Goal: Task Accomplishment & Management: Manage account settings

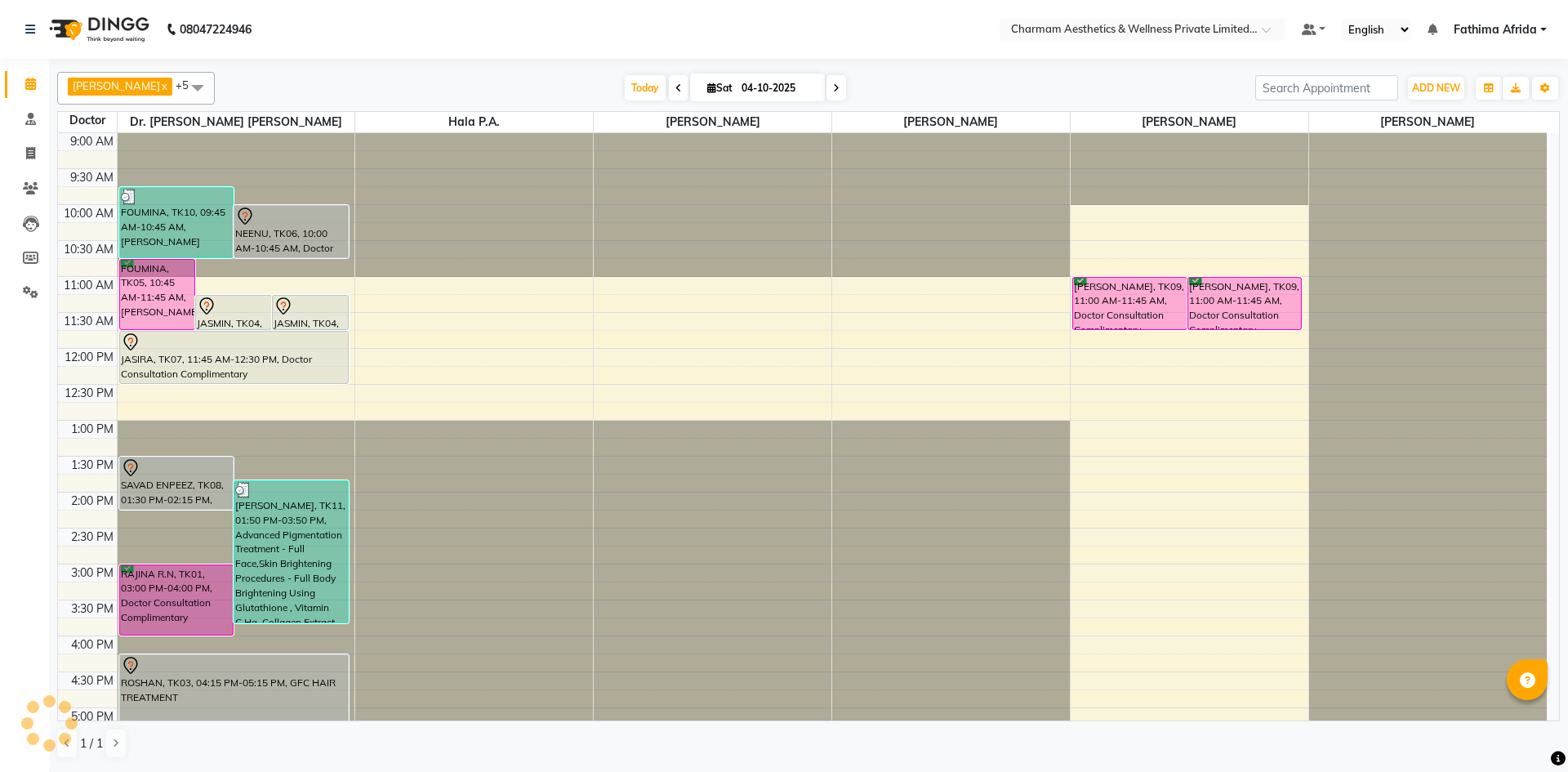
scroll to position [202, 0]
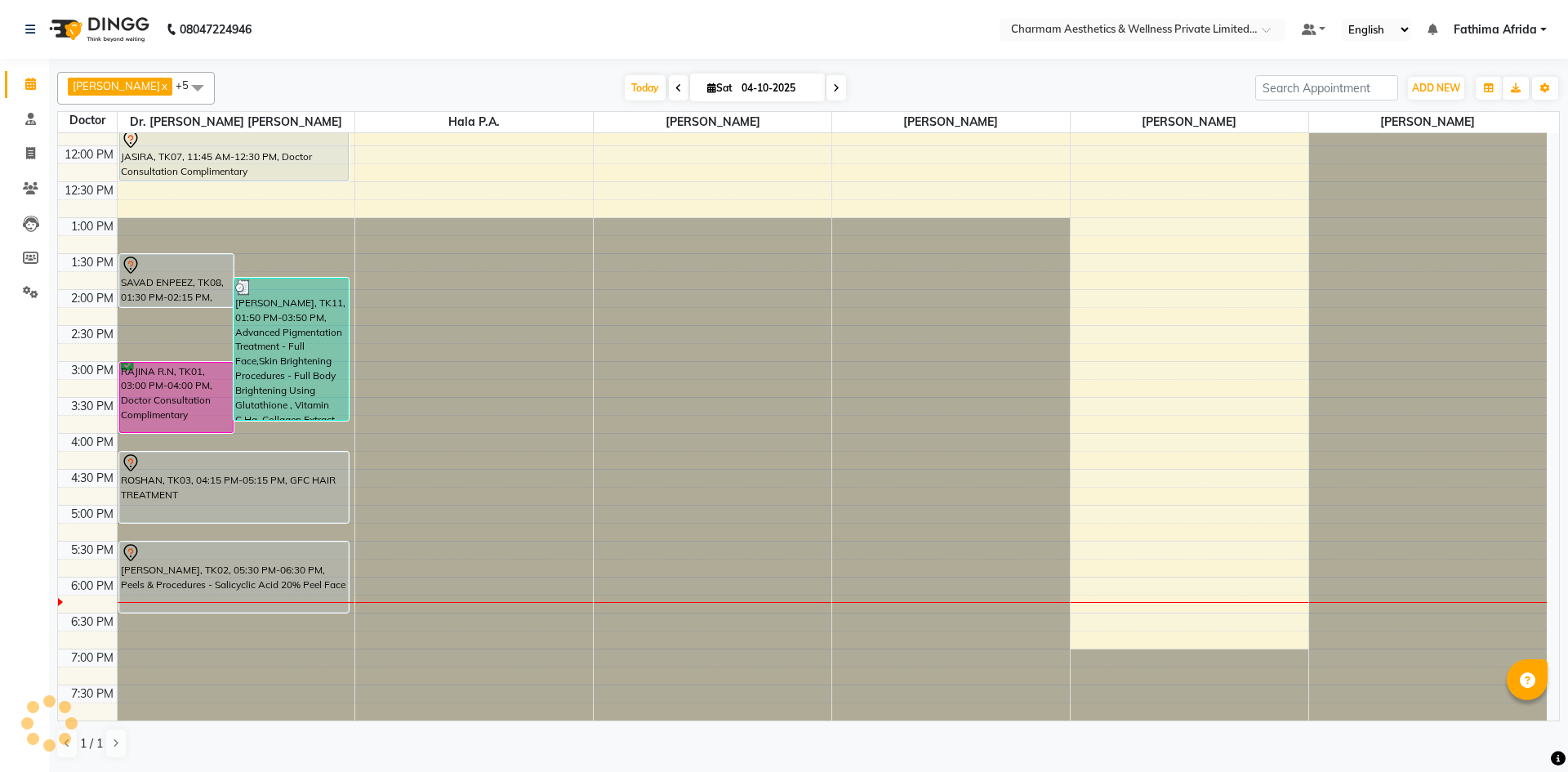
click at [846, 86] on span at bounding box center [836, 87] width 20 height 26
type input "05-10-2025"
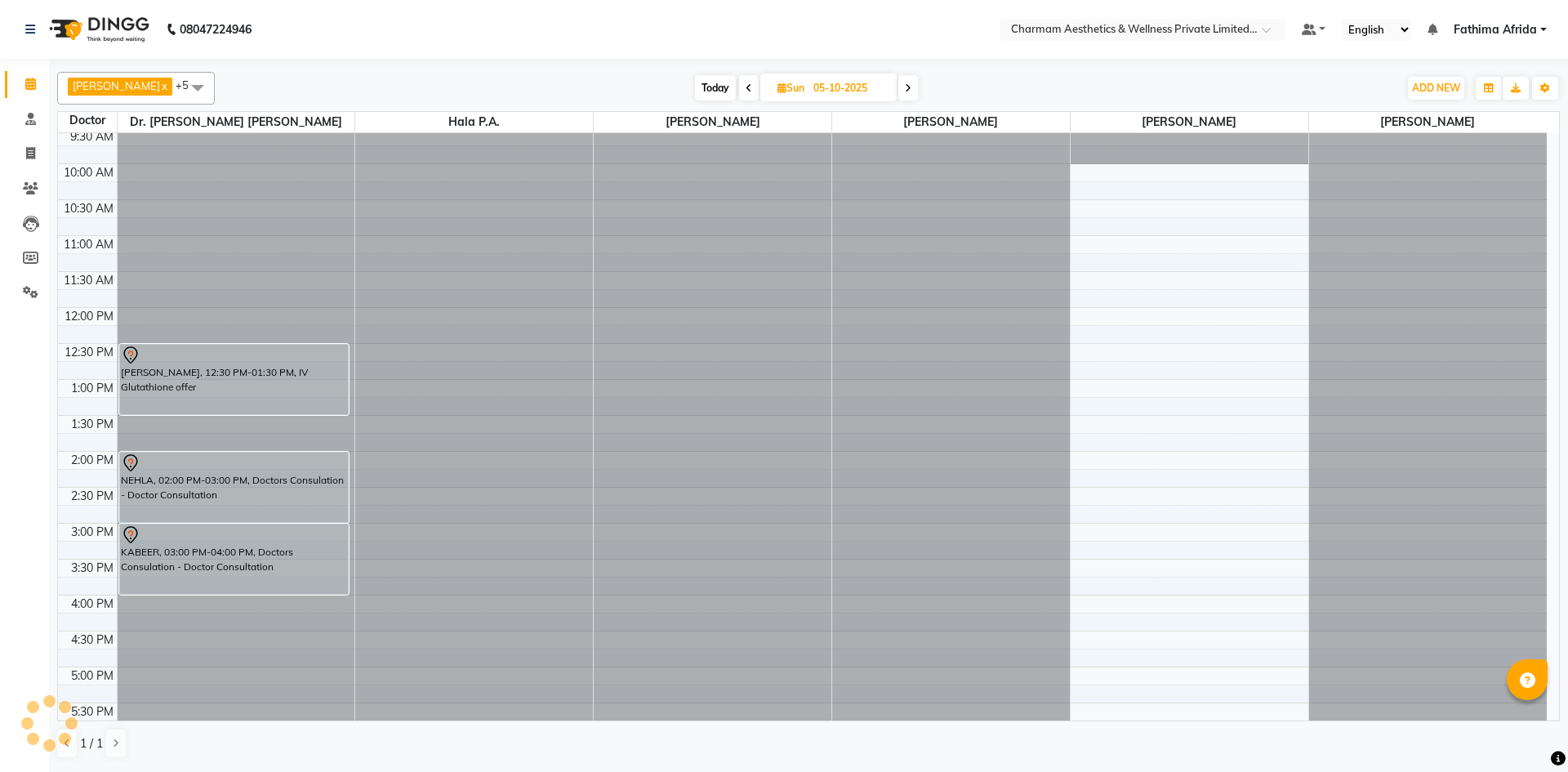
scroll to position [0, 0]
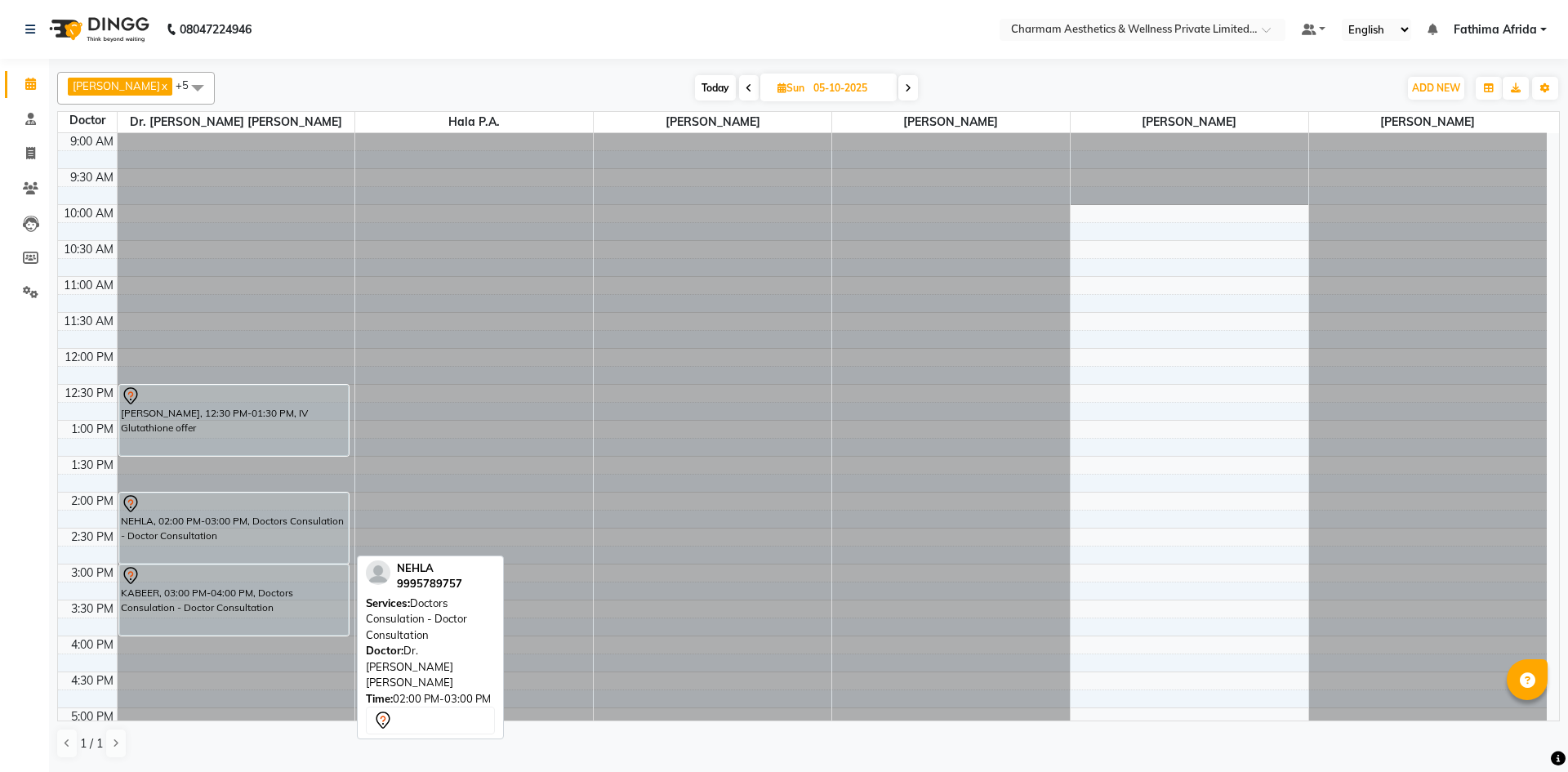
click at [268, 511] on div at bounding box center [233, 503] width 227 height 20
select select "7"
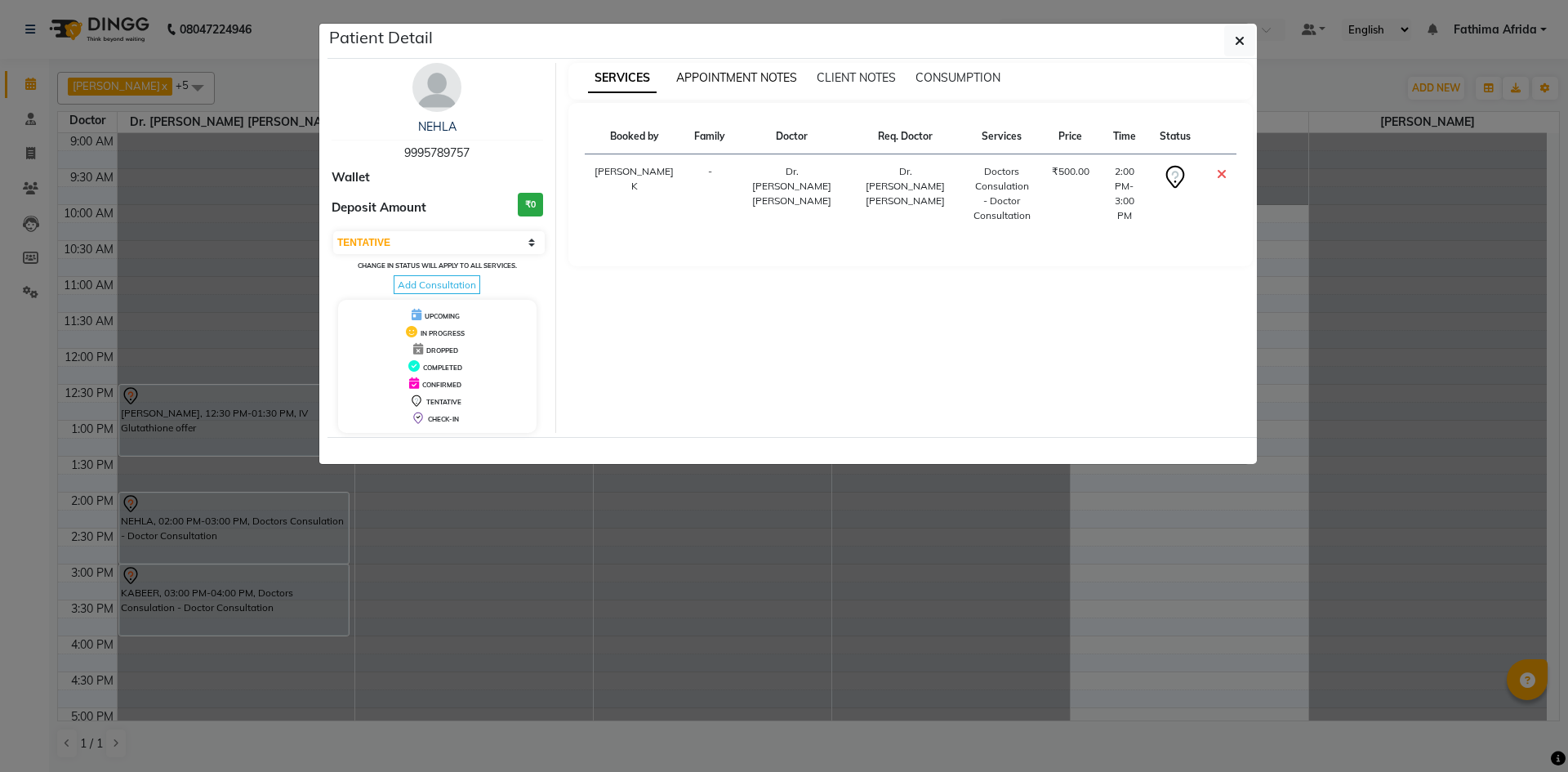
click at [715, 77] on span "APPOINTMENT NOTES" at bounding box center [736, 77] width 121 height 14
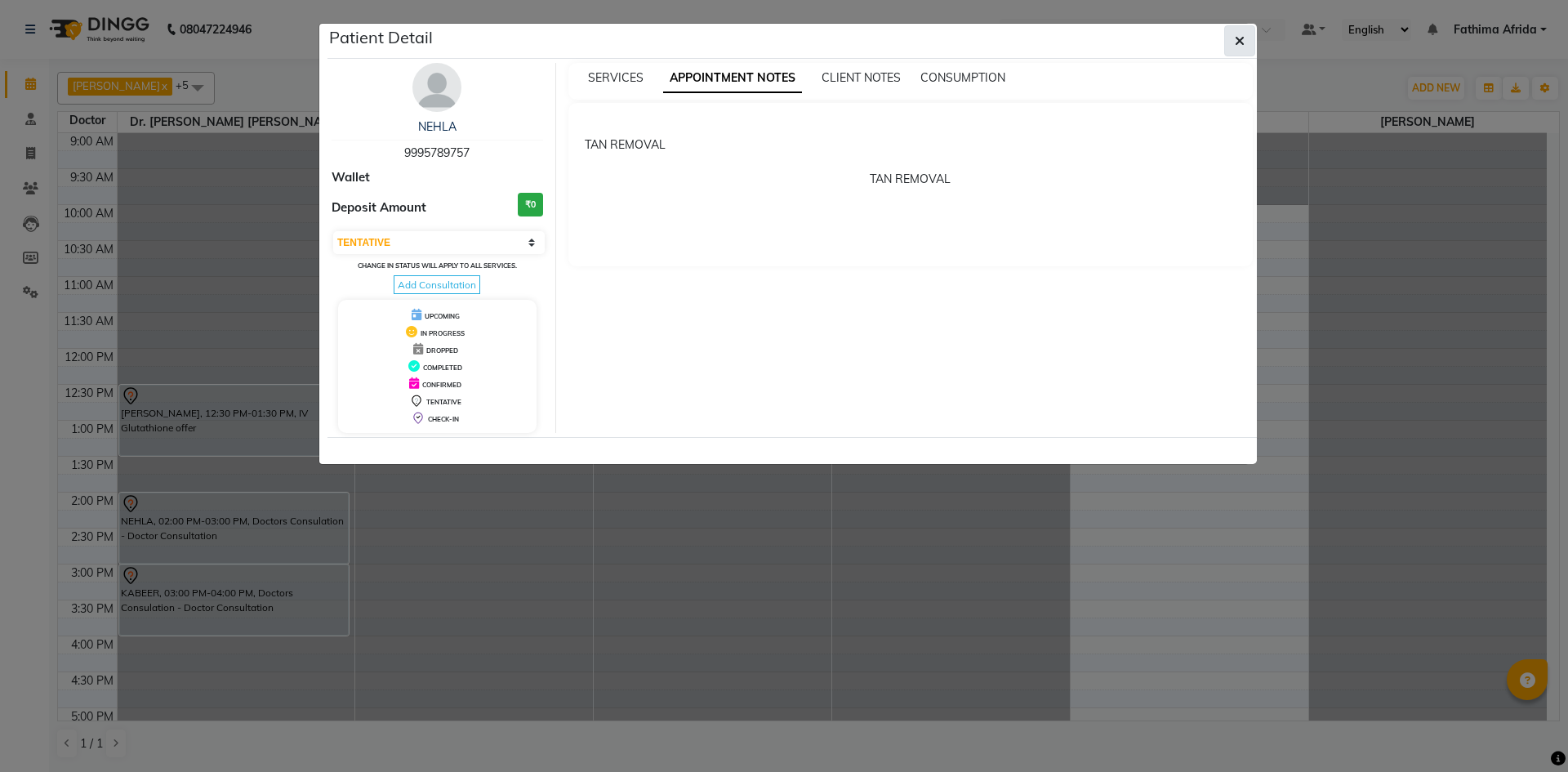
click at [1233, 49] on button "button" at bounding box center [1240, 41] width 31 height 31
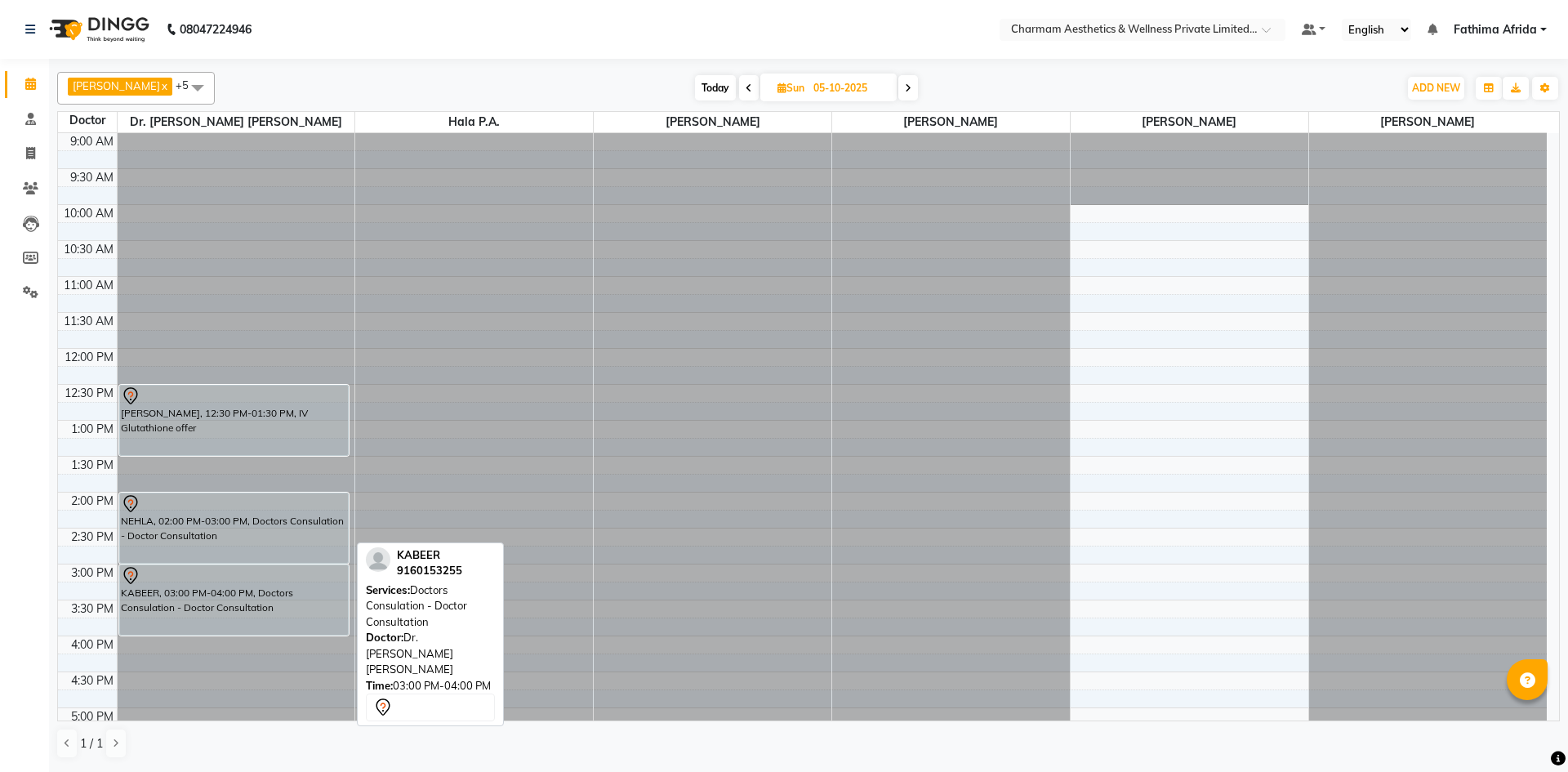
click at [134, 590] on div "KABEER, 03:00 PM-04:00 PM, Doctors Consulation - Doctor Consultation" at bounding box center [233, 599] width 229 height 69
select select "7"
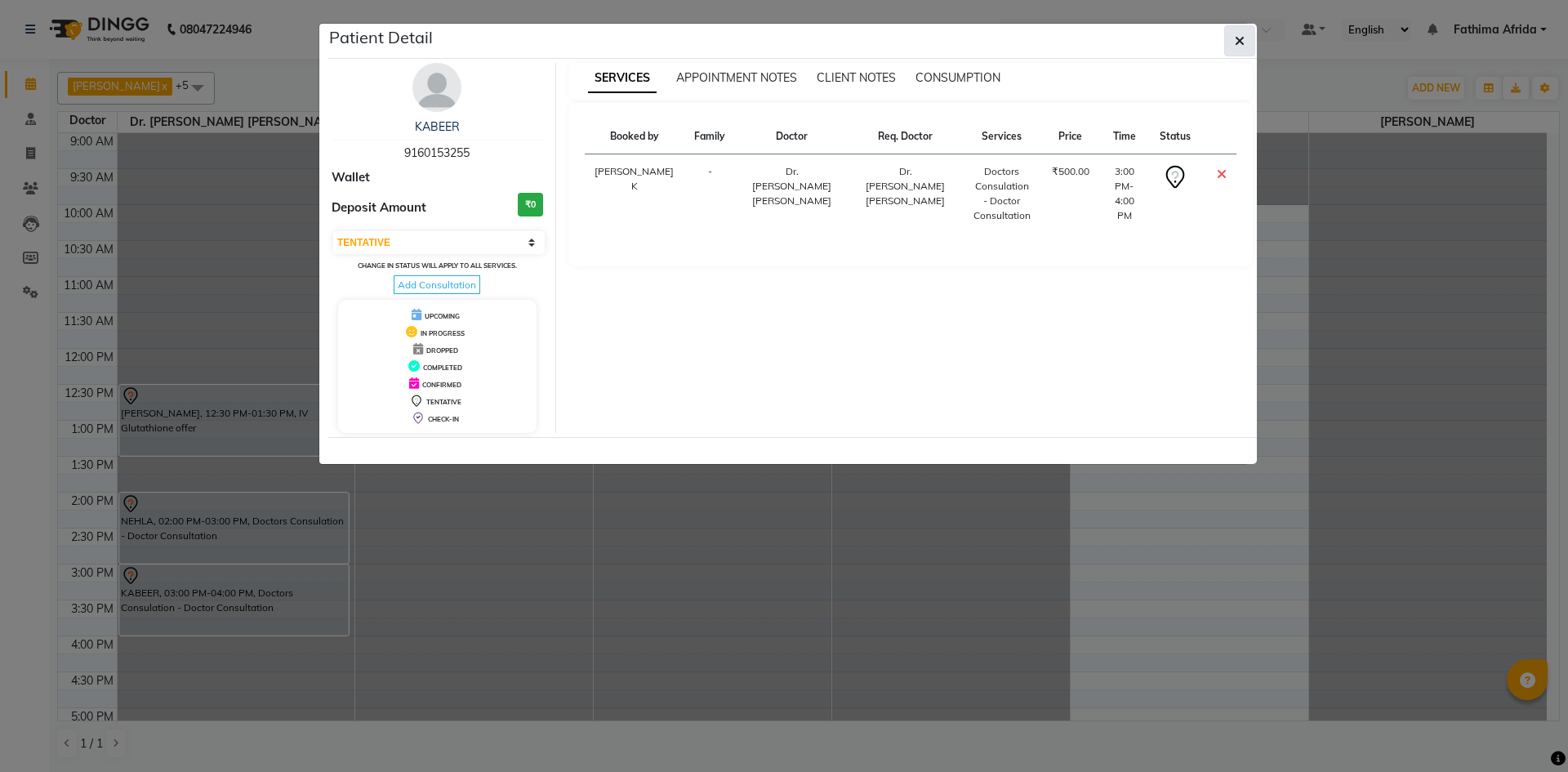
click at [1241, 44] on icon "button" at bounding box center [1240, 41] width 9 height 13
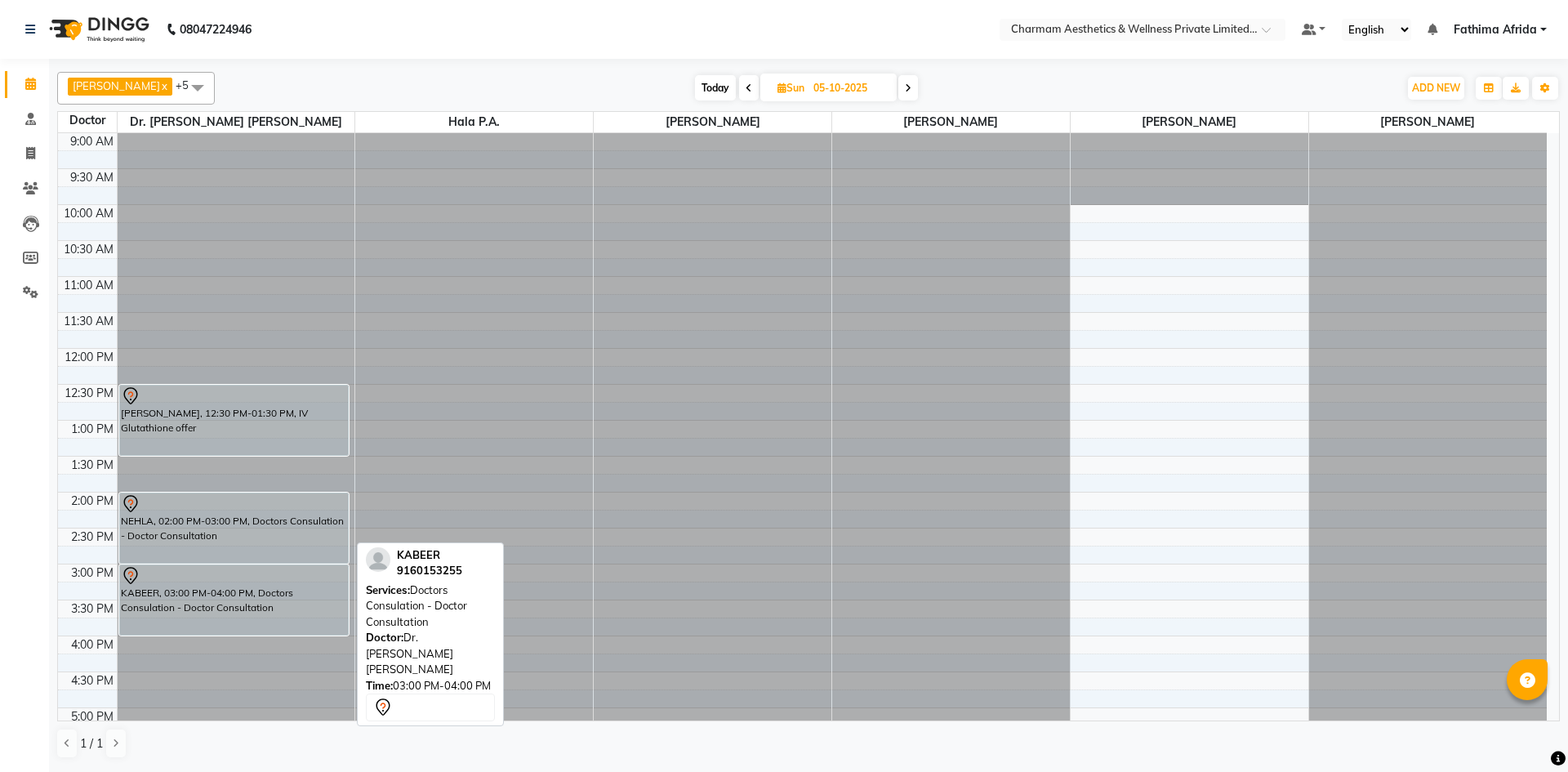
click at [266, 605] on div "KABEER, 03:00 PM-04:00 PM, Doctors Consulation - Doctor Consultation" at bounding box center [233, 599] width 229 height 69
select select "7"
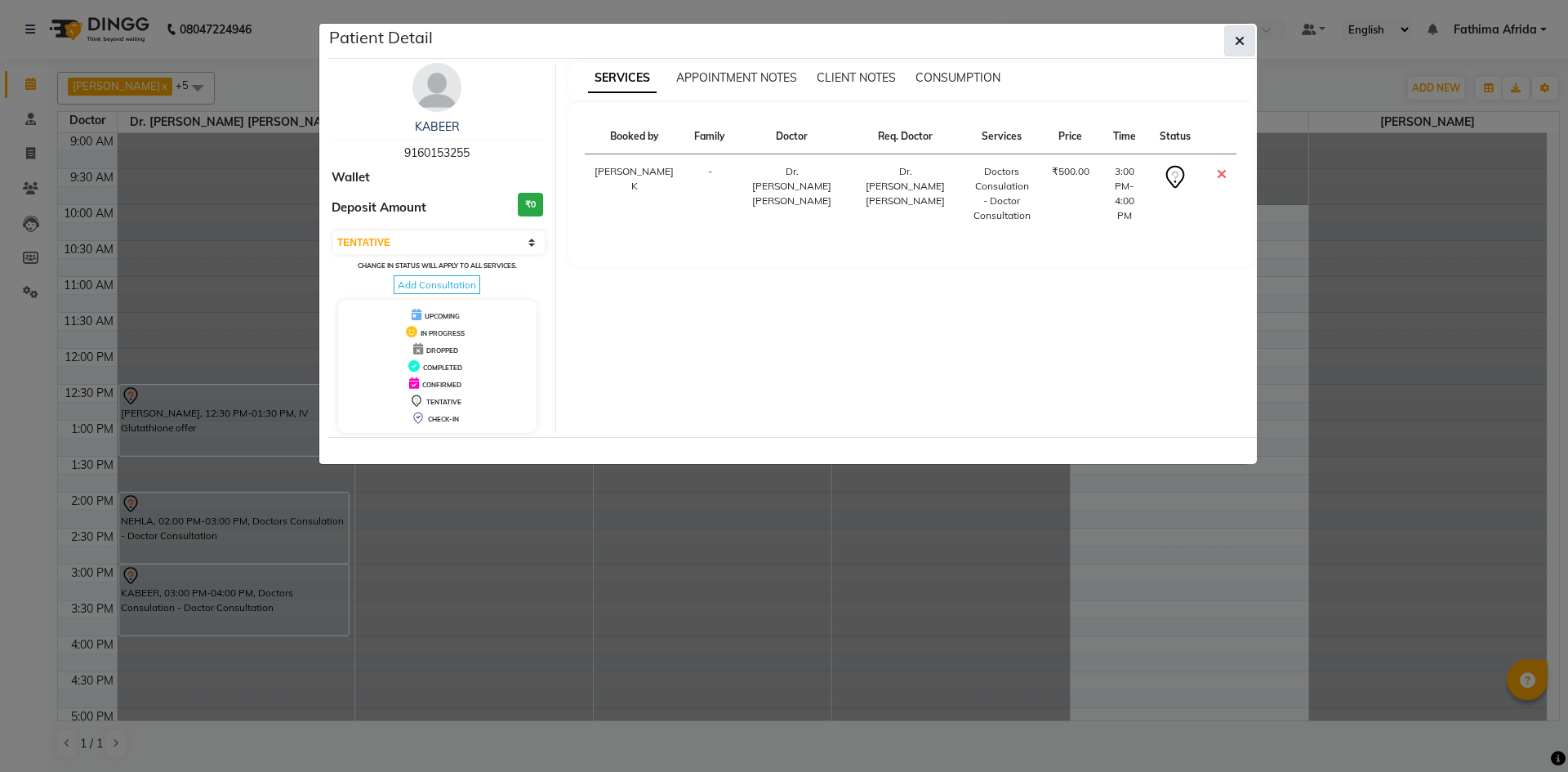
click at [1241, 45] on icon "button" at bounding box center [1240, 41] width 9 height 13
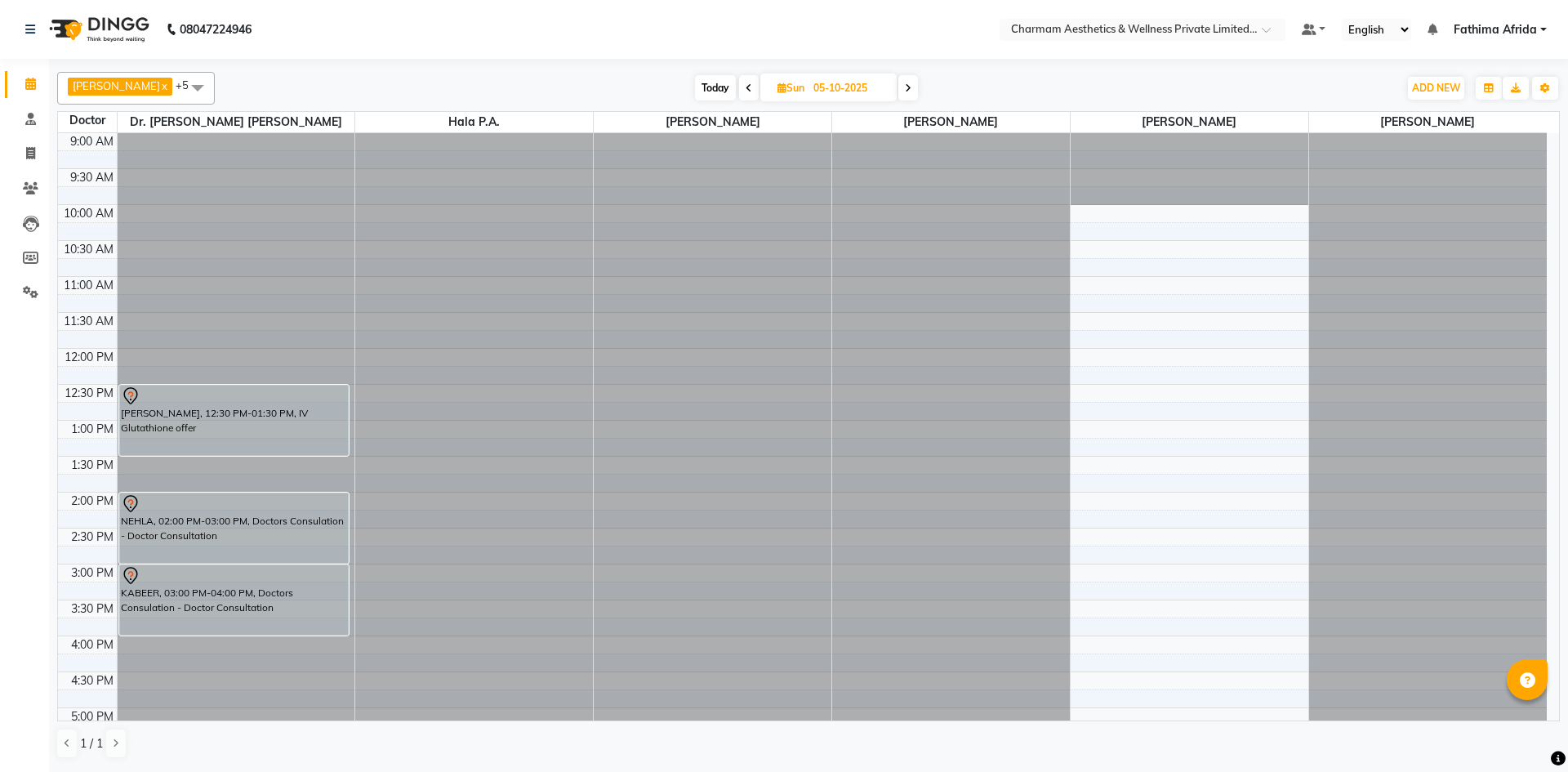
click at [758, 94] on span at bounding box center [749, 87] width 20 height 26
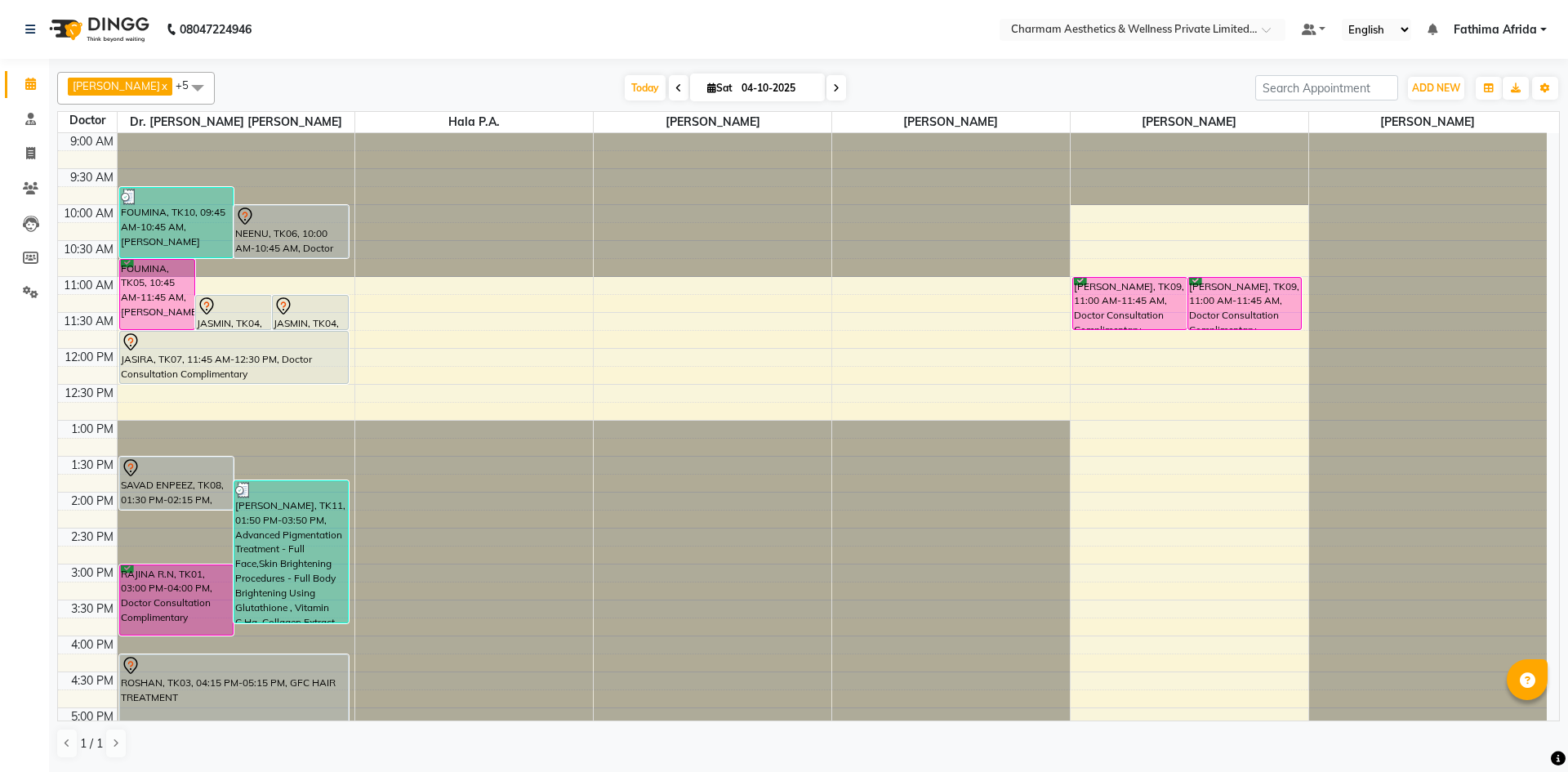
click at [839, 89] on icon at bounding box center [836, 88] width 7 height 9
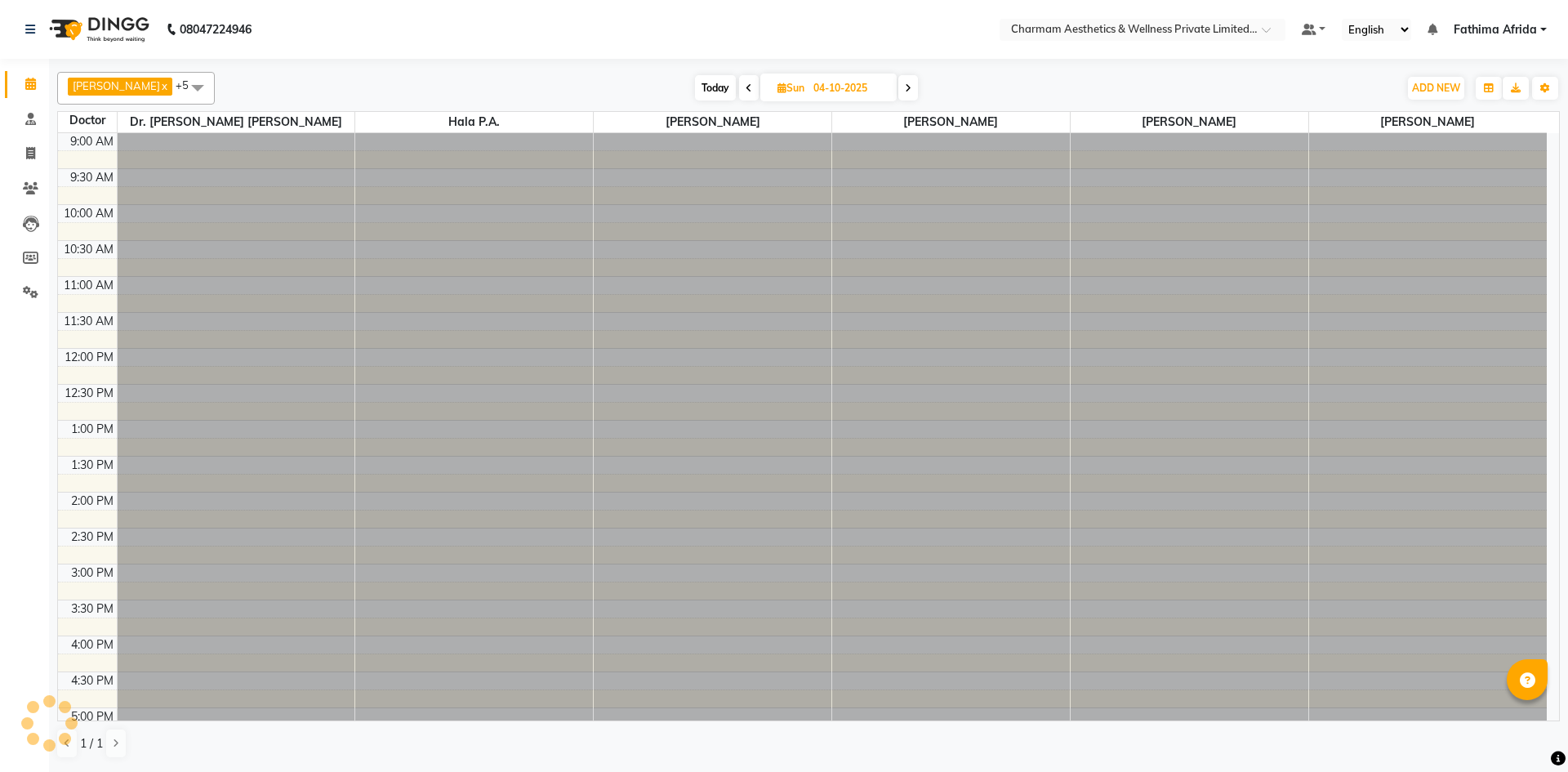
type input "05-10-2025"
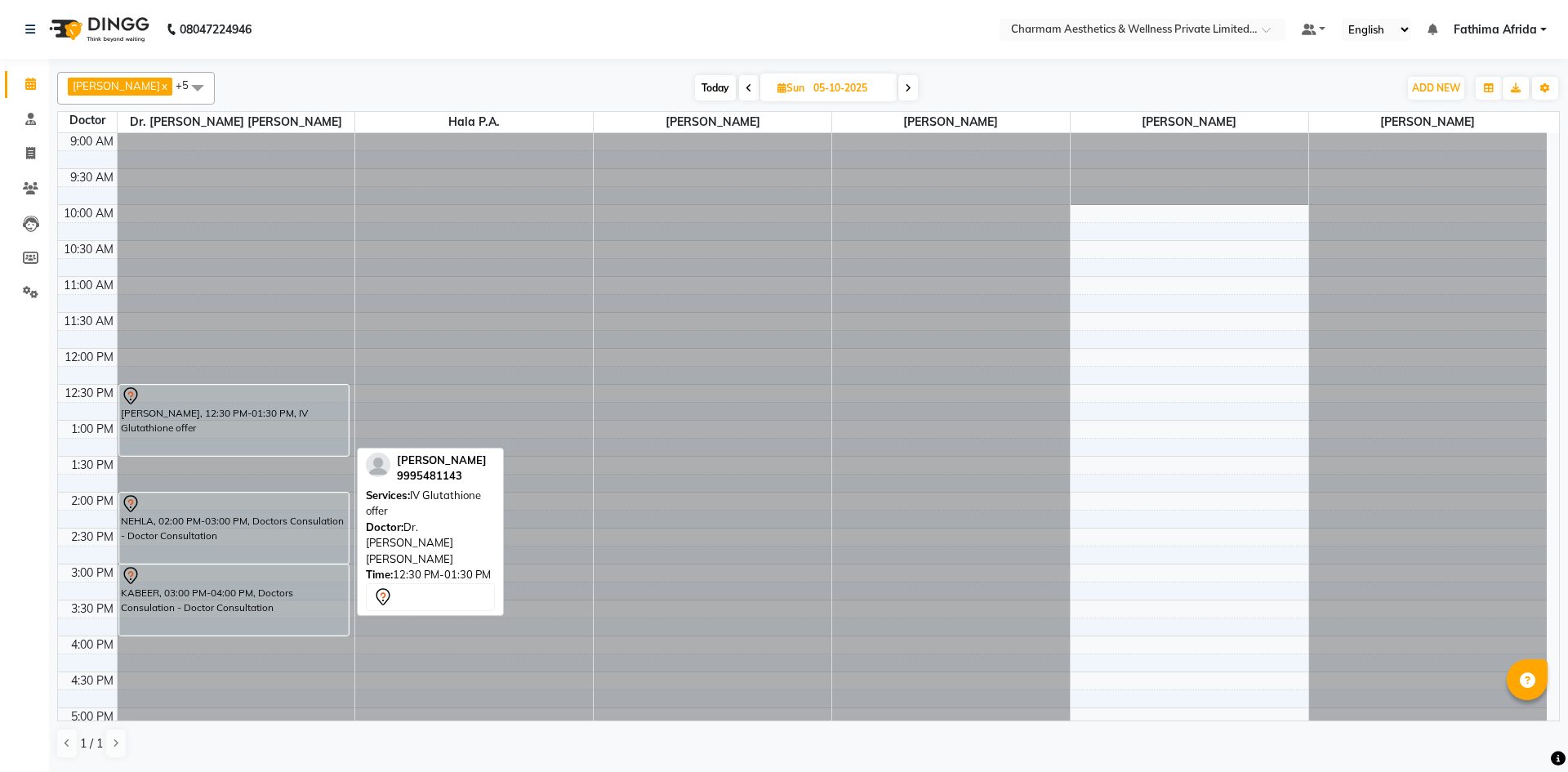
click at [287, 425] on div "[PERSON_NAME], 12:30 PM-01:30 PM, IV Glutathione offer" at bounding box center [233, 420] width 229 height 69
select select "7"
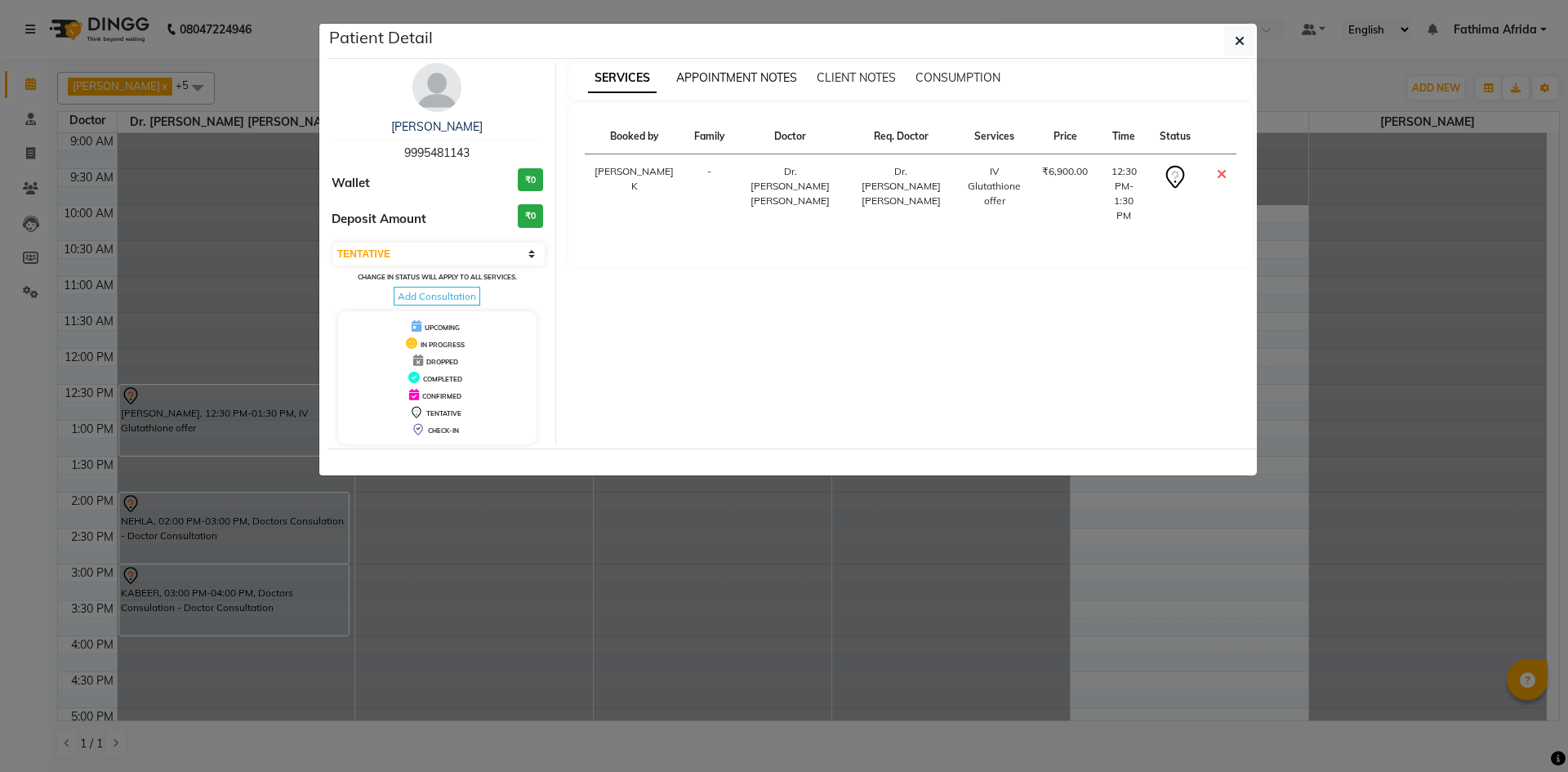
click at [734, 73] on span "APPOINTMENT NOTES" at bounding box center [736, 77] width 121 height 14
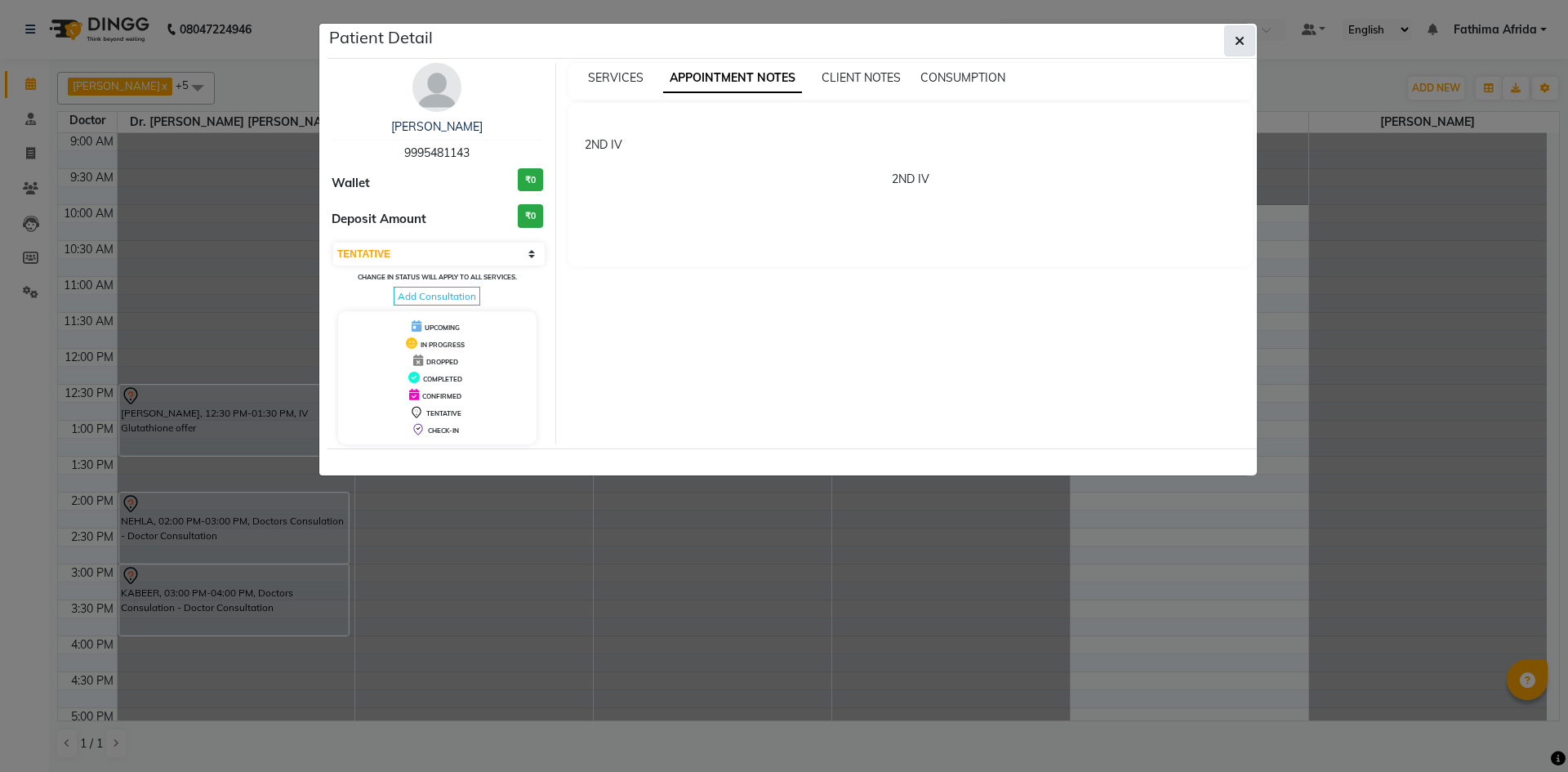
click at [1234, 30] on button "button" at bounding box center [1240, 41] width 31 height 31
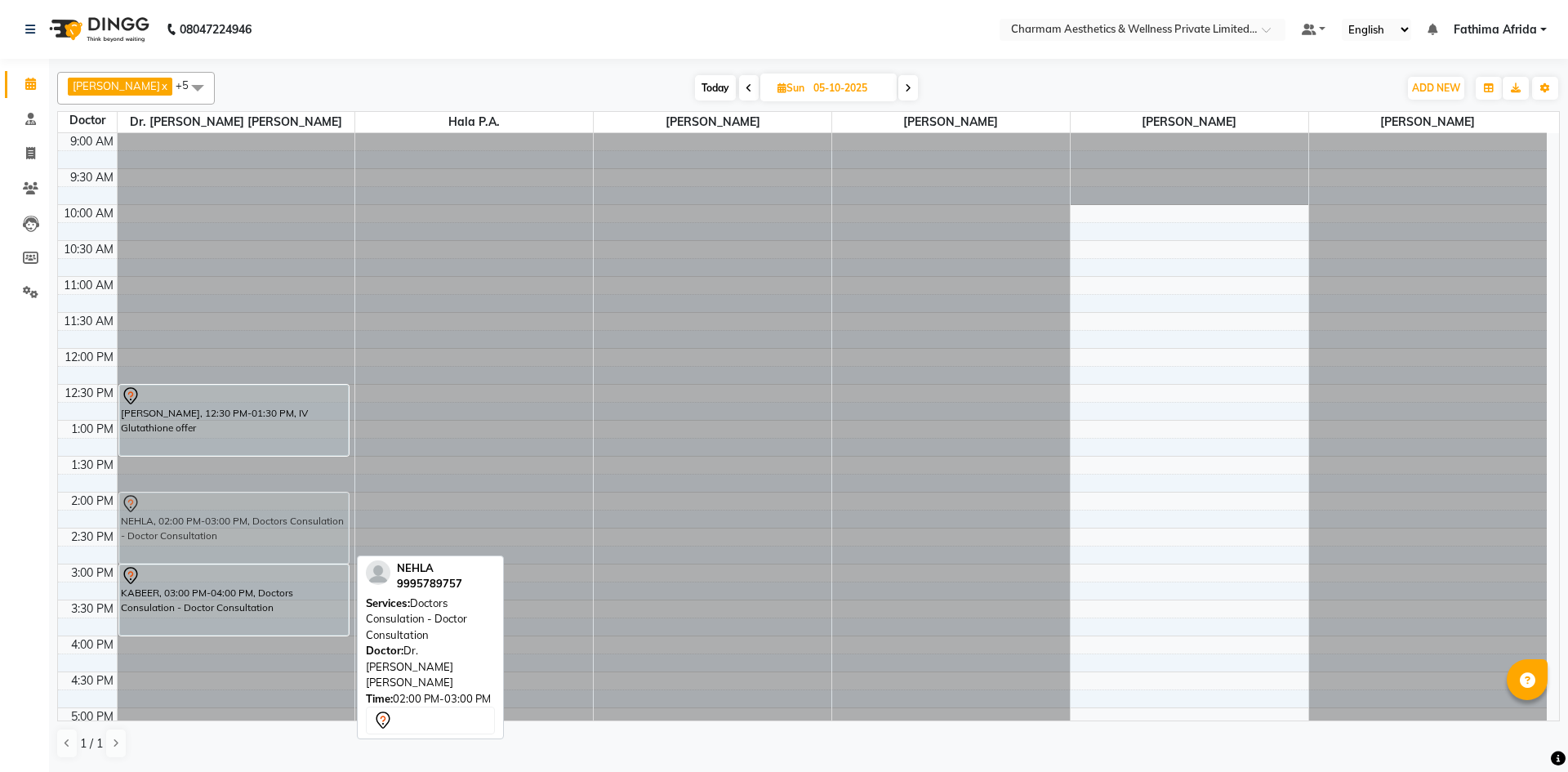
click at [261, 538] on div "[PERSON_NAME], 12:30 PM-01:30 PM, IV Glutathione offer NEHLA, 02:00 PM-03:00 PM…" at bounding box center [236, 528] width 237 height 790
click at [261, 538] on div "NEHLA, 02:00 PM-03:00 PM, Doctors Consulation - Doctor Consultation" at bounding box center [233, 528] width 229 height 69
select select "7"
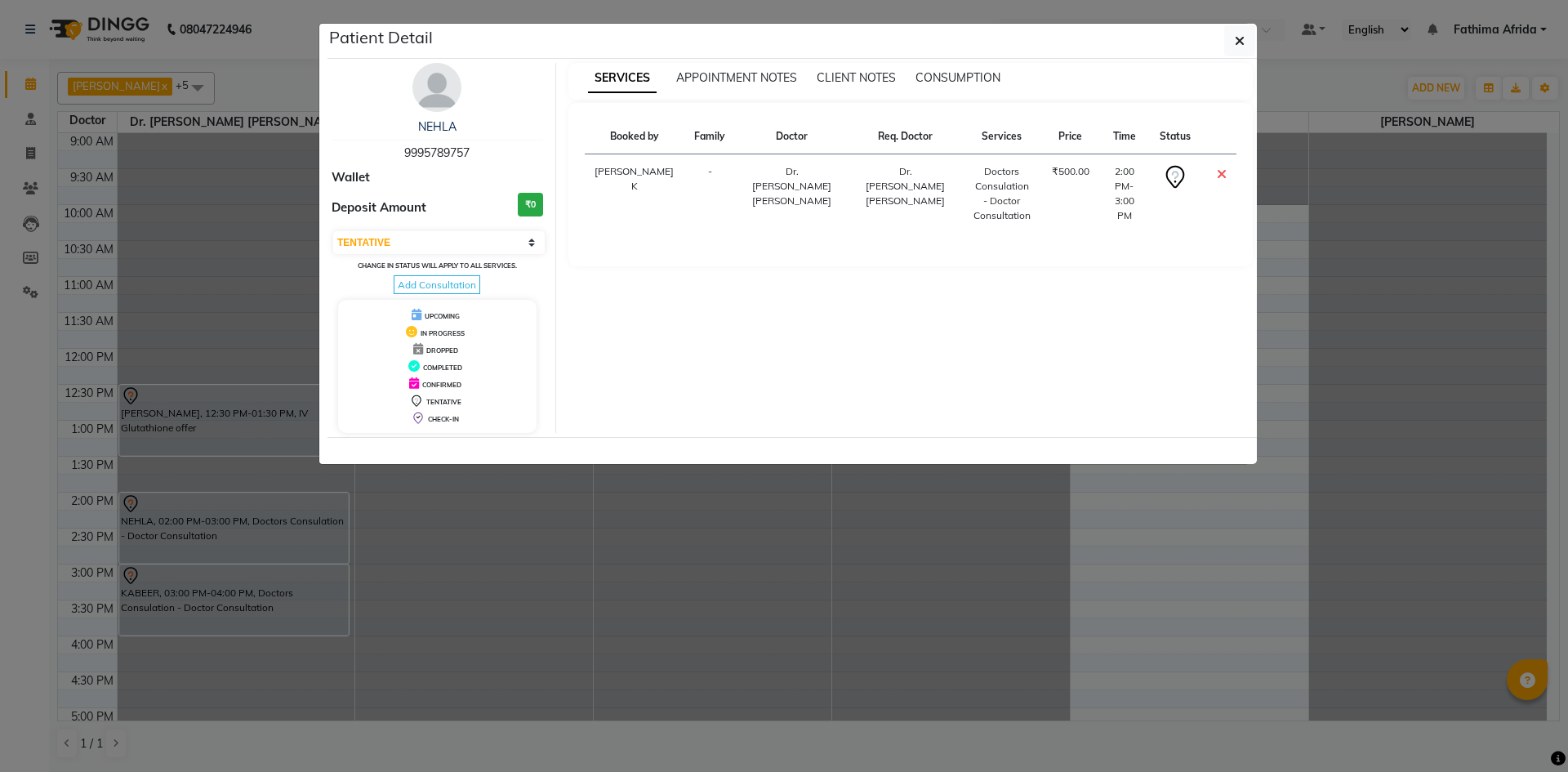
click at [258, 541] on ngb-modal-window "Patient Detail NEHLA 9995789757 Wallet Deposit Amount ₹0 Select CONFIRMED TENTA…" at bounding box center [784, 386] width 1568 height 772
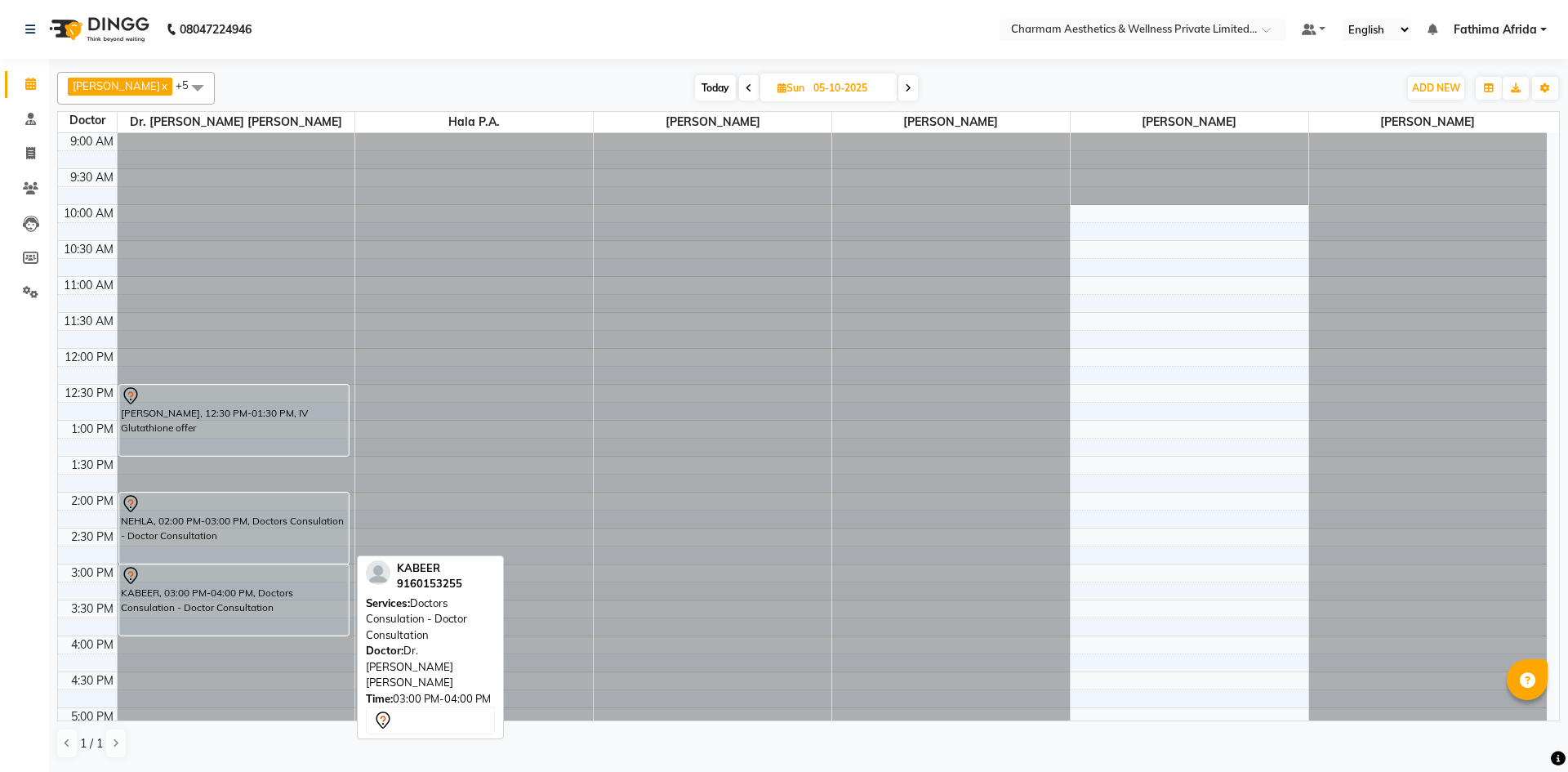
click at [278, 587] on div "KABEER, 03:00 PM-04:00 PM, Doctors Consulation - Doctor Consultation" at bounding box center [233, 599] width 229 height 69
select select "7"
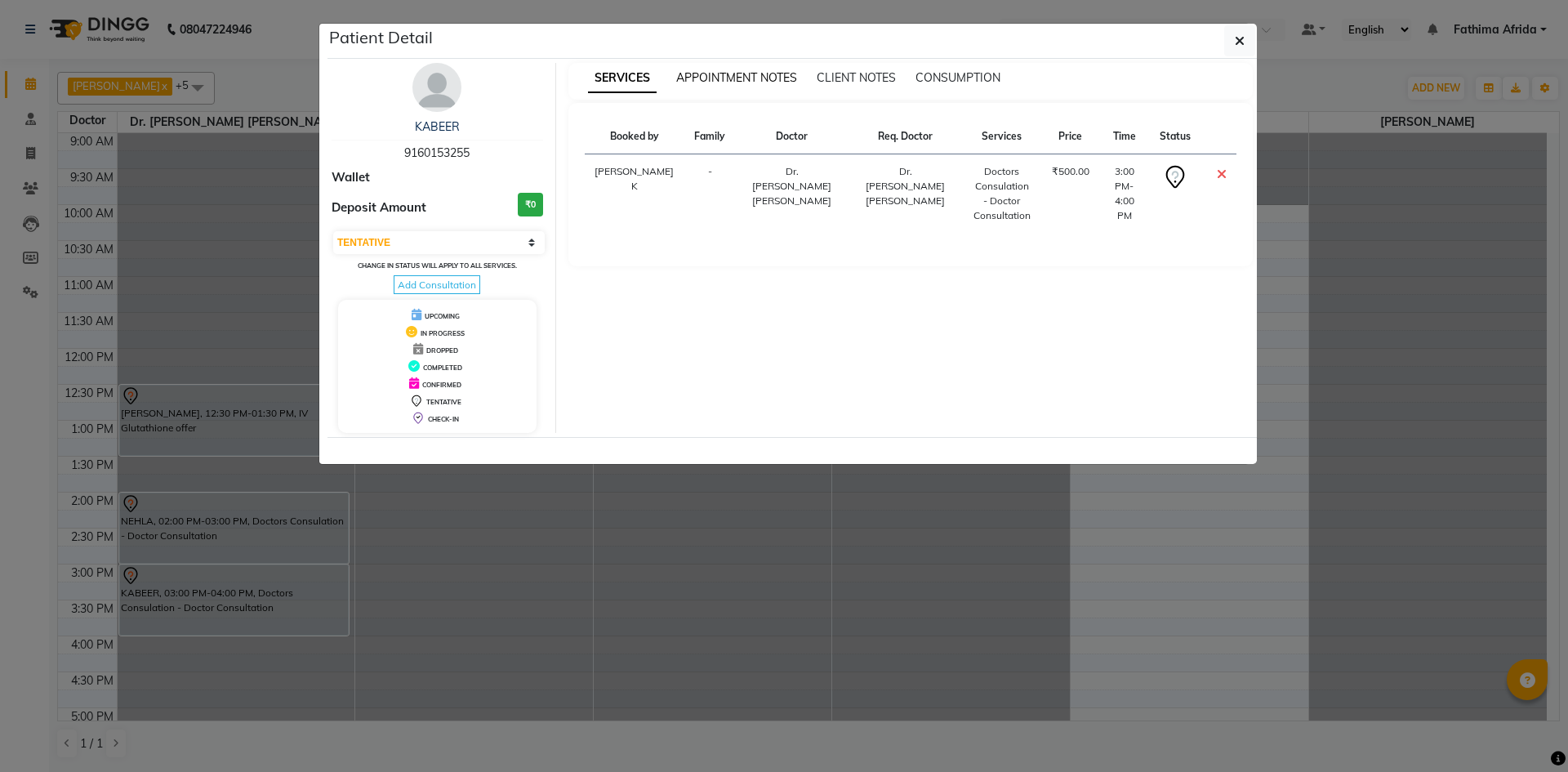
click at [760, 79] on span "APPOINTMENT NOTES" at bounding box center [736, 77] width 121 height 14
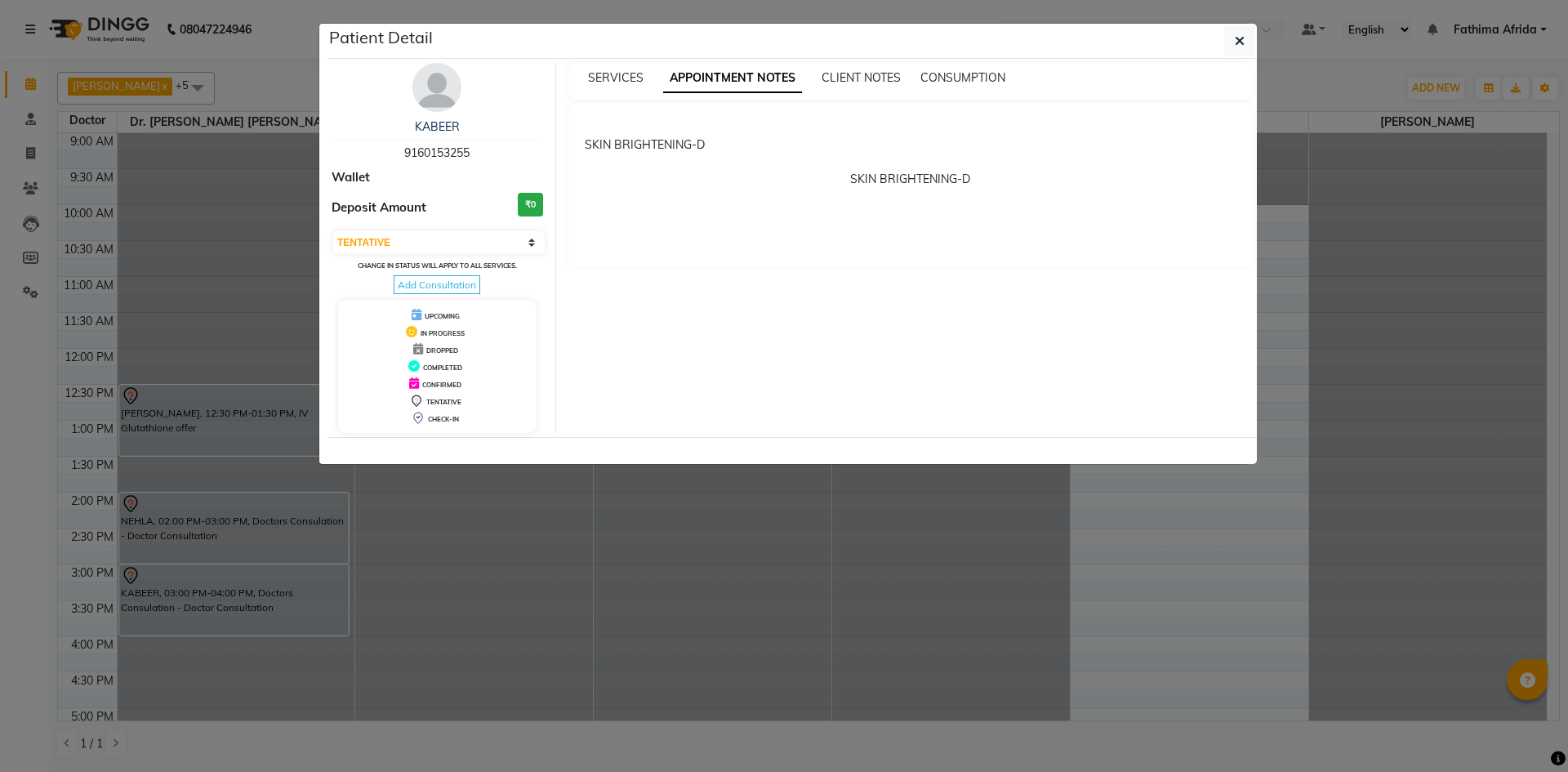
click at [273, 217] on ngb-modal-window "Patient Detail KABEER 9160153255 Wallet Deposit Amount ₹0 Select CONFIRMED TENT…" at bounding box center [784, 386] width 1568 height 772
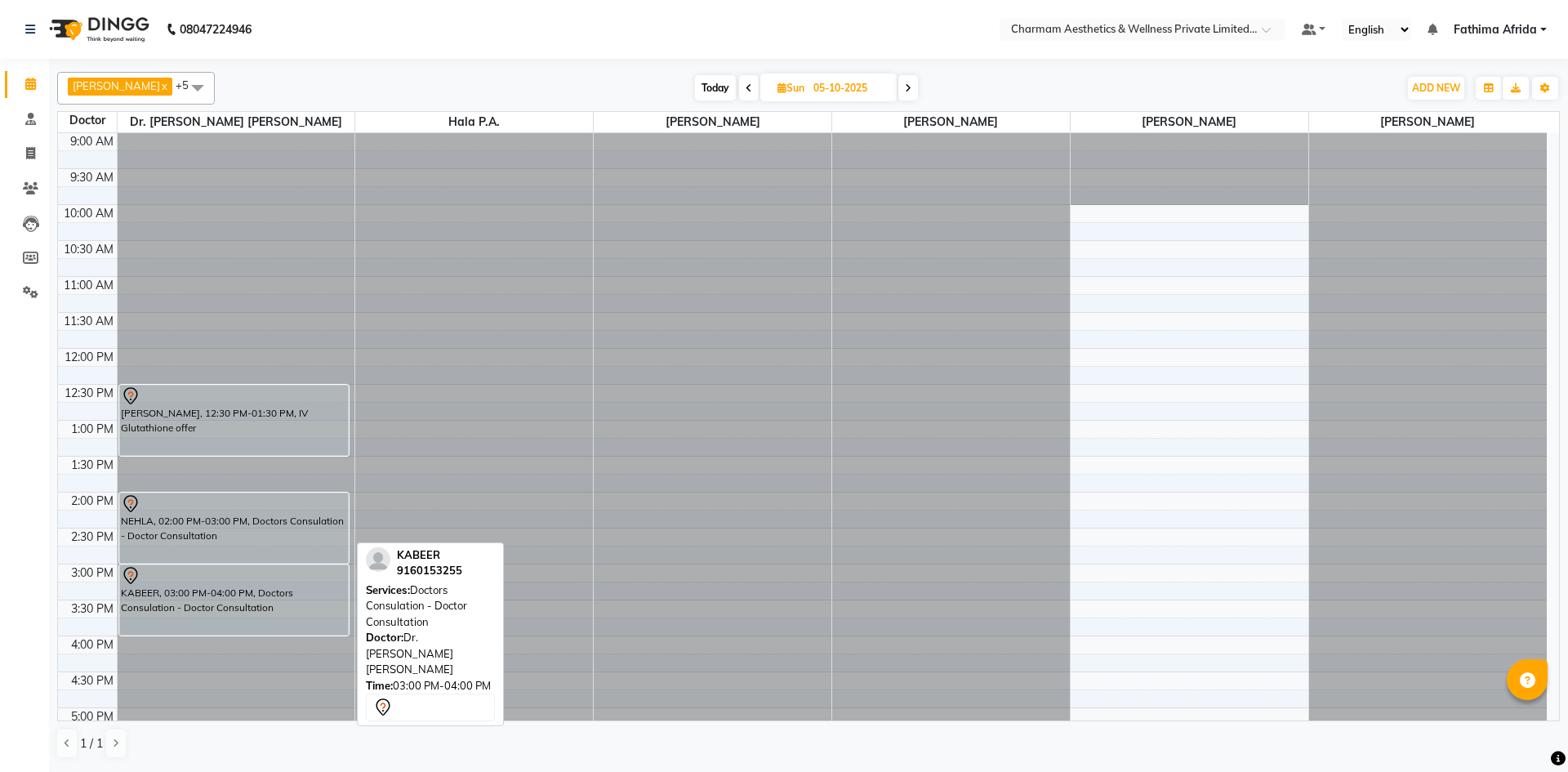
click at [283, 612] on div "KABEER, 03:00 PM-04:00 PM, Doctors Consulation - Doctor Consultation" at bounding box center [233, 599] width 229 height 69
select select "7"
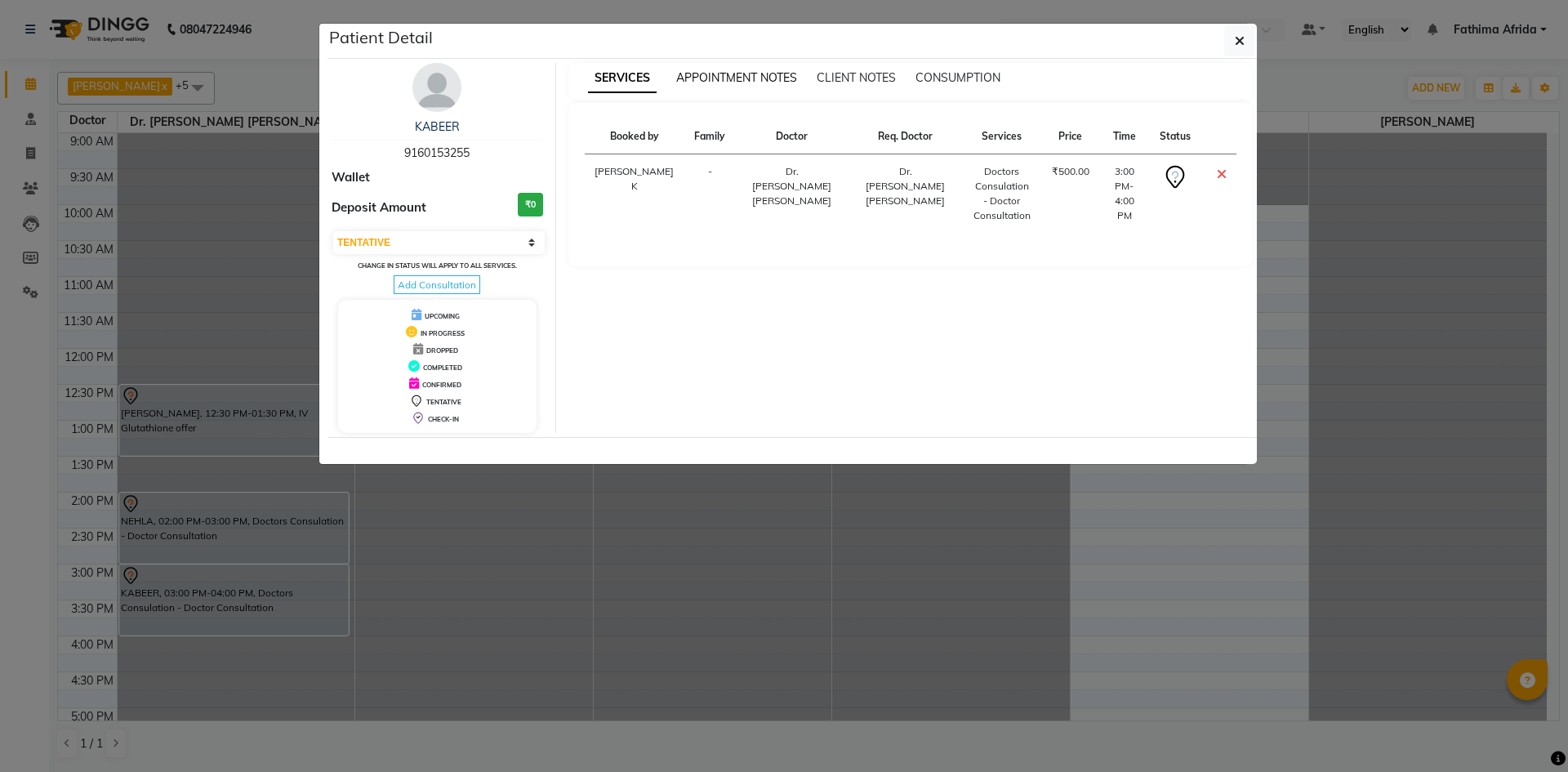
click at [731, 74] on span "APPOINTMENT NOTES" at bounding box center [736, 77] width 121 height 14
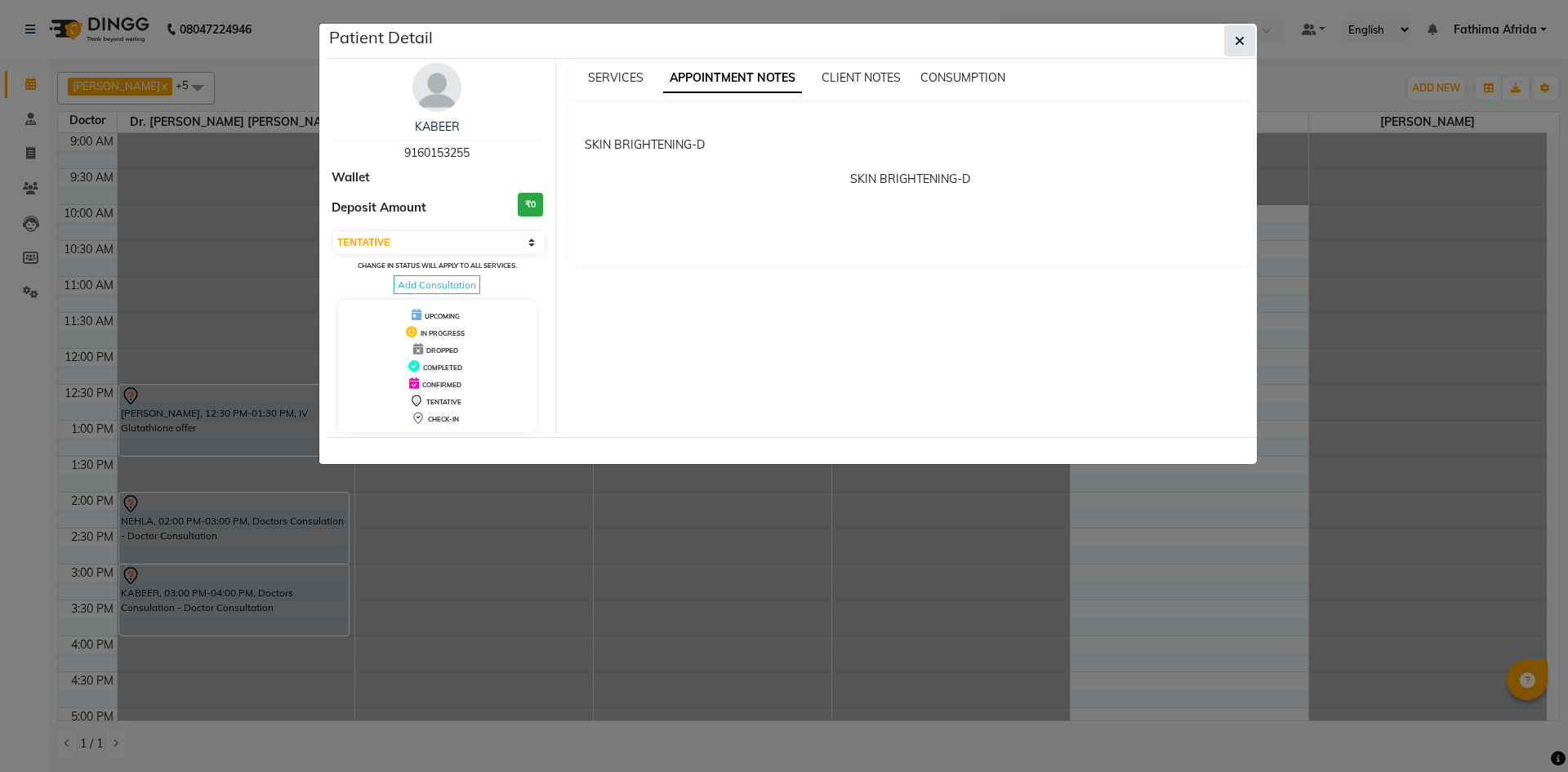
click at [1245, 42] on button "button" at bounding box center [1240, 41] width 31 height 31
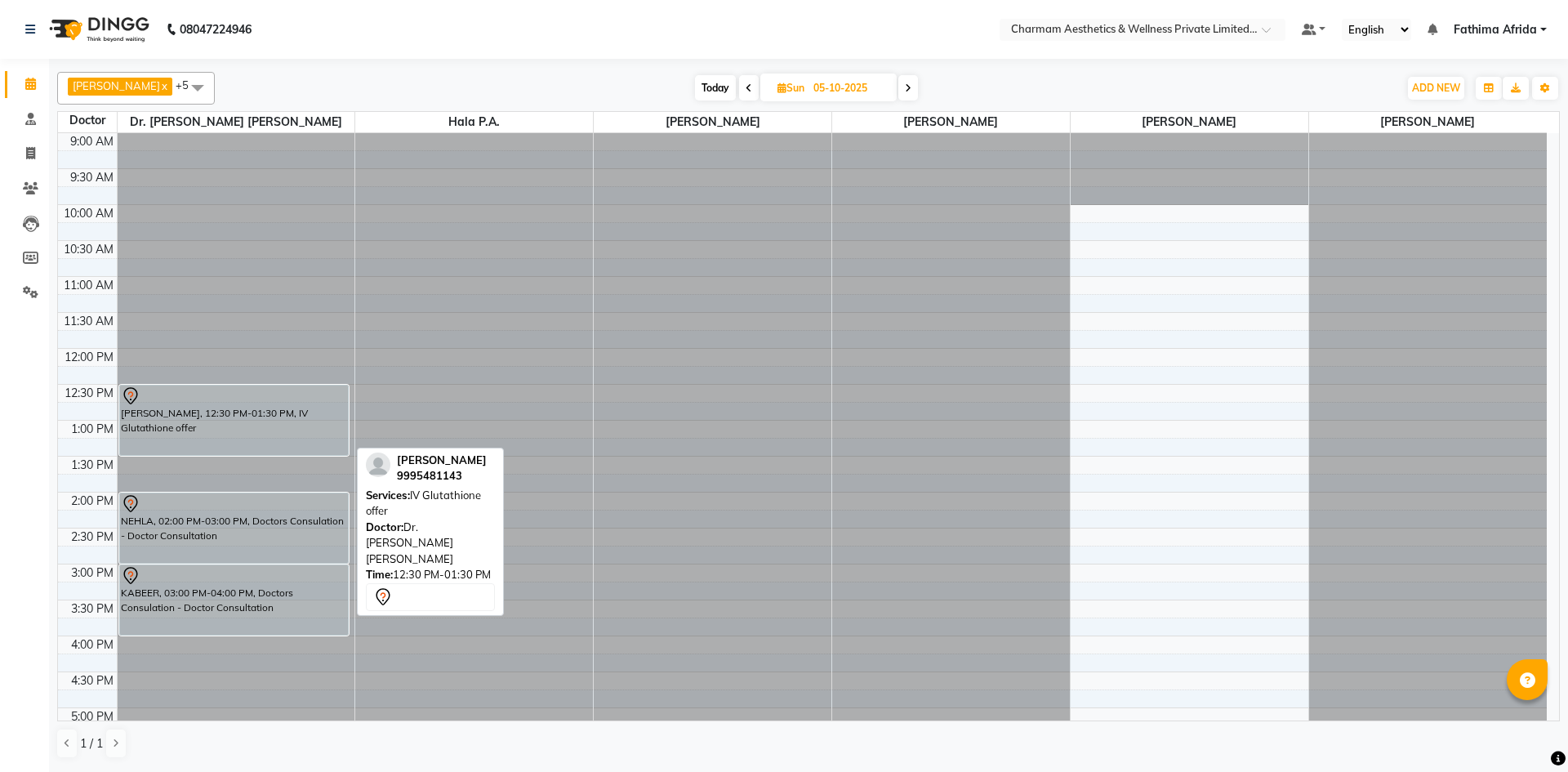
click at [266, 416] on div "[PERSON_NAME], 12:30 PM-01:30 PM, IV Glutathione offer" at bounding box center [233, 420] width 229 height 69
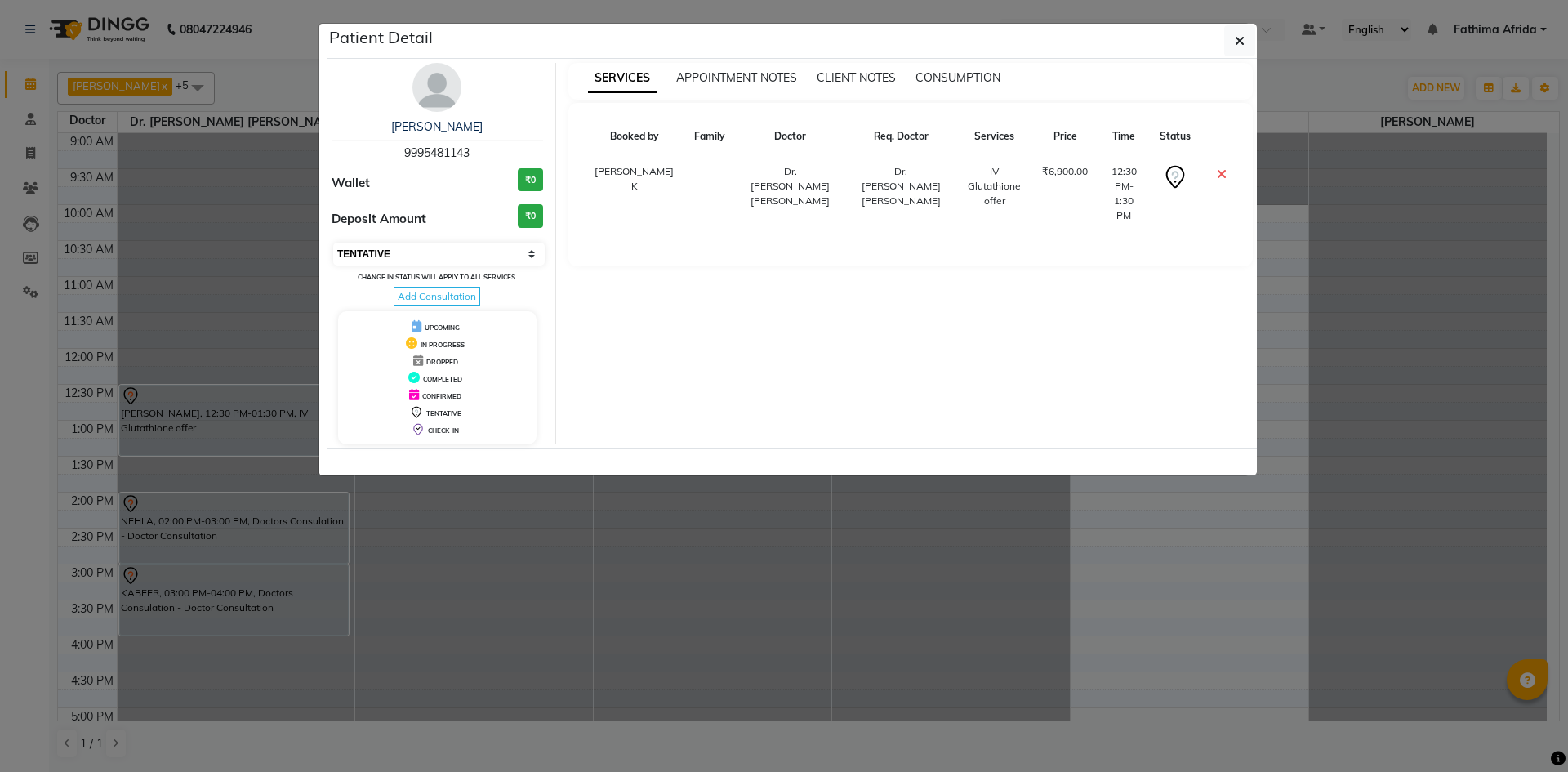
click at [423, 254] on select "Select CONFIRMED TENTATIVE" at bounding box center [439, 254] width 212 height 23
select select "6"
click at [333, 243] on select "Select CONFIRMED TENTATIVE" at bounding box center [439, 254] width 212 height 23
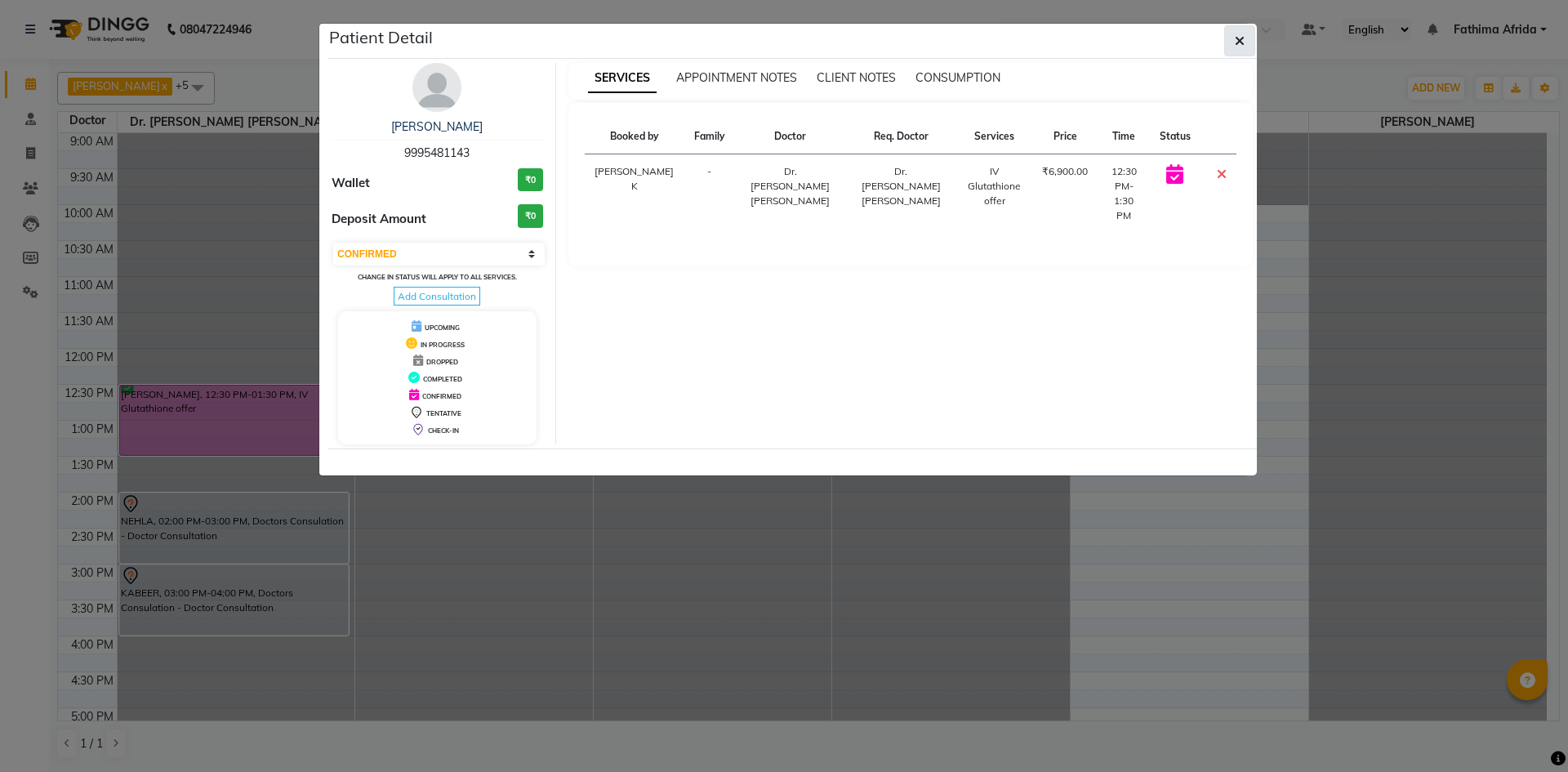
click at [1237, 35] on icon "button" at bounding box center [1240, 41] width 9 height 13
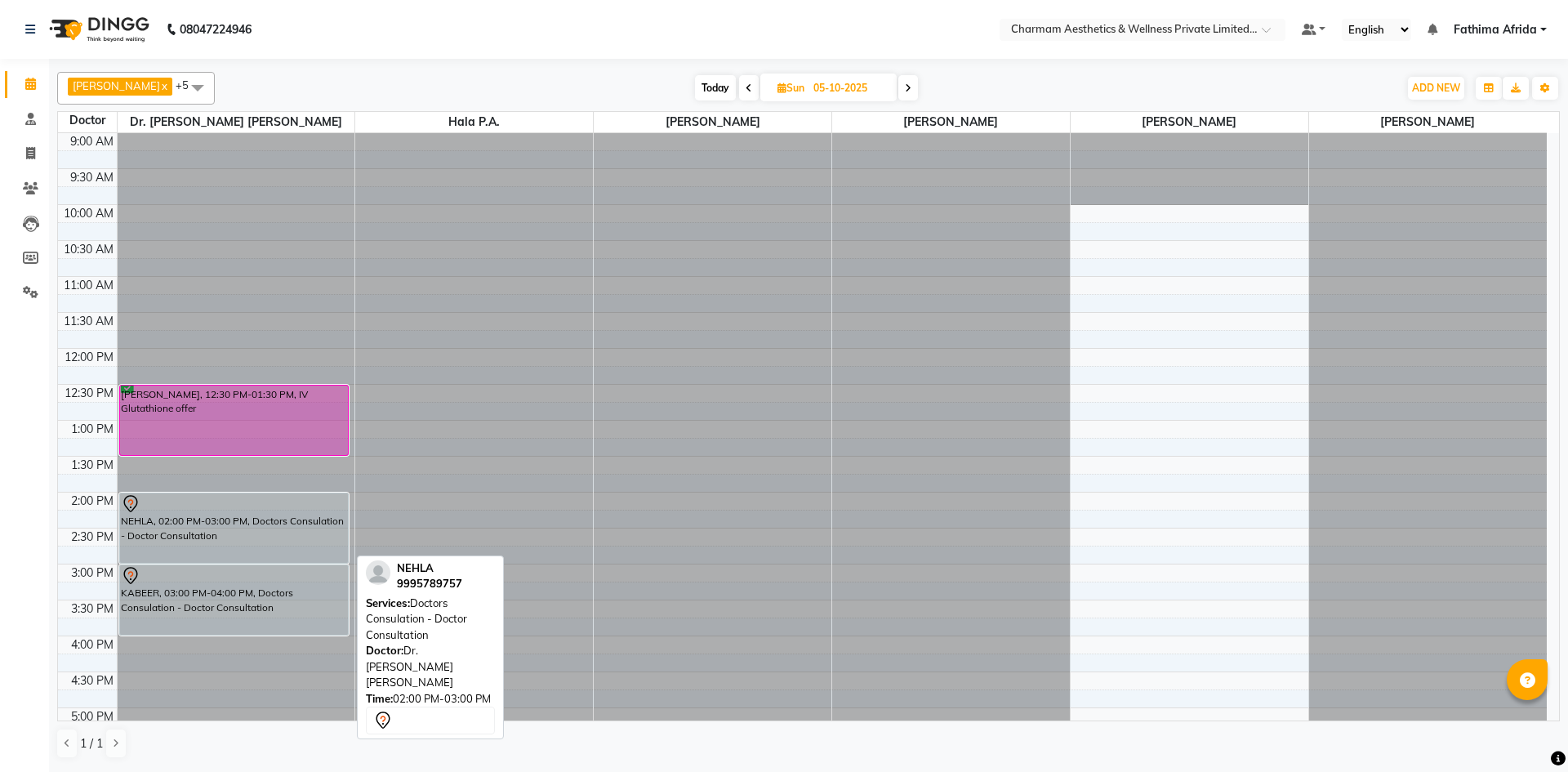
click at [329, 518] on div "NEHLA, 02:00 PM-03:00 PM, Doctors Consulation - Doctor Consultation" at bounding box center [233, 528] width 229 height 69
select select "7"
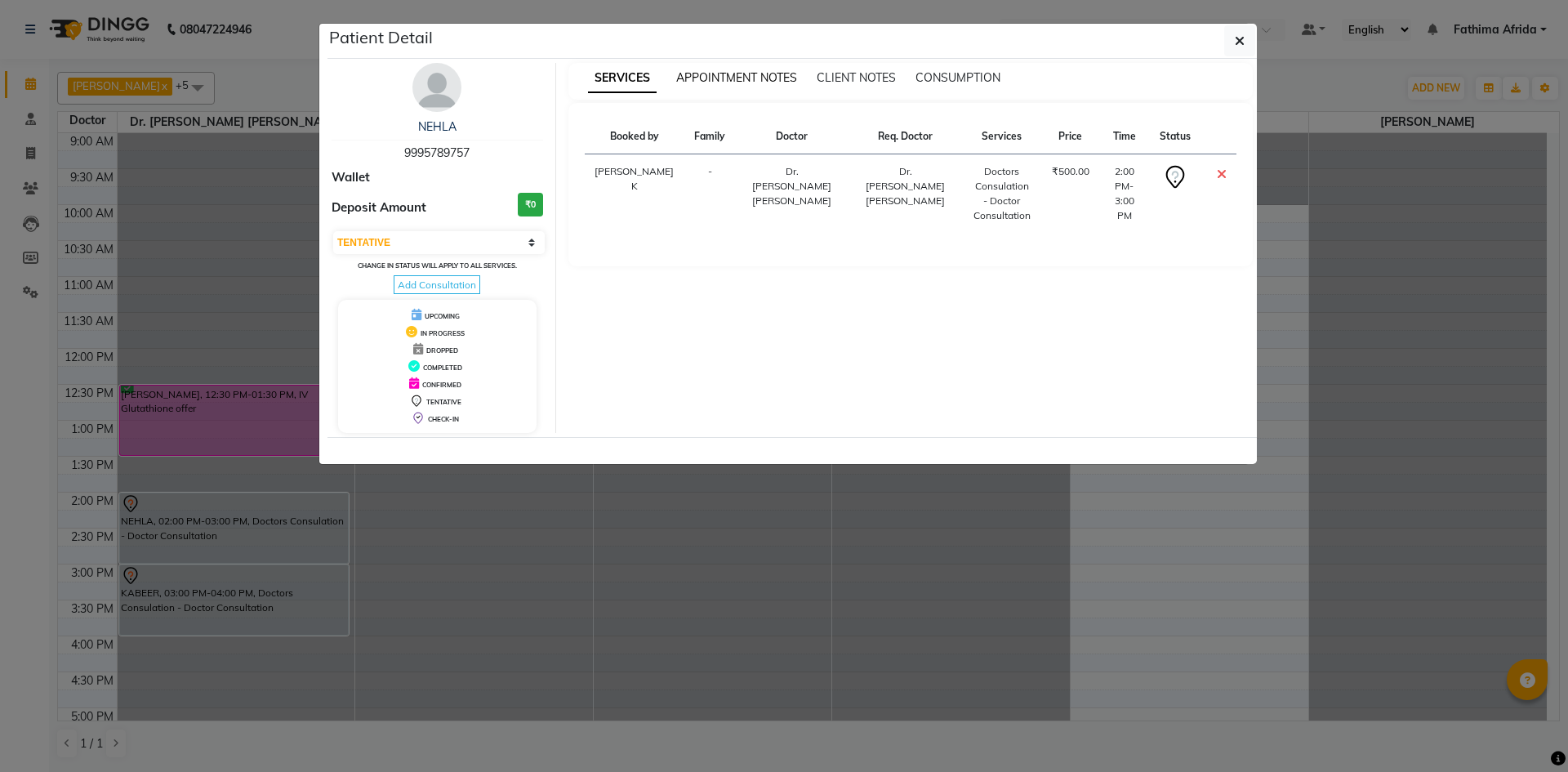
click at [772, 73] on span "APPOINTMENT NOTES" at bounding box center [736, 77] width 121 height 14
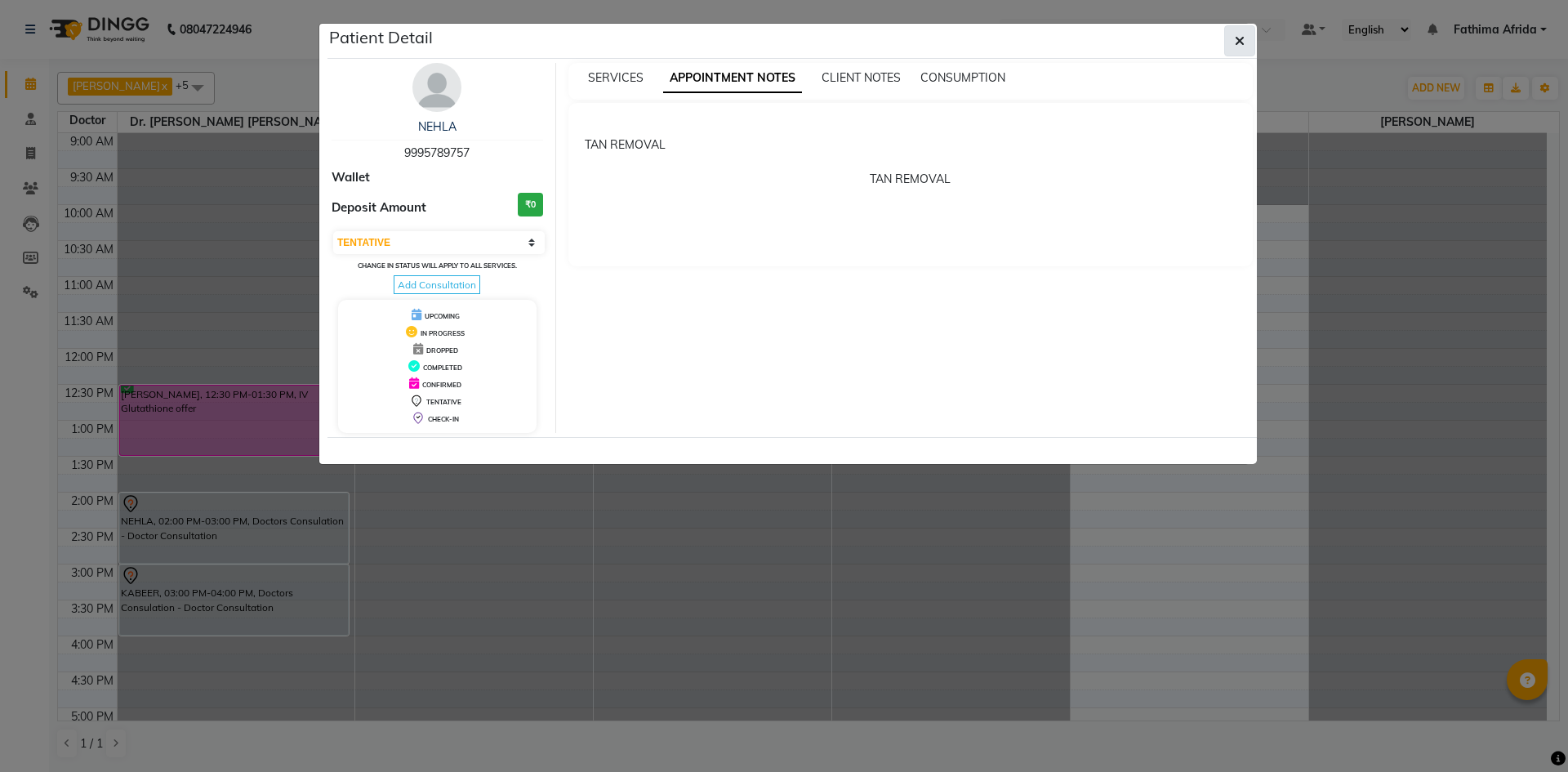
click at [1247, 39] on button "button" at bounding box center [1240, 41] width 31 height 31
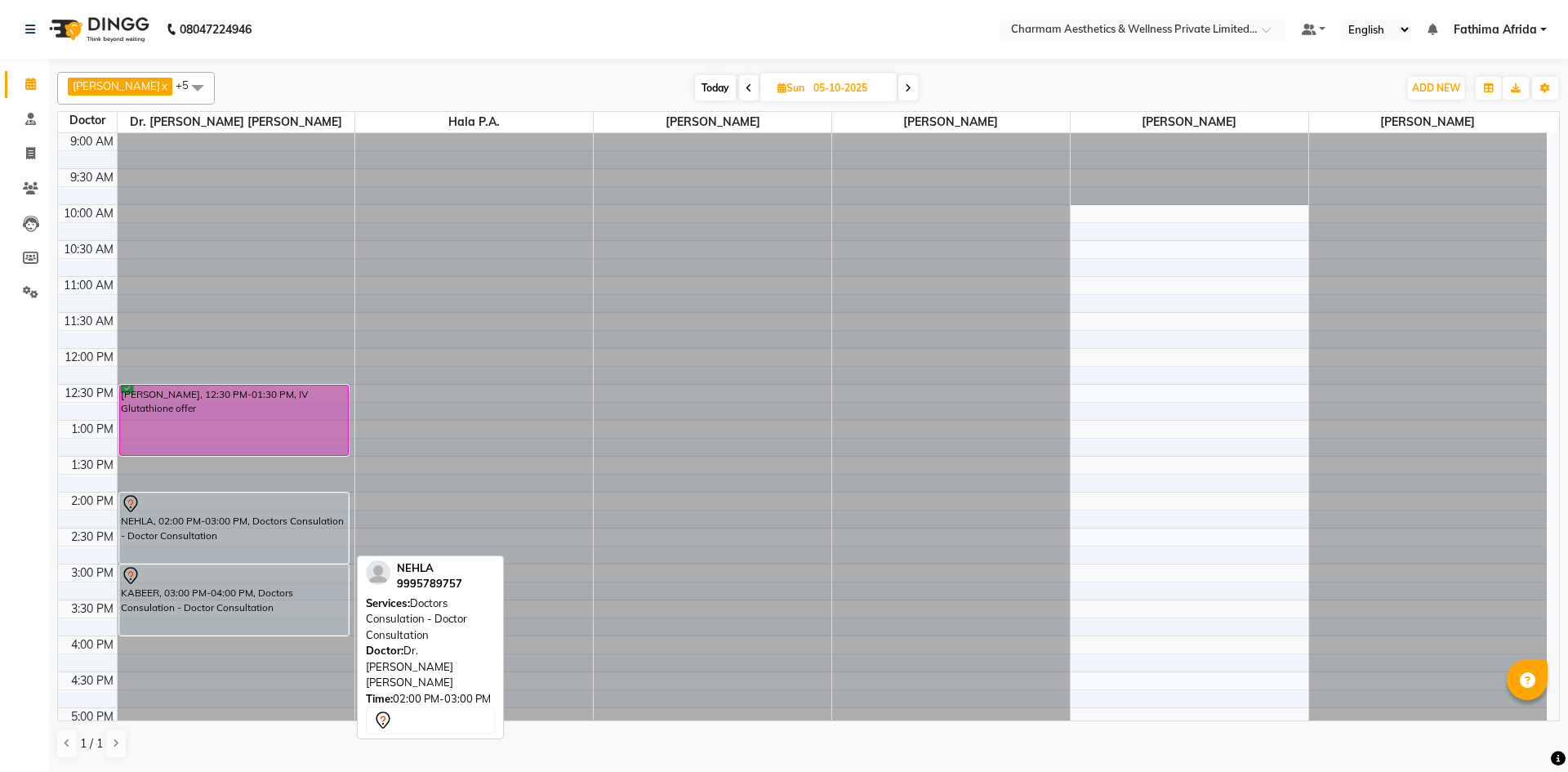
click at [204, 531] on div "NEHLA, 02:00 PM-03:00 PM, Doctors Consulation - Doctor Consultation" at bounding box center [233, 528] width 229 height 69
select select "7"
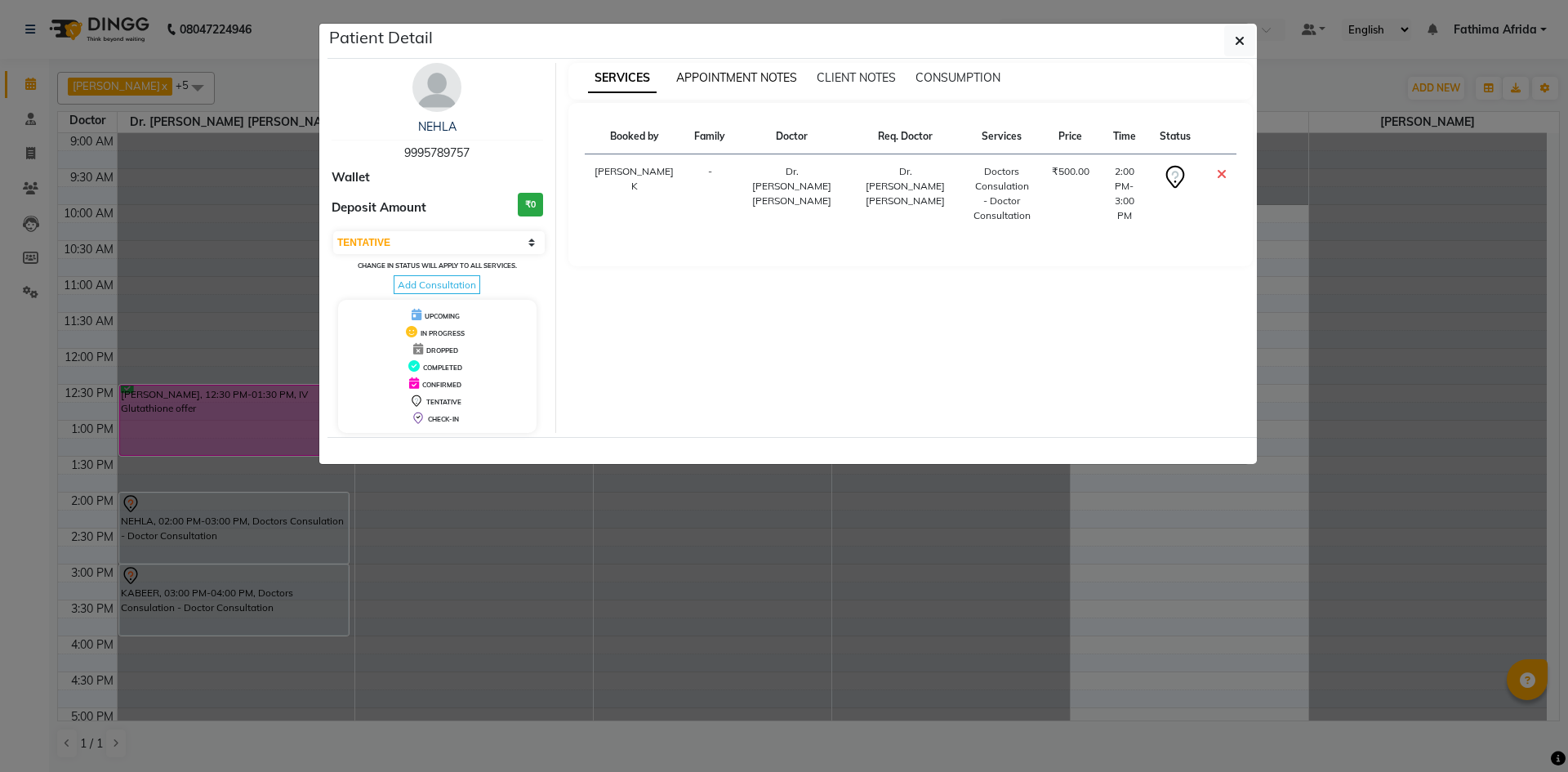
click at [742, 84] on span "APPOINTMENT NOTES" at bounding box center [736, 77] width 121 height 14
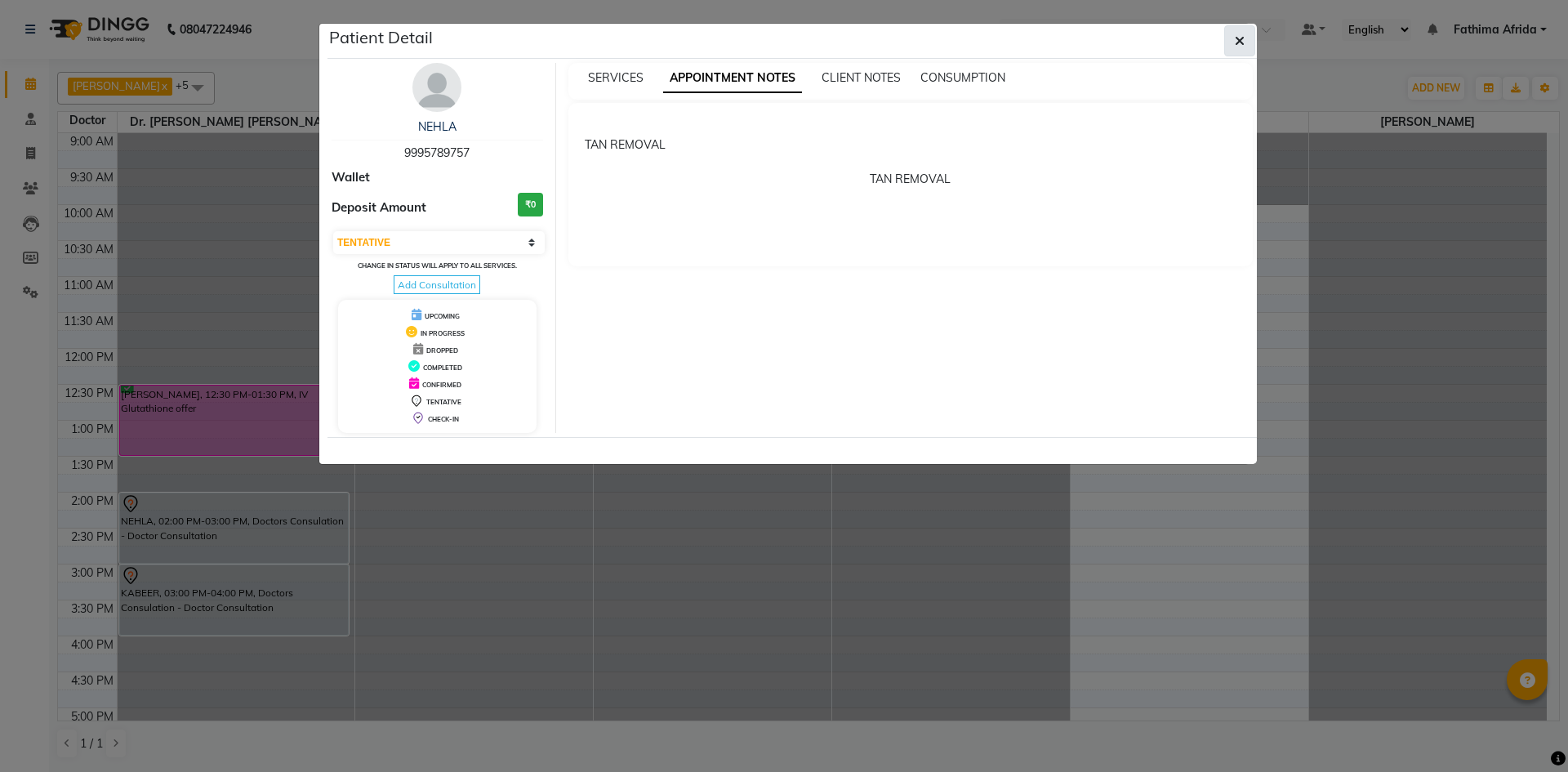
click at [1251, 39] on button "button" at bounding box center [1240, 41] width 31 height 31
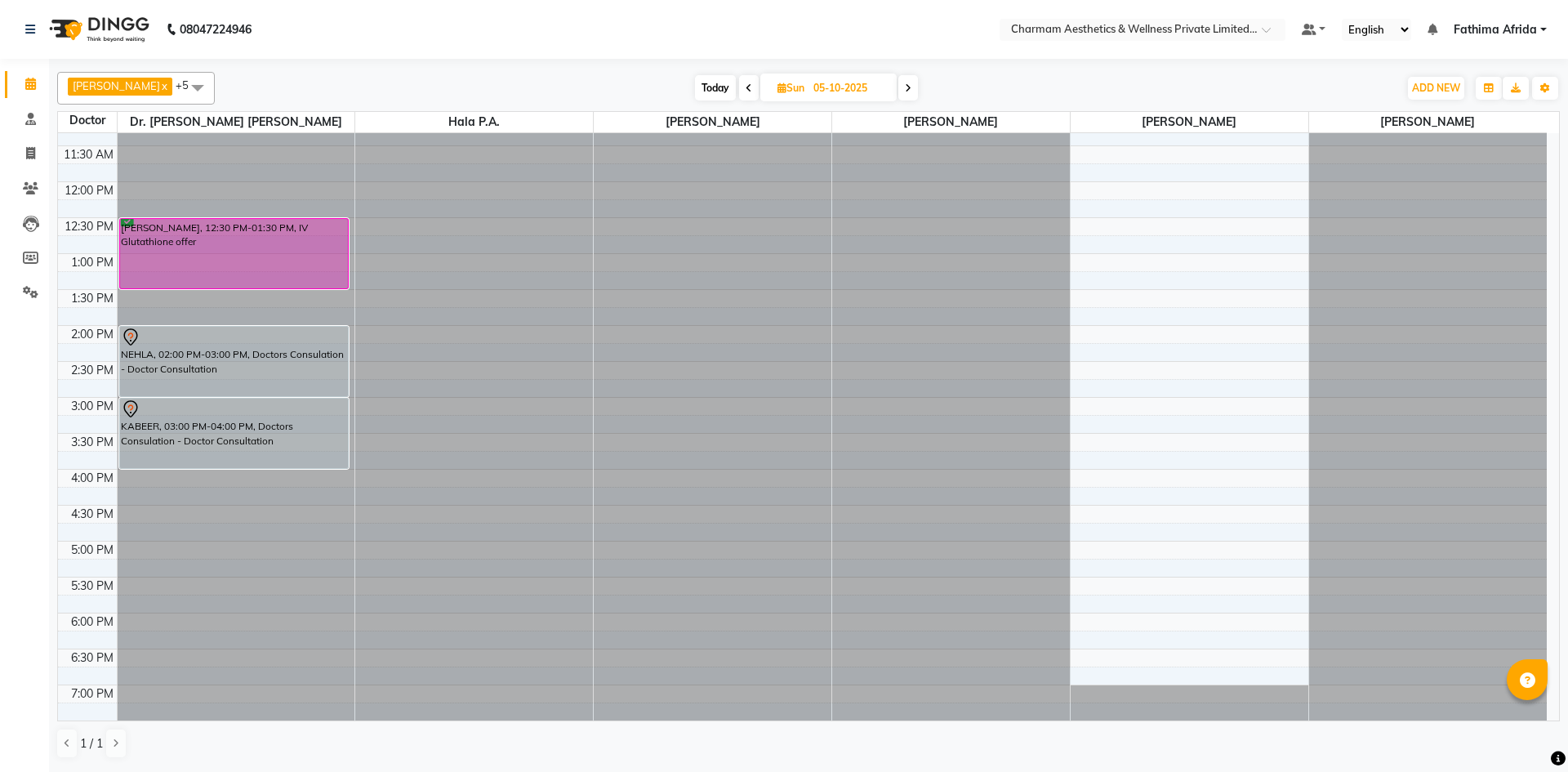
scroll to position [202, 0]
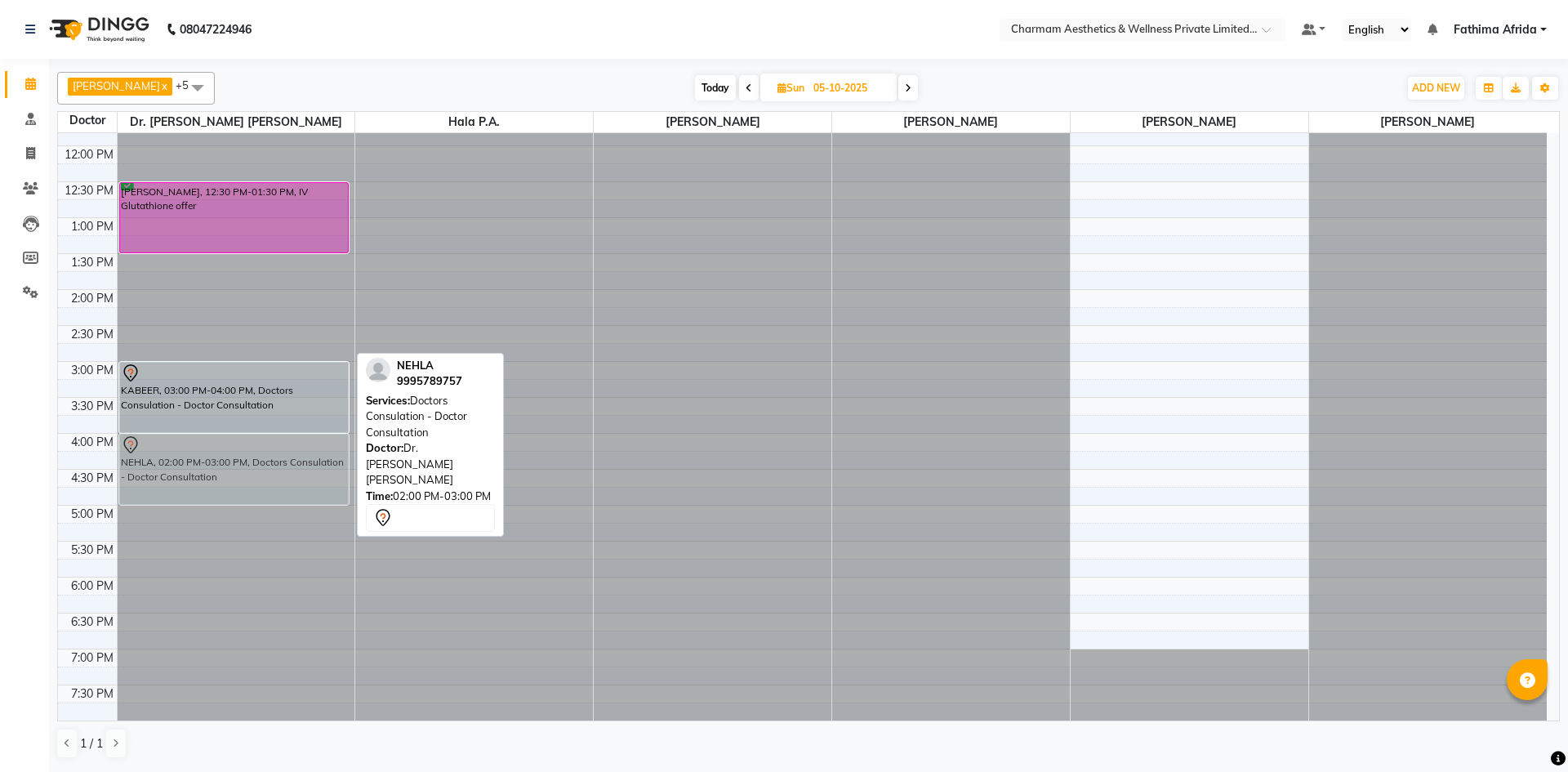
drag, startPoint x: 231, startPoint y: 312, endPoint x: 263, endPoint y: 461, distance: 152.4
click at [263, 461] on div "[PERSON_NAME], 12:30 PM-01:30 PM, IV Glutathione offer NEHLA, 02:00 PM-03:00 PM…" at bounding box center [236, 326] width 237 height 790
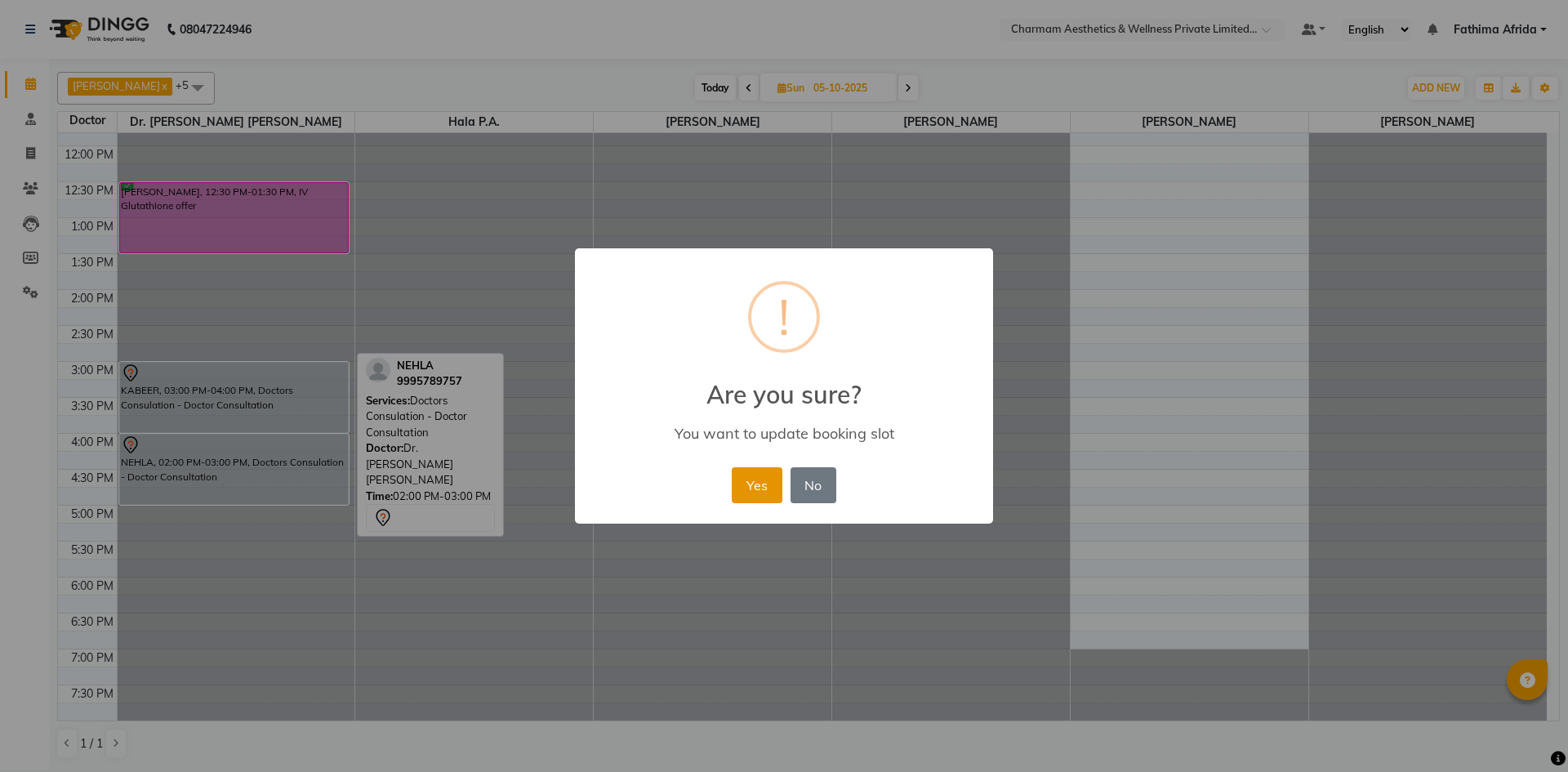
click at [751, 480] on button "Yes" at bounding box center [756, 485] width 49 height 36
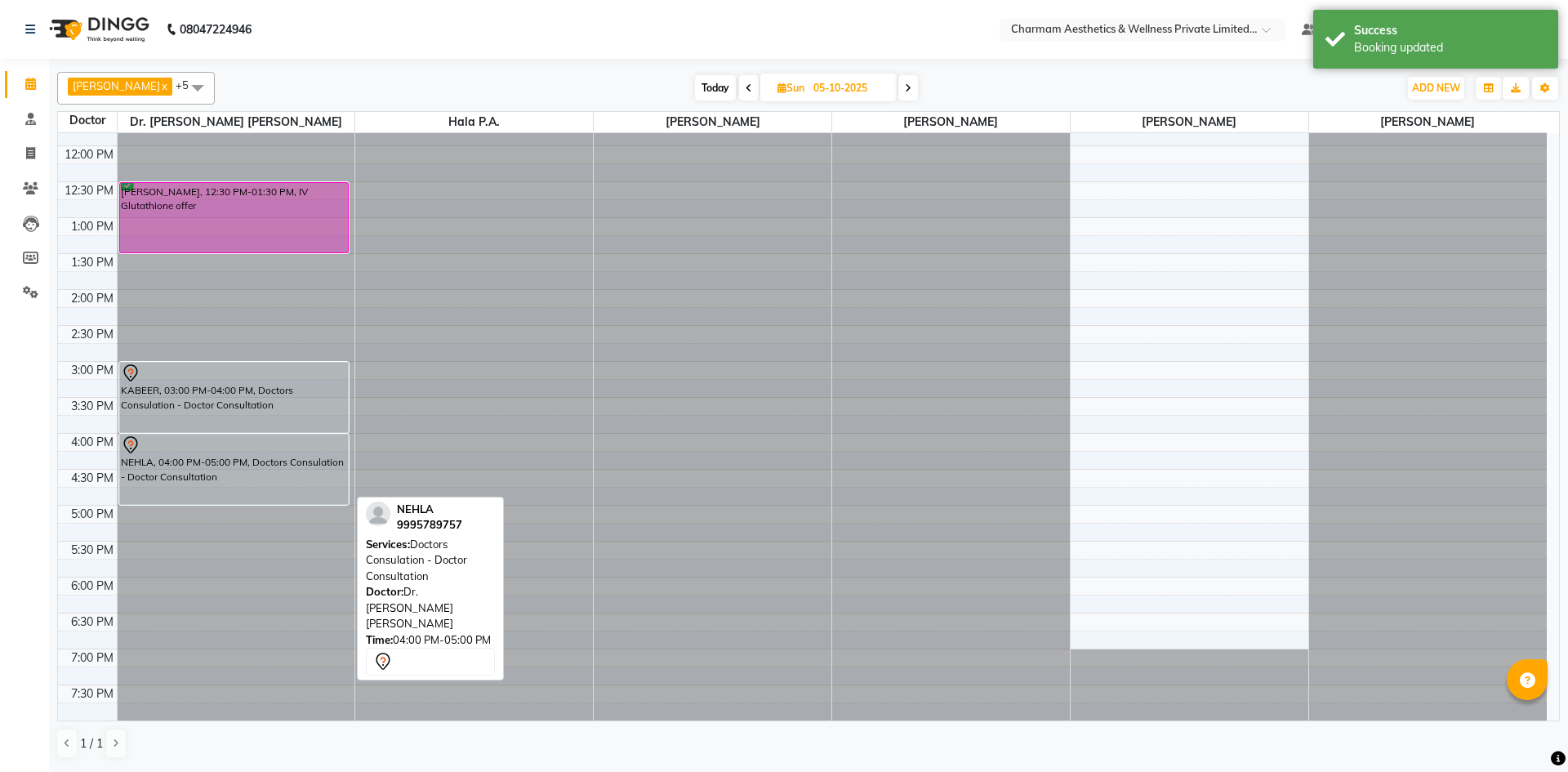
click at [260, 468] on div "NEHLA, 04:00 PM-05:00 PM, Doctors Consulation - Doctor Consultation" at bounding box center [233, 469] width 229 height 69
click at [260, 467] on div "NEHLA, 04:00 PM-05:00 PM, Doctors Consulation - Doctor Consultation" at bounding box center [233, 469] width 229 height 69
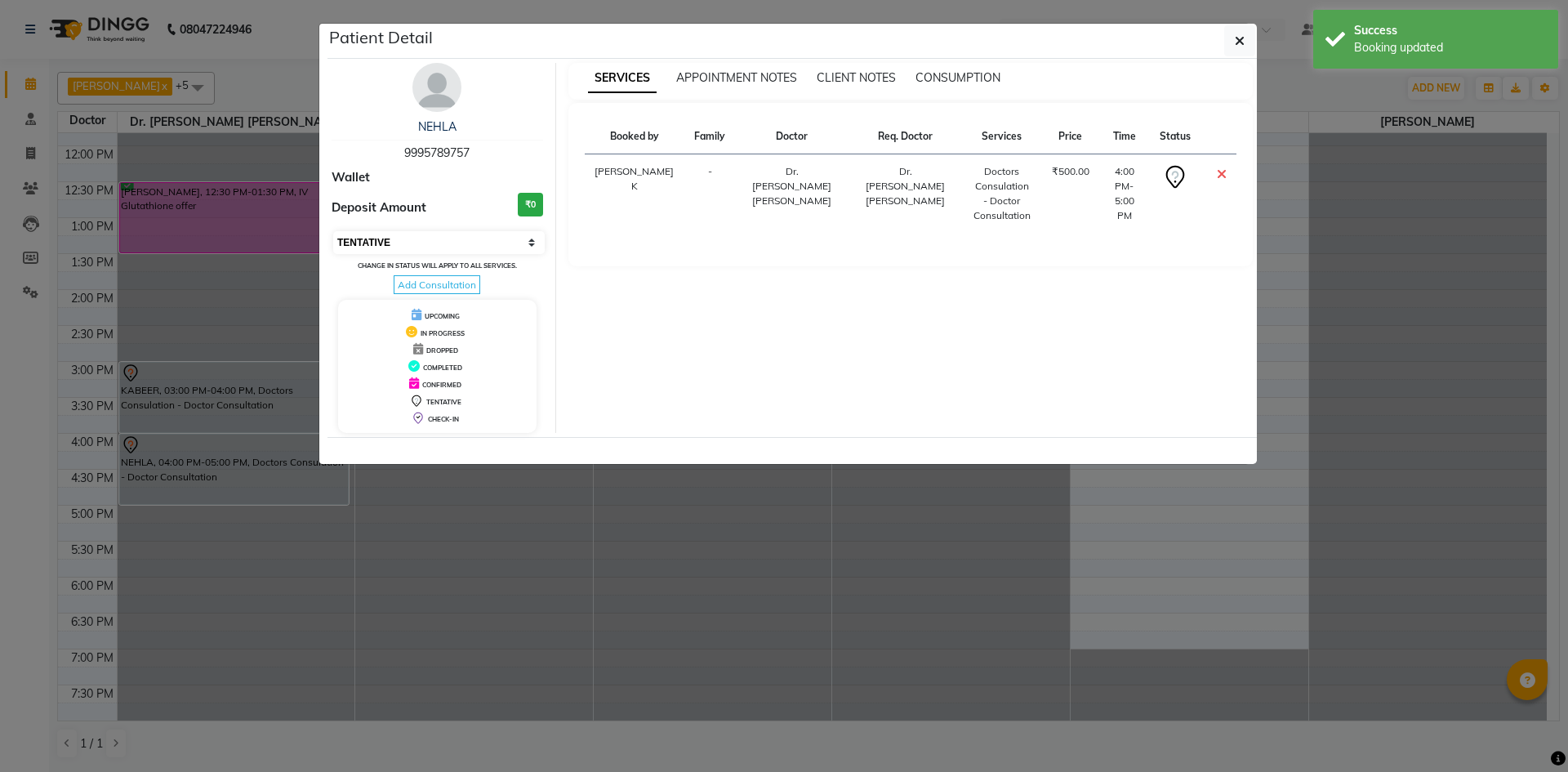
click at [420, 244] on select "Select CONFIRMED TENTATIVE" at bounding box center [439, 242] width 212 height 23
select select "6"
click at [333, 231] on select "Select CONFIRMED TENTATIVE" at bounding box center [439, 242] width 212 height 23
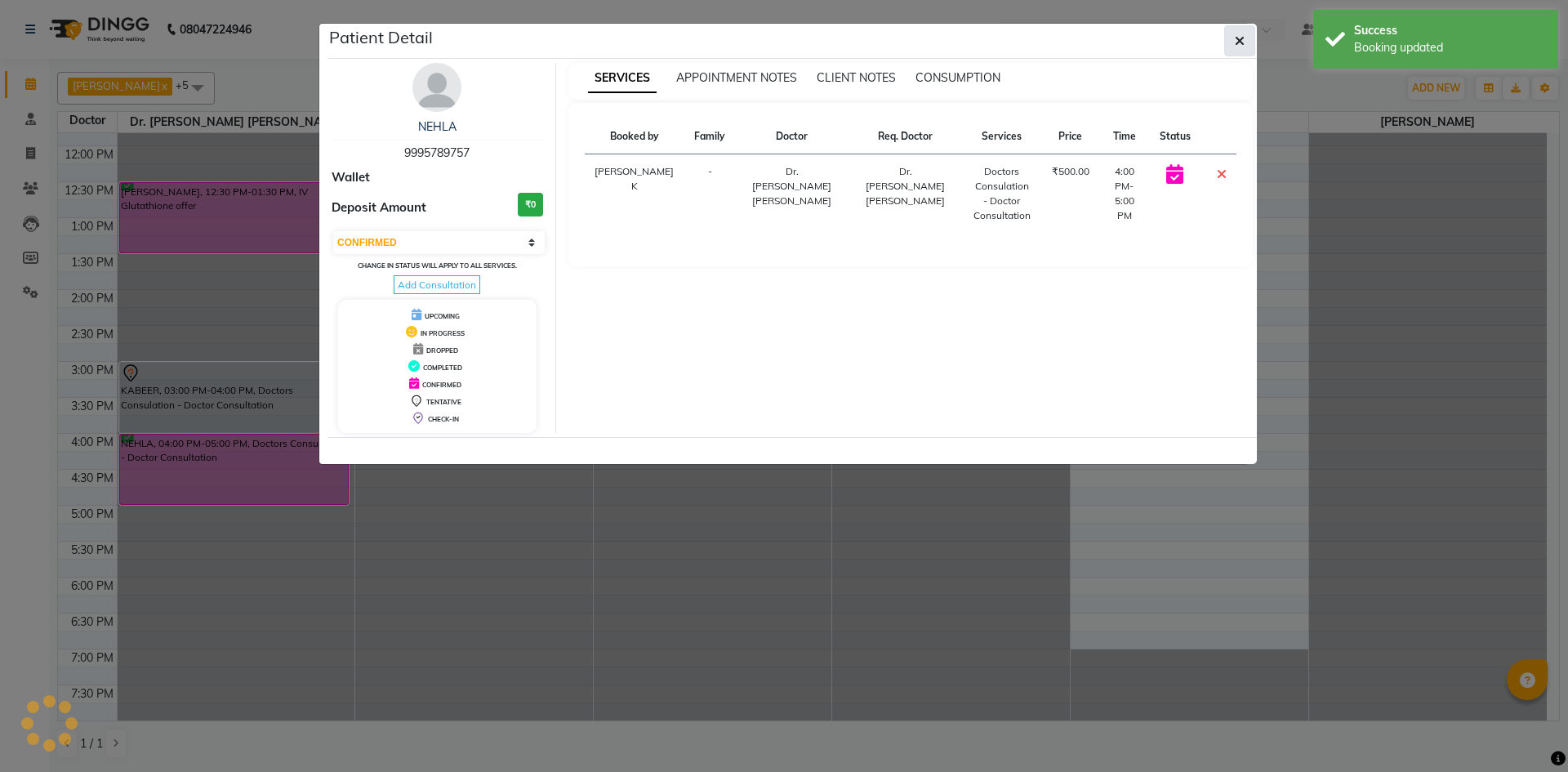
click at [1234, 38] on button "button" at bounding box center [1240, 41] width 31 height 31
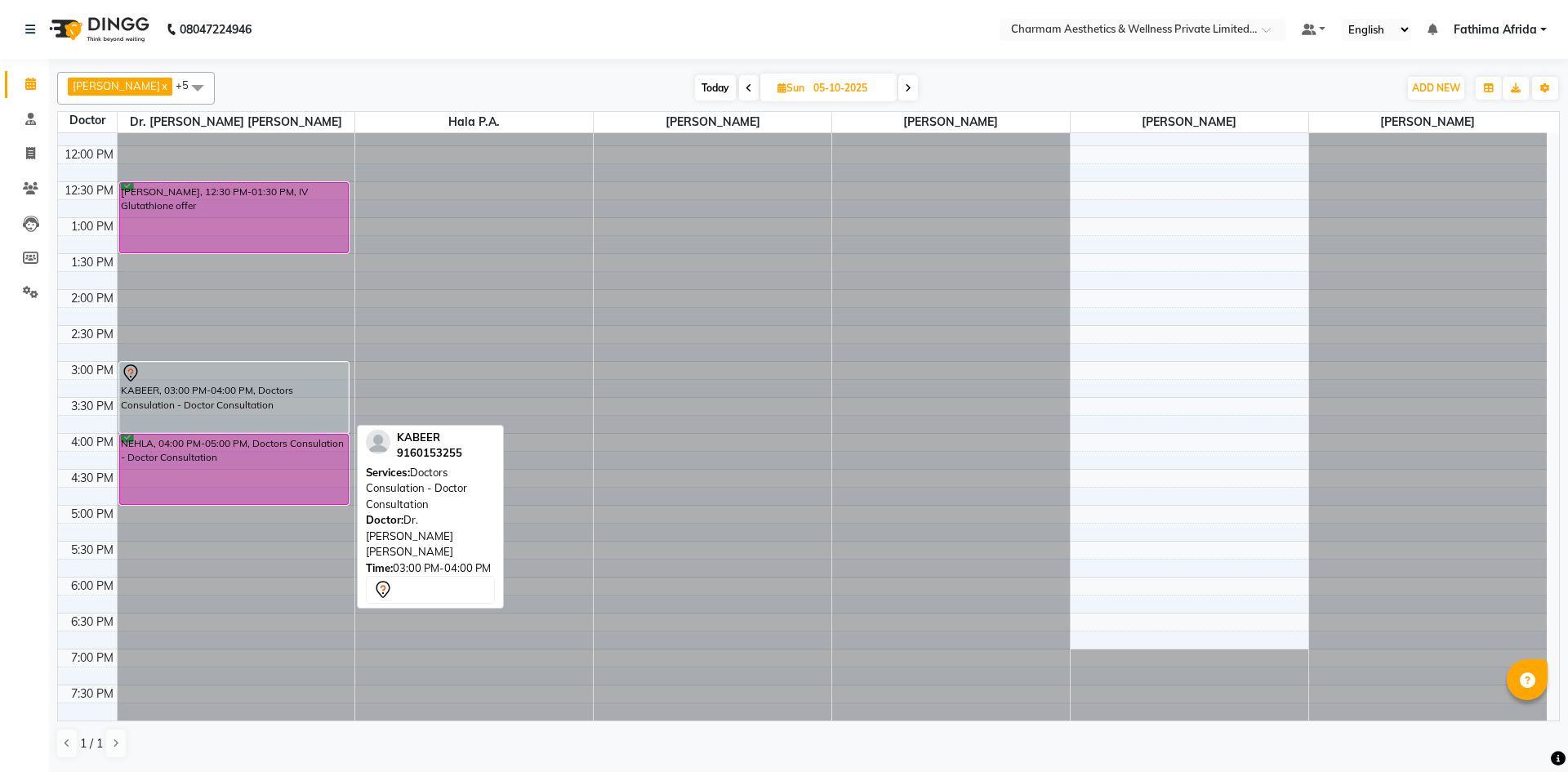
click at [204, 394] on div "KABEER, 03:00 PM-04:00 PM, Doctors Consulation - Doctor Consultation" at bounding box center [233, 397] width 229 height 69
select select "7"
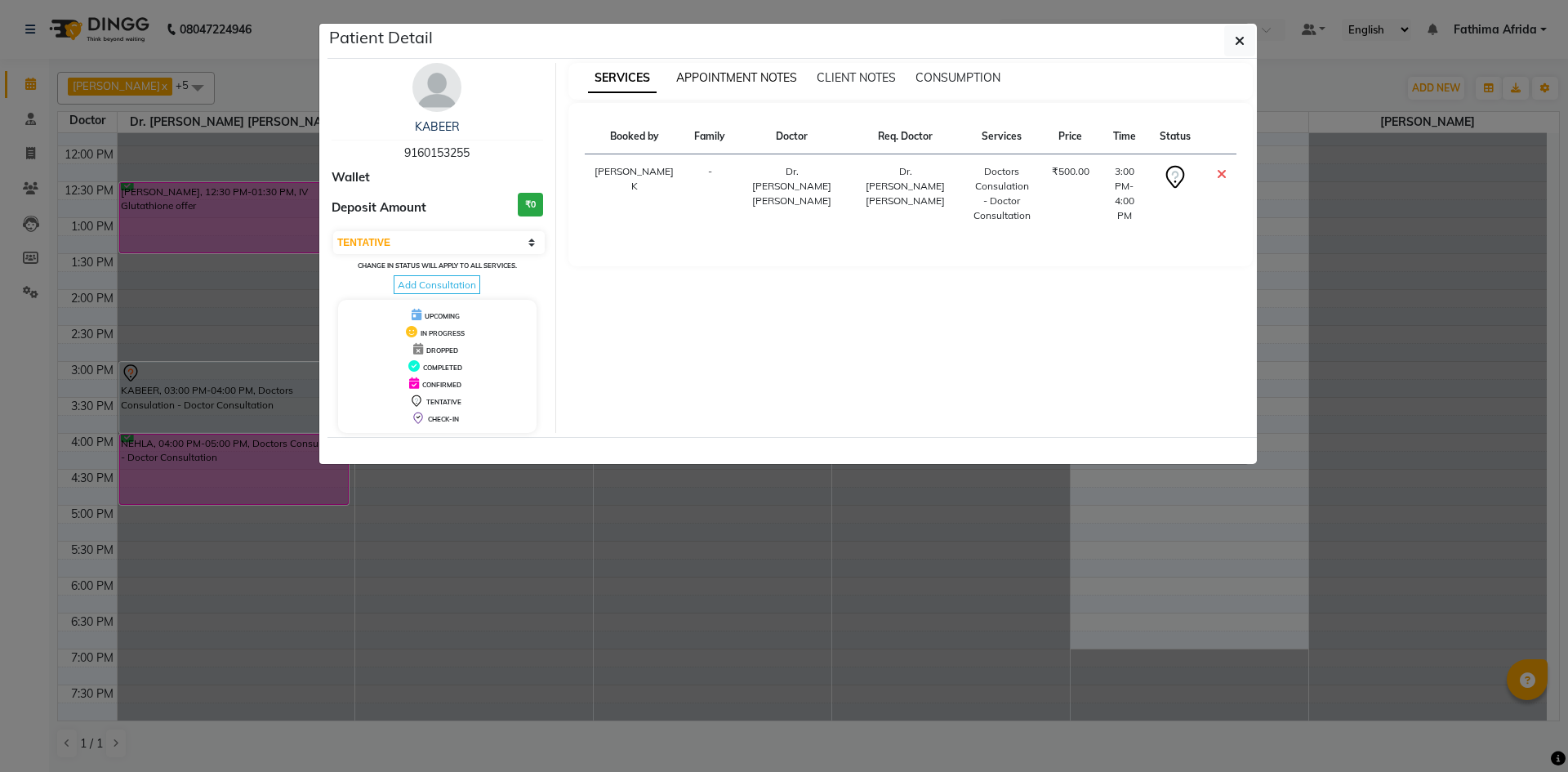
click at [726, 71] on span "APPOINTMENT NOTES" at bounding box center [736, 77] width 121 height 14
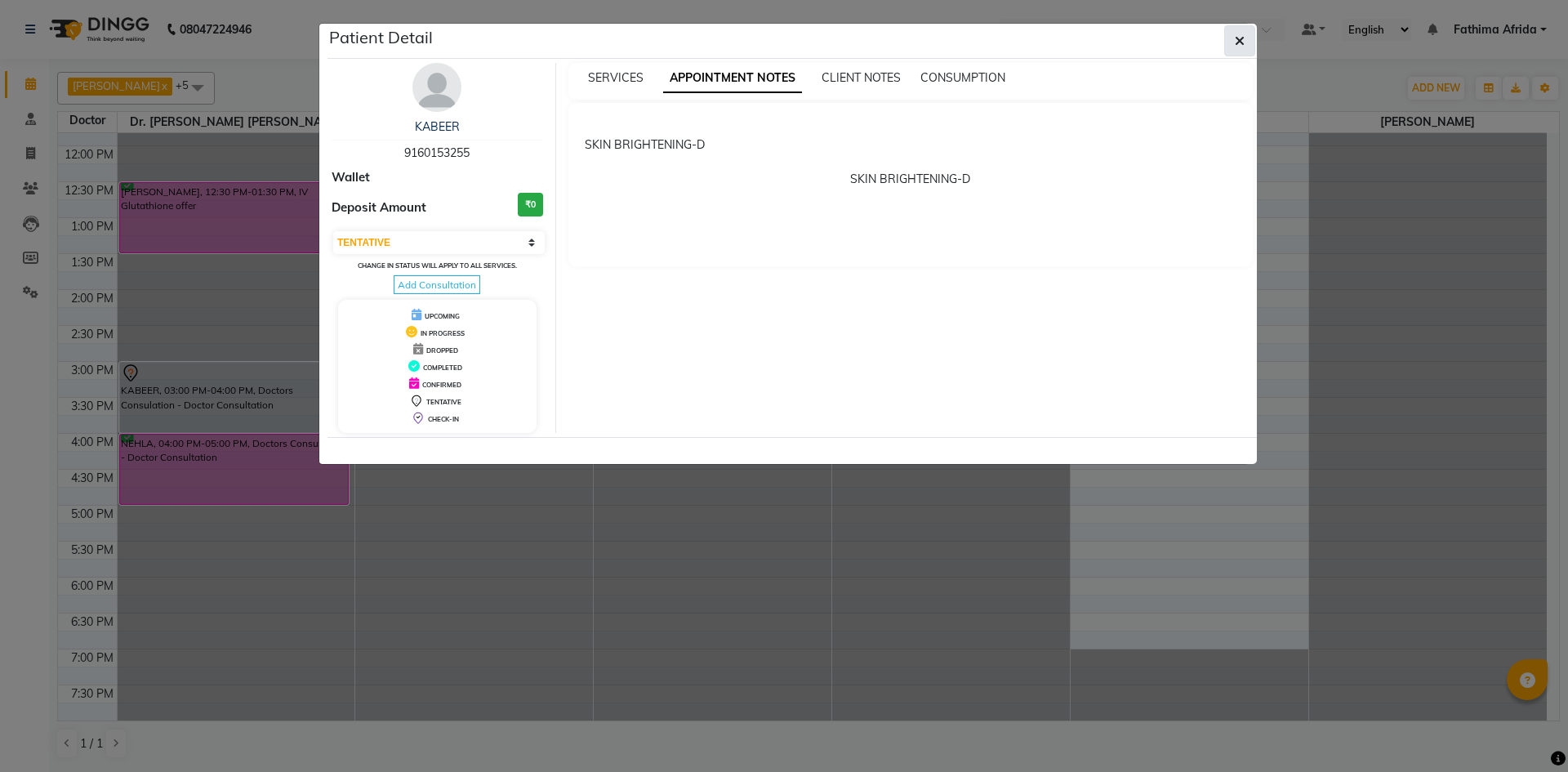
click at [1240, 33] on span "button" at bounding box center [1240, 40] width 9 height 16
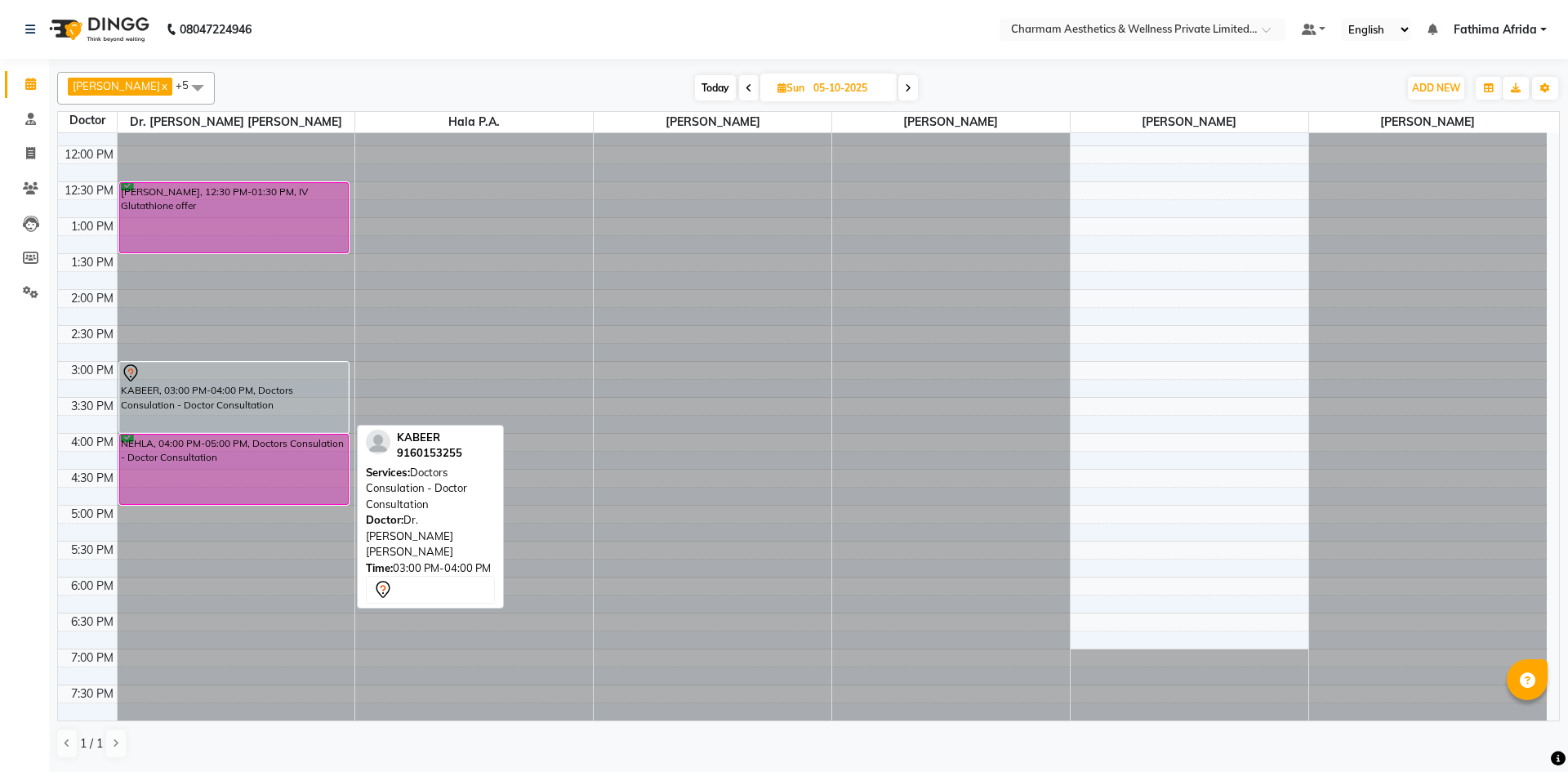
click at [194, 410] on div "KABEER, 03:00 PM-04:00 PM, Doctors Consulation - Doctor Consultation" at bounding box center [233, 397] width 229 height 69
select select "7"
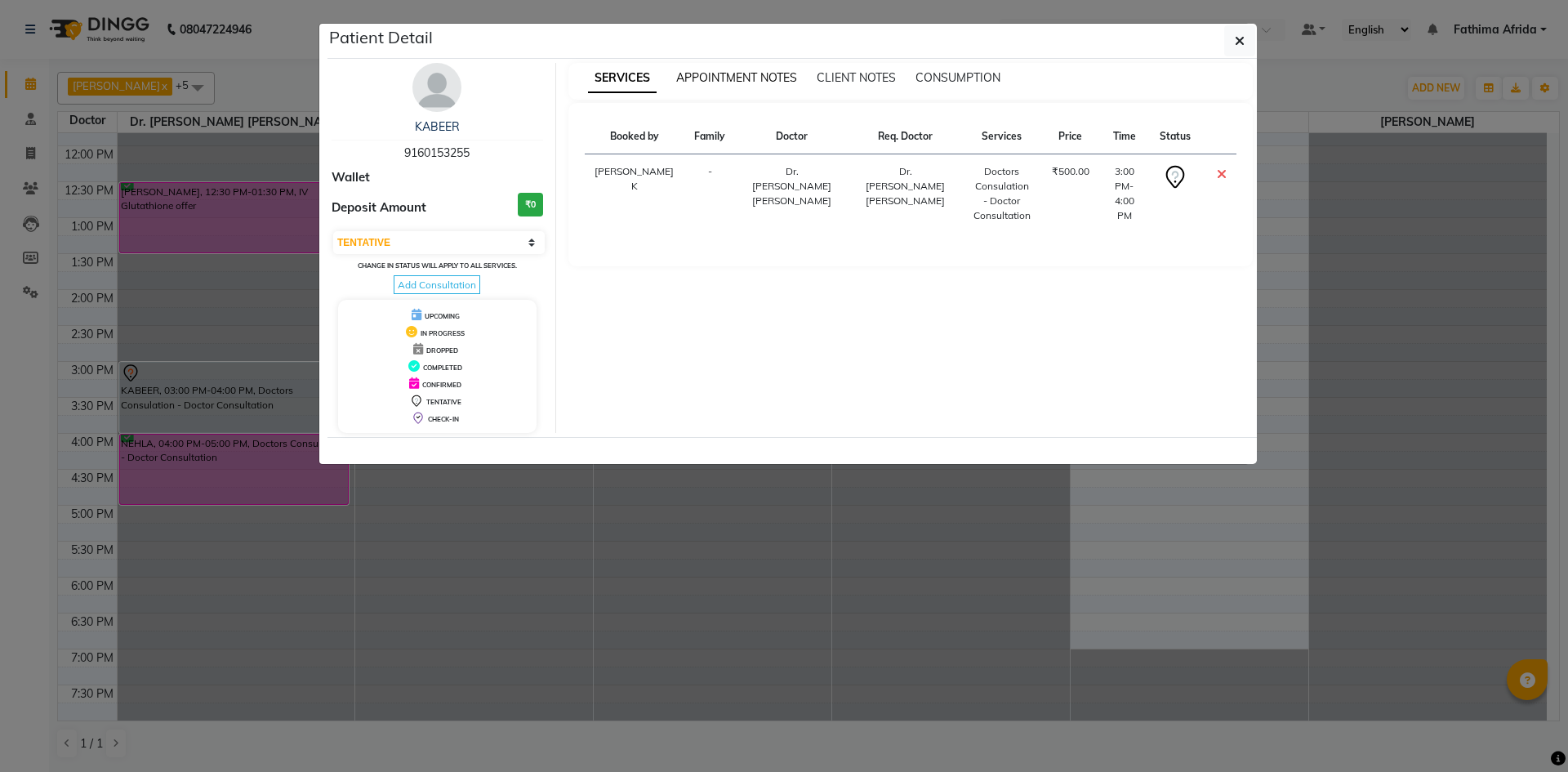
click at [762, 84] on span "APPOINTMENT NOTES" at bounding box center [736, 77] width 121 height 14
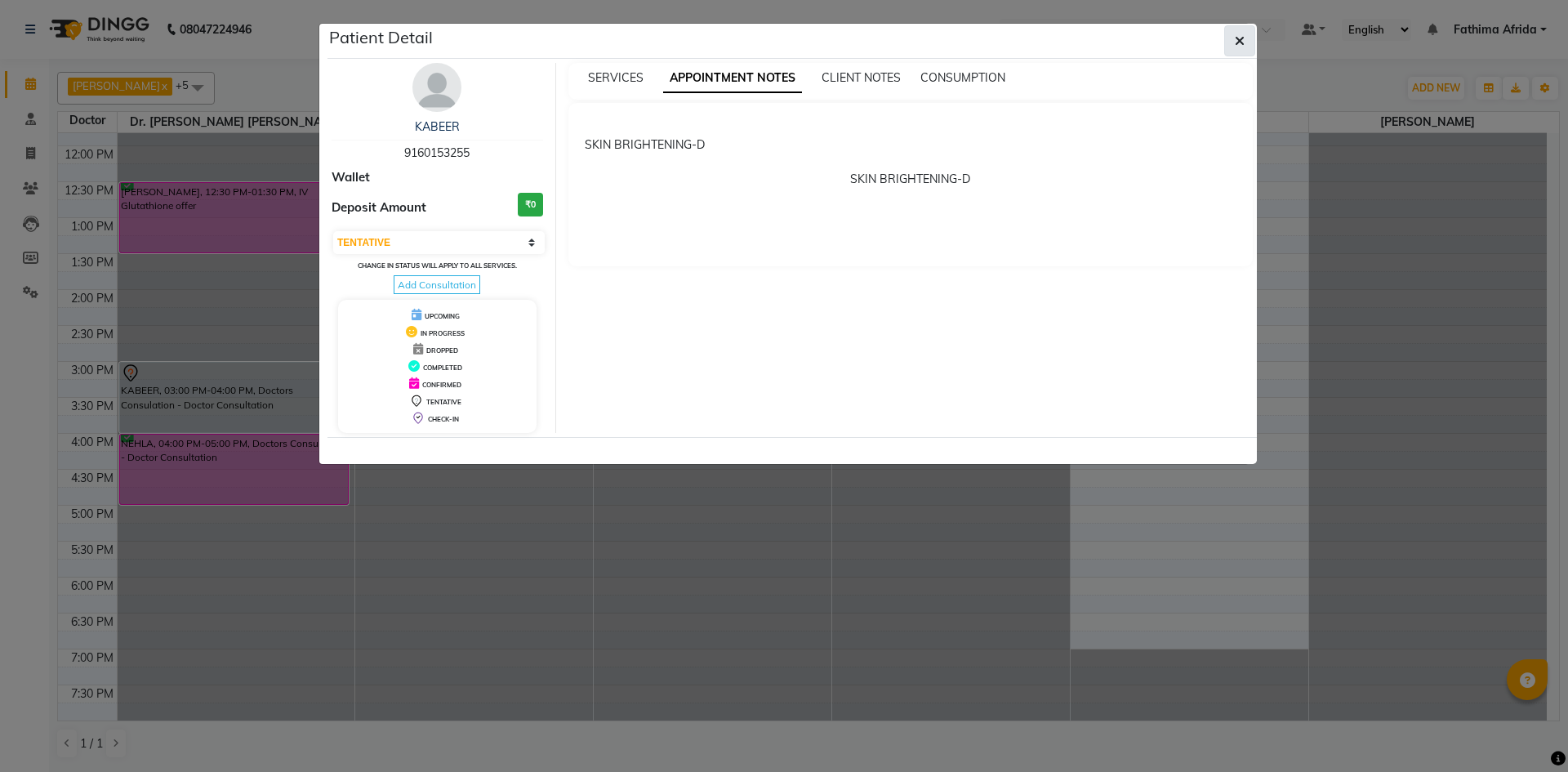
click at [1250, 41] on button "button" at bounding box center [1240, 41] width 31 height 31
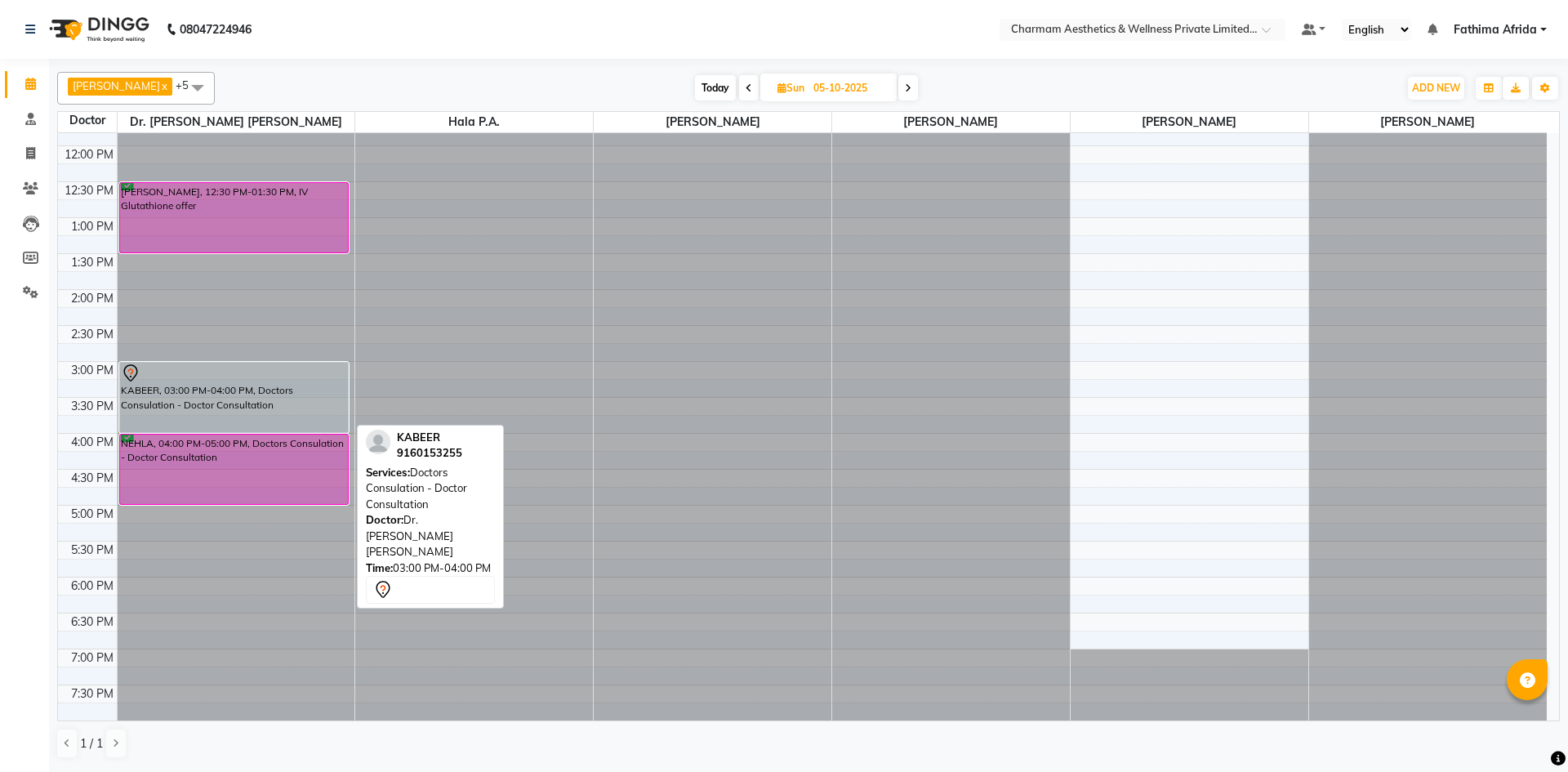
click at [303, 391] on div "KABEER, 03:00 PM-04:00 PM, Doctors Consulation - Doctor Consultation" at bounding box center [233, 397] width 229 height 69
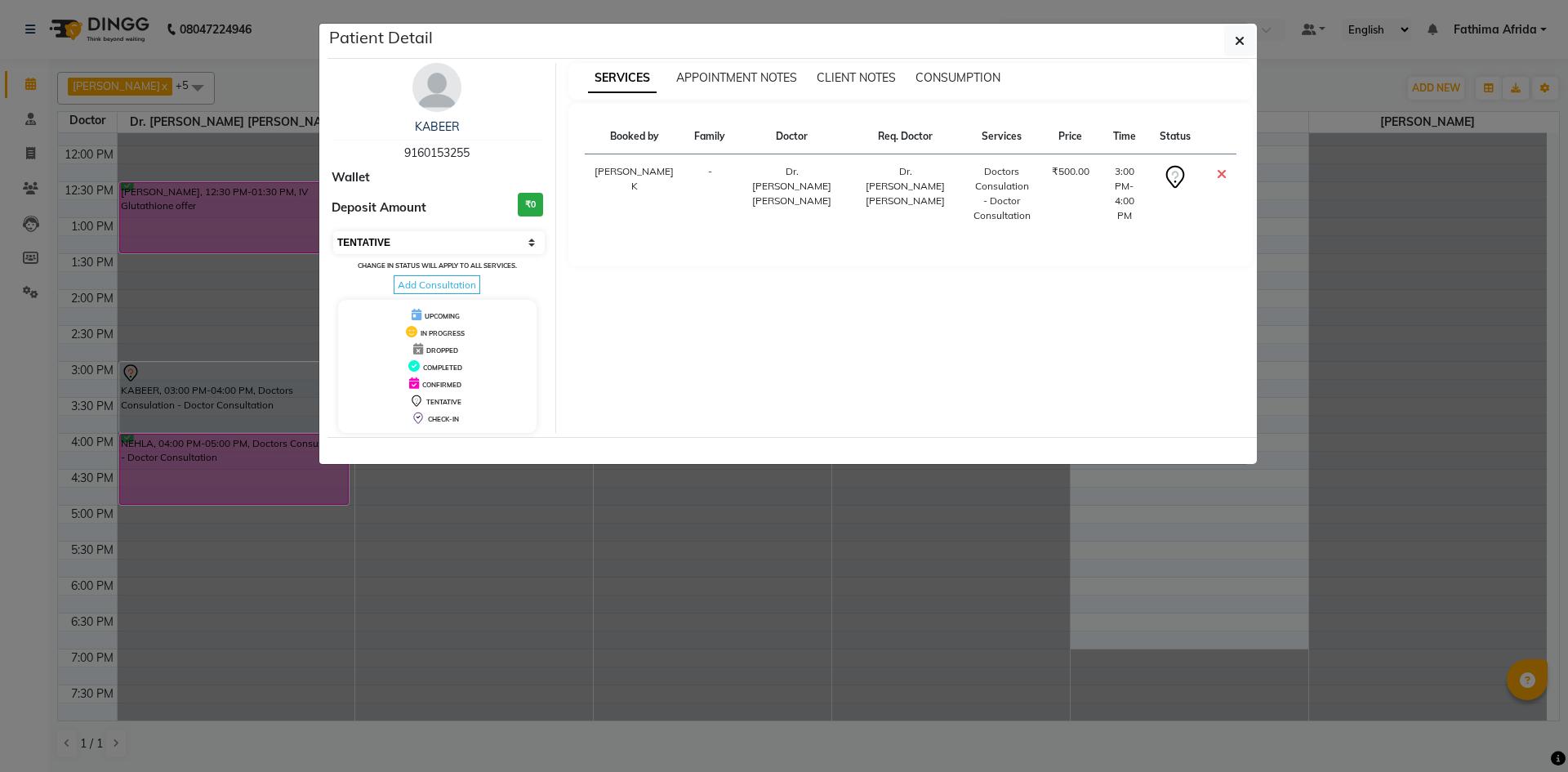
click at [418, 246] on select "Select CONFIRMED TENTATIVE" at bounding box center [439, 242] width 212 height 23
select select "6"
click at [333, 231] on select "Select CONFIRMED TENTATIVE" at bounding box center [439, 242] width 212 height 23
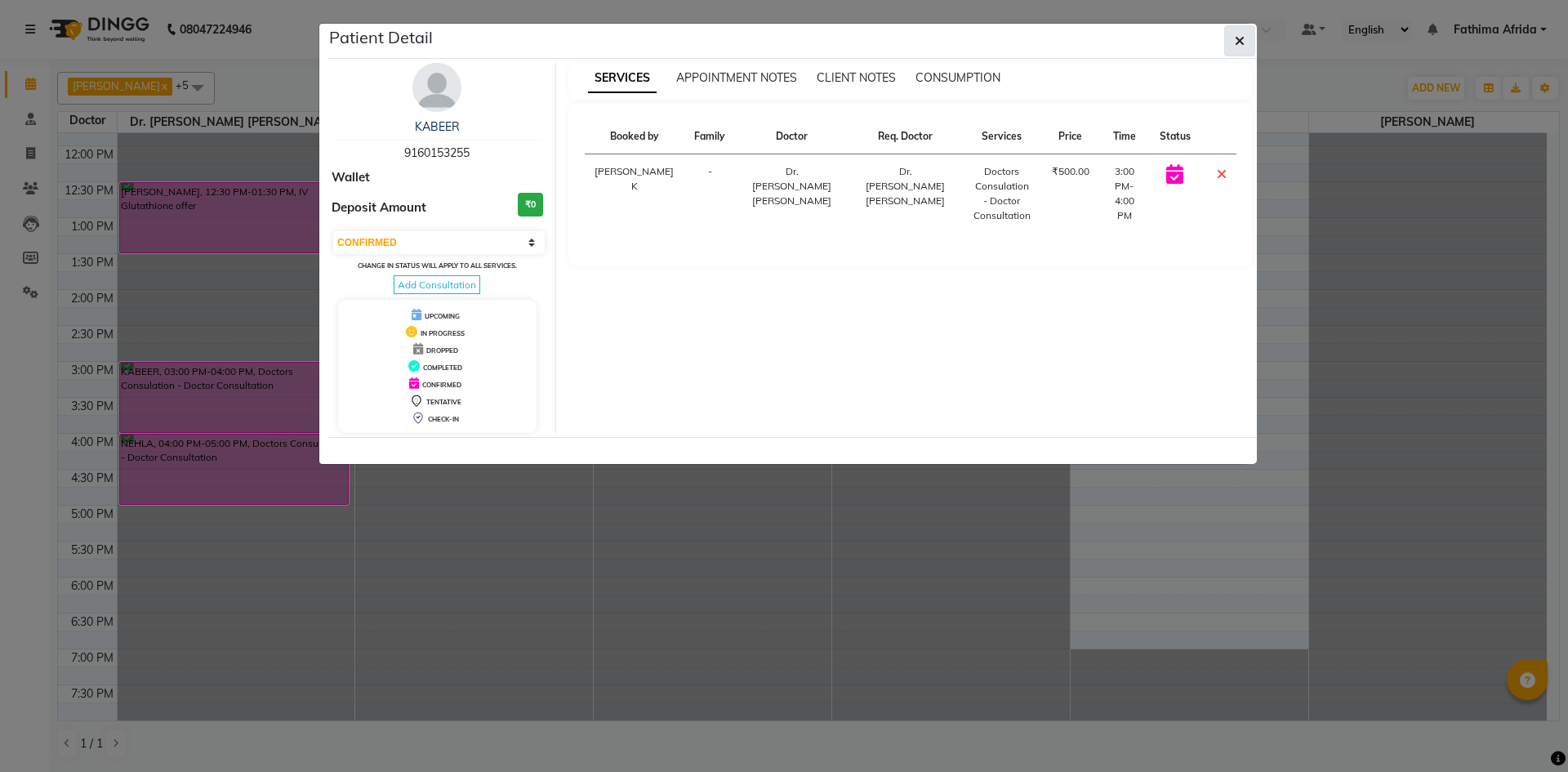
click at [1241, 43] on icon "button" at bounding box center [1240, 41] width 9 height 13
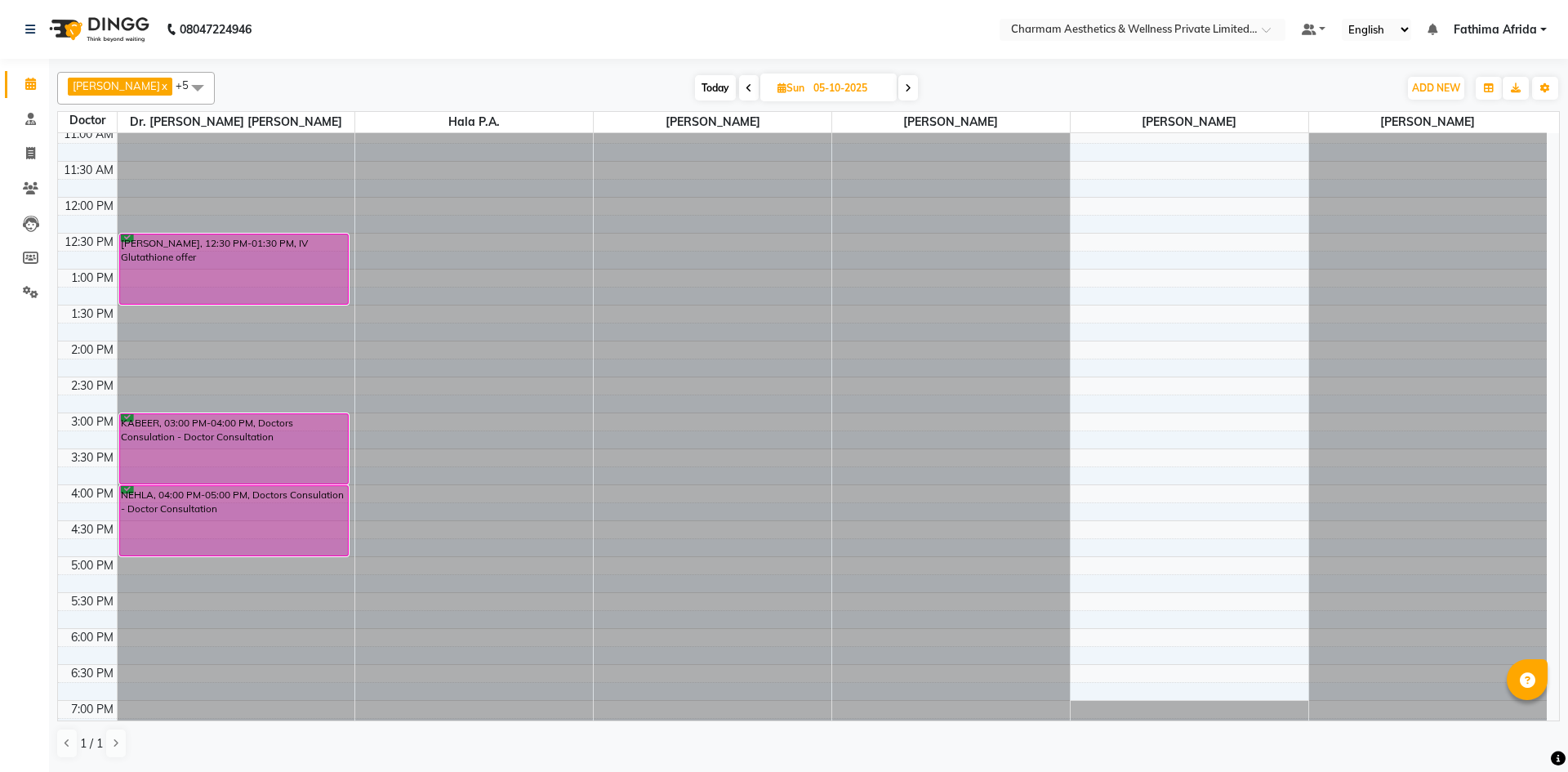
scroll to position [0, 0]
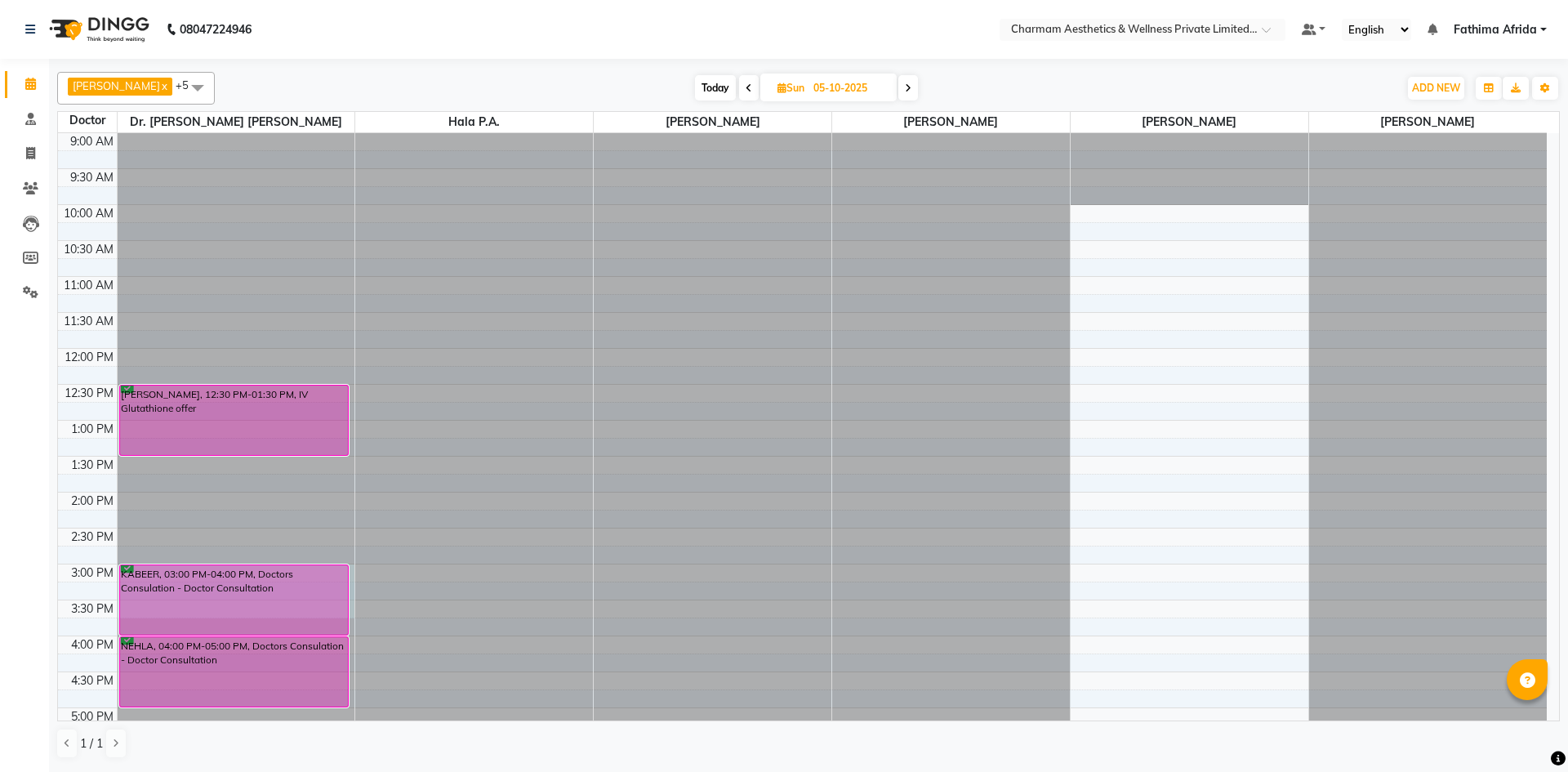
drag, startPoint x: 350, startPoint y: 572, endPoint x: 354, endPoint y: 601, distance: 29.3
click at [354, 133] on div at bounding box center [236, 133] width 237 height 0
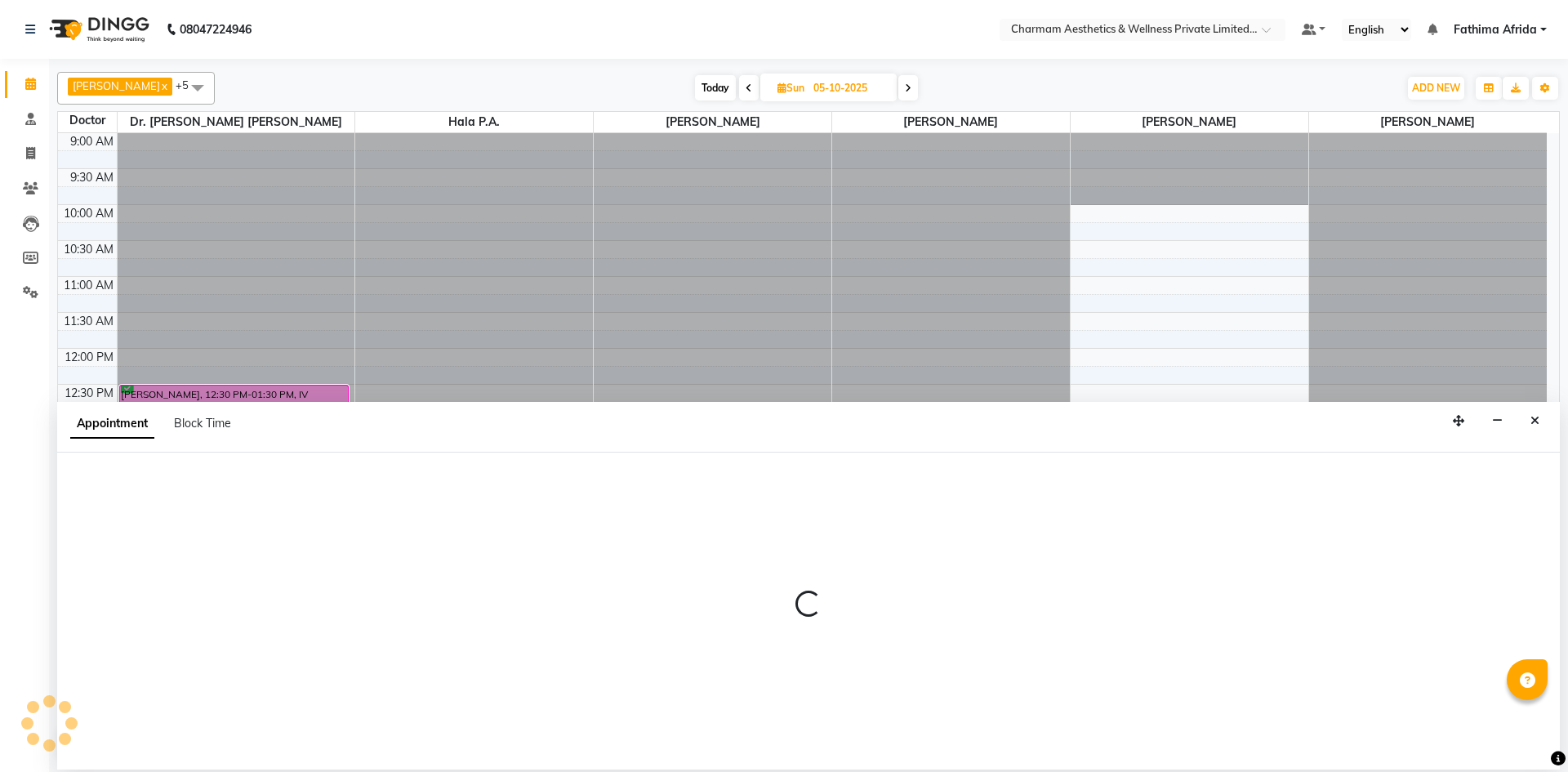
select select "69891"
select select "900"
select select "tentative"
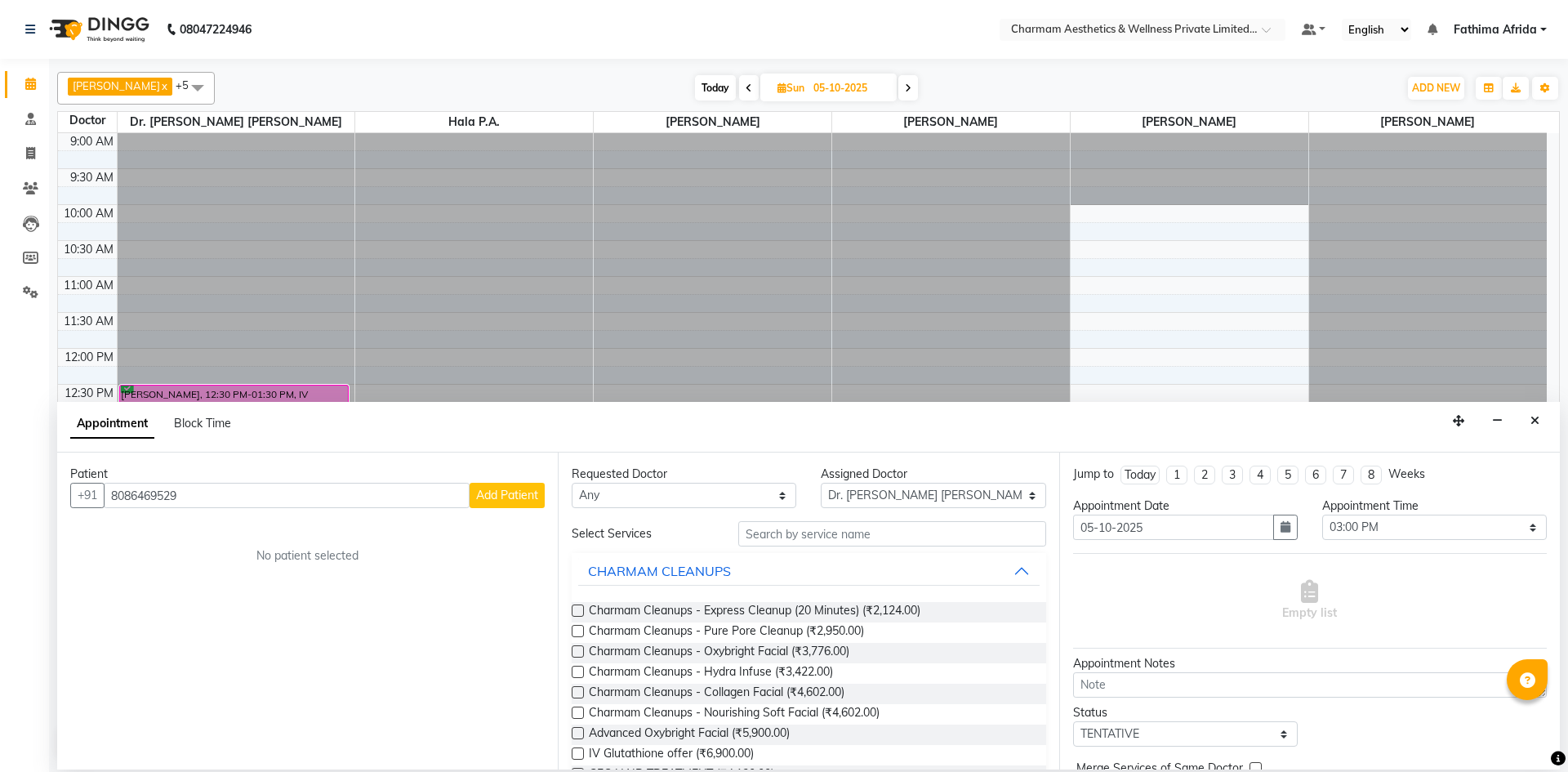
type input "8086469529"
click at [504, 503] on button "Add Patient" at bounding box center [507, 495] width 75 height 26
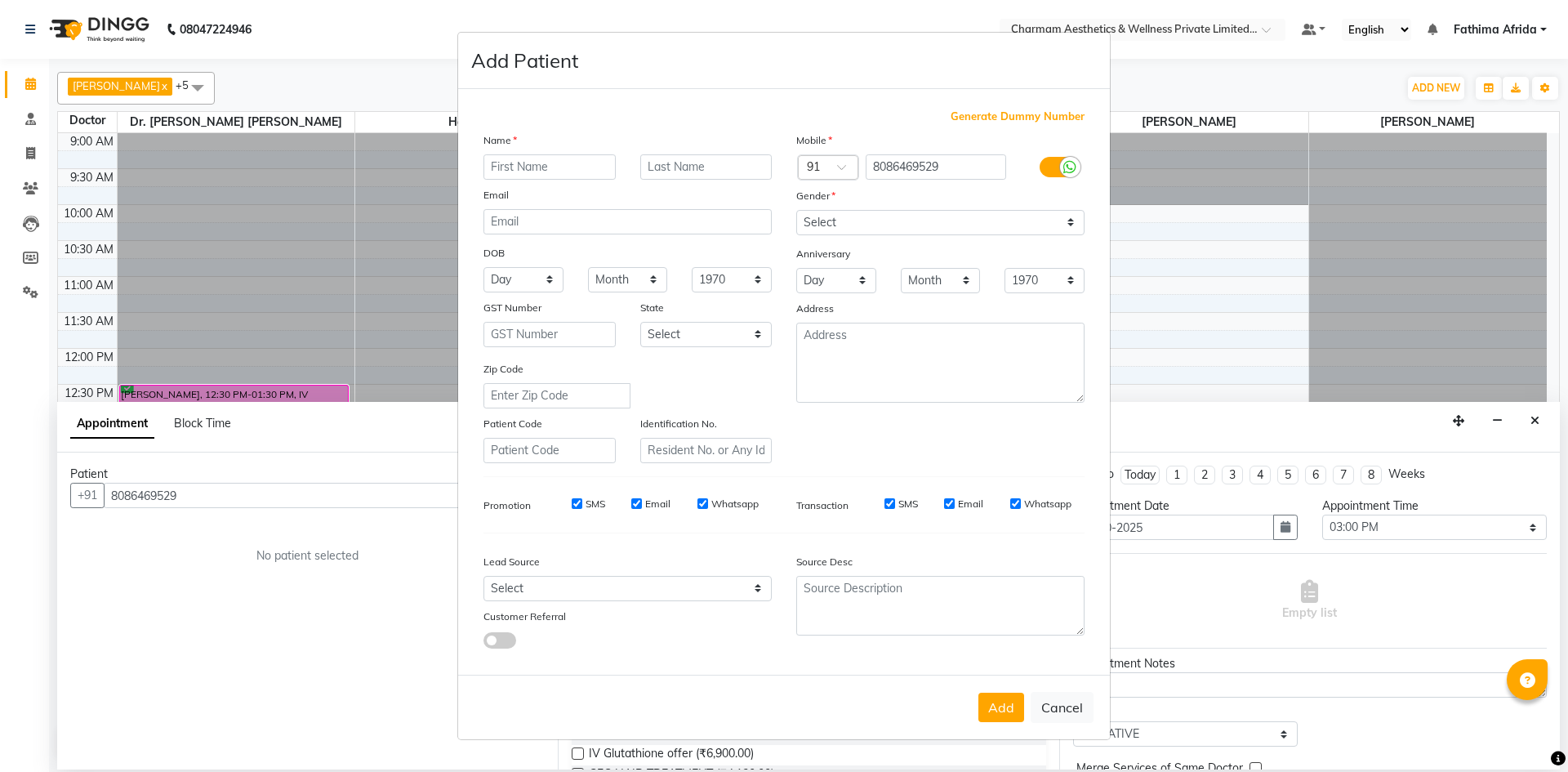
click at [575, 505] on input "SMS" at bounding box center [576, 503] width 10 height 10
checkbox input "false"
drag, startPoint x: 634, startPoint y: 503, endPoint x: 659, endPoint y: 504, distance: 25.0
click at [633, 503] on input "Email" at bounding box center [636, 503] width 10 height 10
checkbox input "false"
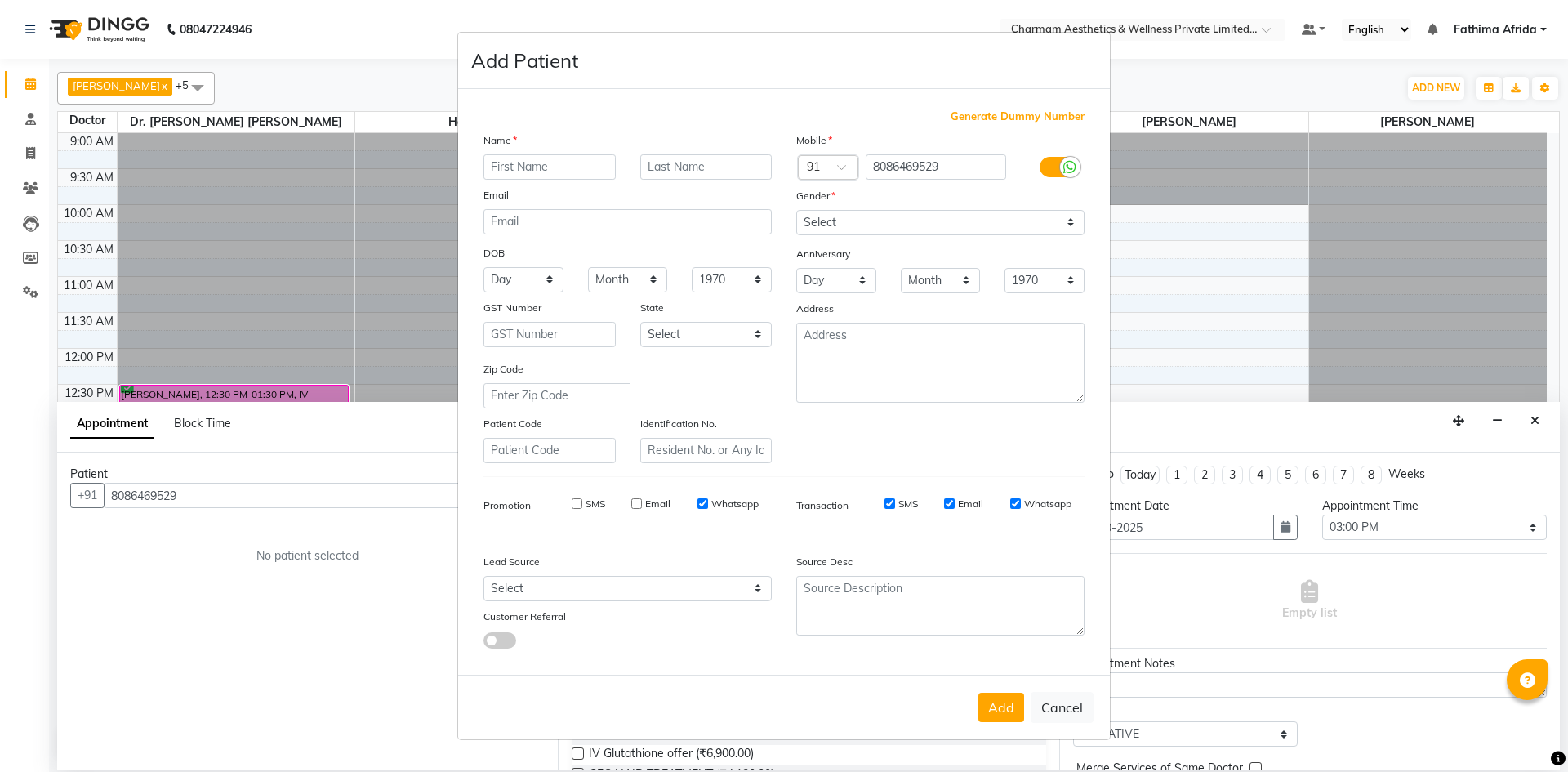
click at [705, 505] on input "Whatsapp" at bounding box center [702, 503] width 10 height 10
checkbox input "false"
click at [885, 504] on input "SMS" at bounding box center [889, 503] width 10 height 10
checkbox input "false"
click at [952, 503] on input "Email" at bounding box center [949, 503] width 10 height 10
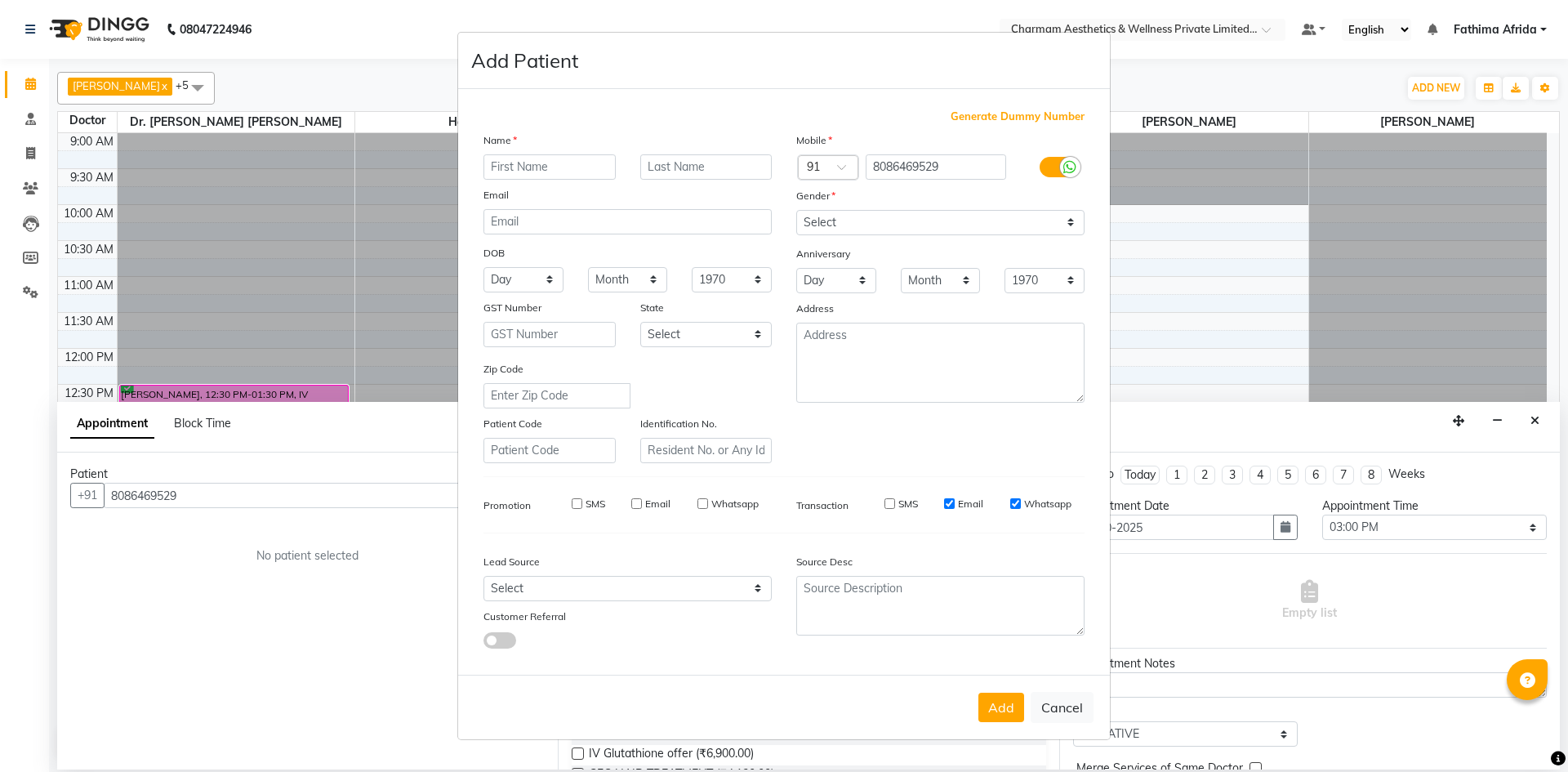
checkbox input "false"
click at [1012, 499] on input "Whatsapp" at bounding box center [1015, 503] width 10 height 10
checkbox input "false"
click at [537, 160] on input "text" at bounding box center [549, 167] width 132 height 26
type input "[PERSON_NAME]"
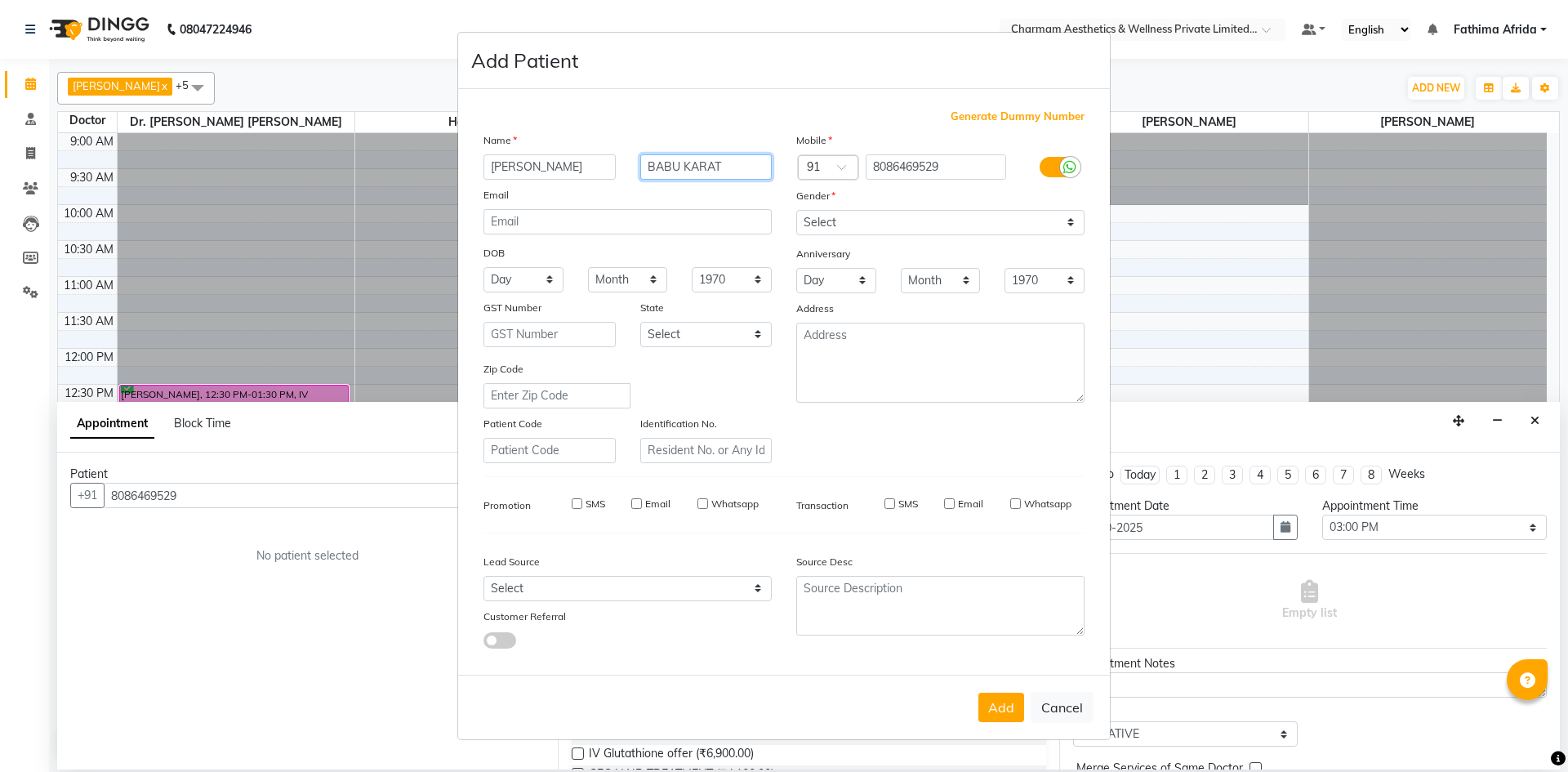
type input "BABU KARAT"
click at [987, 228] on select "Select [DEMOGRAPHIC_DATA] [DEMOGRAPHIC_DATA] Other Prefer Not To Say" at bounding box center [941, 222] width 289 height 26
select select "[DEMOGRAPHIC_DATA]"
click at [796, 210] on select "Select [DEMOGRAPHIC_DATA] [DEMOGRAPHIC_DATA] Other Prefer Not To Say" at bounding box center [941, 222] width 289 height 26
click at [1003, 702] on button "Add" at bounding box center [1001, 707] width 46 height 29
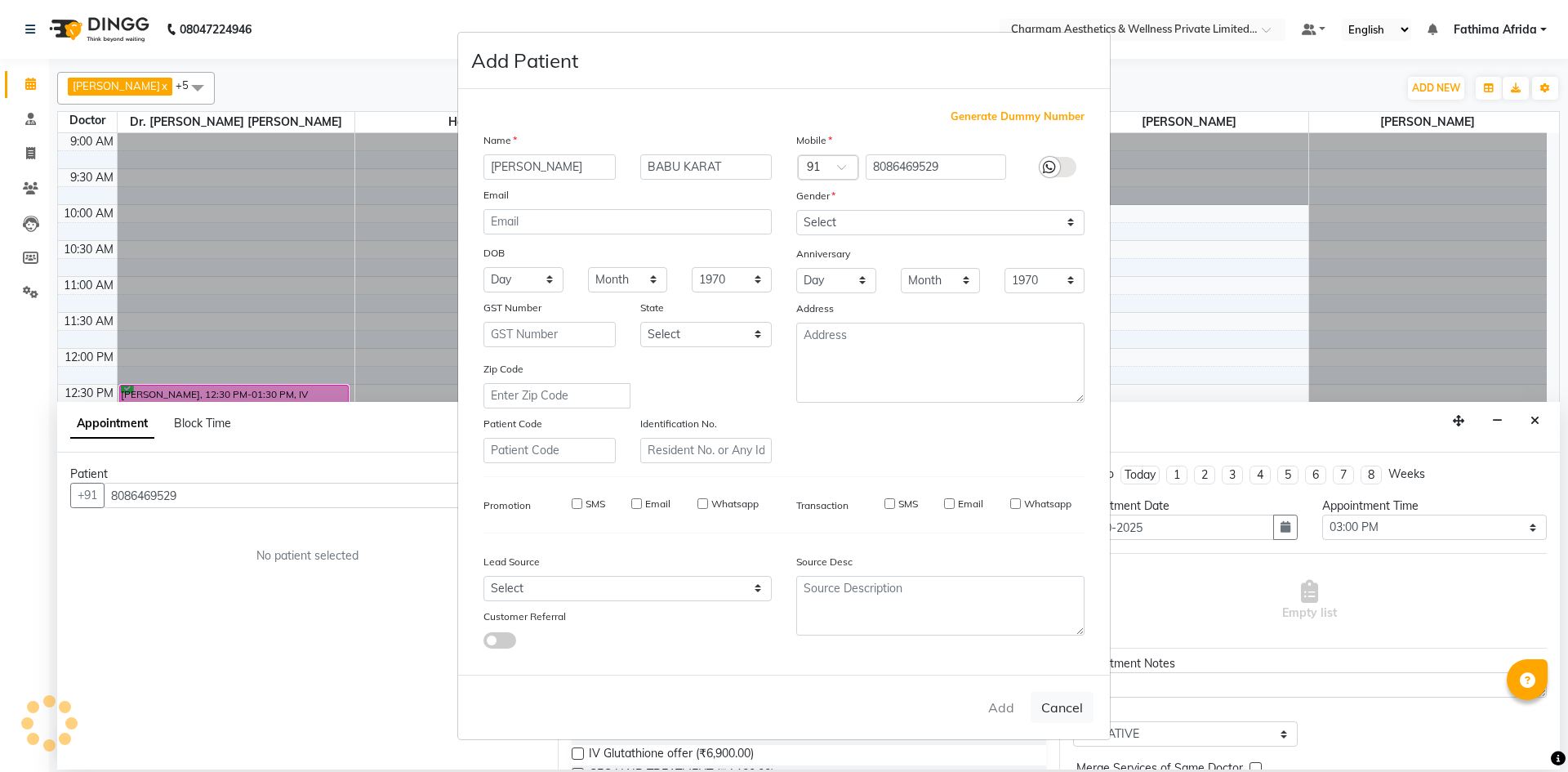
select select
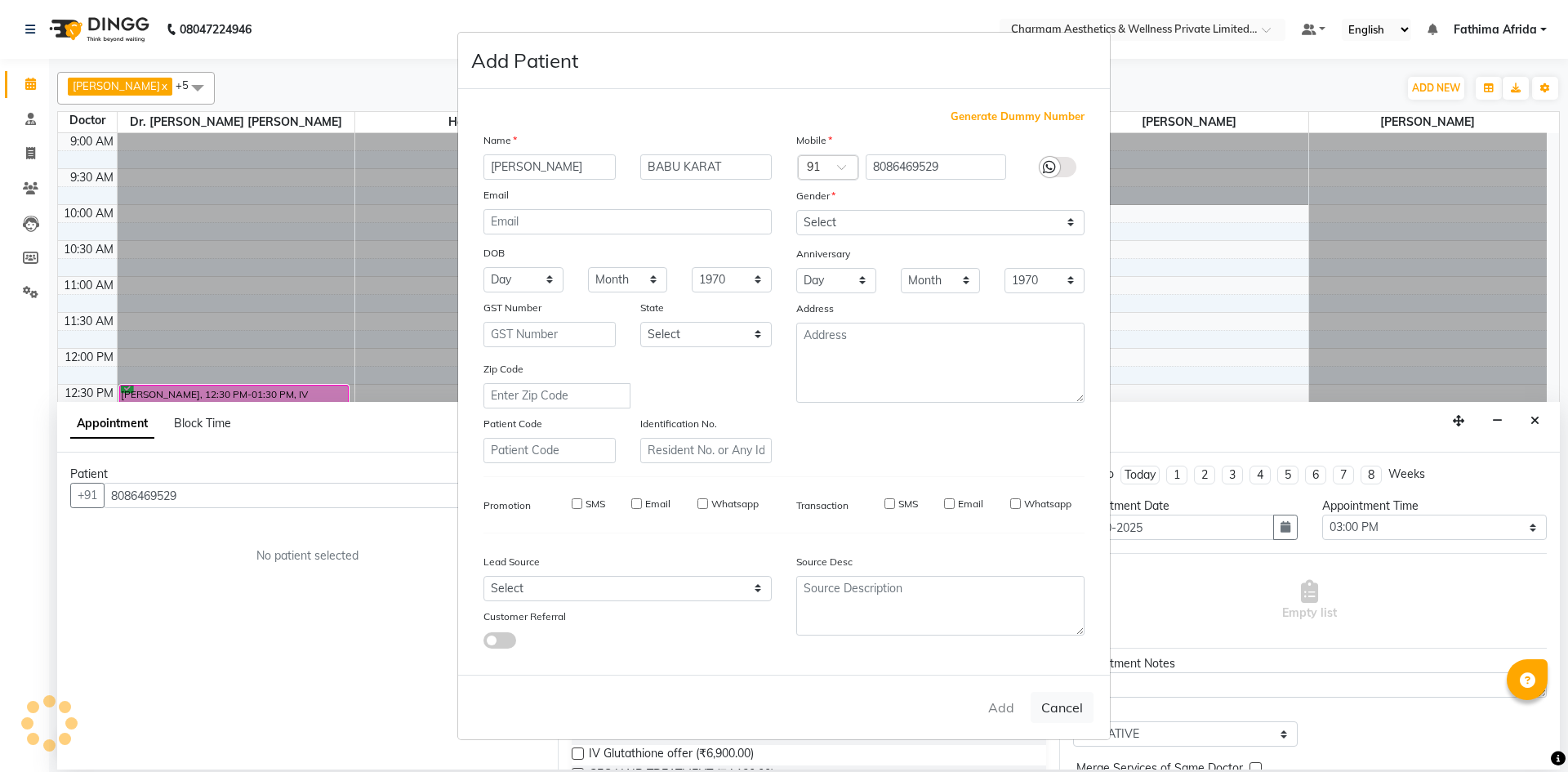
select select
checkbox input "false"
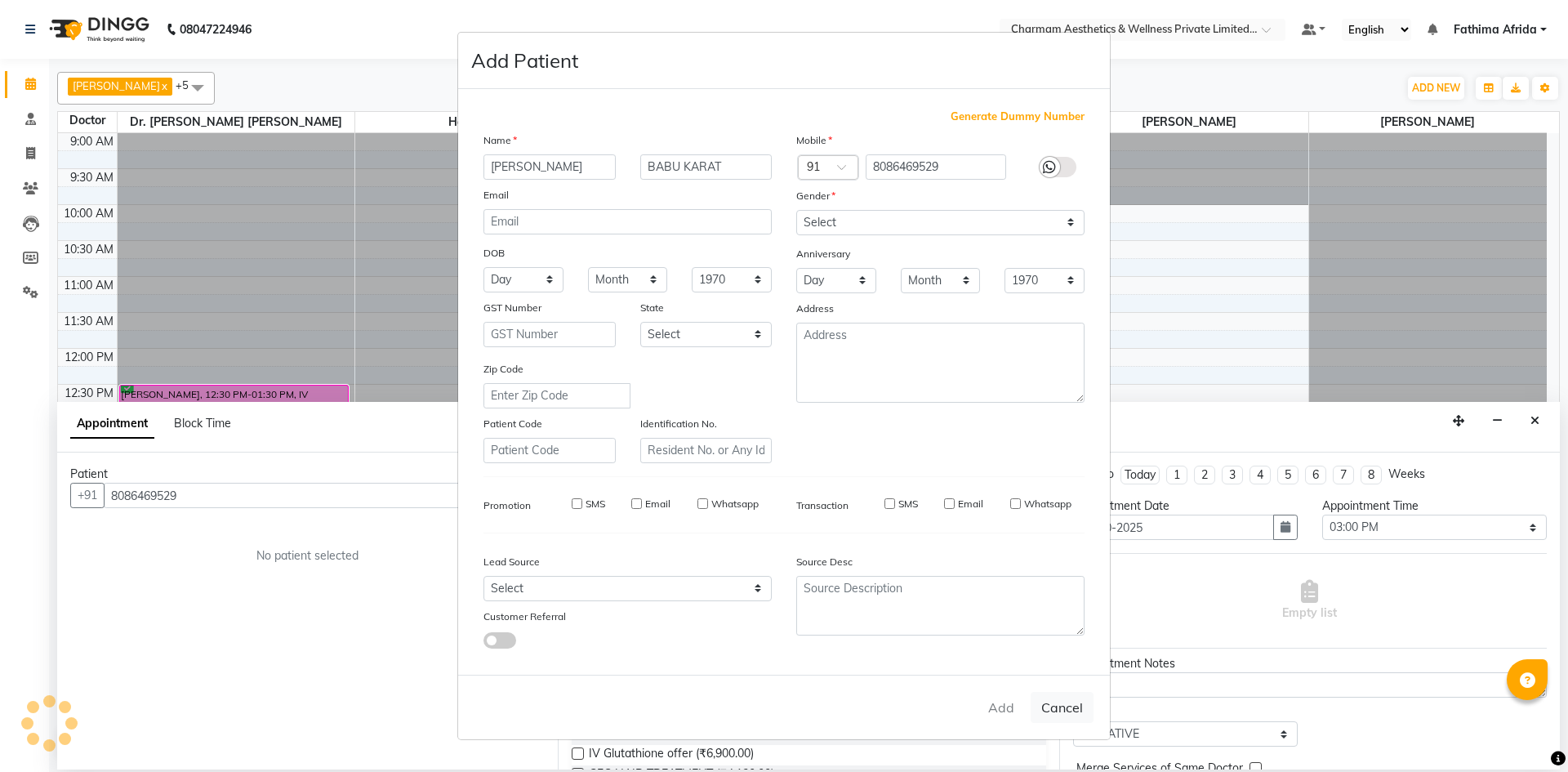
checkbox input "false"
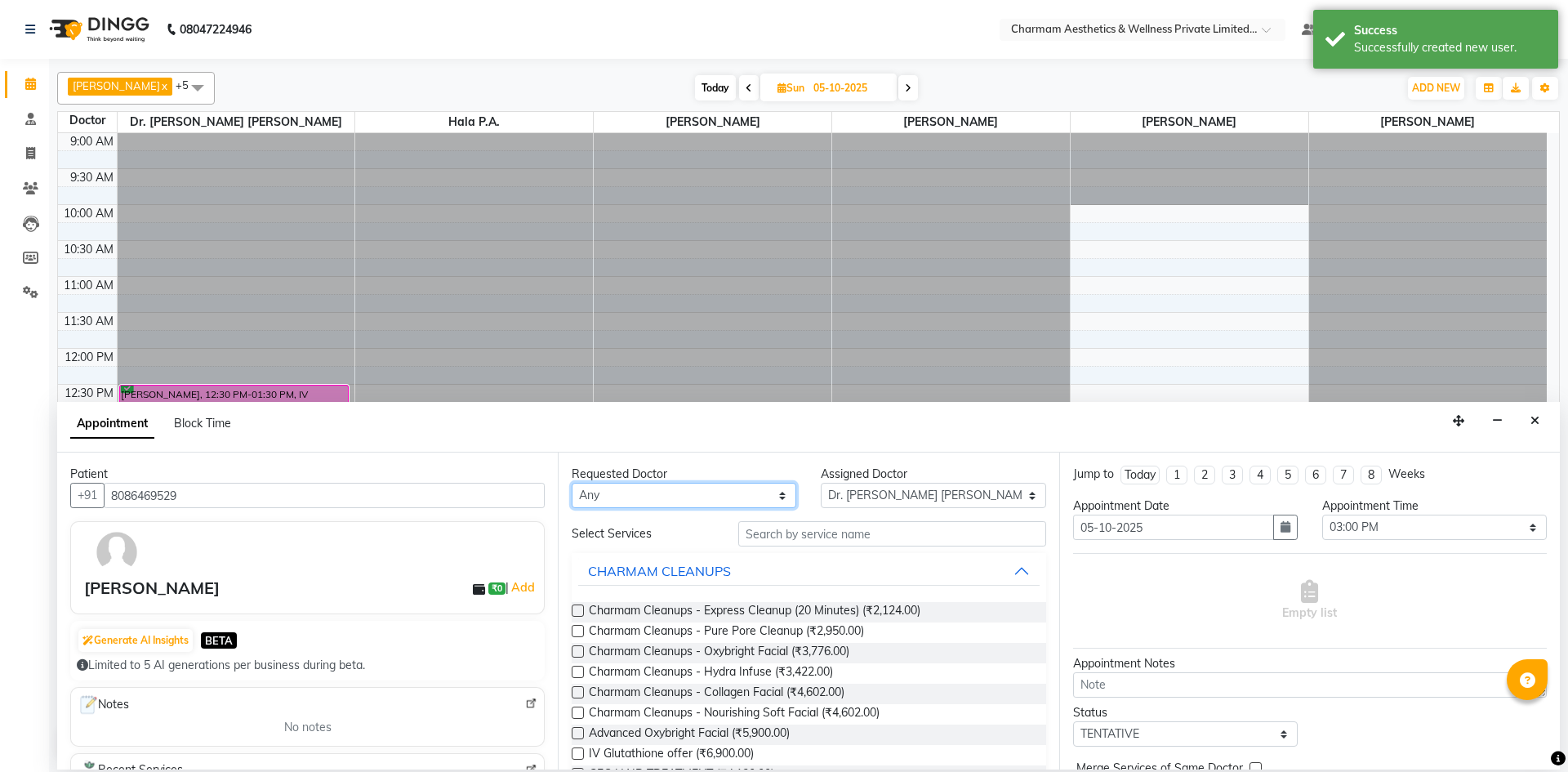
click at [745, 496] on select "Any [PERSON_NAME] K Dr. [PERSON_NAME] [PERSON_NAME] [PERSON_NAME] [PERSON_NAME]…" at bounding box center [683, 495] width 225 height 26
select select "69891"
click at [571, 482] on select "Any [PERSON_NAME] K Dr. [PERSON_NAME] [PERSON_NAME] [PERSON_NAME] [PERSON_NAME]…" at bounding box center [683, 495] width 225 height 26
click at [853, 537] on input "text" at bounding box center [892, 534] width 308 height 26
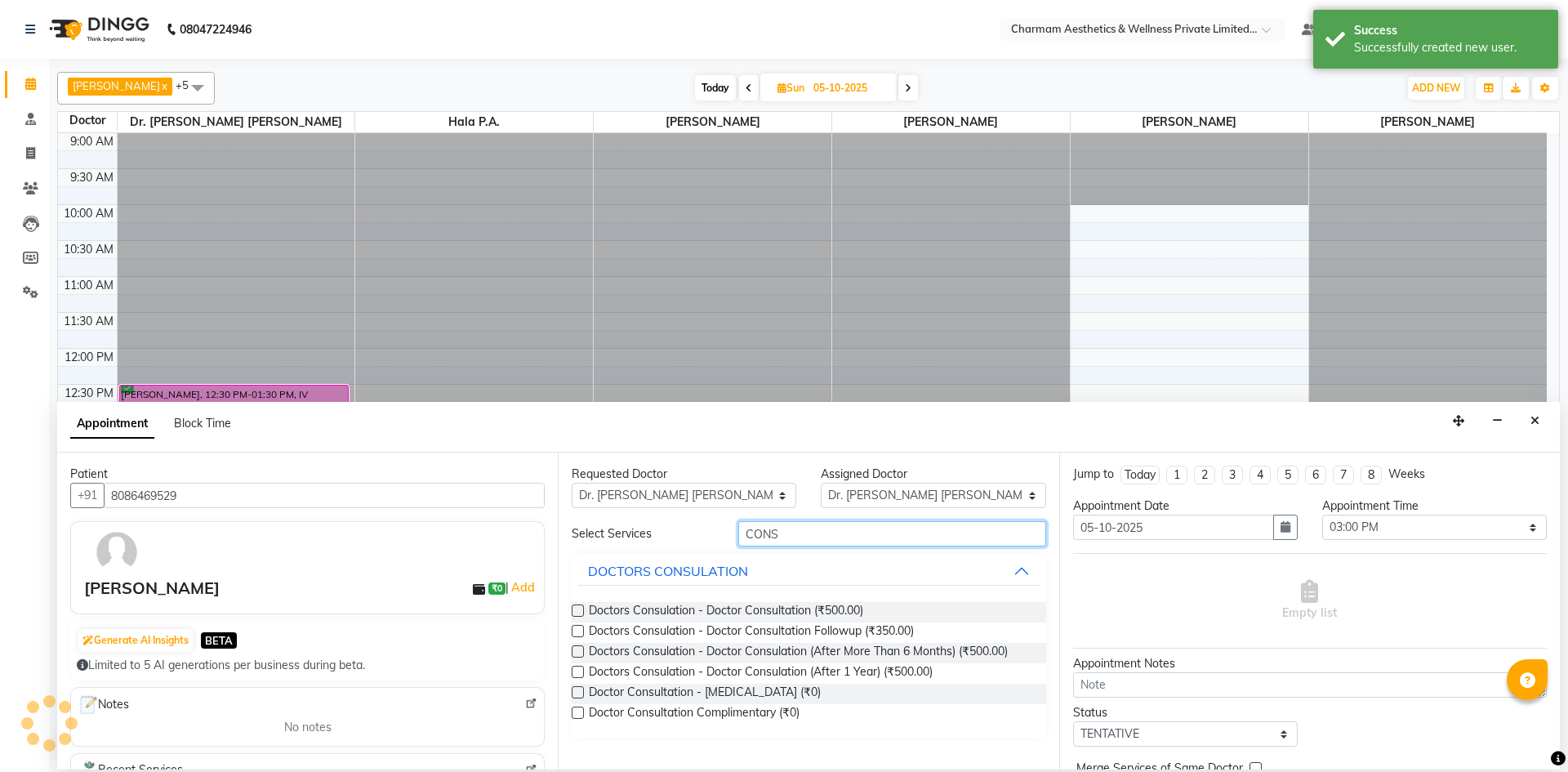
type input "CONS"
drag, startPoint x: 575, startPoint y: 709, endPoint x: 867, endPoint y: 743, distance: 294.0
click at [577, 709] on label at bounding box center [577, 712] width 12 height 12
click at [577, 709] on input "checkbox" at bounding box center [576, 714] width 10 height 10
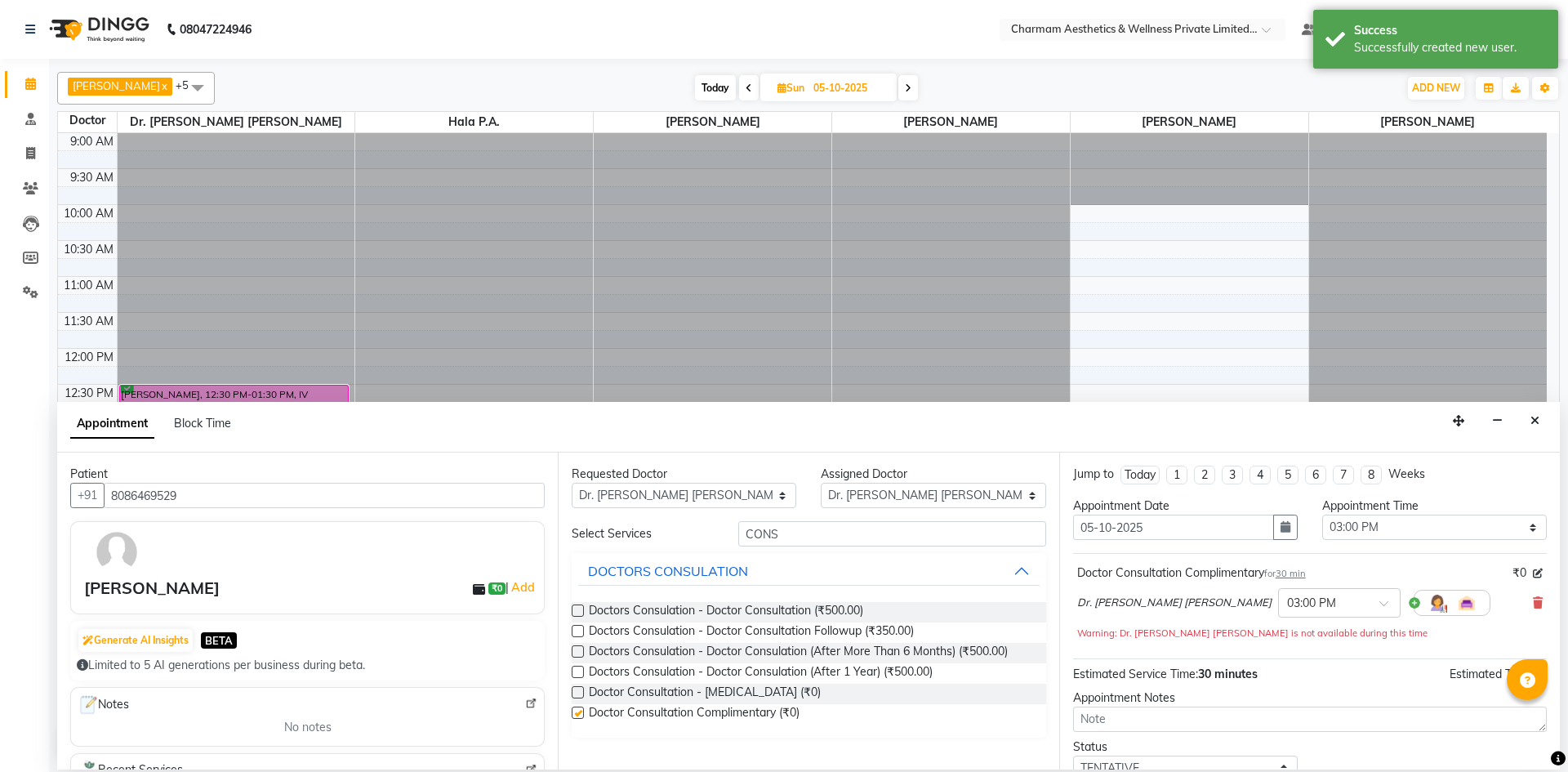
checkbox input "false"
click at [1153, 719] on textarea at bounding box center [1309, 719] width 474 height 26
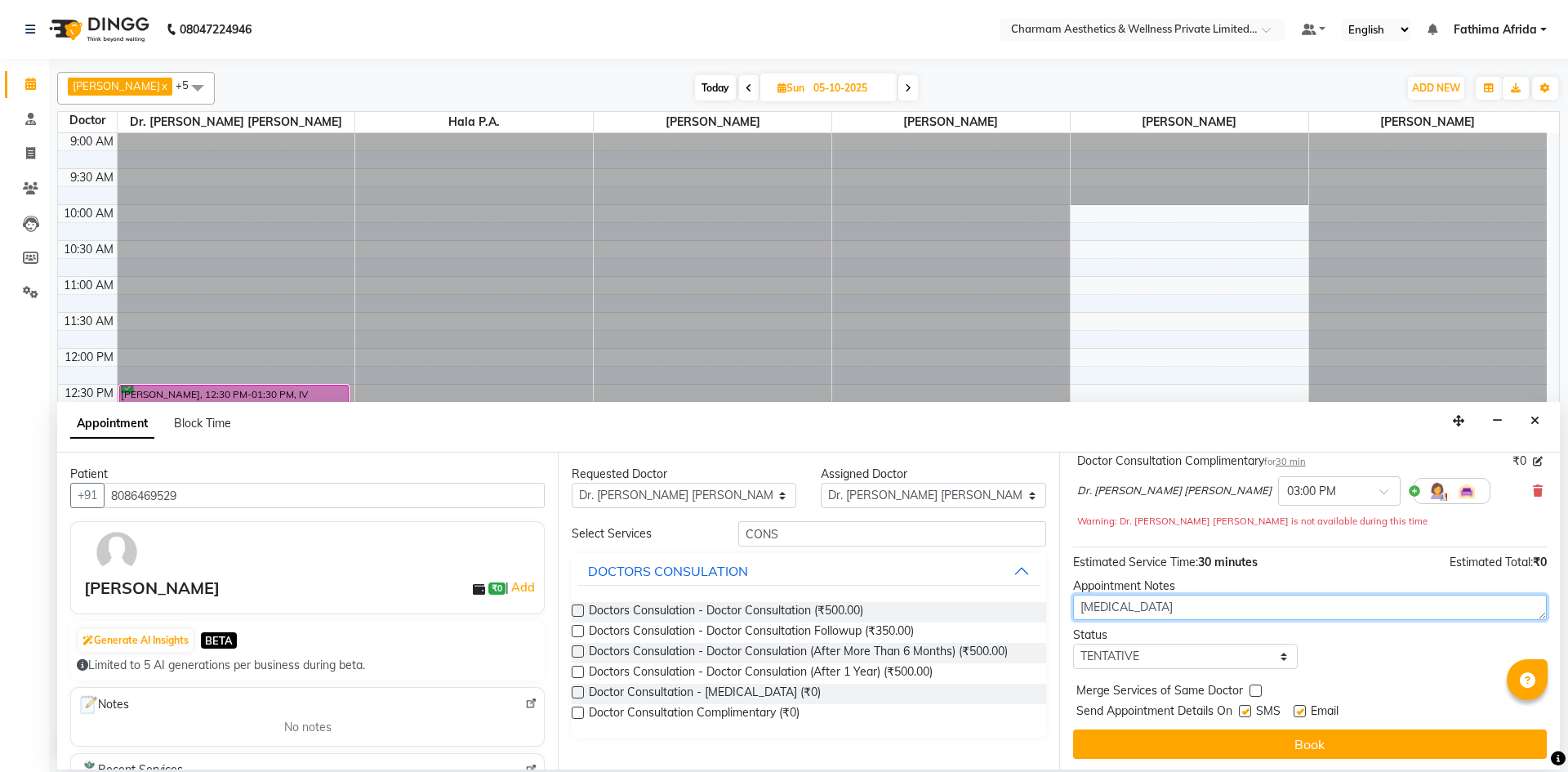
scroll to position [114, 0]
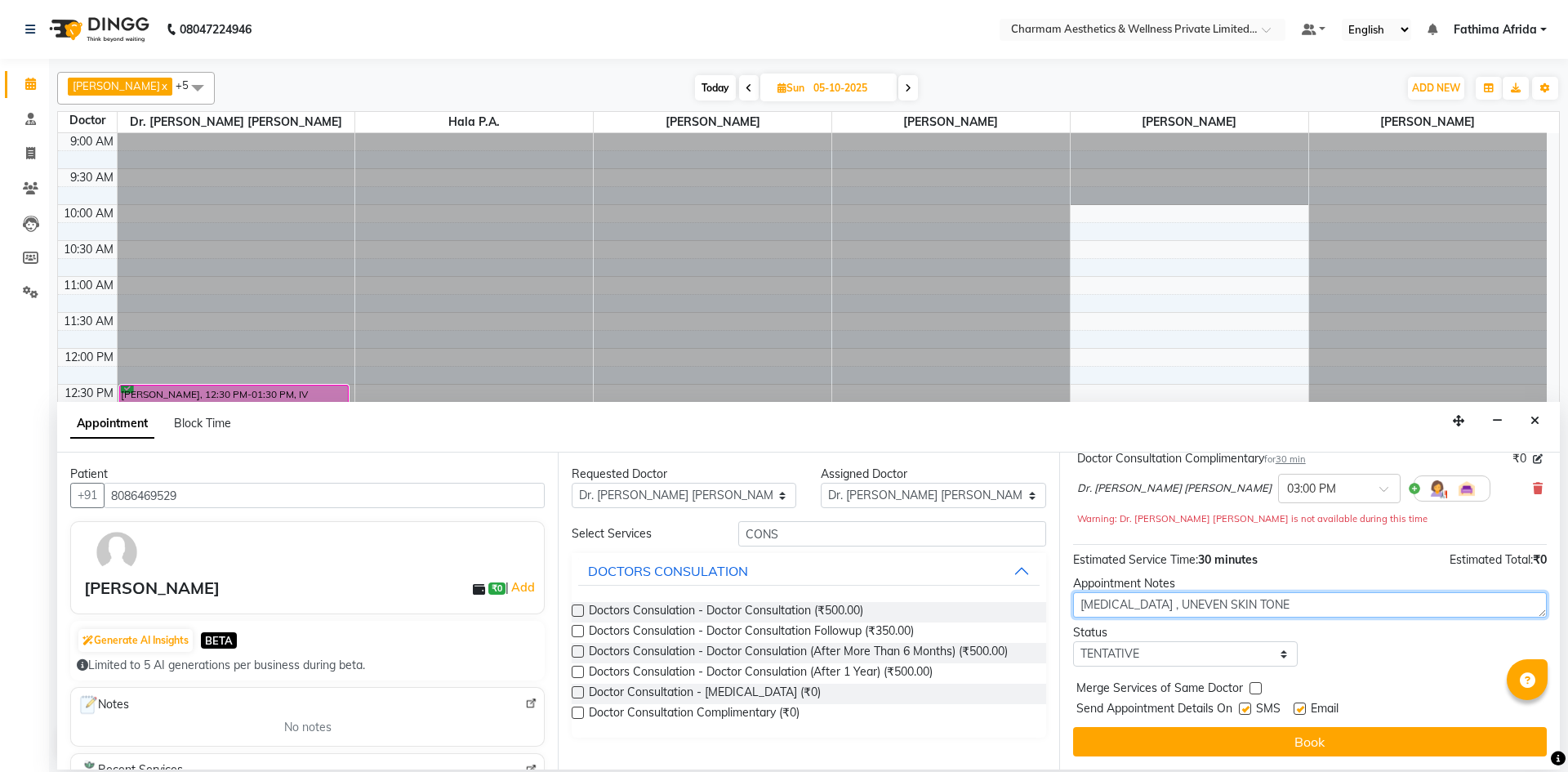
type textarea "[MEDICAL_DATA] , UNEVEN SKIN TONE"
click at [1246, 706] on label at bounding box center [1244, 708] width 12 height 12
click at [1246, 706] on input "checkbox" at bounding box center [1243, 709] width 10 height 10
checkbox input "false"
click at [1297, 710] on label at bounding box center [1299, 708] width 12 height 12
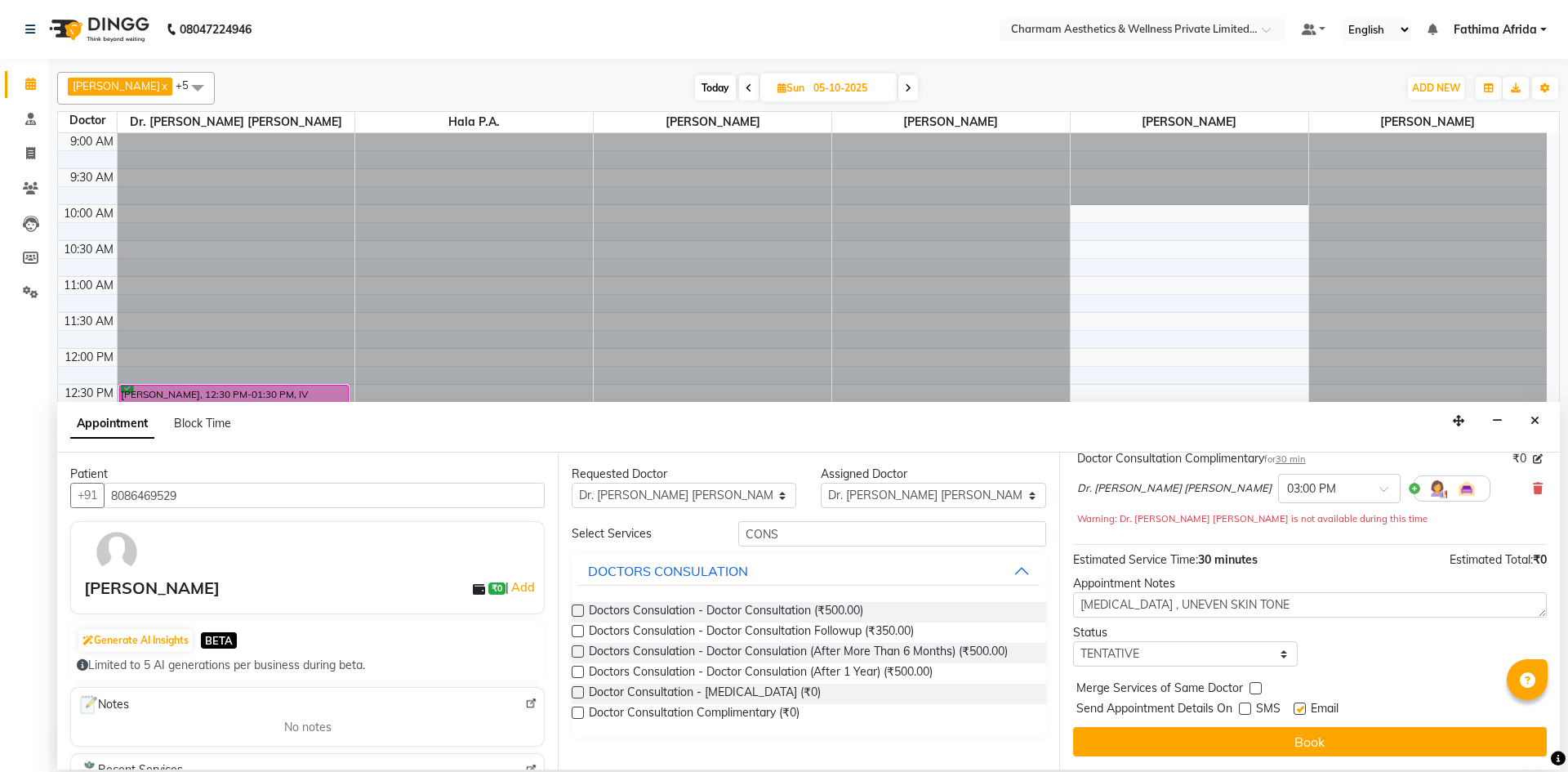
click at [1297, 710] on input "checkbox" at bounding box center [1298, 709] width 10 height 10
checkbox input "false"
click at [1297, 740] on button "Book" at bounding box center [1309, 742] width 474 height 29
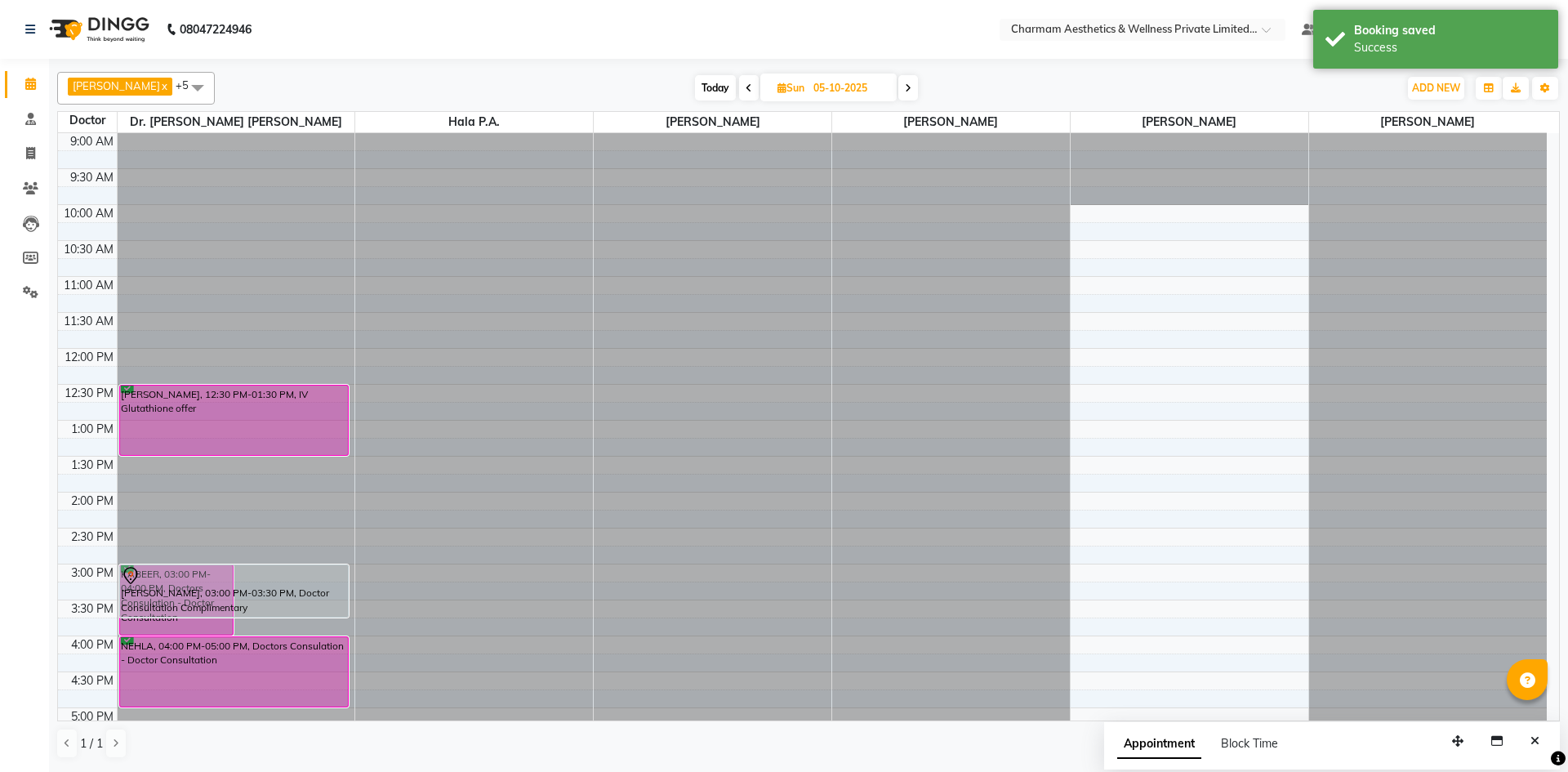
click at [307, 610] on div "KABEER, 03:00 PM-04:00 PM, Doctors Consulation - Doctor Consultation [PERSON_NA…" at bounding box center [236, 528] width 237 height 790
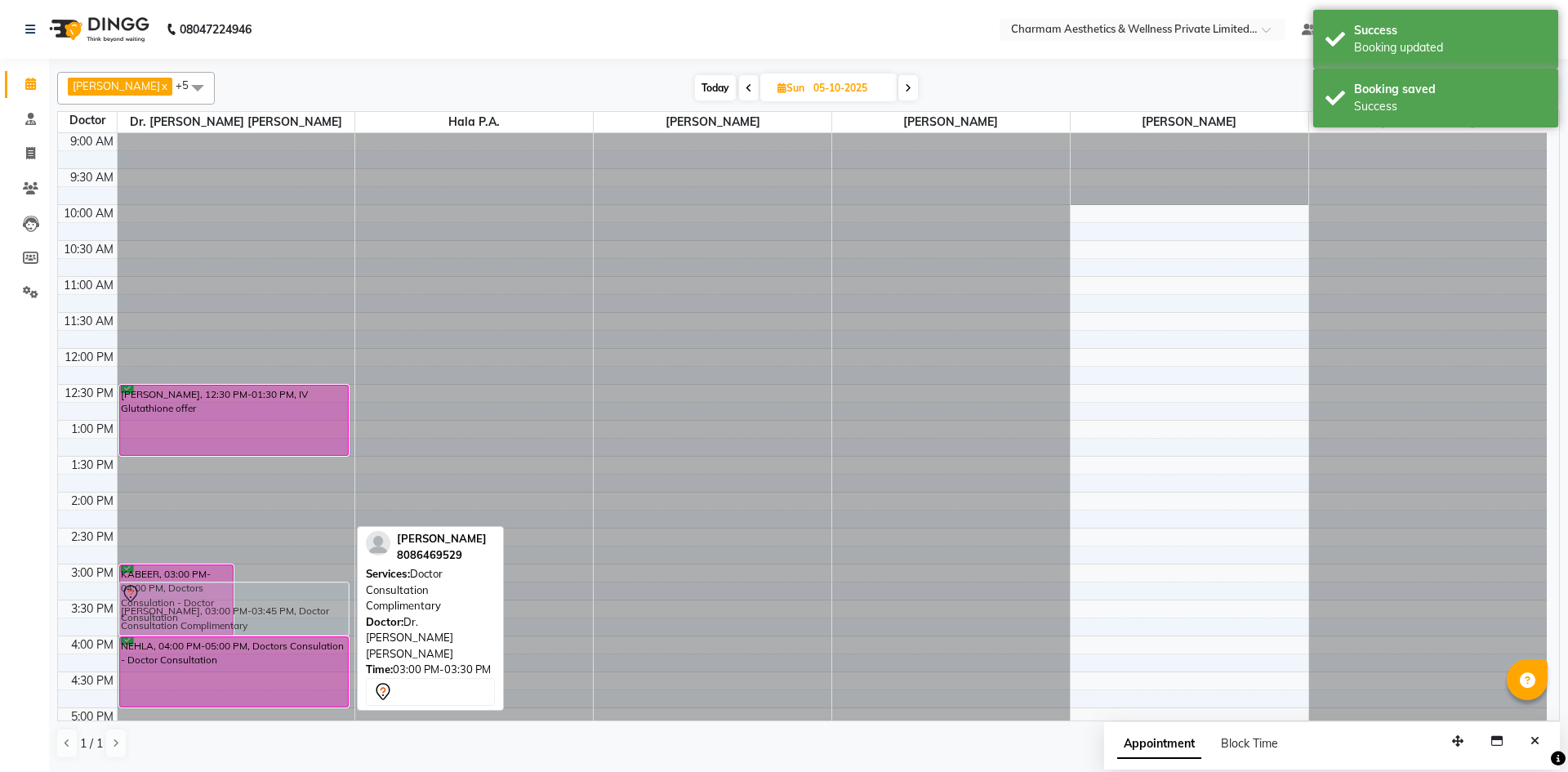
drag, startPoint x: 307, startPoint y: 610, endPoint x: 312, endPoint y: 625, distance: 15.8
click at [312, 625] on div "KABEER, 03:00 PM-04:00 PM, Doctors Consulation - Doctor Consultation [PERSON_NA…" at bounding box center [236, 528] width 237 height 790
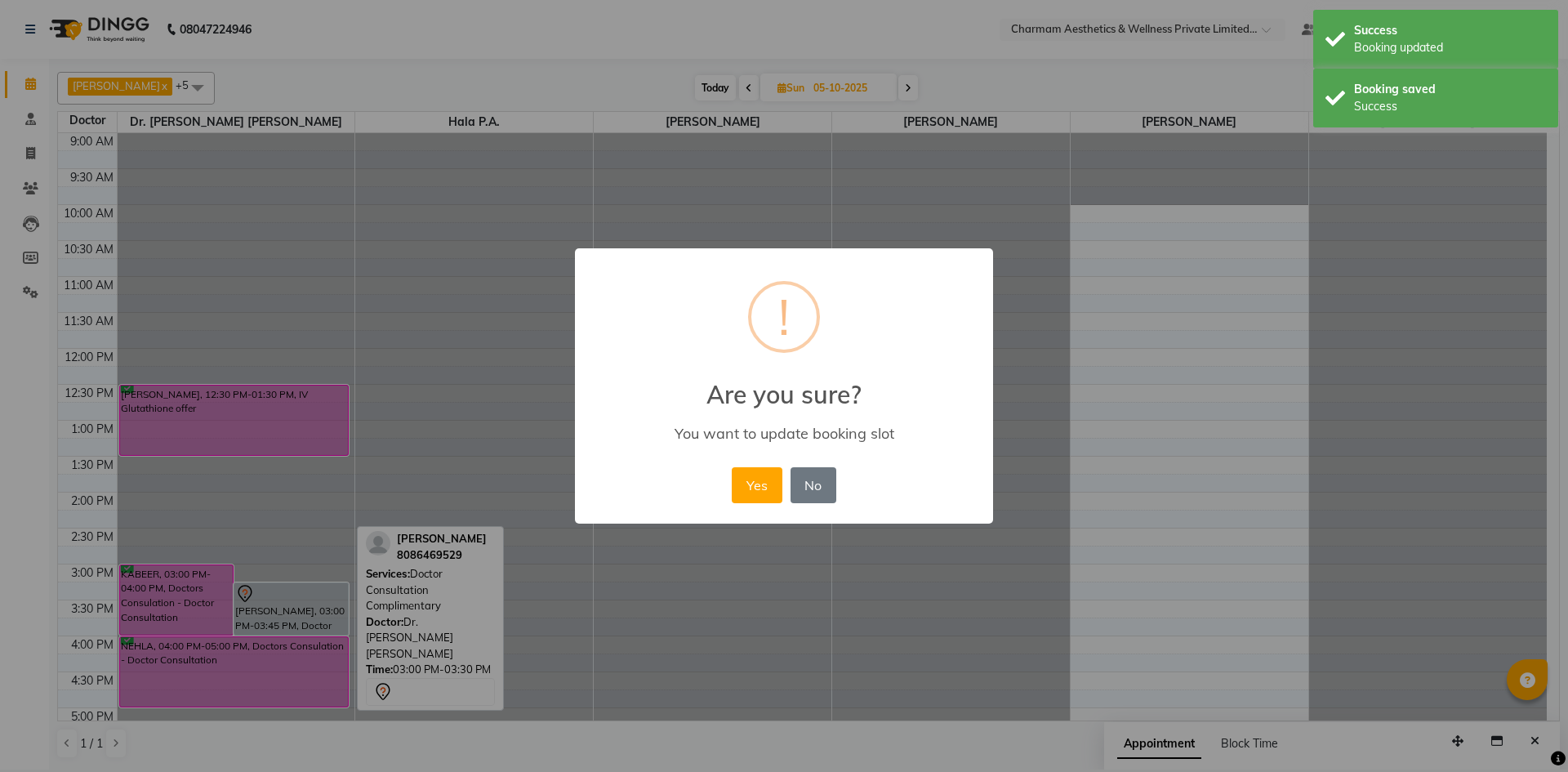
drag, startPoint x: 763, startPoint y: 483, endPoint x: 607, endPoint y: 538, distance: 165.4
click at [761, 485] on button "Yes" at bounding box center [756, 485] width 49 height 36
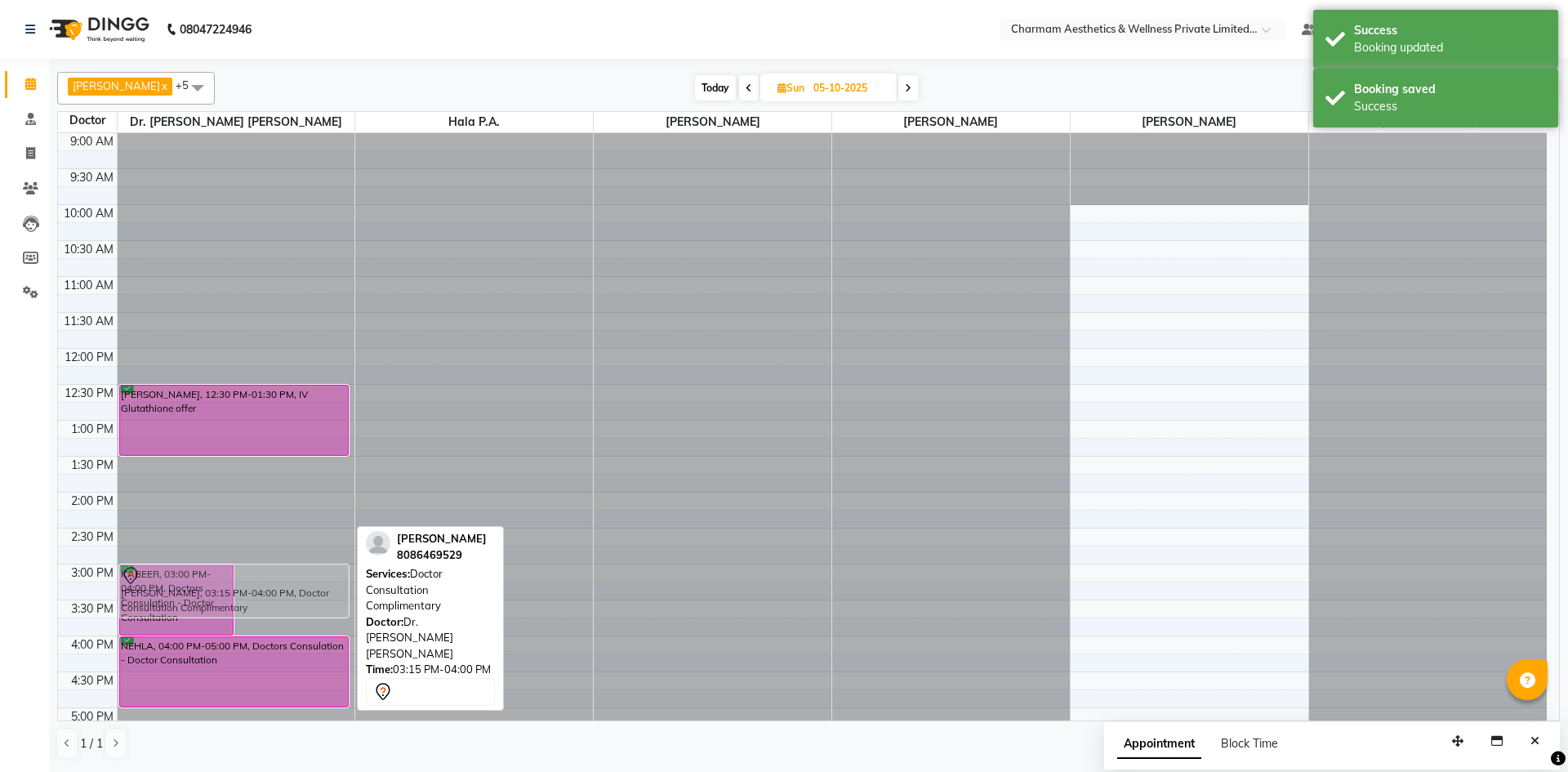
drag, startPoint x: 307, startPoint y: 612, endPoint x: 311, endPoint y: 593, distance: 19.4
click at [311, 593] on div "KABEER, 03:00 PM-04:00 PM, Doctors Consulation - Doctor Consultation [PERSON_NA…" at bounding box center [236, 528] width 237 height 790
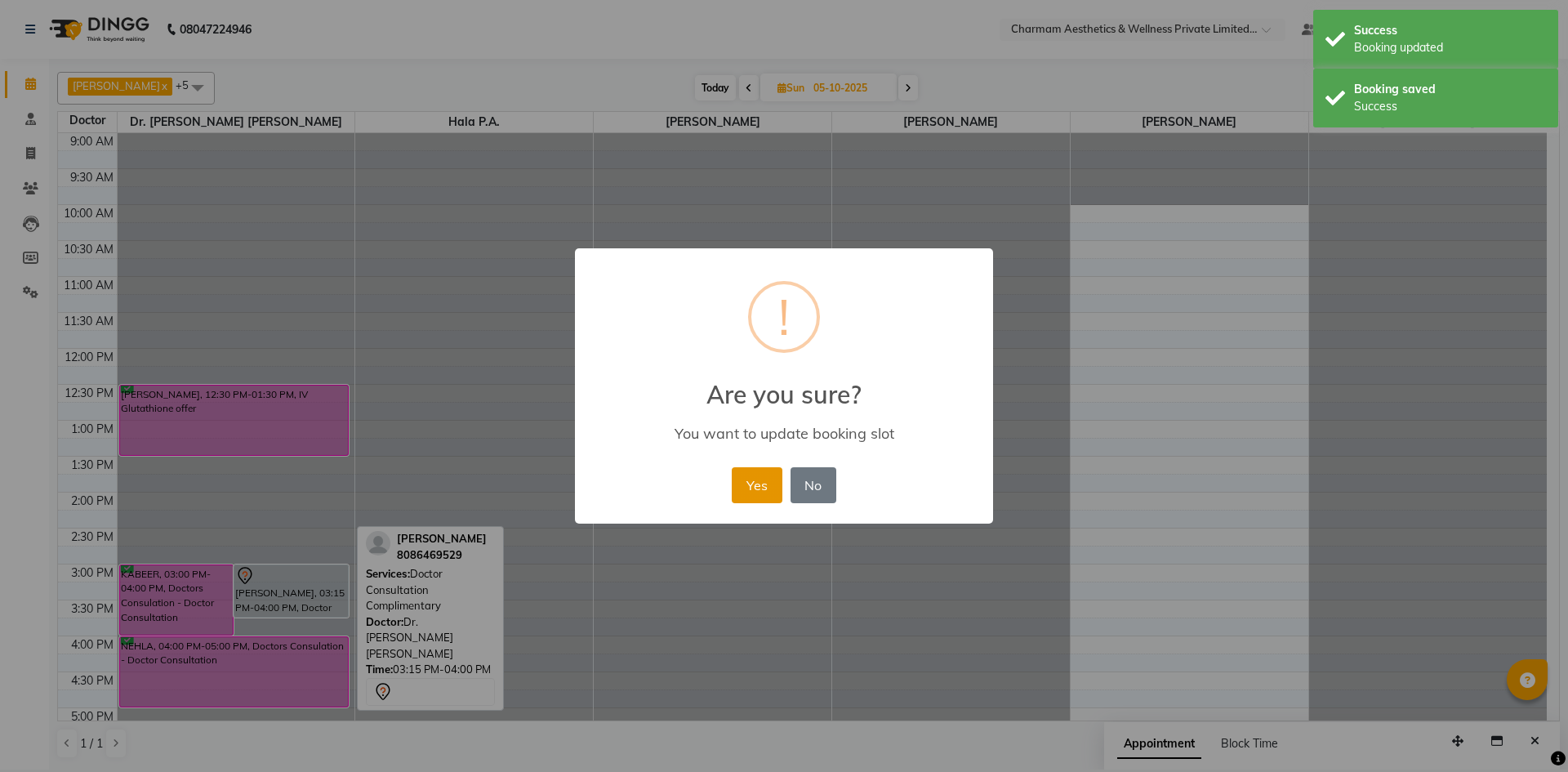
click at [751, 492] on button "Yes" at bounding box center [756, 485] width 49 height 36
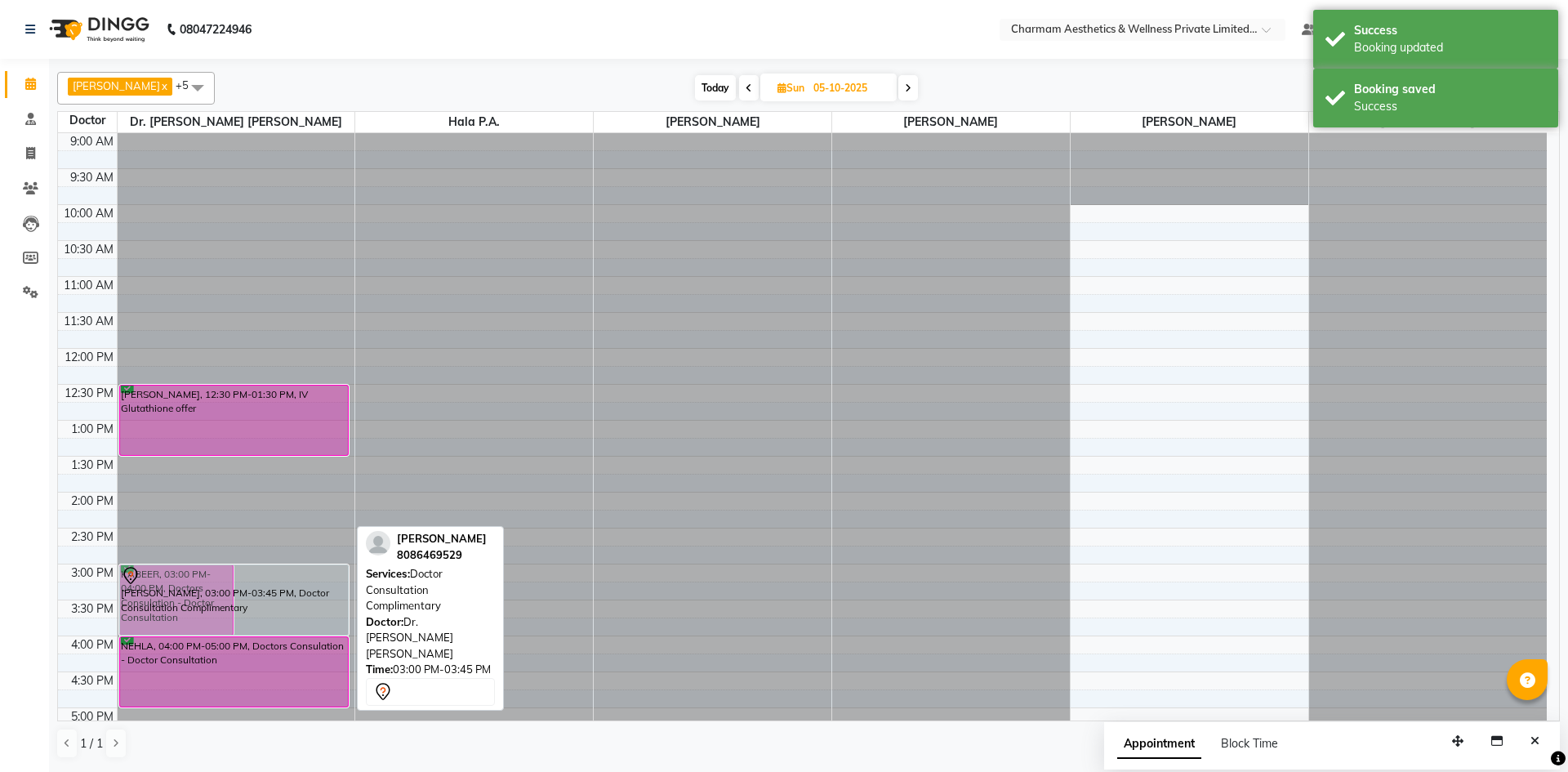
drag, startPoint x: 285, startPoint y: 613, endPoint x: 289, endPoint y: 623, distance: 10.8
click at [289, 623] on div "KABEER, 03:00 PM-04:00 PM, Doctors Consulation - Doctor Consultation [PERSON_NA…" at bounding box center [236, 528] width 237 height 790
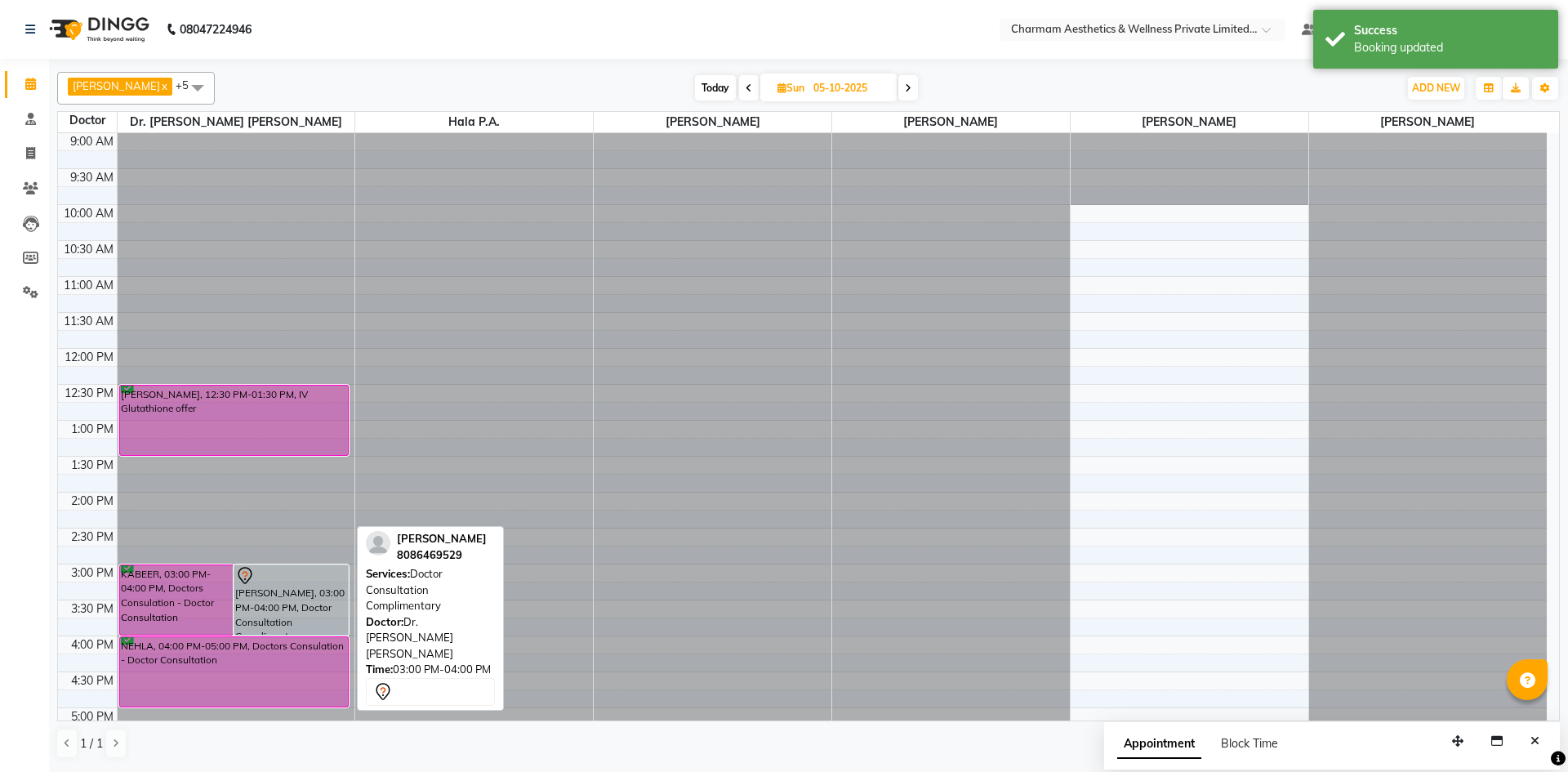
click at [291, 591] on div "[PERSON_NAME], 03:00 PM-04:00 PM, Doctor Consultation Complimentary" at bounding box center [291, 599] width 114 height 69
click at [299, 589] on div "[PERSON_NAME], 03:00 PM-04:00 PM, Doctor Consultation Complimentary" at bounding box center [291, 599] width 114 height 69
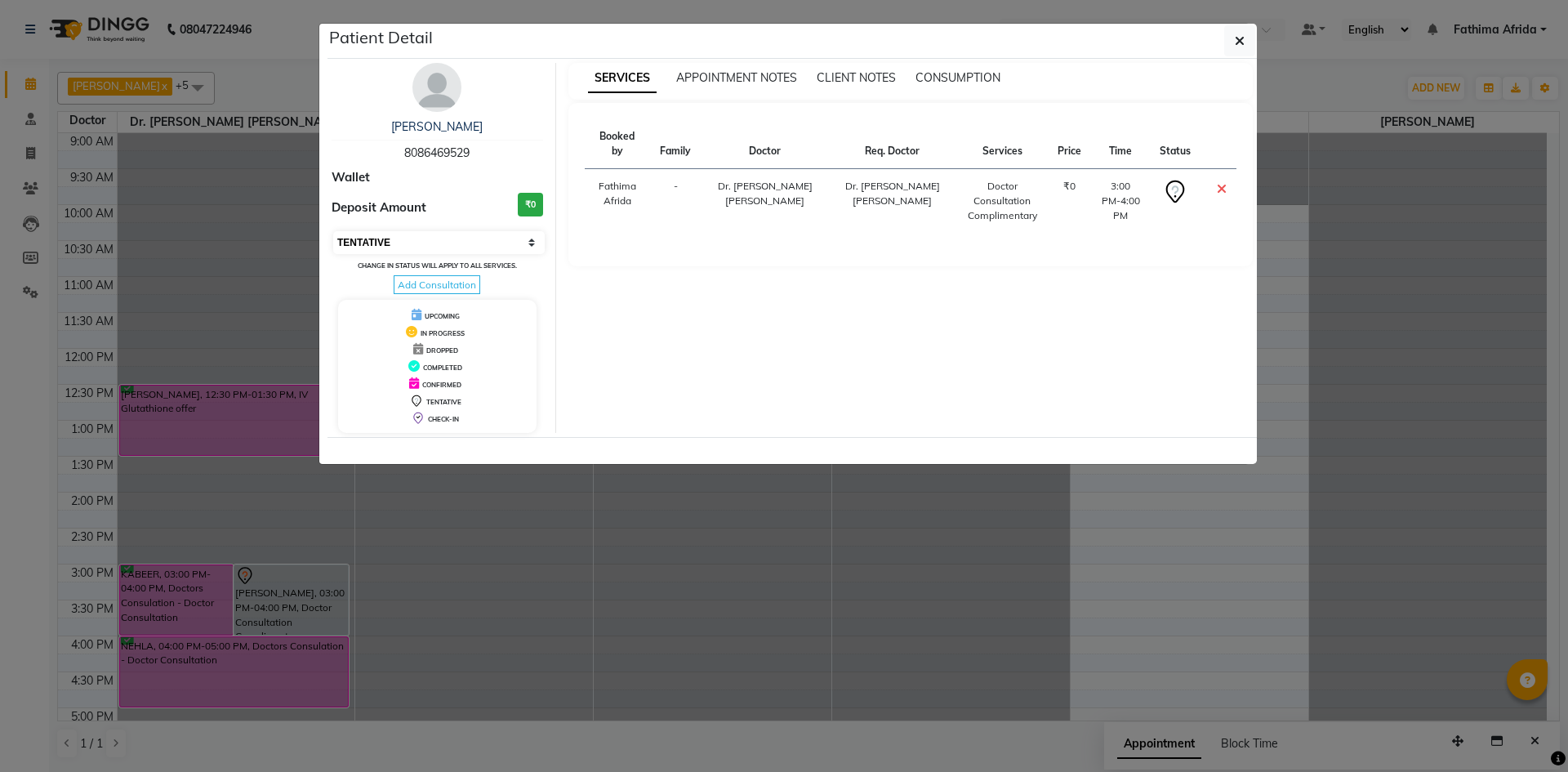
click at [499, 244] on select "Select CONFIRMED TENTATIVE" at bounding box center [439, 242] width 212 height 23
select select "6"
click at [333, 231] on select "Select CONFIRMED TENTATIVE" at bounding box center [439, 242] width 212 height 23
drag, startPoint x: 1245, startPoint y: 29, endPoint x: 443, endPoint y: 425, distance: 894.4
click at [1245, 30] on button "button" at bounding box center [1240, 41] width 31 height 31
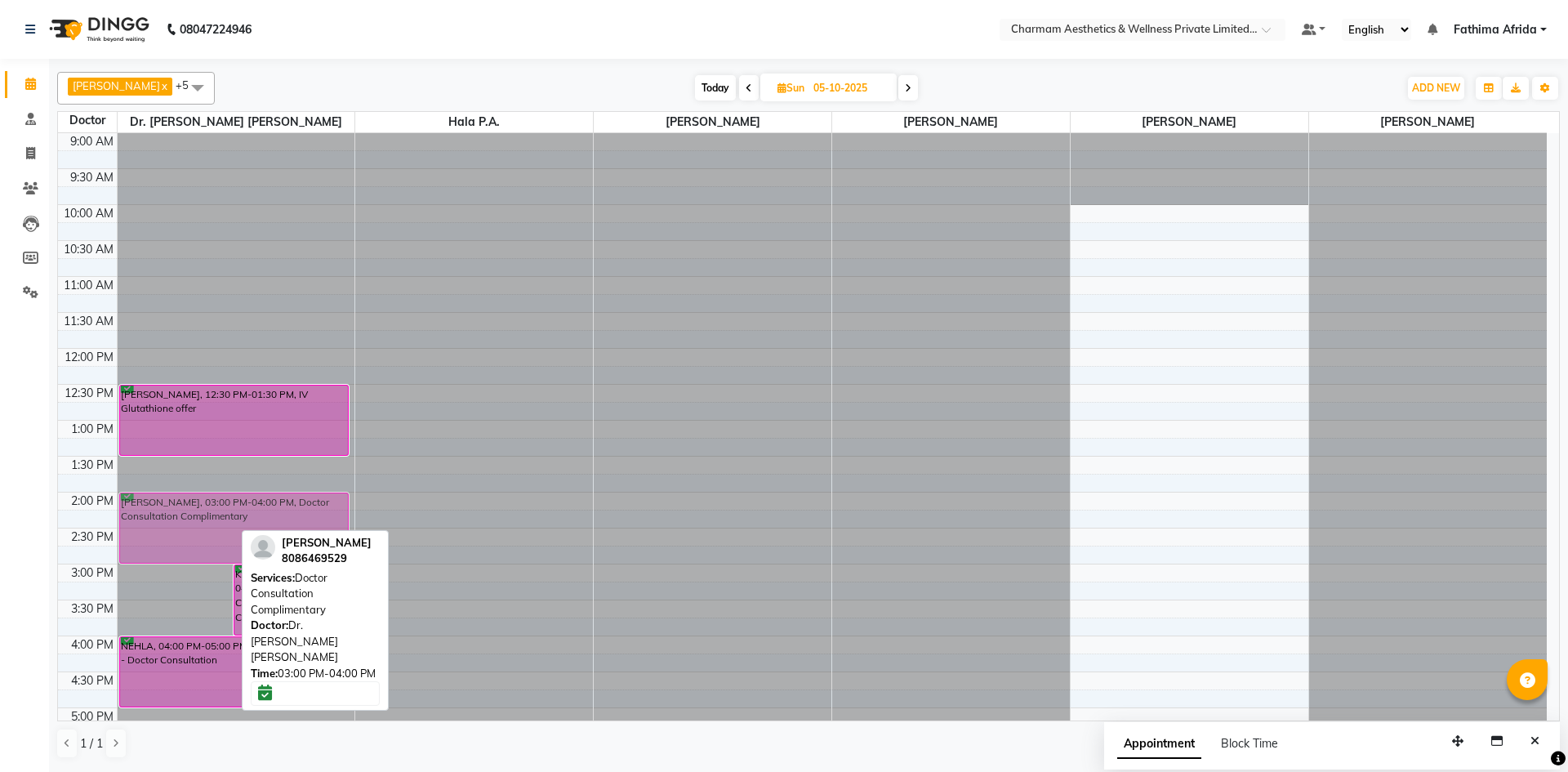
drag, startPoint x: 163, startPoint y: 592, endPoint x: 173, endPoint y: 527, distance: 65.8
click at [173, 527] on div "[PERSON_NAME], 03:00 PM-04:00 PM, Doctor Consultation Complimentary KABEER, 03:…" at bounding box center [236, 528] width 237 height 790
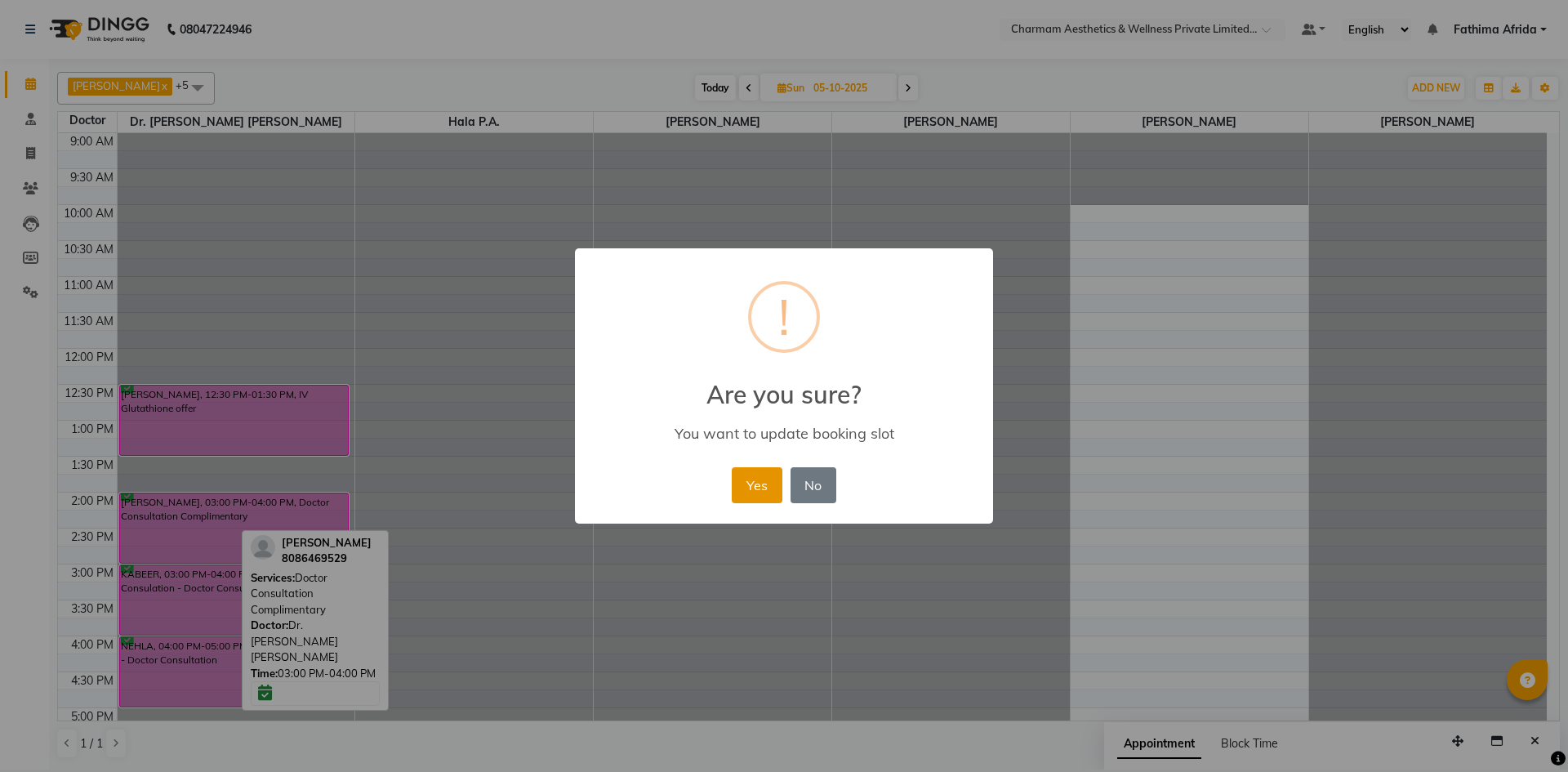
click at [738, 488] on button "Yes" at bounding box center [756, 485] width 49 height 36
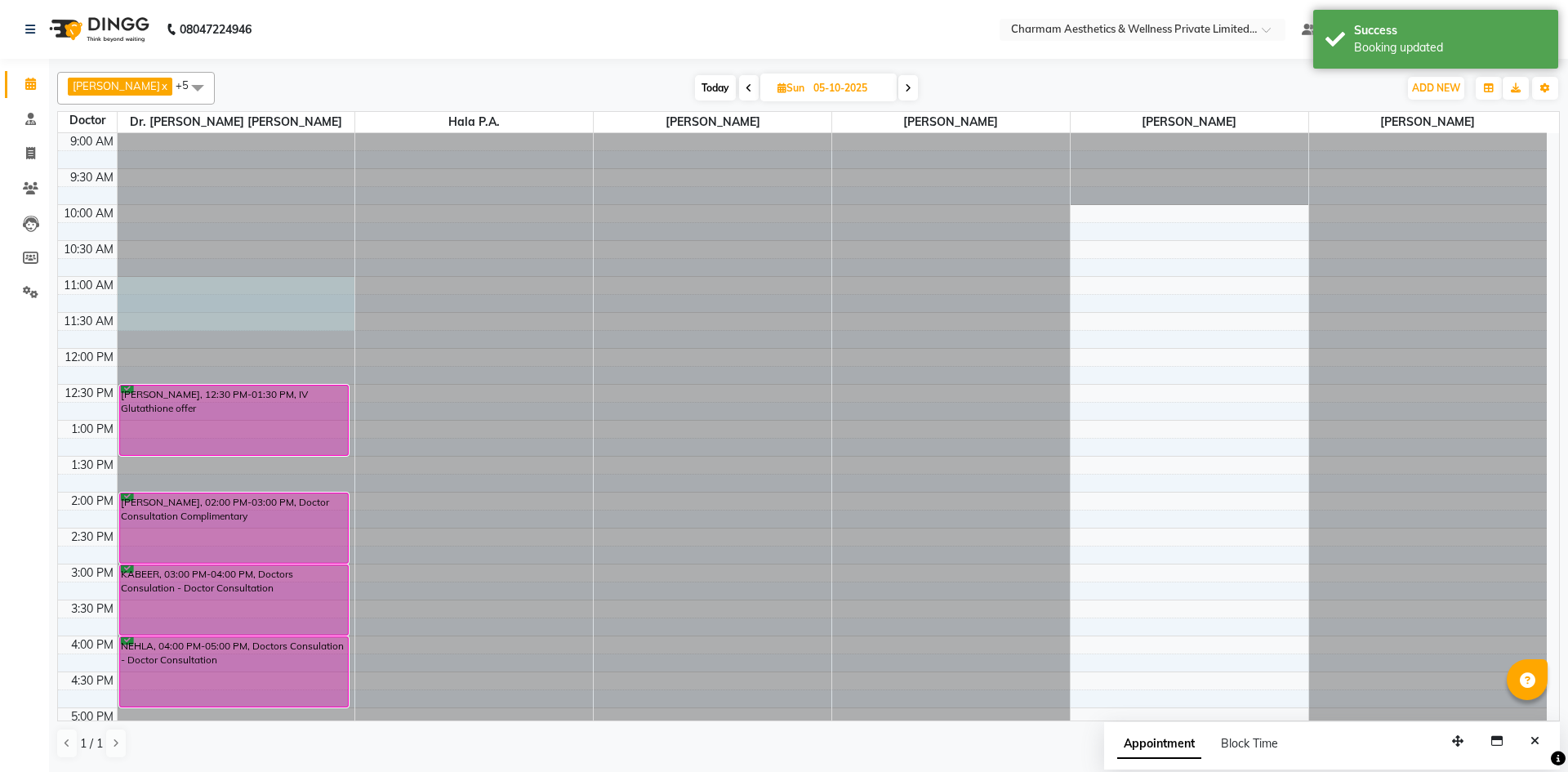
drag, startPoint x: 233, startPoint y: 290, endPoint x: 236, endPoint y: 314, distance: 24.2
click at [236, 133] on div at bounding box center [236, 133] width 237 height 0
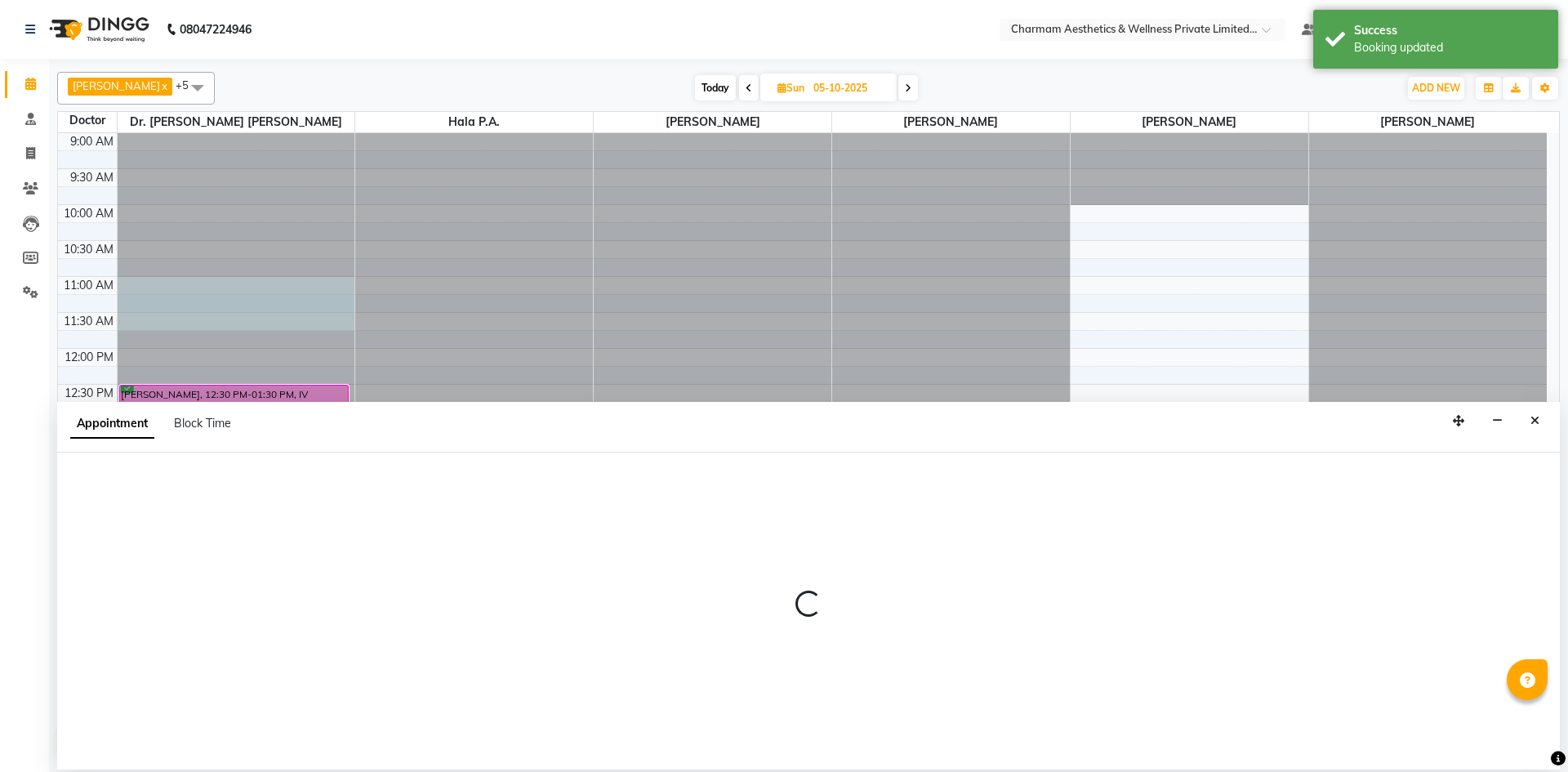
select select "69891"
select select "660"
select select "tentative"
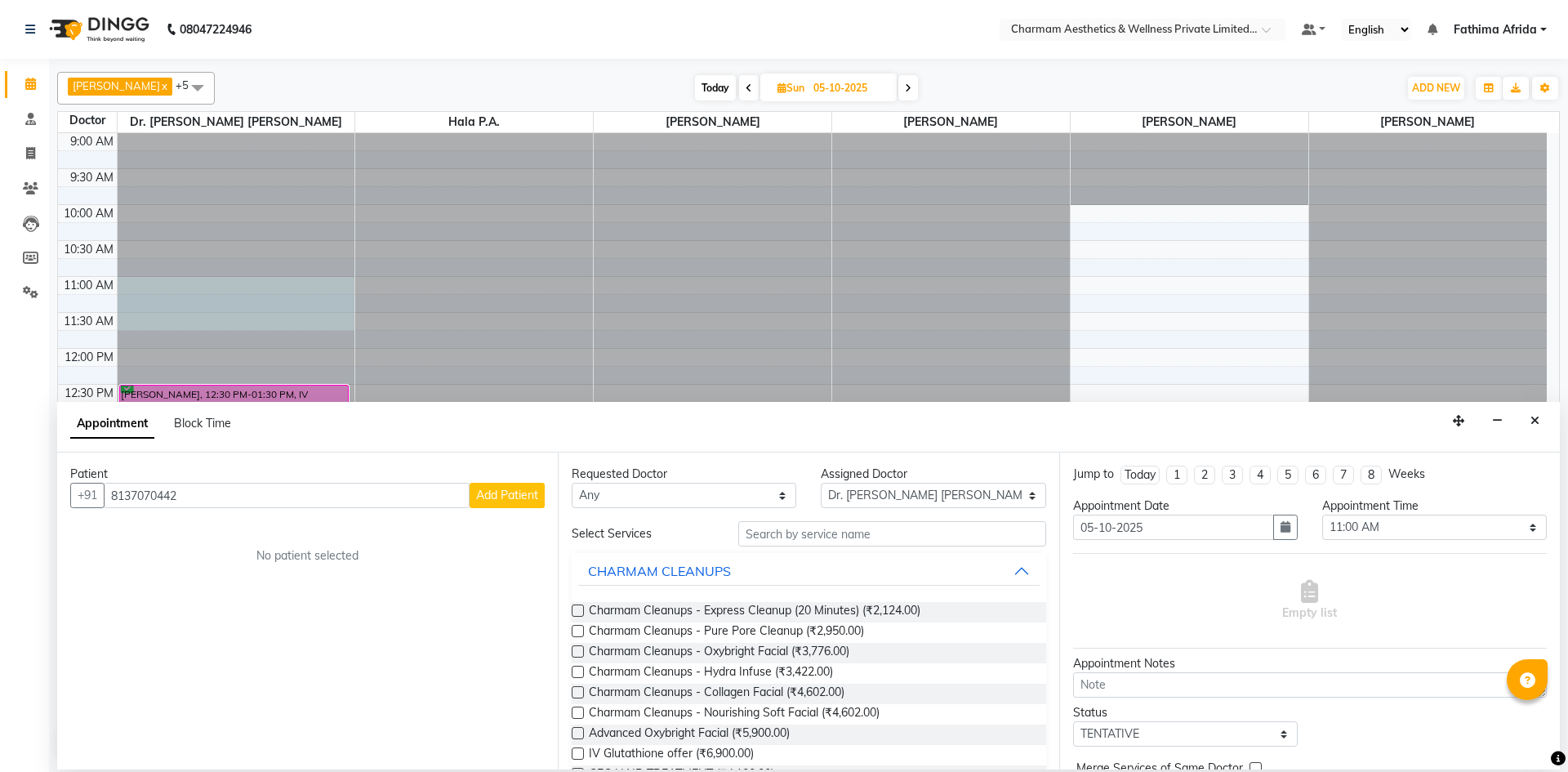
type input "8137070442"
click at [536, 494] on span "Add Patient" at bounding box center [507, 495] width 62 height 14
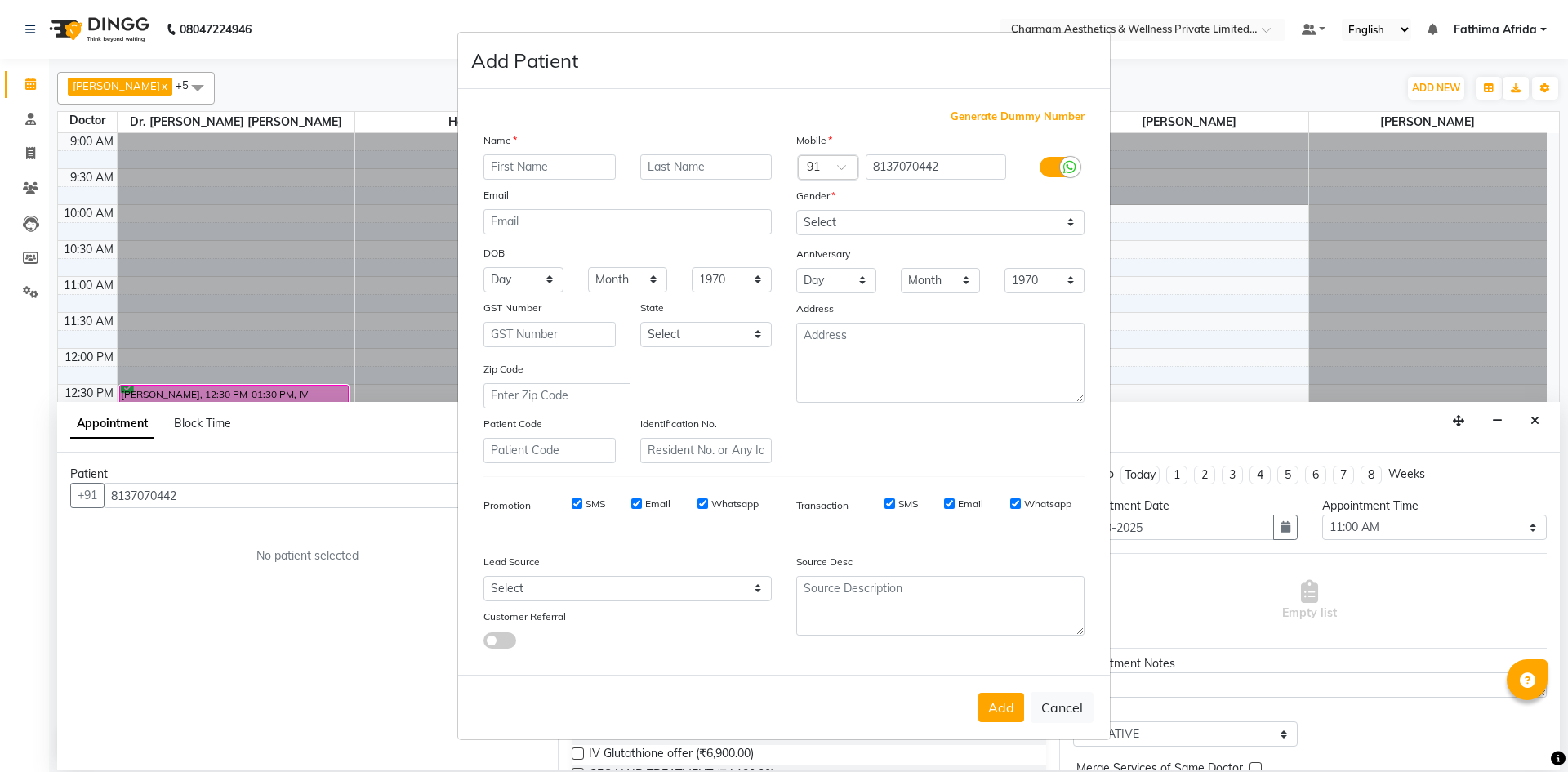
click at [571, 506] on input "SMS" at bounding box center [576, 503] width 10 height 10
checkbox input "false"
click at [582, 172] on input "text" at bounding box center [549, 167] width 132 height 26
type input "SANA"
click at [817, 219] on select "Select [DEMOGRAPHIC_DATA] [DEMOGRAPHIC_DATA] Other Prefer Not To Say" at bounding box center [941, 222] width 289 height 26
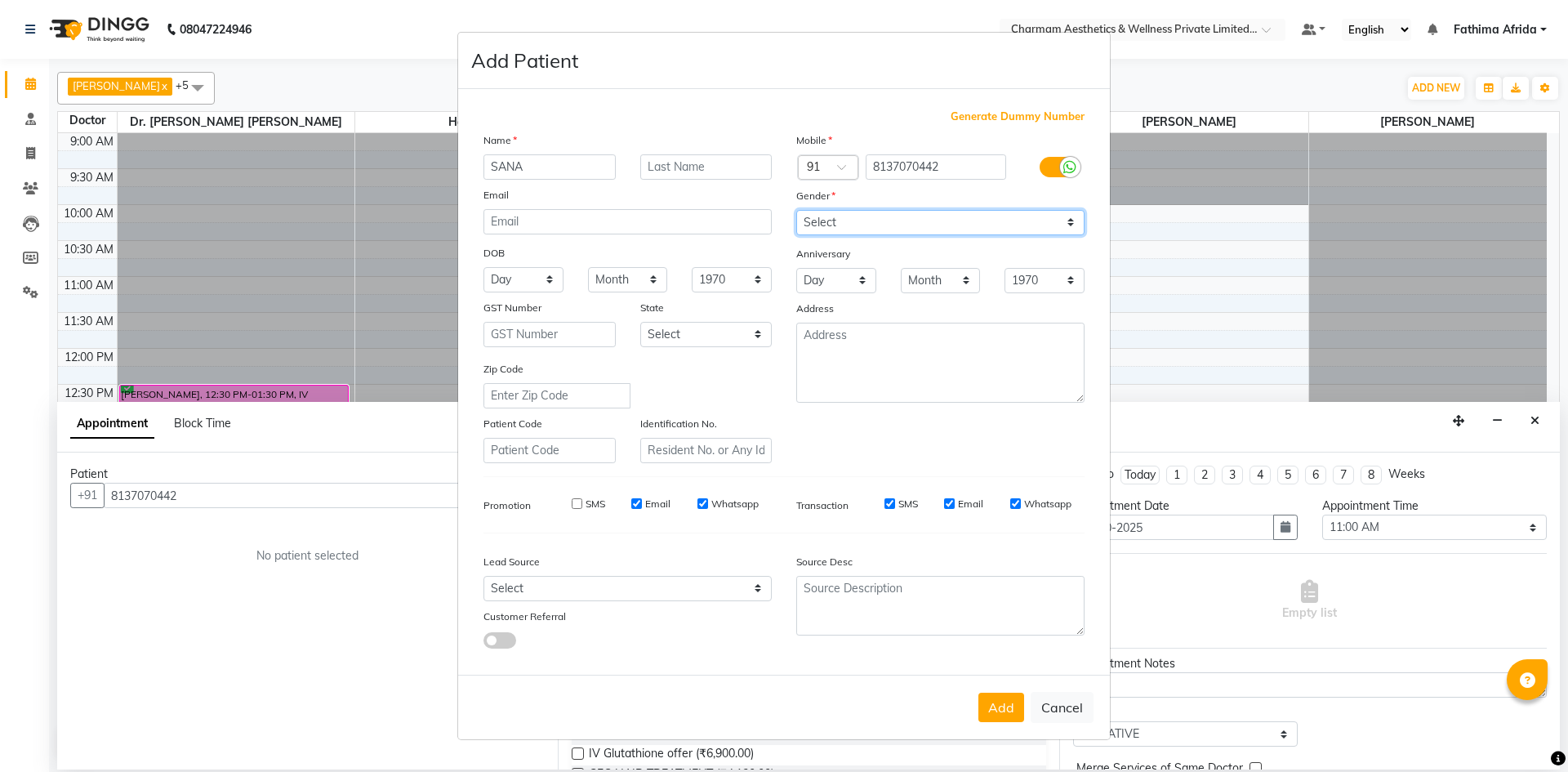
select select "[DEMOGRAPHIC_DATA]"
click at [796, 210] on select "Select [DEMOGRAPHIC_DATA] [DEMOGRAPHIC_DATA] Other Prefer Not To Say" at bounding box center [941, 222] width 289 height 26
click at [695, 505] on div "SMS Email Whatsapp" at bounding box center [653, 503] width 236 height 14
click at [703, 501] on input "Whatsapp" at bounding box center [702, 503] width 10 height 10
checkbox input "false"
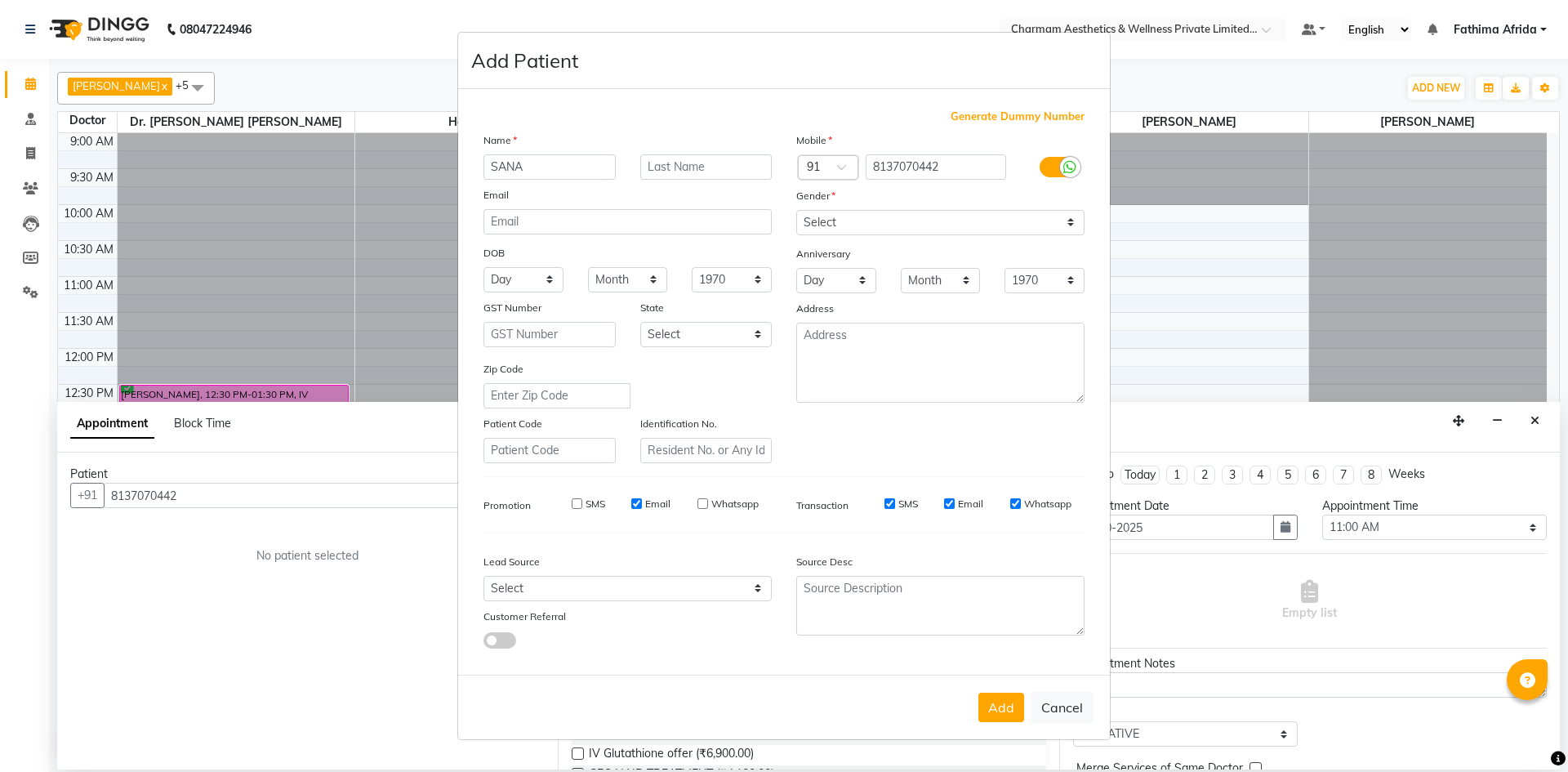
click at [639, 501] on input "Email" at bounding box center [636, 503] width 10 height 10
checkbox input "false"
click at [886, 501] on input "SMS" at bounding box center [889, 503] width 10 height 10
checkbox input "false"
click at [952, 503] on input "Email" at bounding box center [949, 503] width 10 height 10
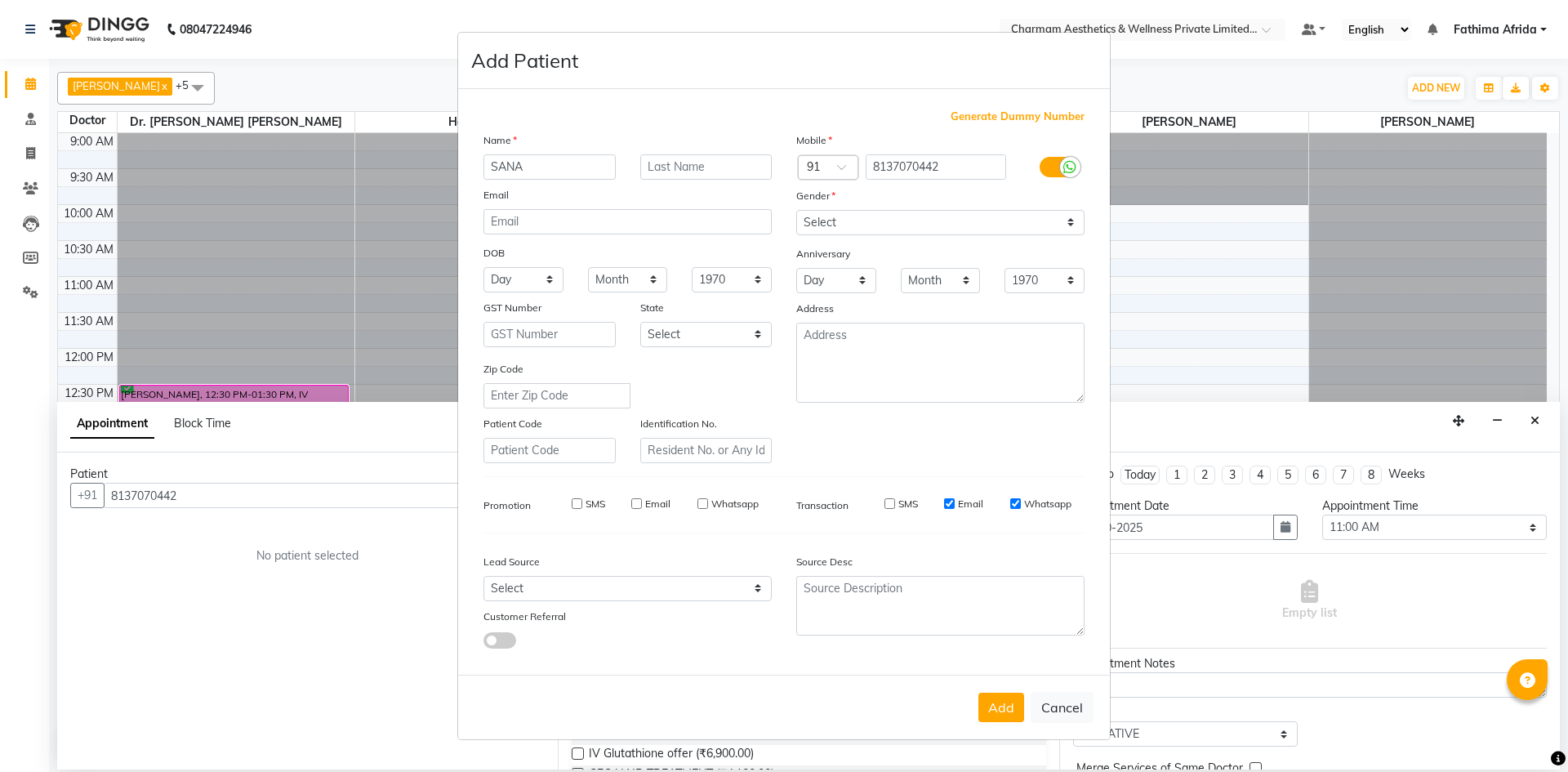
checkbox input "false"
click at [1010, 501] on input "Whatsapp" at bounding box center [1015, 503] width 10 height 10
checkbox input "false"
click at [1008, 703] on button "Add" at bounding box center [1001, 707] width 46 height 29
select select
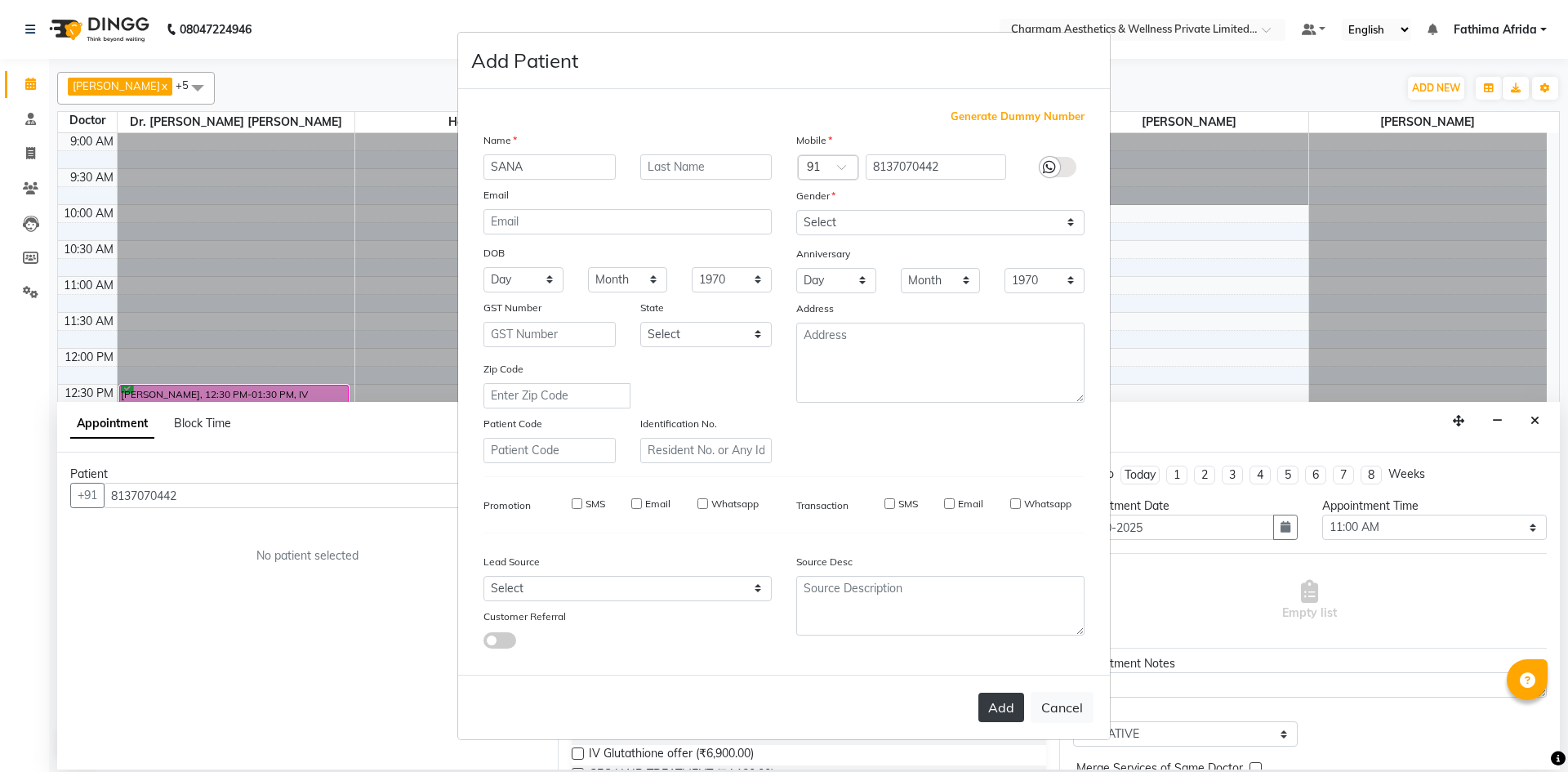
select select
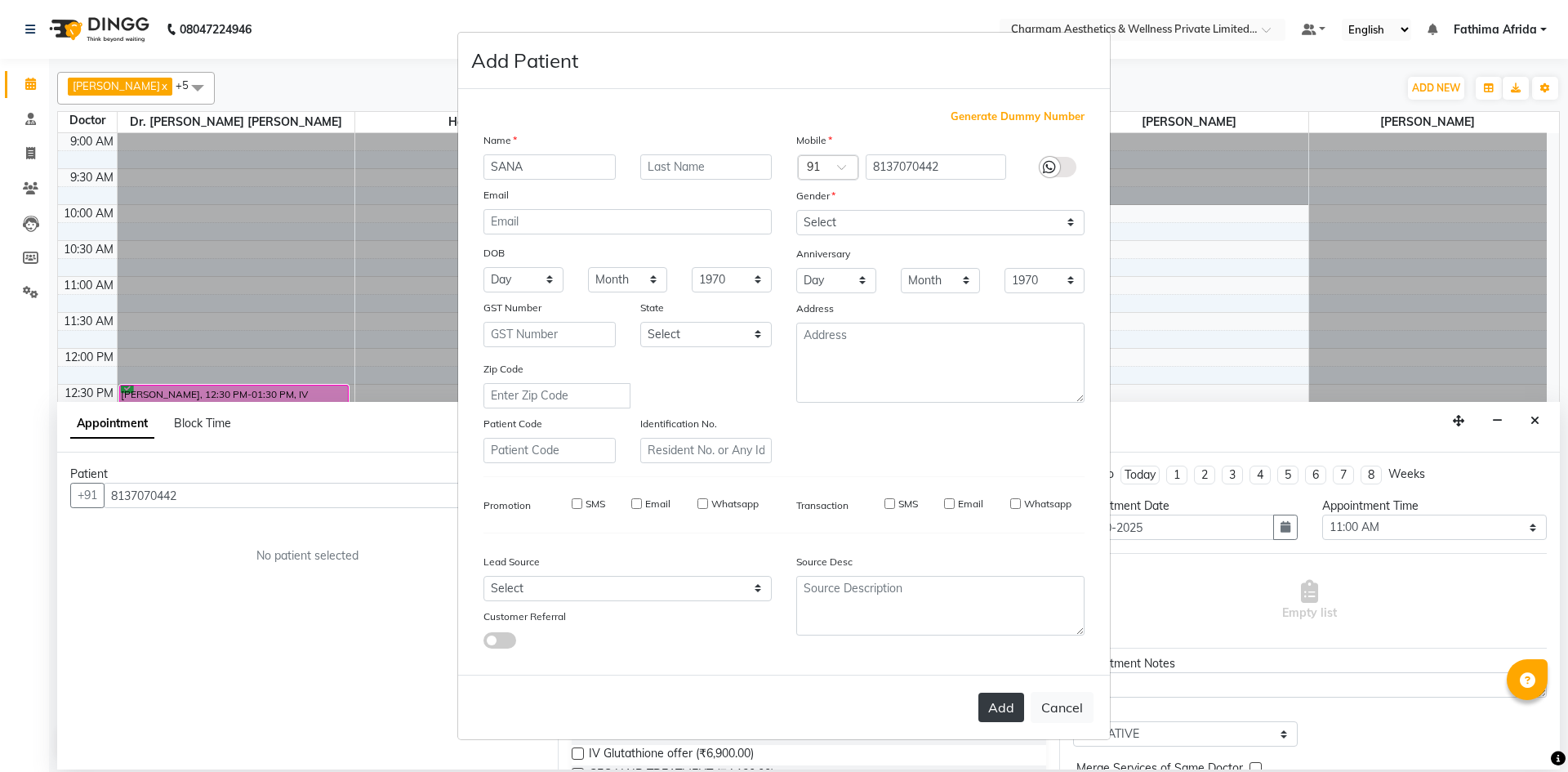
select select
checkbox input "false"
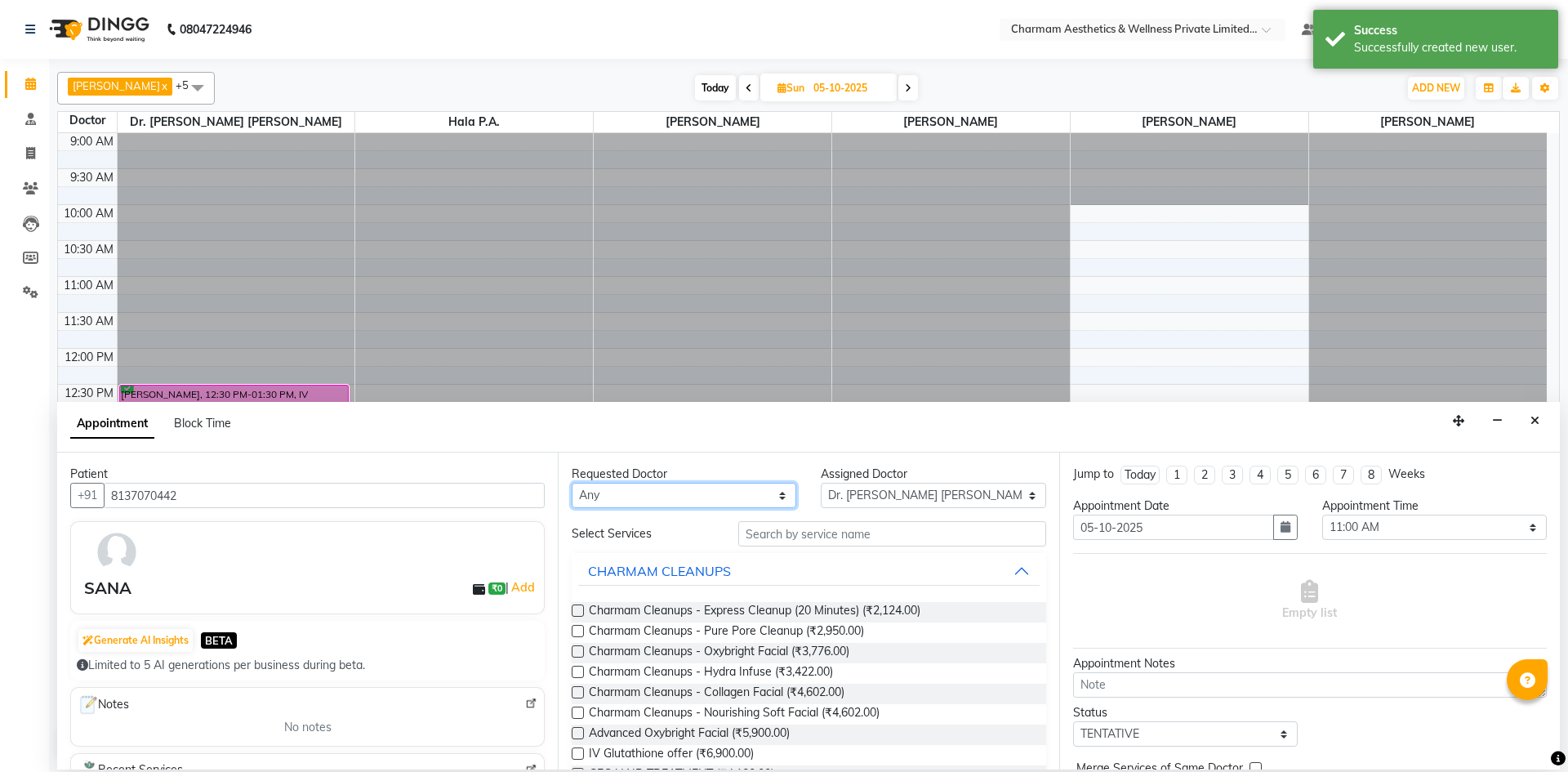
click at [701, 503] on select "Any [PERSON_NAME] K Dr. [PERSON_NAME] [PERSON_NAME] [PERSON_NAME] [PERSON_NAME]…" at bounding box center [683, 495] width 225 height 26
select select "69891"
click at [571, 482] on select "Any [PERSON_NAME] K Dr. [PERSON_NAME] [PERSON_NAME] [PERSON_NAME] [PERSON_NAME]…" at bounding box center [683, 495] width 225 height 26
click at [823, 533] on input "text" at bounding box center [892, 534] width 308 height 26
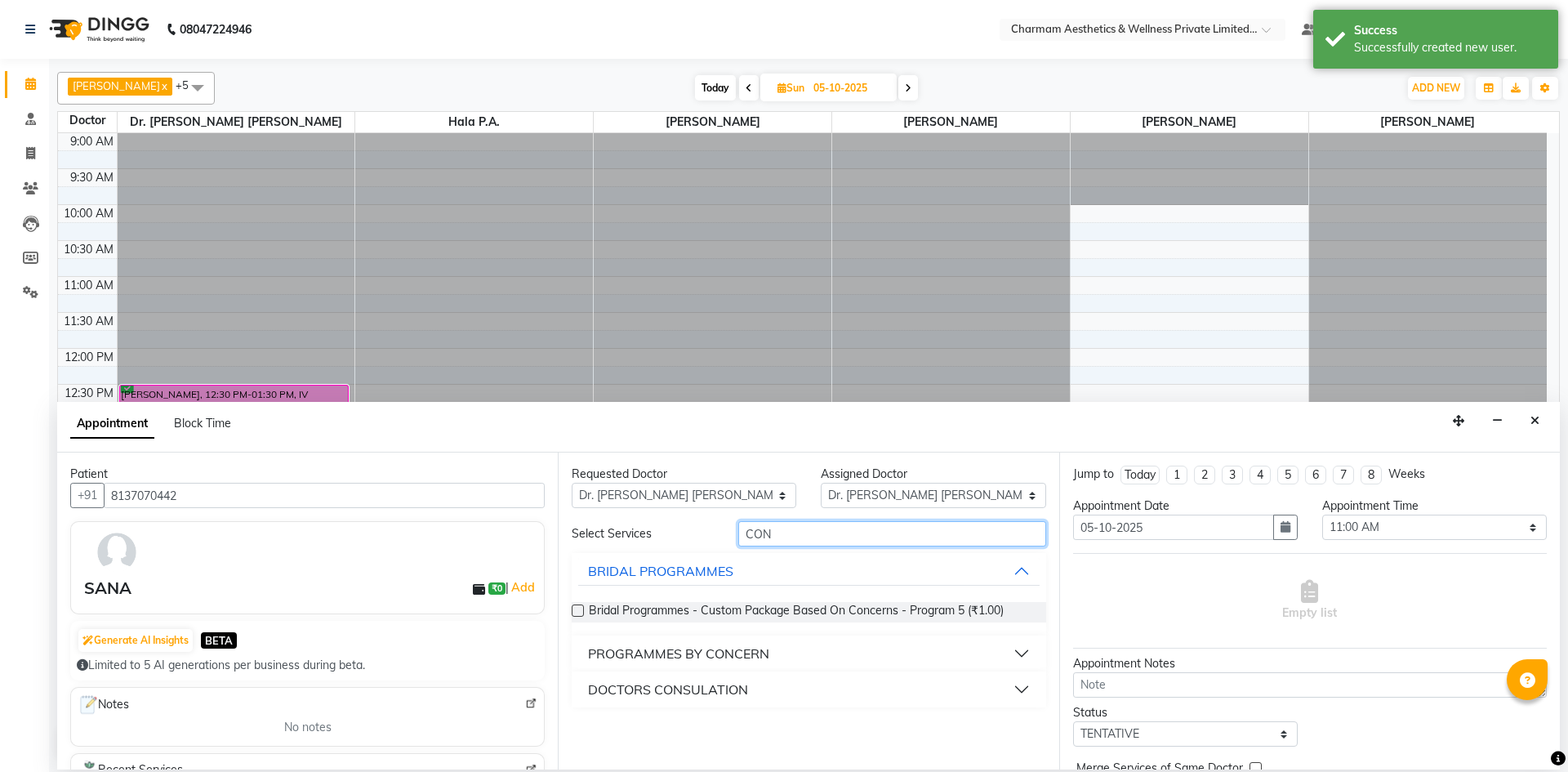
type input "CON"
click at [678, 687] on div "DOCTORS CONSULATION" at bounding box center [667, 689] width 160 height 20
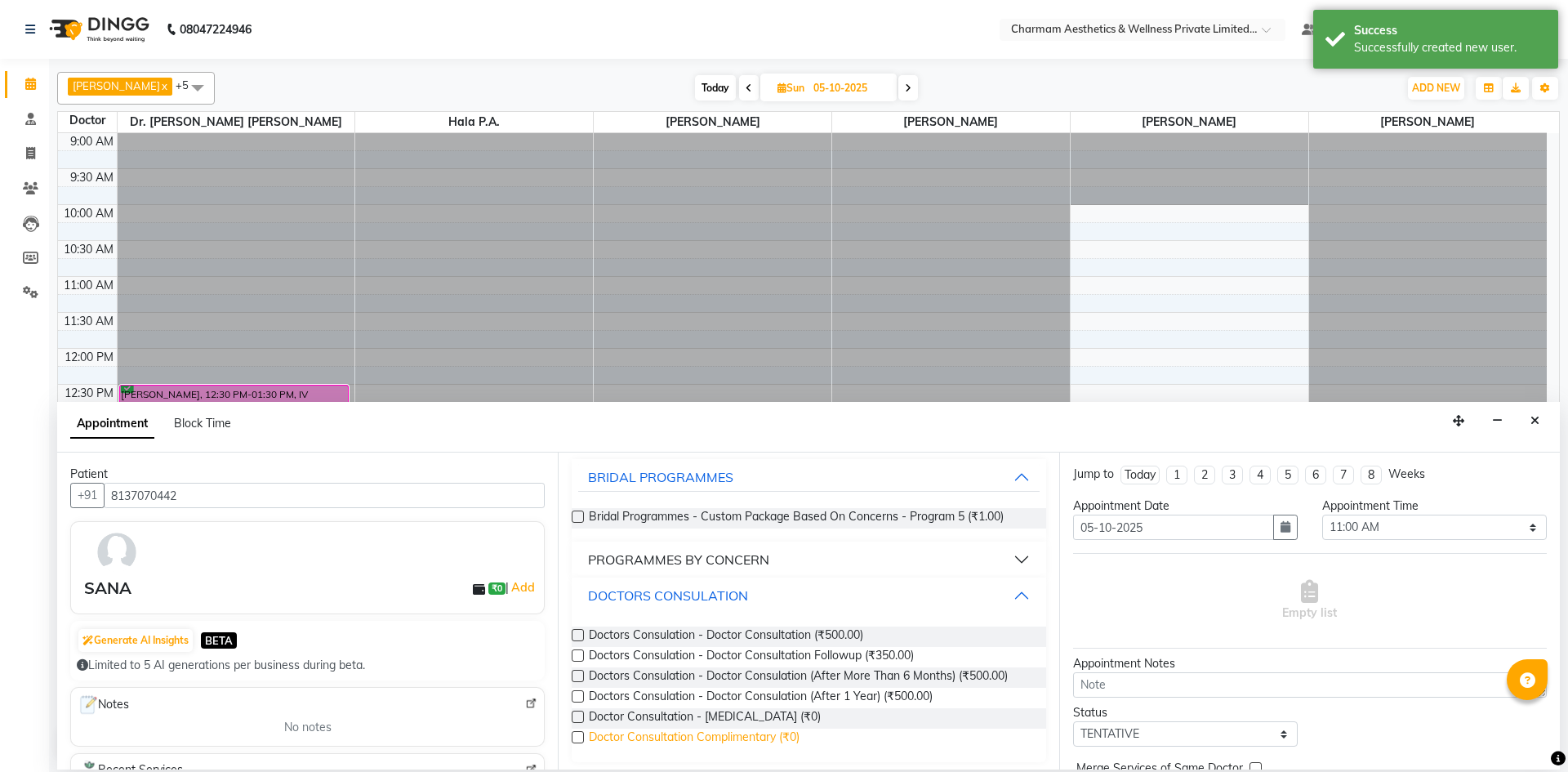
scroll to position [100, 0]
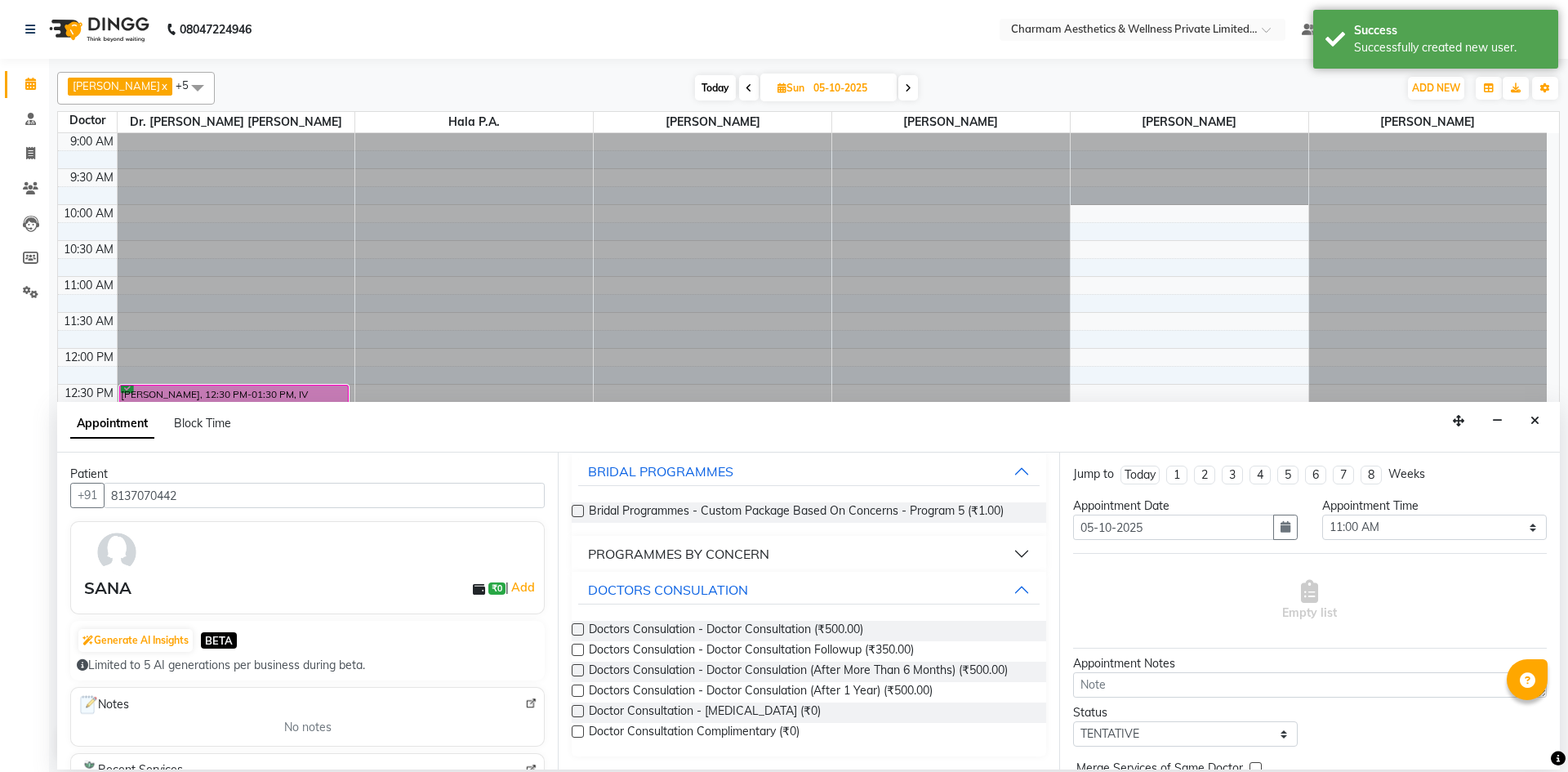
drag, startPoint x: 576, startPoint y: 732, endPoint x: 1099, endPoint y: 742, distance: 523.1
click at [586, 733] on div "Doctor Consultation Complimentary (₹0)" at bounding box center [808, 733] width 474 height 21
click at [1152, 684] on textarea at bounding box center [1309, 685] width 474 height 26
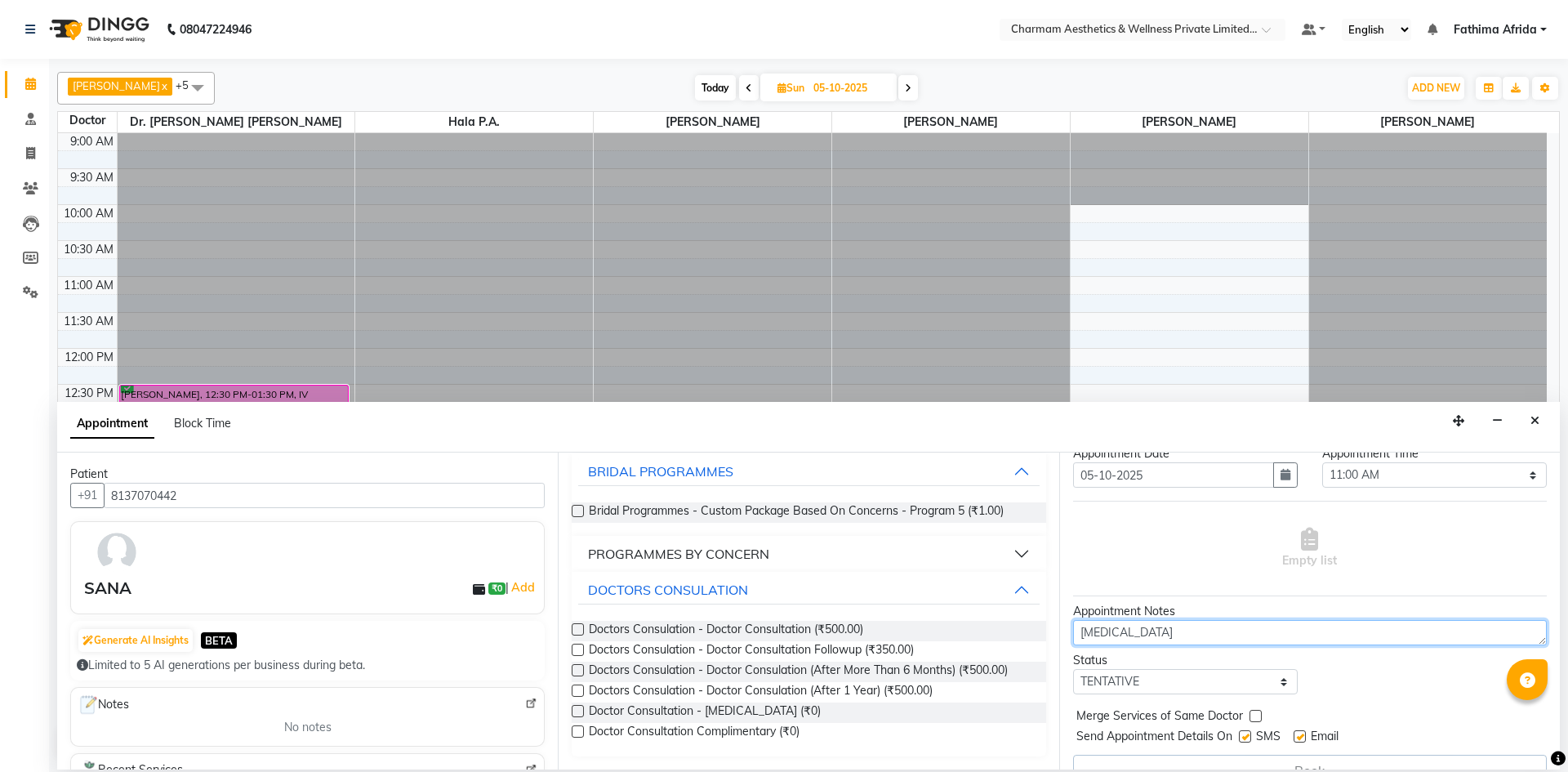
scroll to position [82, 0]
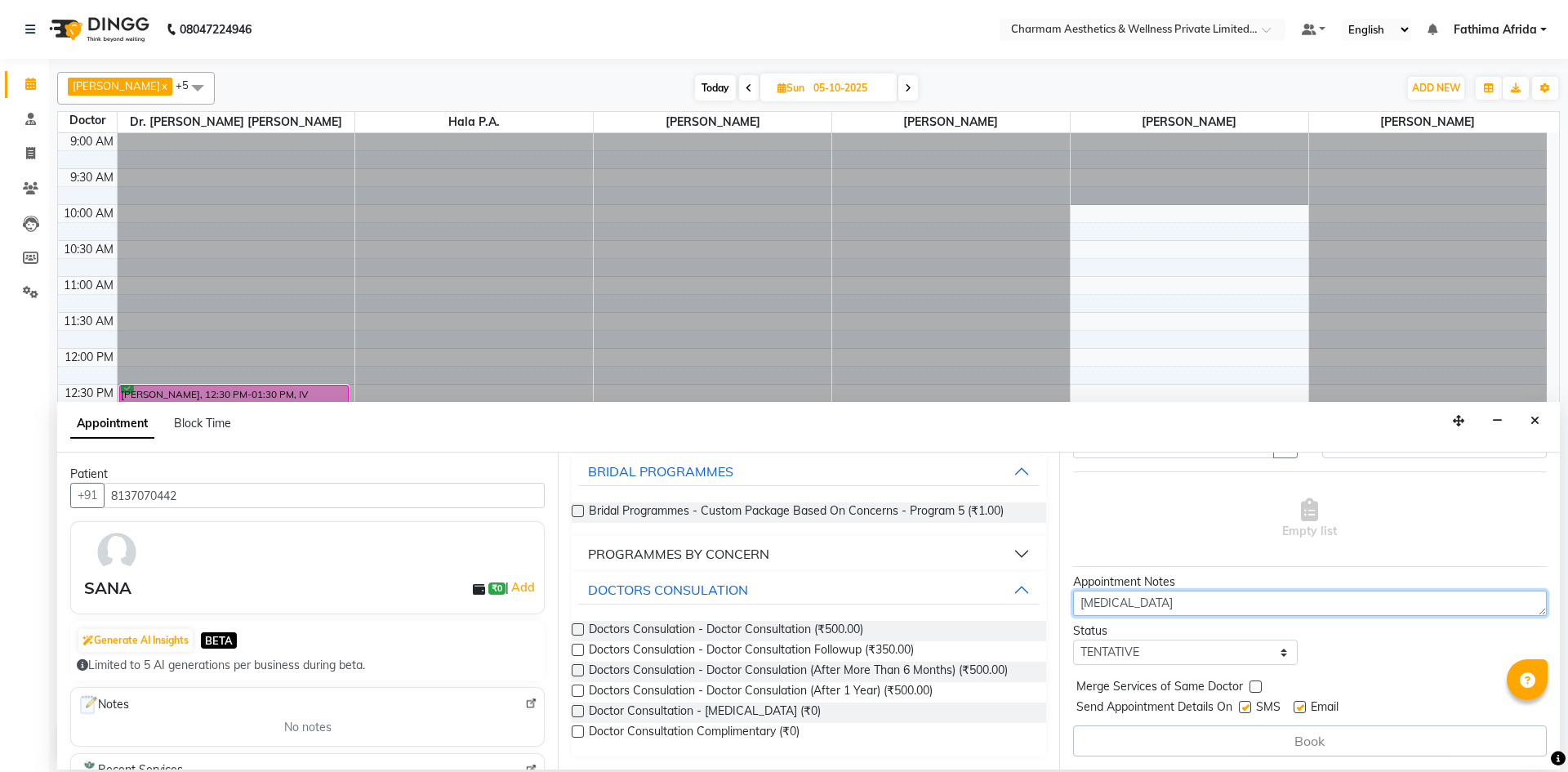
type textarea "[MEDICAL_DATA]"
drag, startPoint x: 1247, startPoint y: 708, endPoint x: 1290, endPoint y: 715, distance: 43.6
click at [1247, 707] on label at bounding box center [1244, 706] width 12 height 12
click at [1247, 707] on input "checkbox" at bounding box center [1243, 708] width 10 height 10
checkbox input "false"
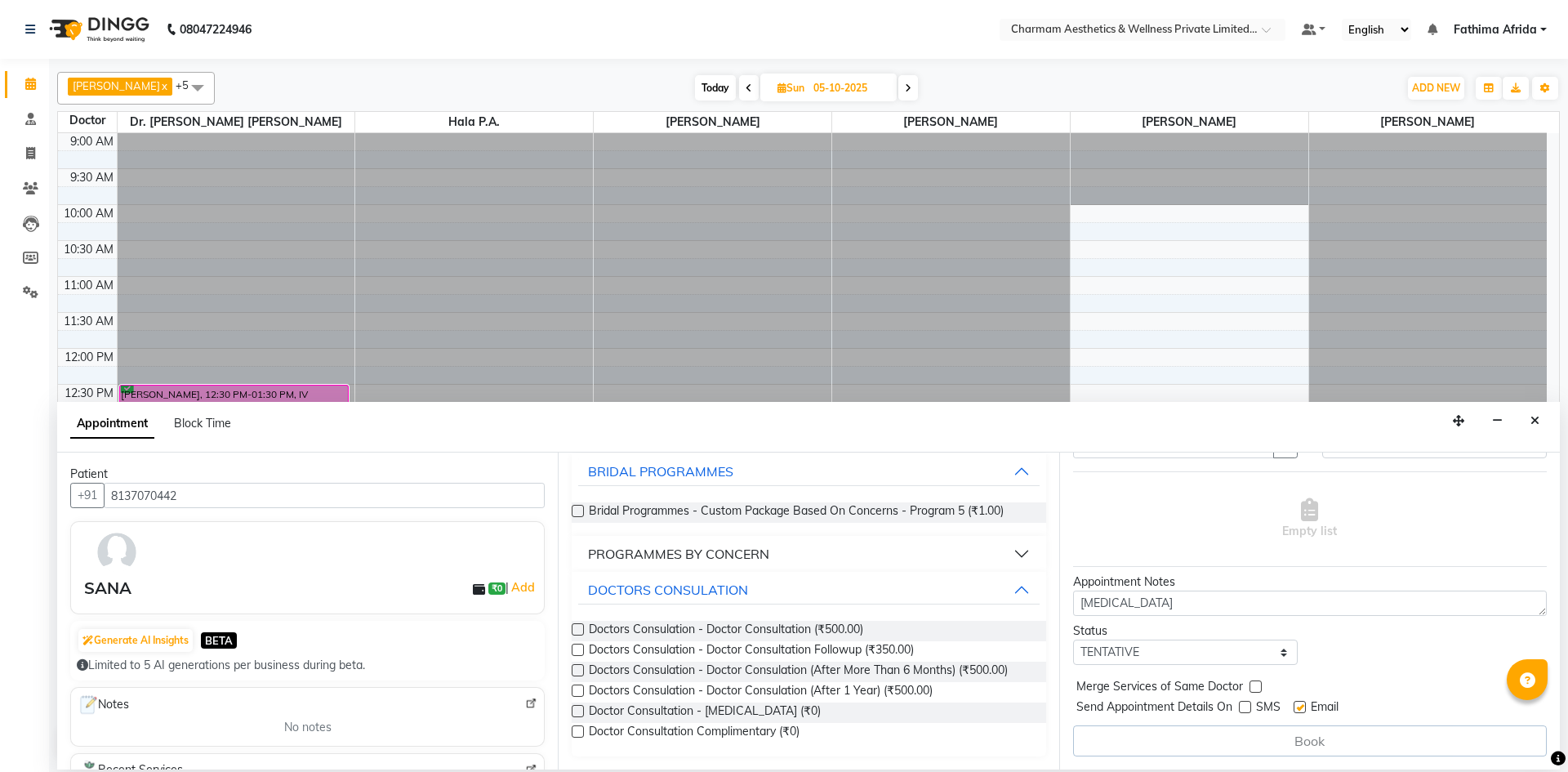
click at [1297, 704] on label at bounding box center [1299, 706] width 12 height 12
click at [1297, 704] on input "checkbox" at bounding box center [1298, 708] width 10 height 10
checkbox input "false"
click at [576, 728] on label at bounding box center [577, 731] width 12 height 12
click at [576, 728] on input "checkbox" at bounding box center [576, 733] width 10 height 10
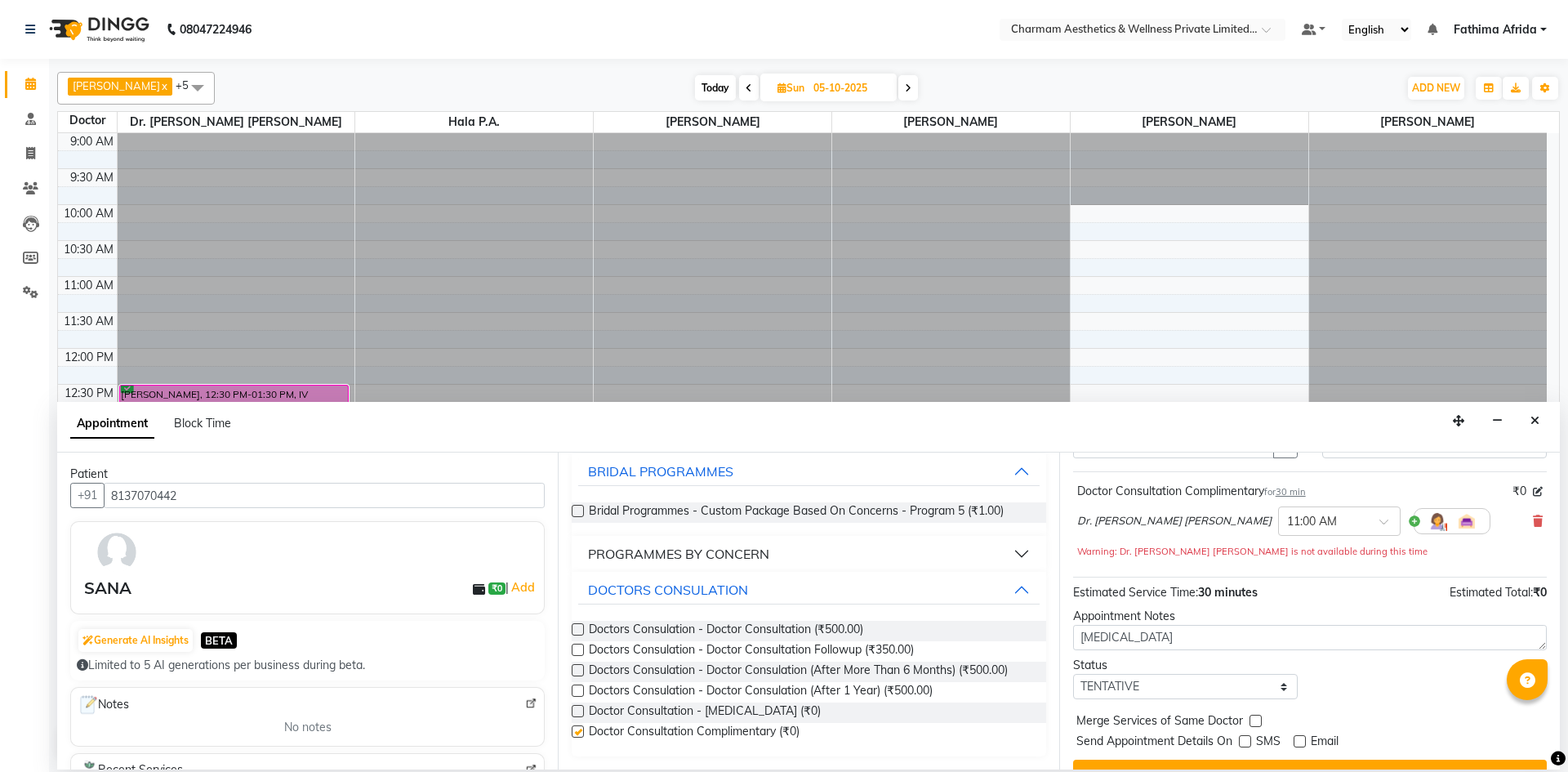
checkbox input "false"
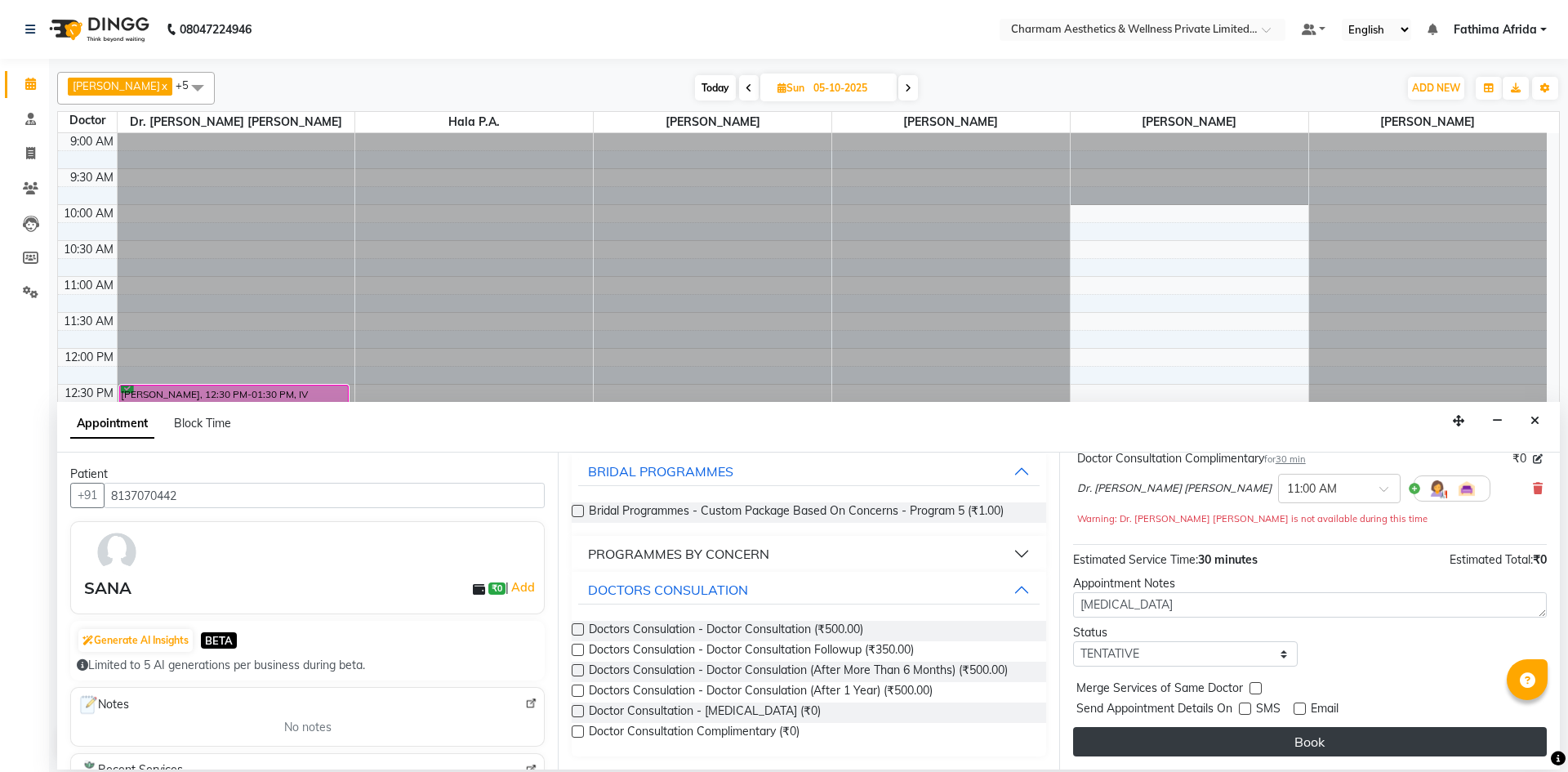
drag, startPoint x: 1227, startPoint y: 737, endPoint x: 1219, endPoint y: 735, distance: 8.2
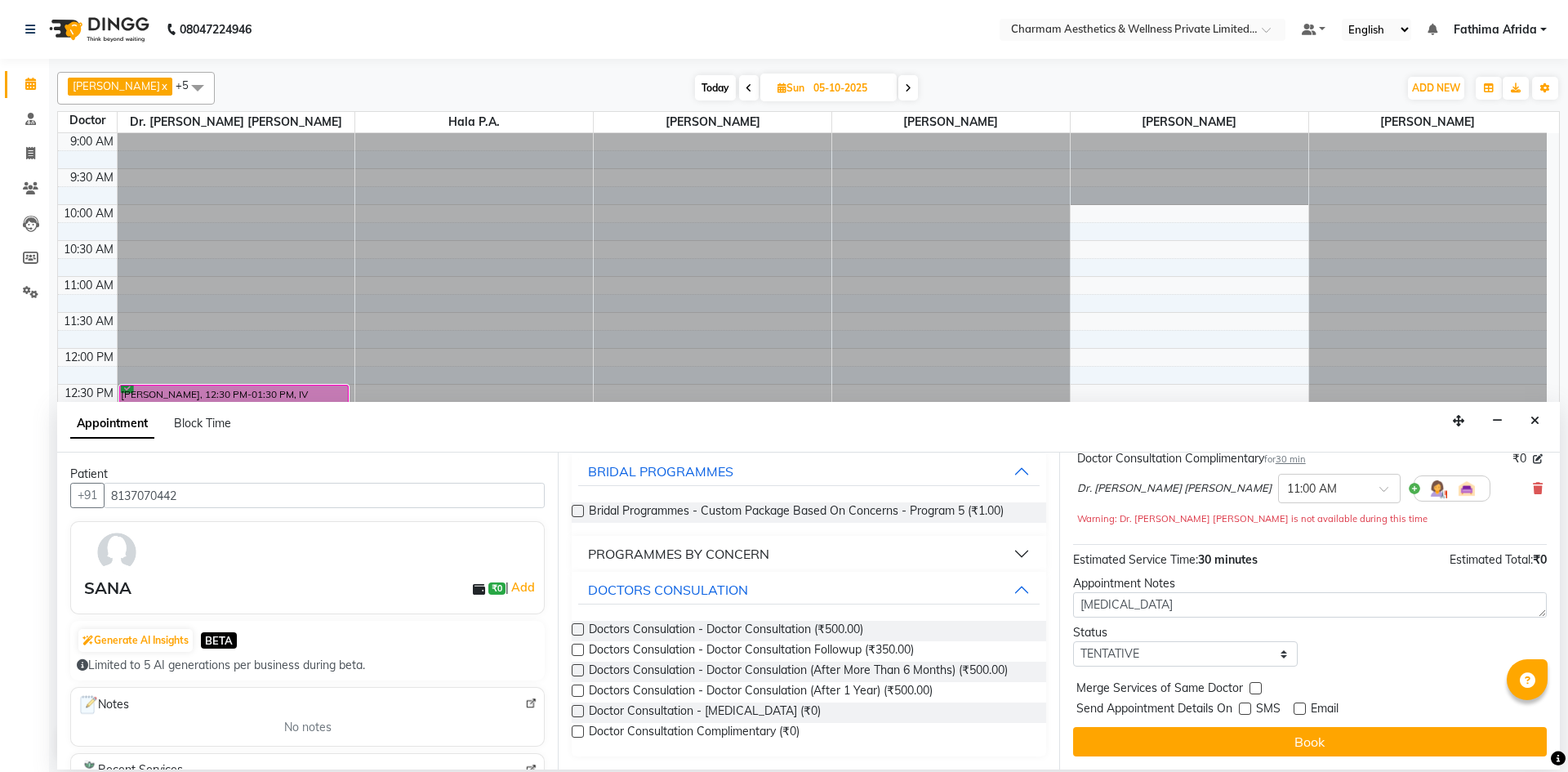
click at [1224, 737] on button "Book" at bounding box center [1309, 742] width 474 height 29
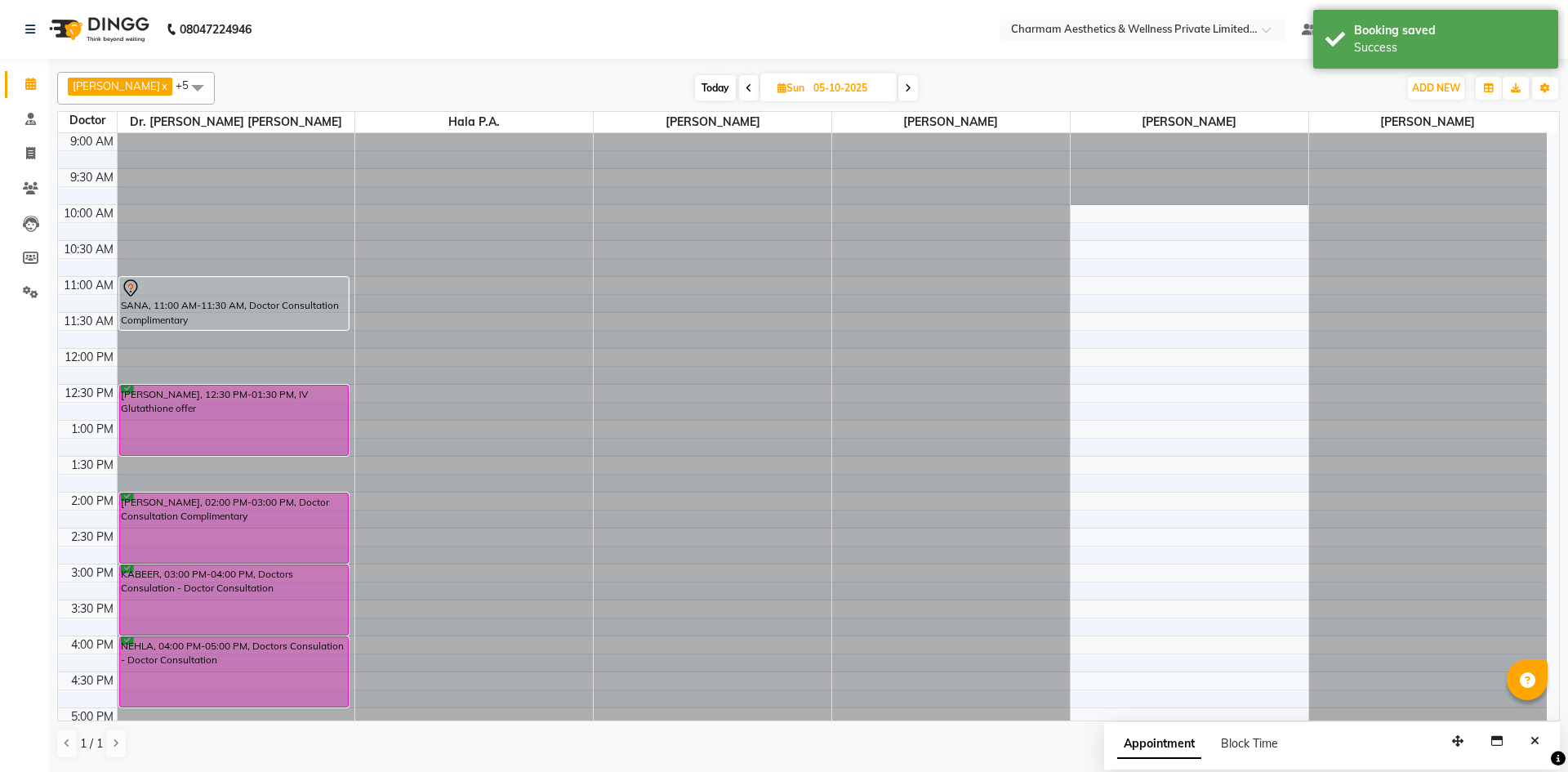
drag, startPoint x: 251, startPoint y: 310, endPoint x: 252, endPoint y: 330, distance: 20.0
click at [252, 330] on div "SANA, 11:00 AM-11:30 AM, Doctor Consultation Complimentary [PERSON_NAME], 12:30…" at bounding box center [236, 528] width 237 height 790
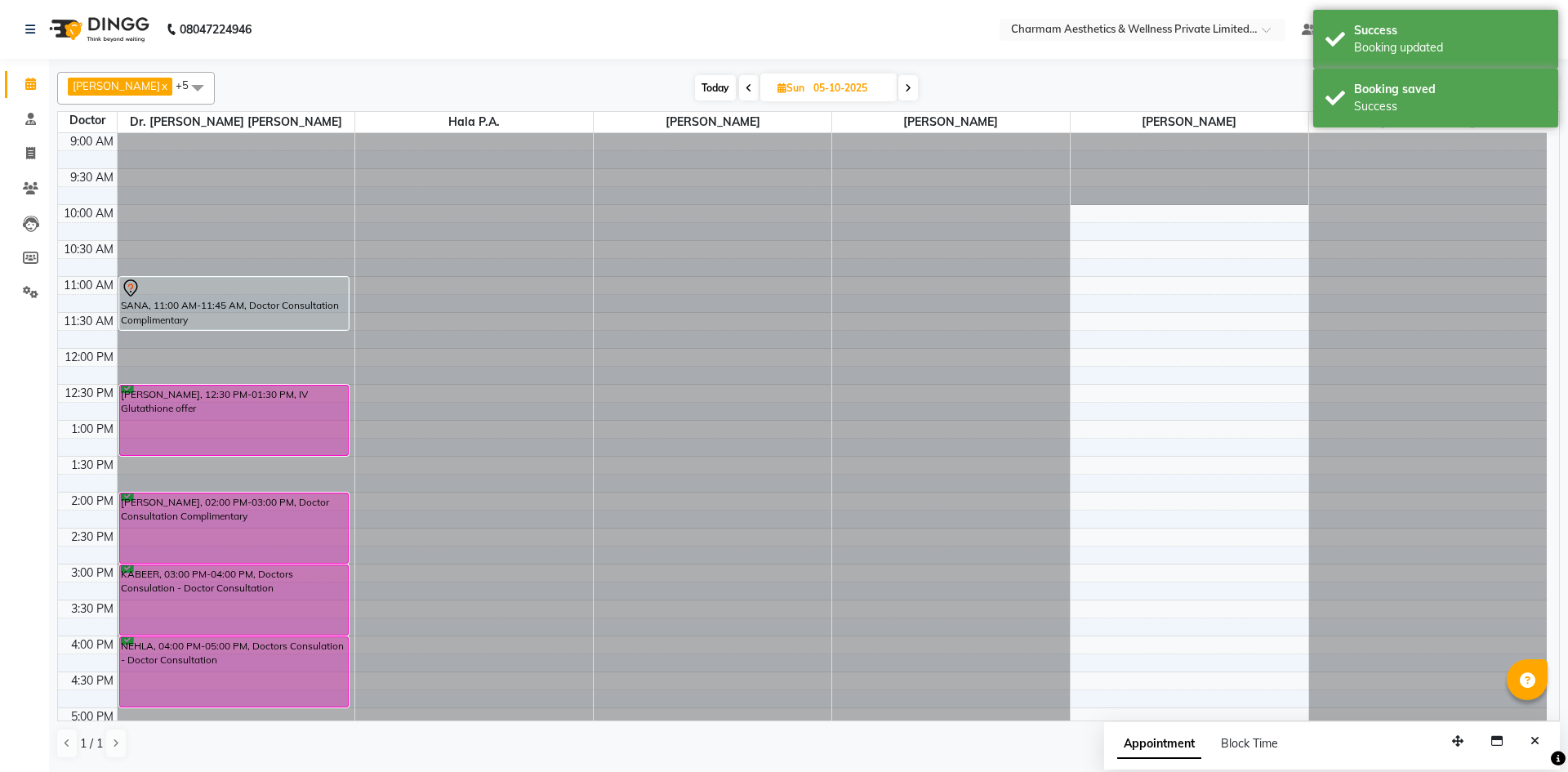
click at [786, 90] on icon at bounding box center [781, 87] width 9 height 10
select select "10"
select select "2025"
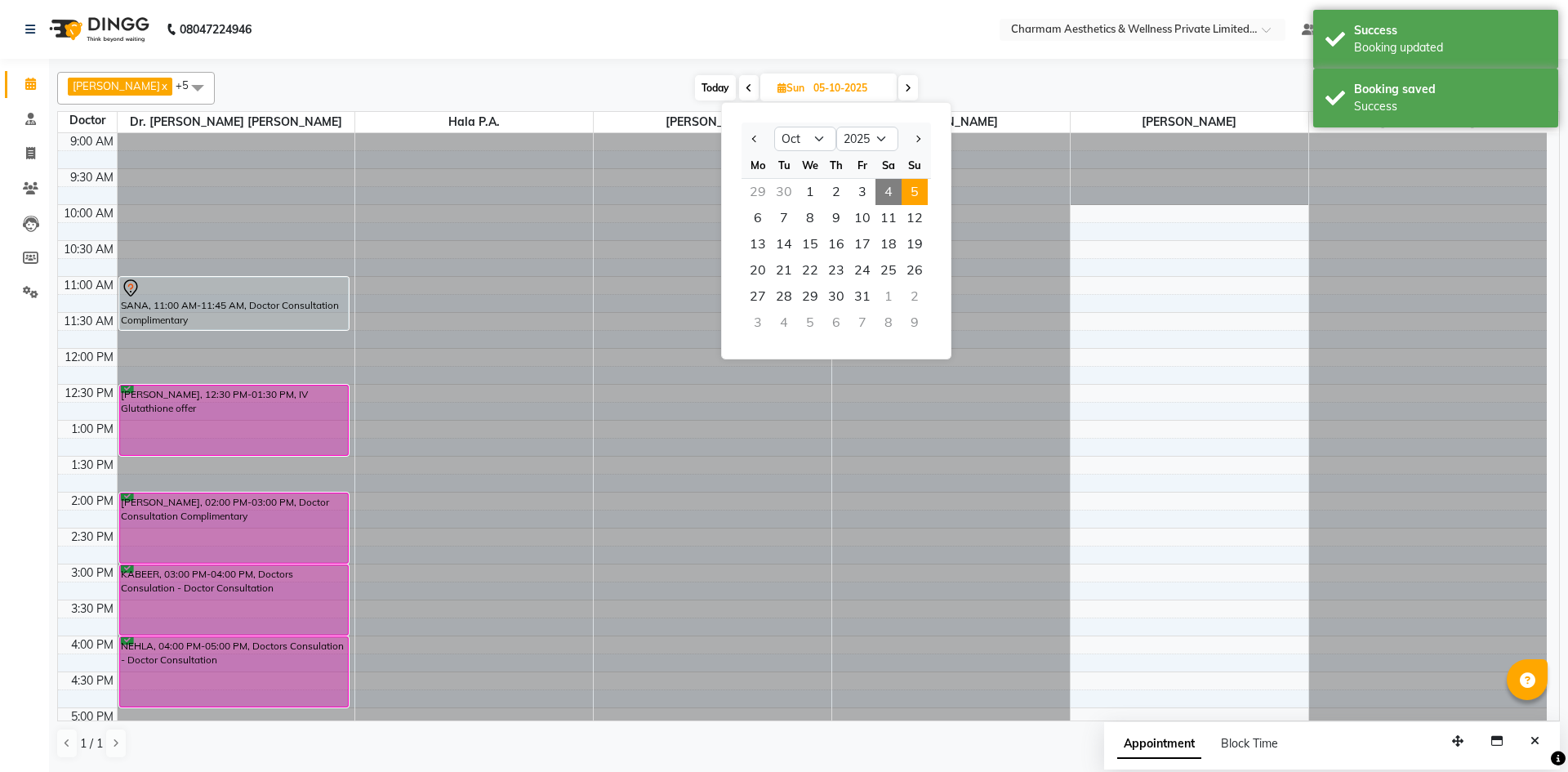
click at [887, 191] on span "4" at bounding box center [888, 192] width 27 height 27
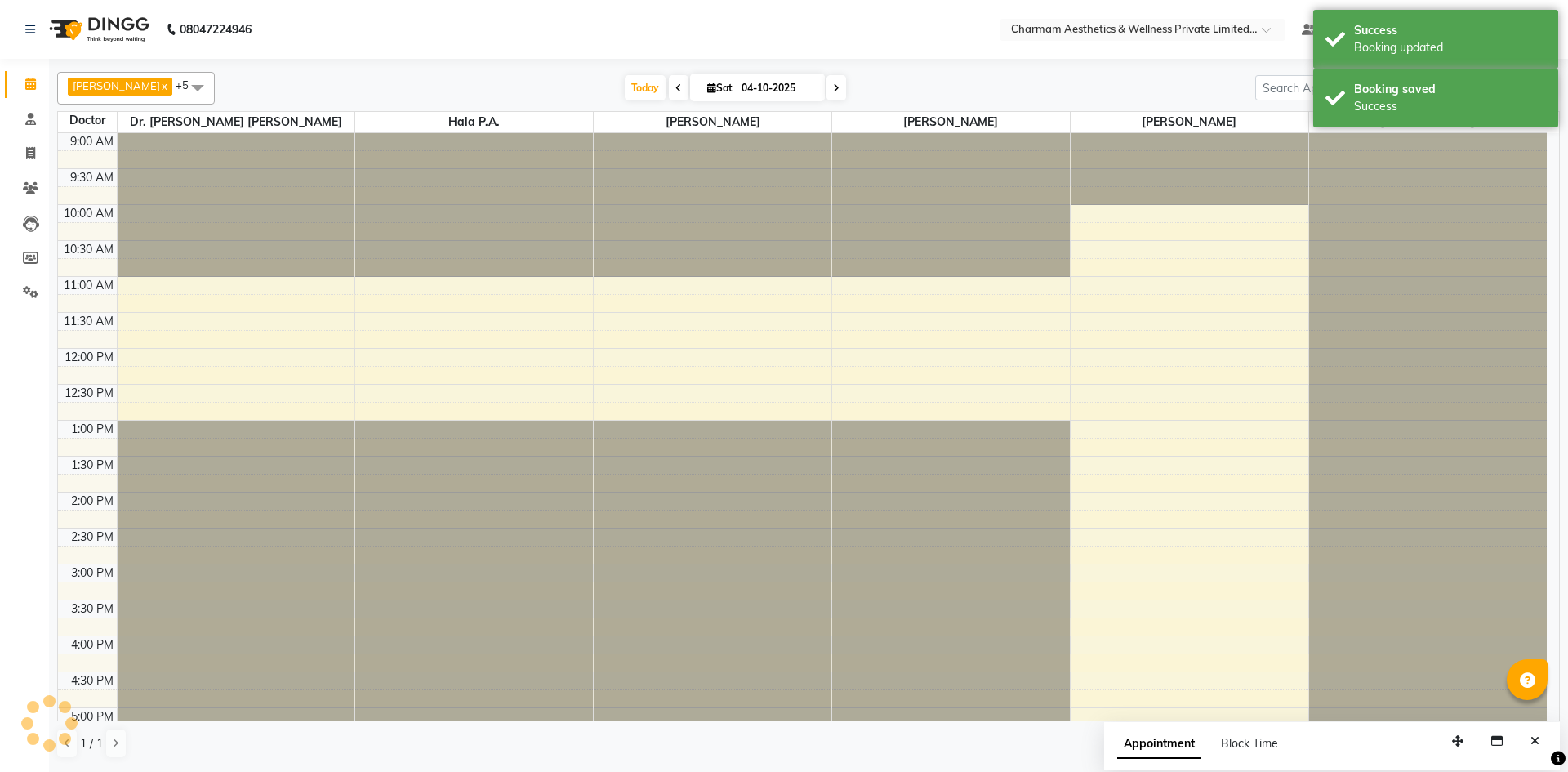
scroll to position [202, 0]
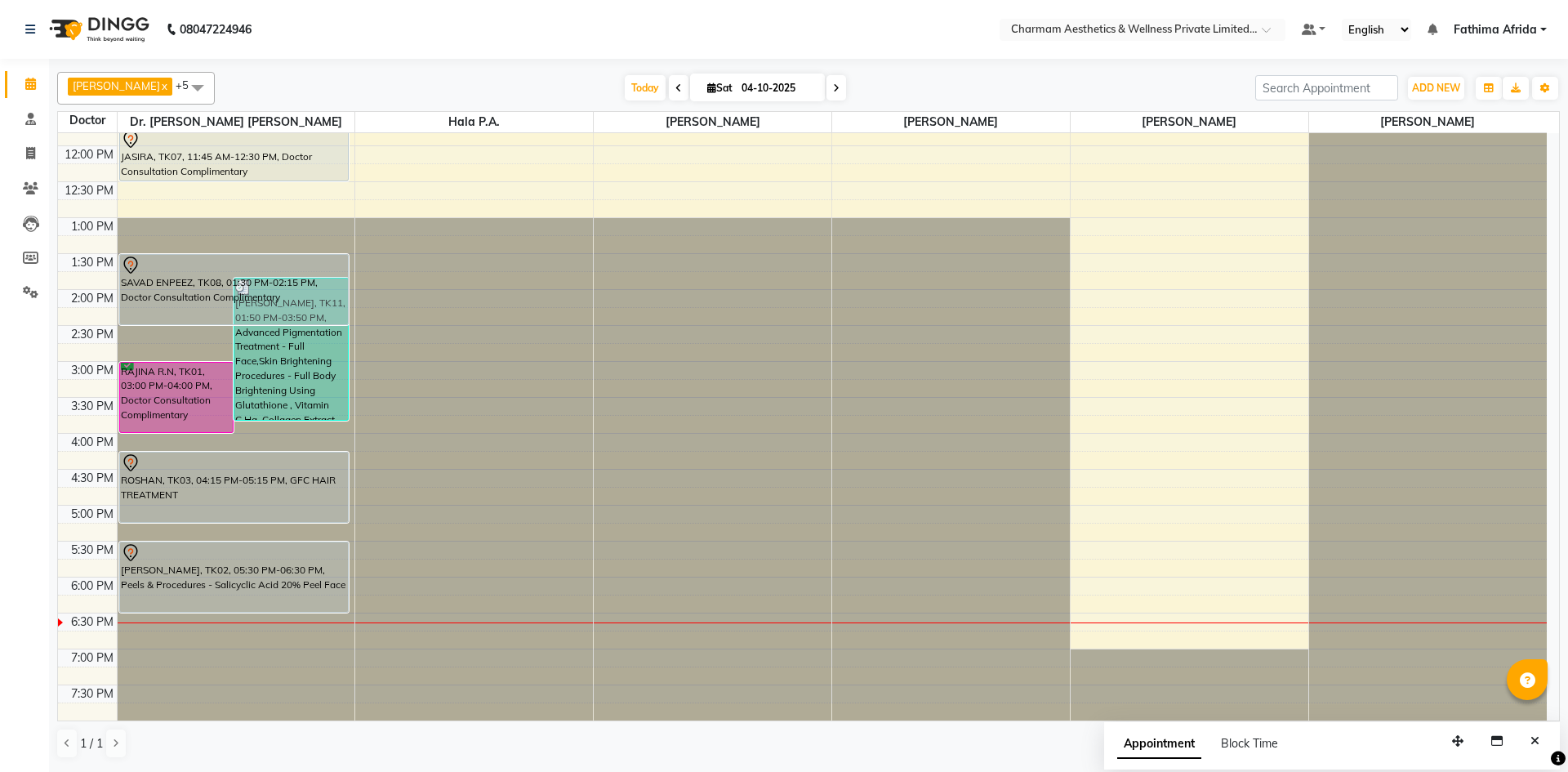
click at [196, 311] on div "FOUMINA, TK05, 10:45 AM-11:45 AM, [PERSON_NAME], TK04, 11:15 AM-11:45 AM, Docto…" at bounding box center [236, 326] width 237 height 790
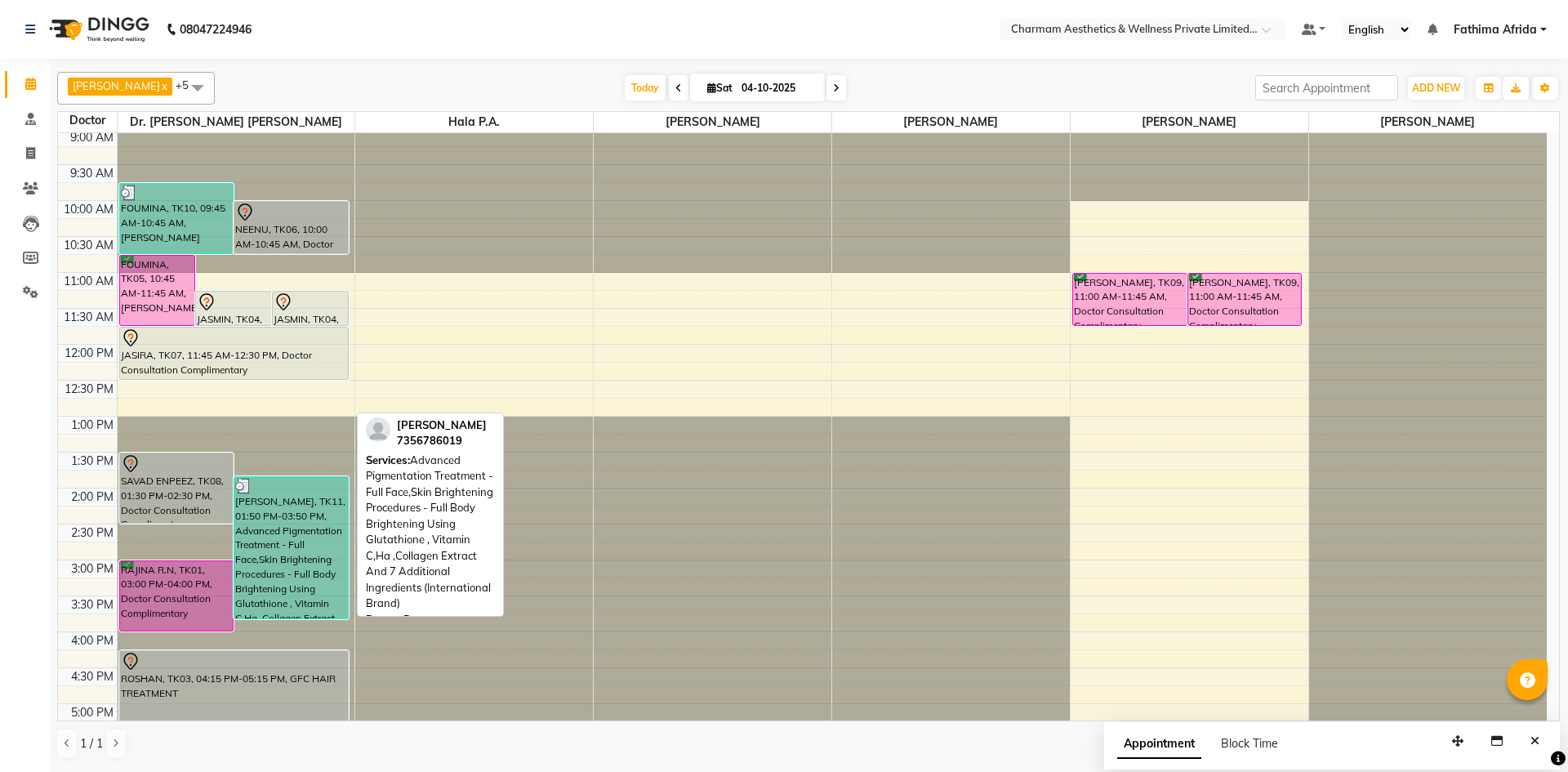
scroll to position [0, 0]
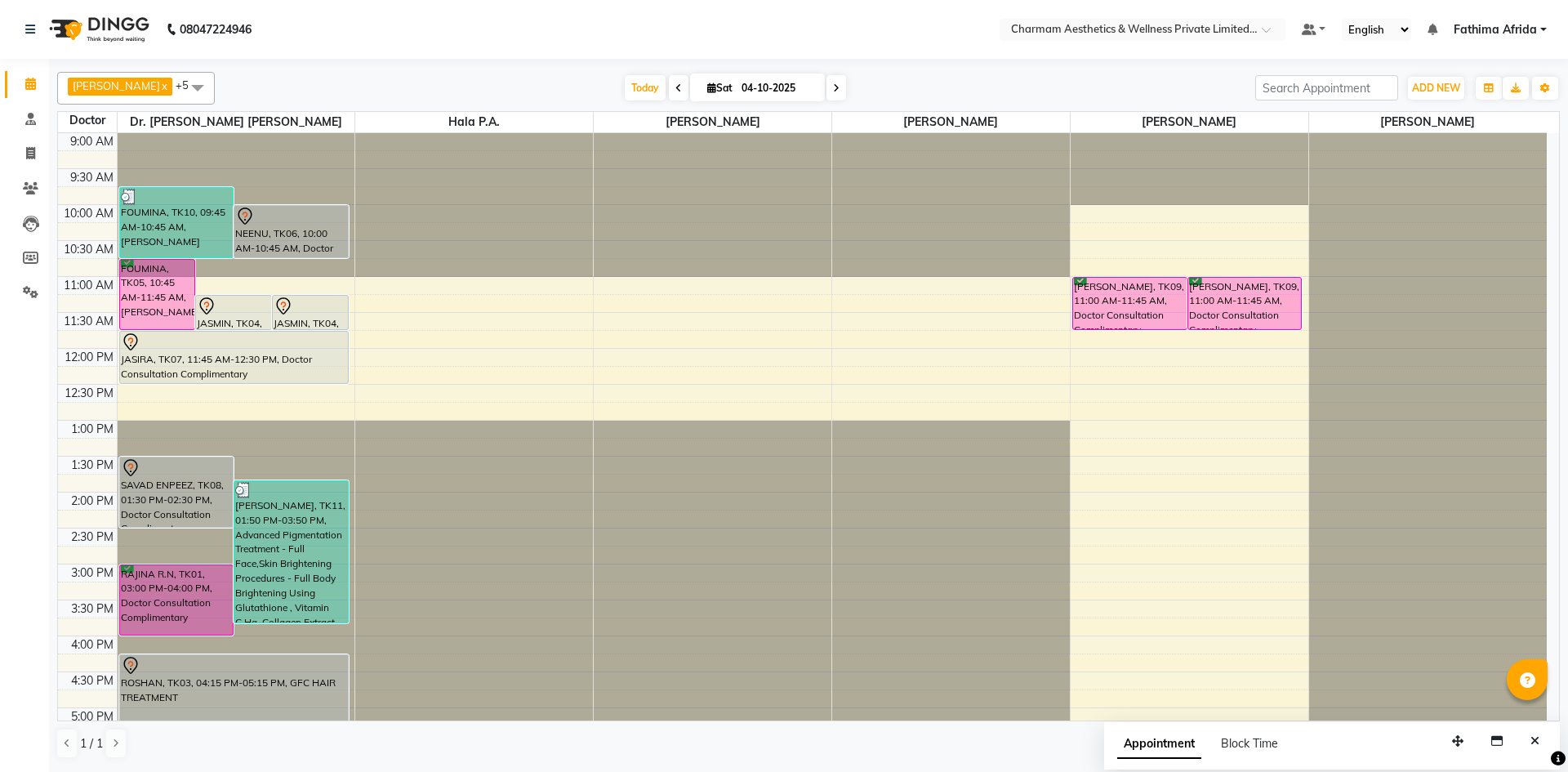
click at [846, 89] on span at bounding box center [836, 87] width 20 height 26
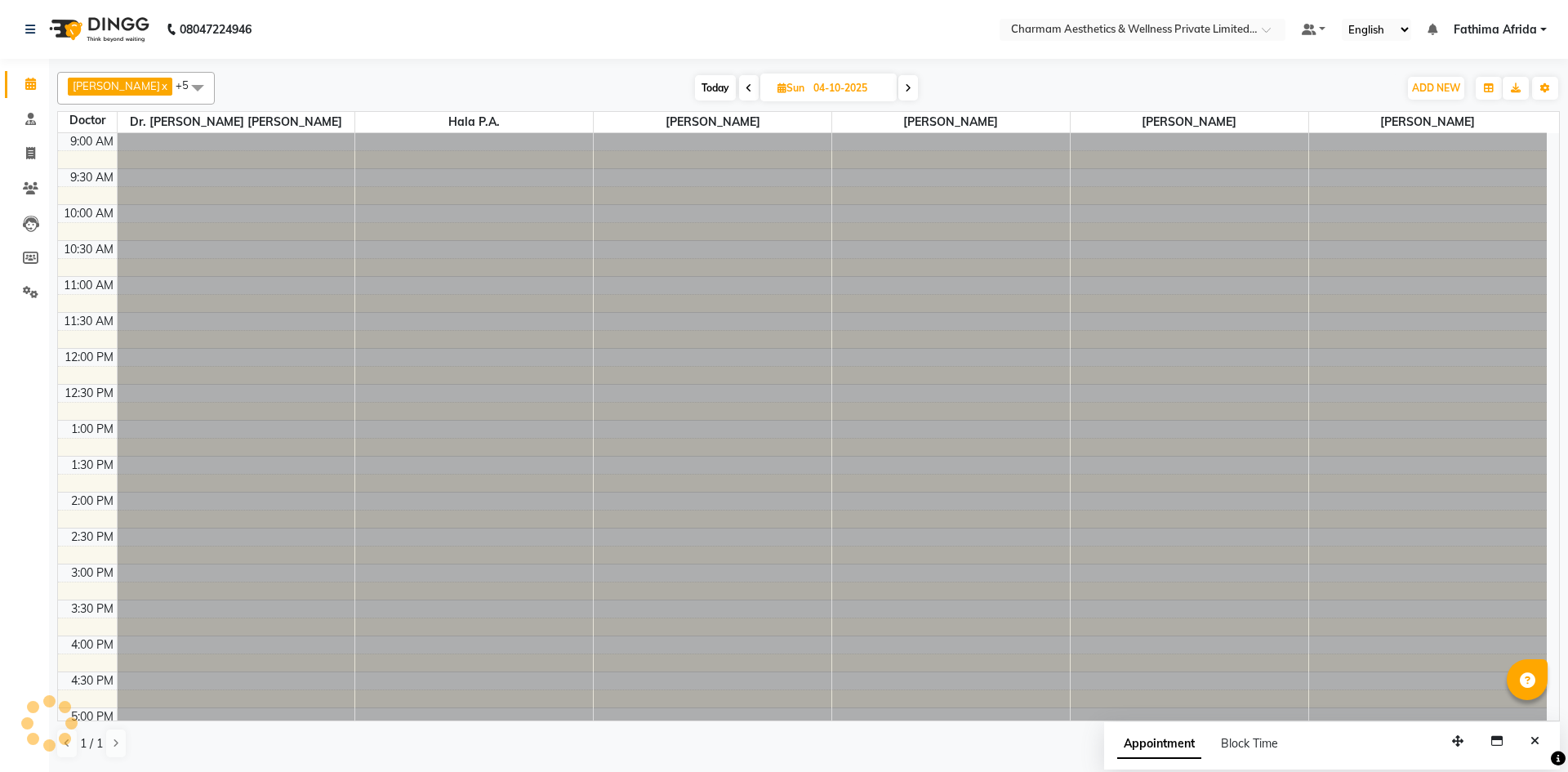
type input "05-10-2025"
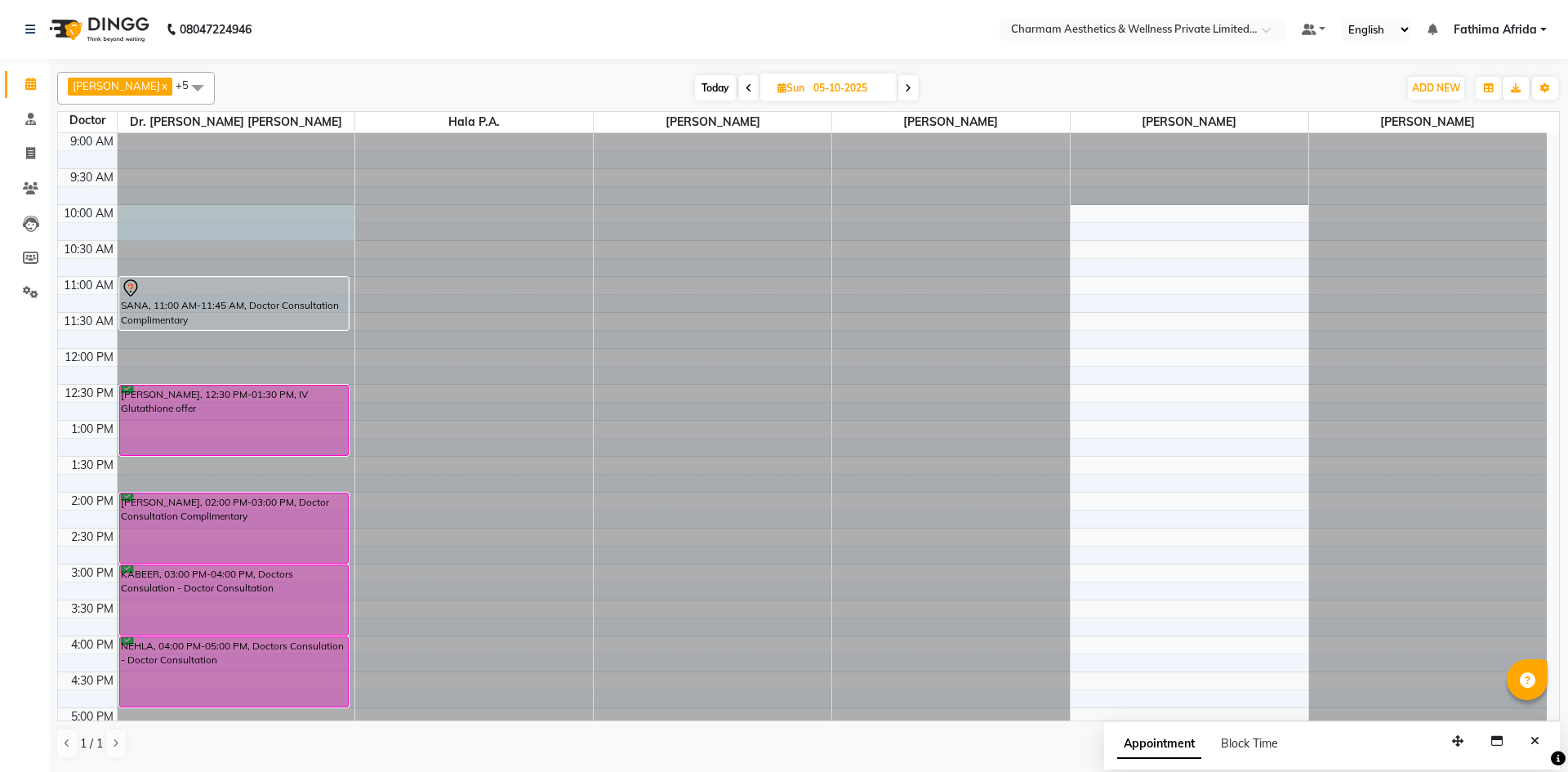
drag, startPoint x: 268, startPoint y: 213, endPoint x: 278, endPoint y: 233, distance: 22.4
click at [278, 133] on div at bounding box center [236, 133] width 237 height 0
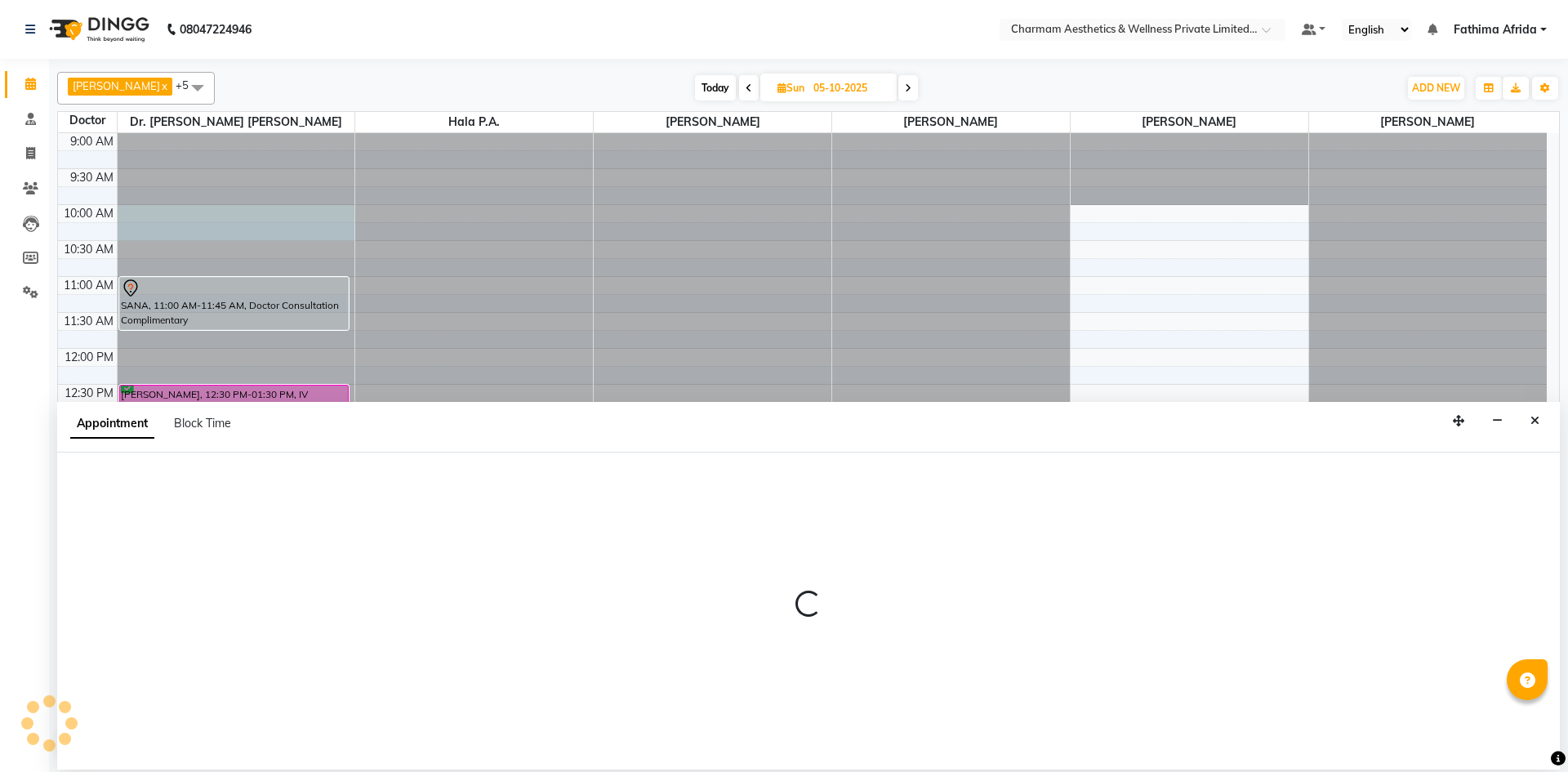
select select "69891"
select select "600"
select select "tentative"
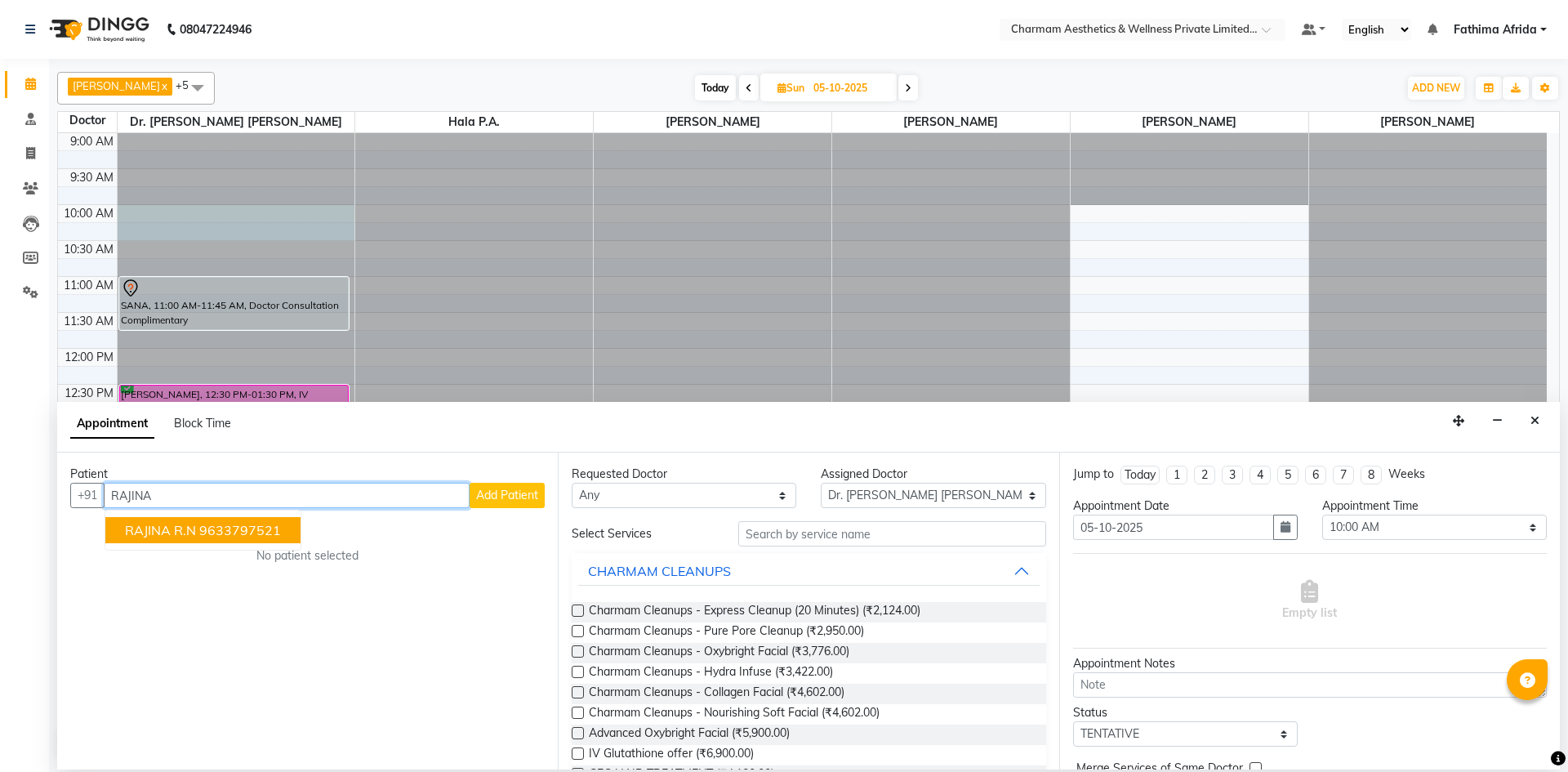
click at [271, 523] on ngb-highlight "9633797521" at bounding box center [240, 530] width 82 height 16
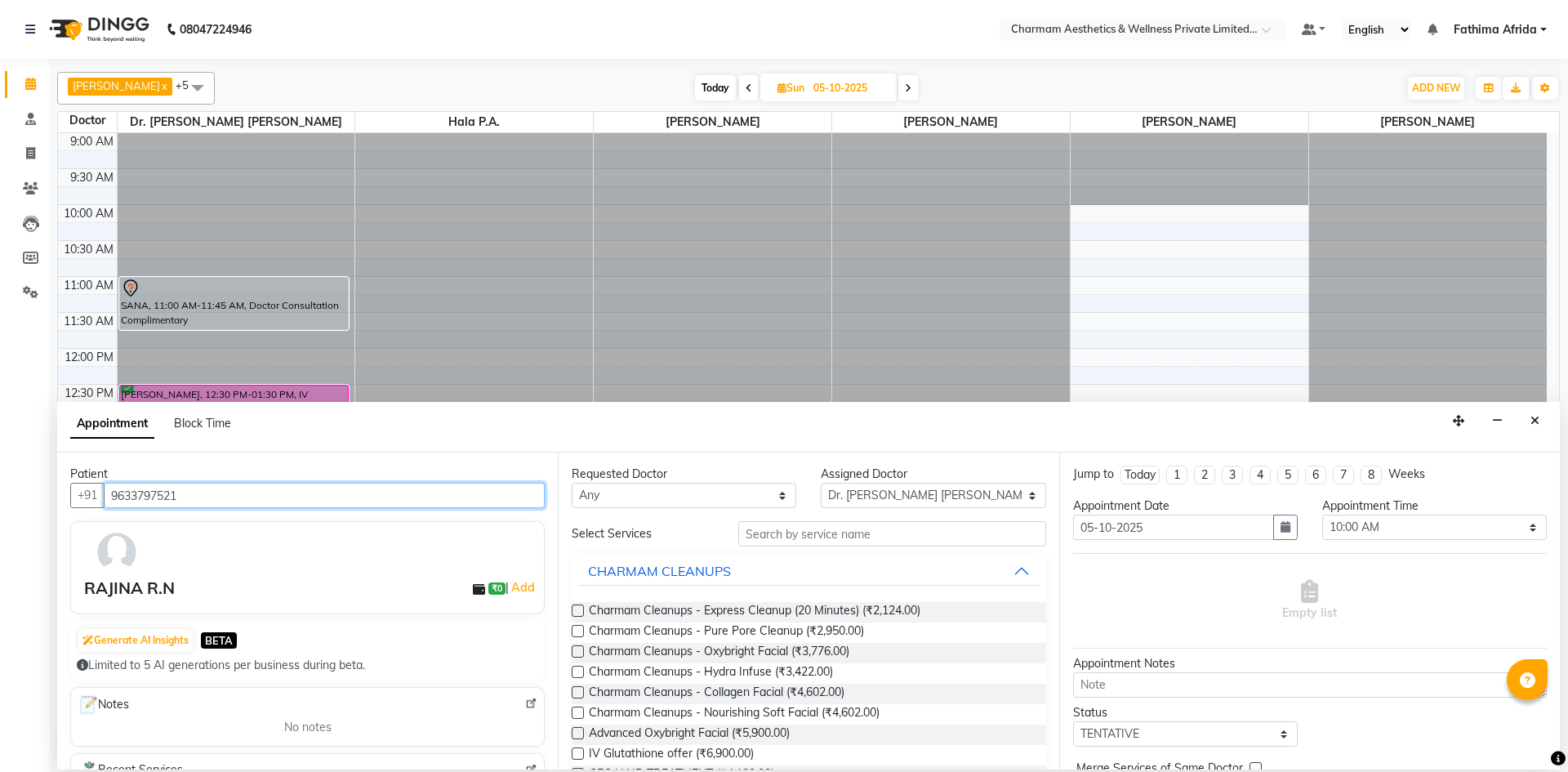
type input "9633797521"
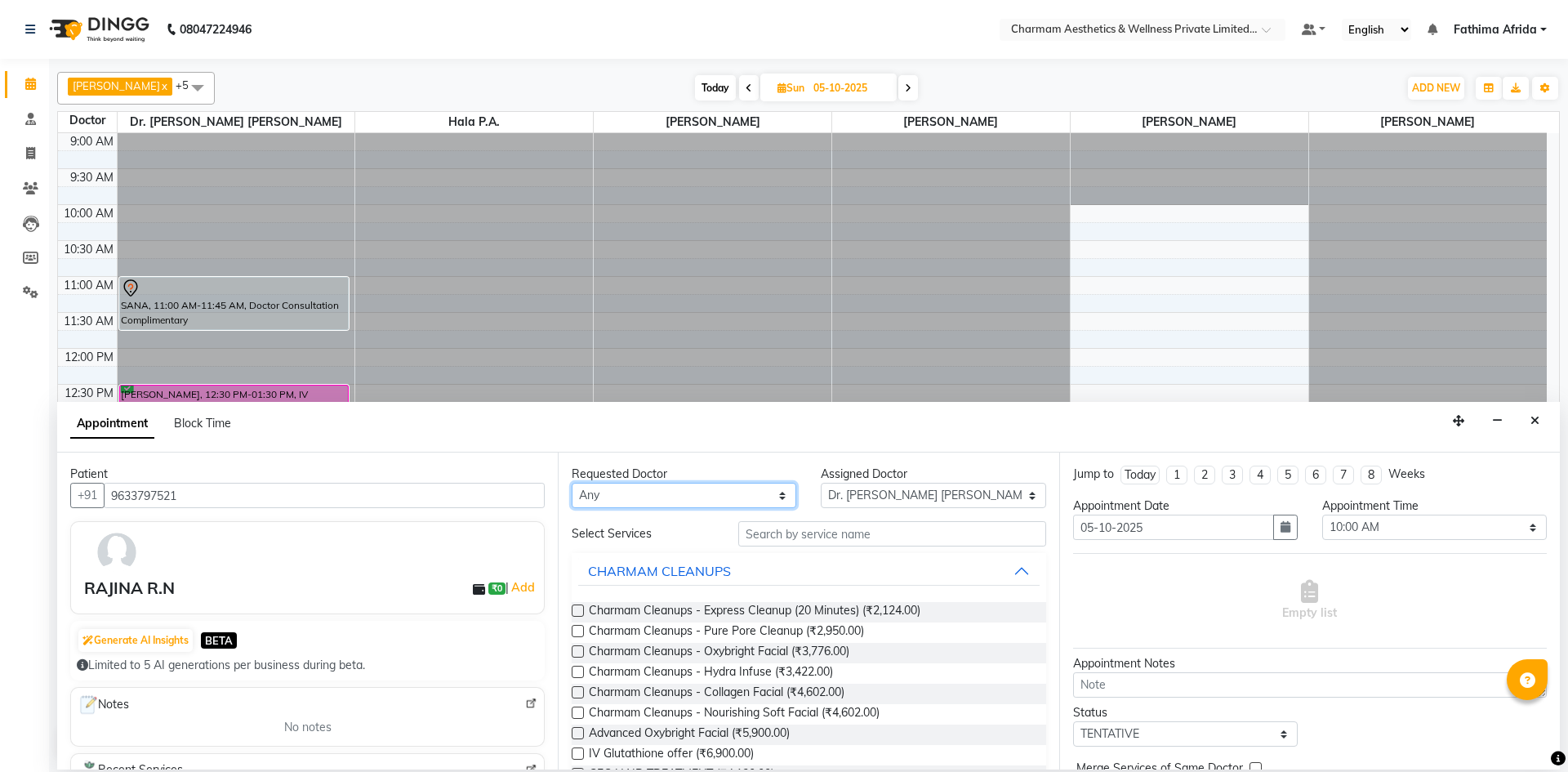
click at [669, 494] on select "Any [PERSON_NAME] K Dr. [PERSON_NAME] [PERSON_NAME] [PERSON_NAME] [PERSON_NAME]…" at bounding box center [683, 495] width 225 height 26
select select "69891"
click at [571, 482] on select "Any [PERSON_NAME] K Dr. [PERSON_NAME] [PERSON_NAME] [PERSON_NAME] [PERSON_NAME]…" at bounding box center [683, 495] width 225 height 26
click at [801, 537] on input "text" at bounding box center [892, 534] width 308 height 26
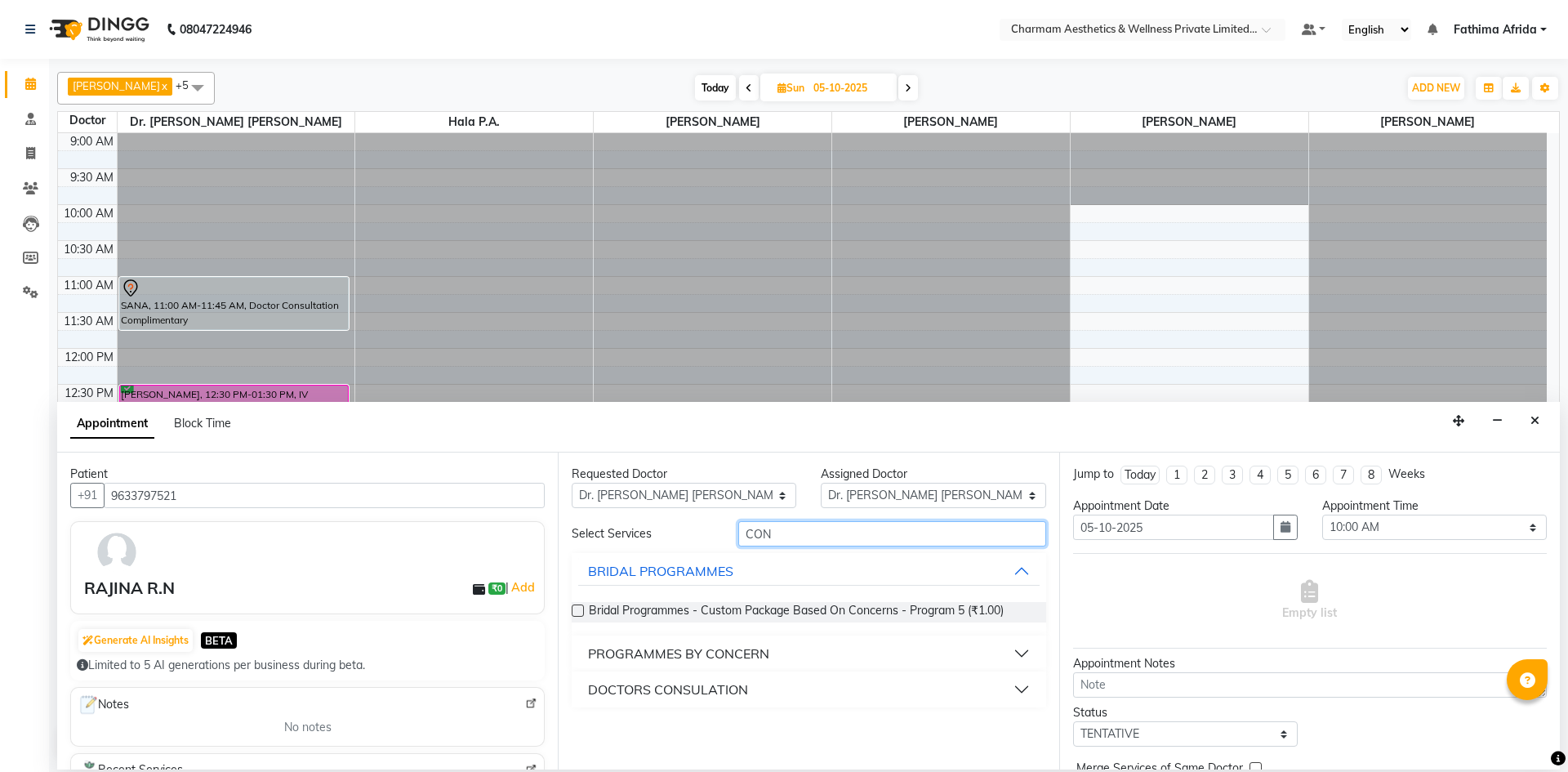
type input "CON"
click at [810, 689] on button "DOCTORS CONSULATION" at bounding box center [808, 689] width 460 height 29
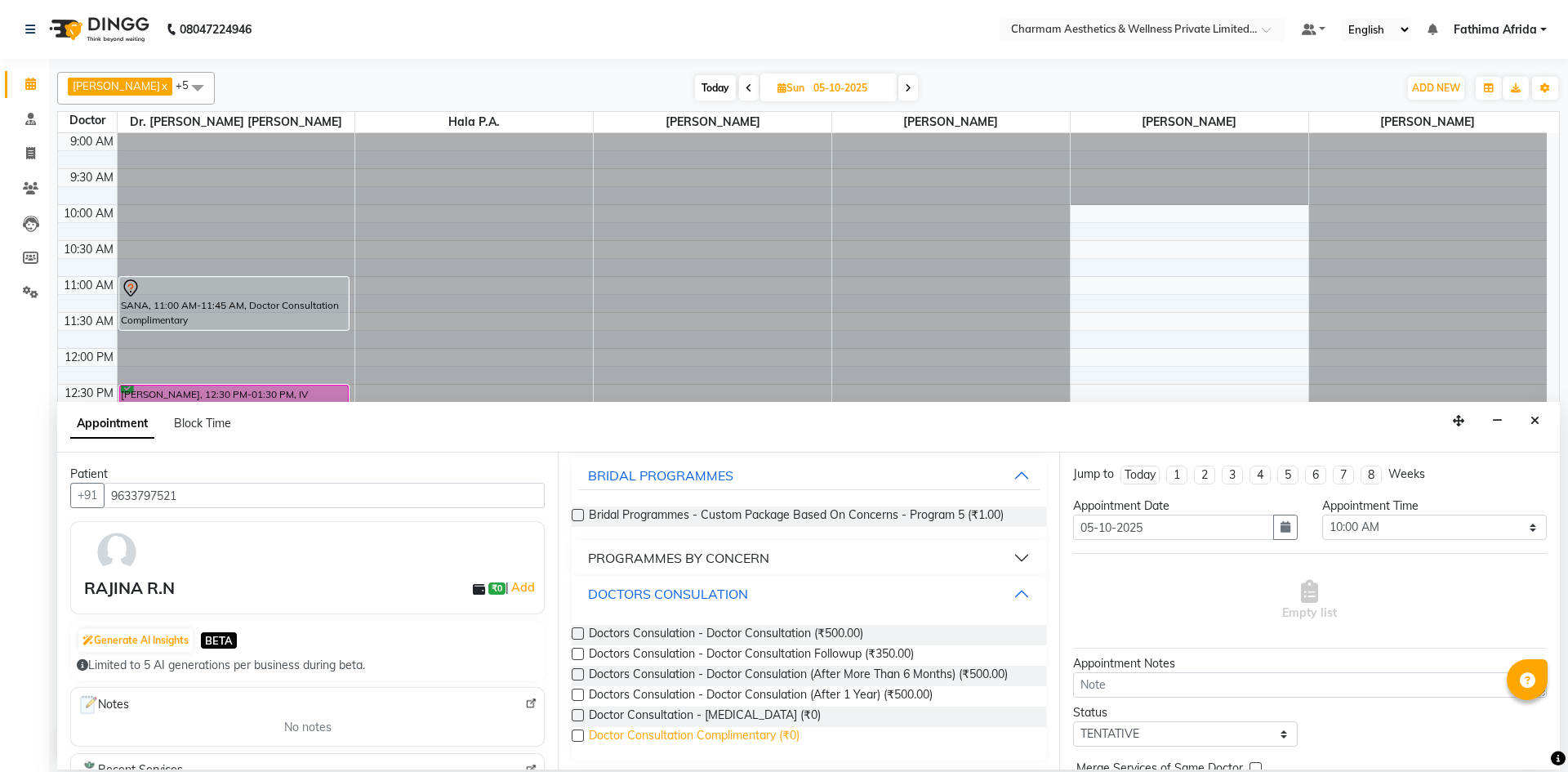
scroll to position [100, 0]
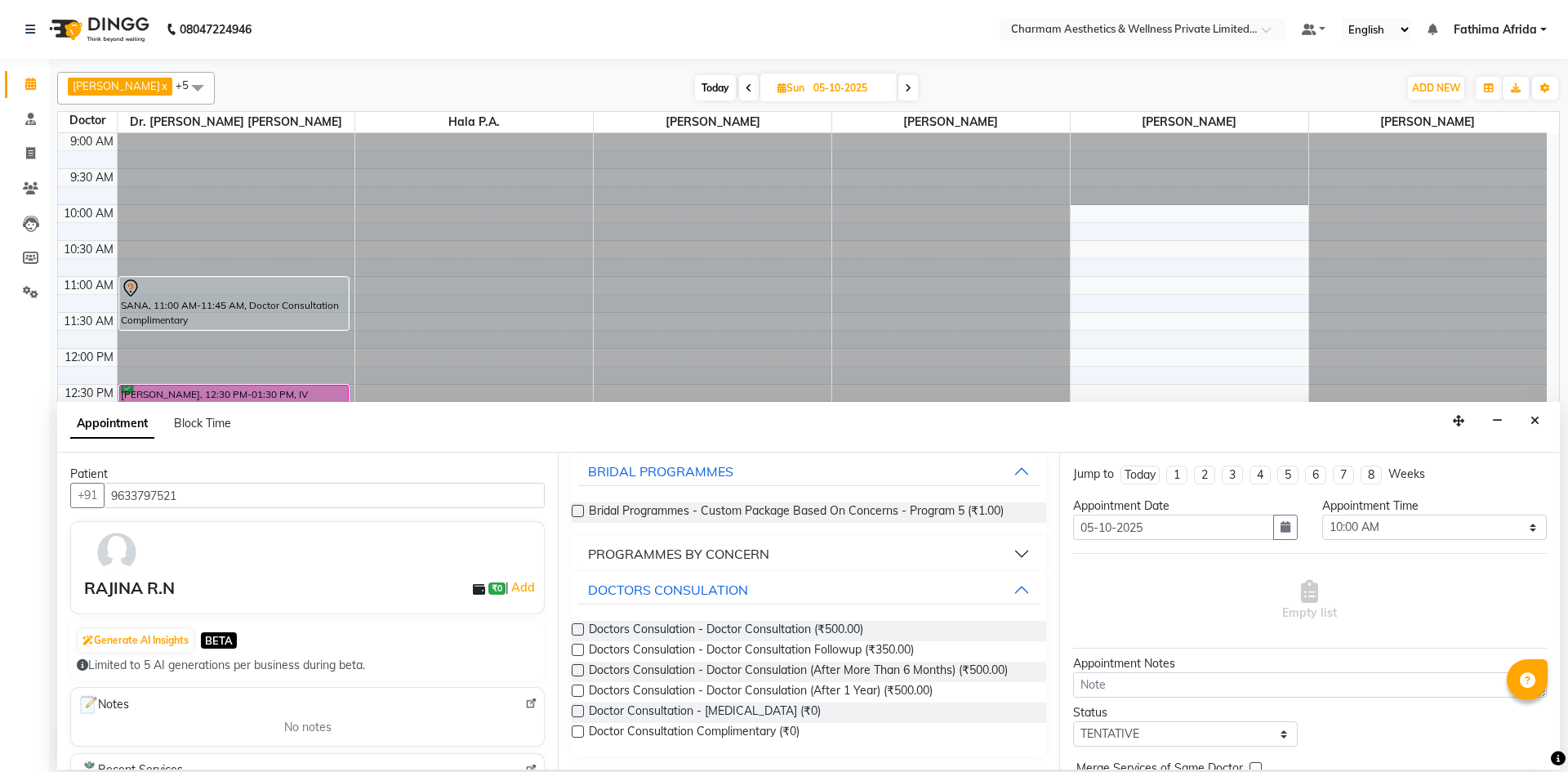
click at [569, 729] on div "Requested Doctor Any [PERSON_NAME] K Dr. [PERSON_NAME] [PERSON_NAME] [PERSON_NA…" at bounding box center [808, 612] width 500 height 317
drag, startPoint x: 577, startPoint y: 727, endPoint x: 642, endPoint y: 740, distance: 66.3
click at [579, 727] on label at bounding box center [577, 731] width 12 height 12
click at [579, 728] on input "checkbox" at bounding box center [576, 733] width 10 height 10
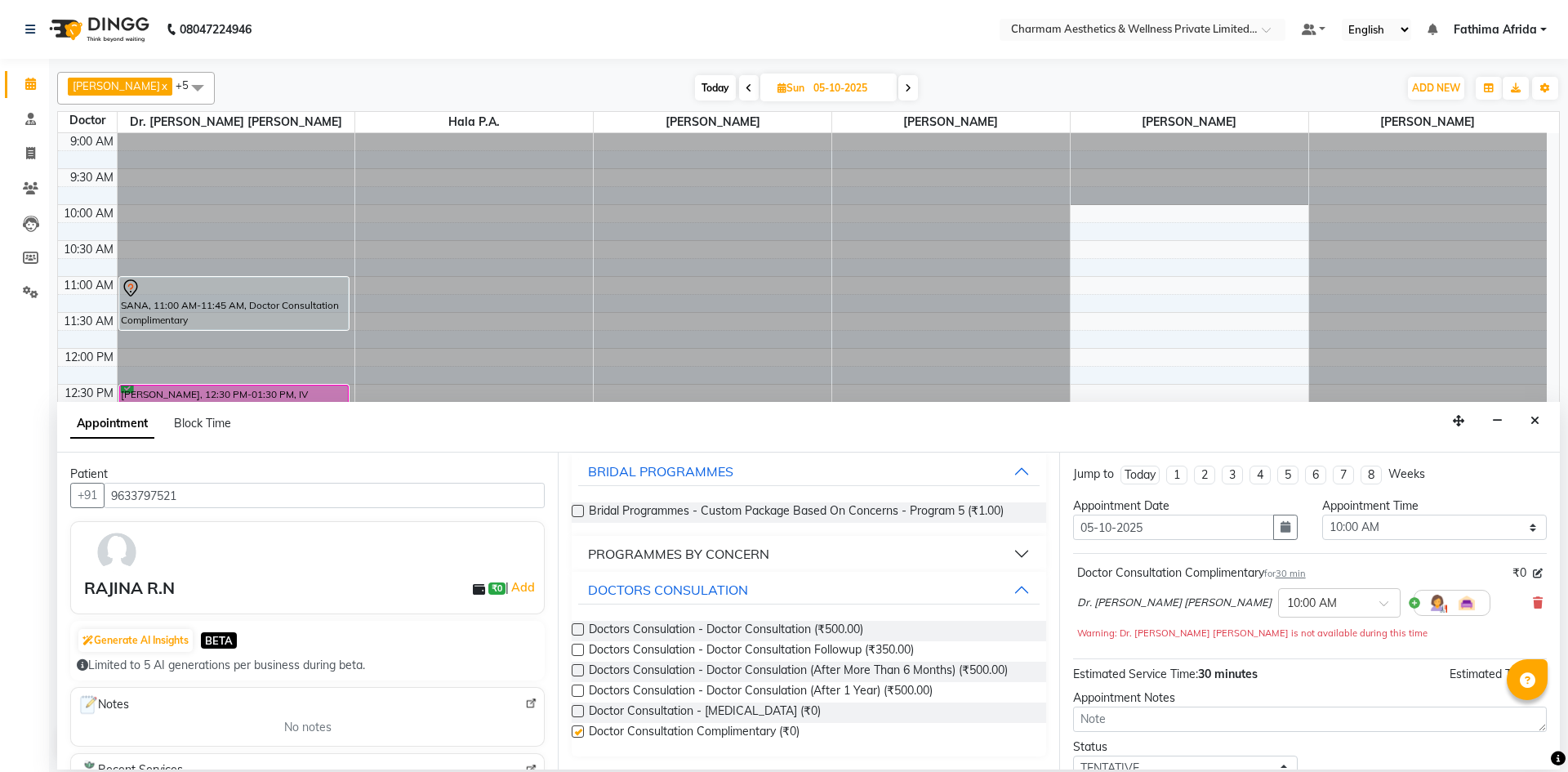
checkbox input "false"
click at [1106, 716] on textarea at bounding box center [1309, 719] width 474 height 26
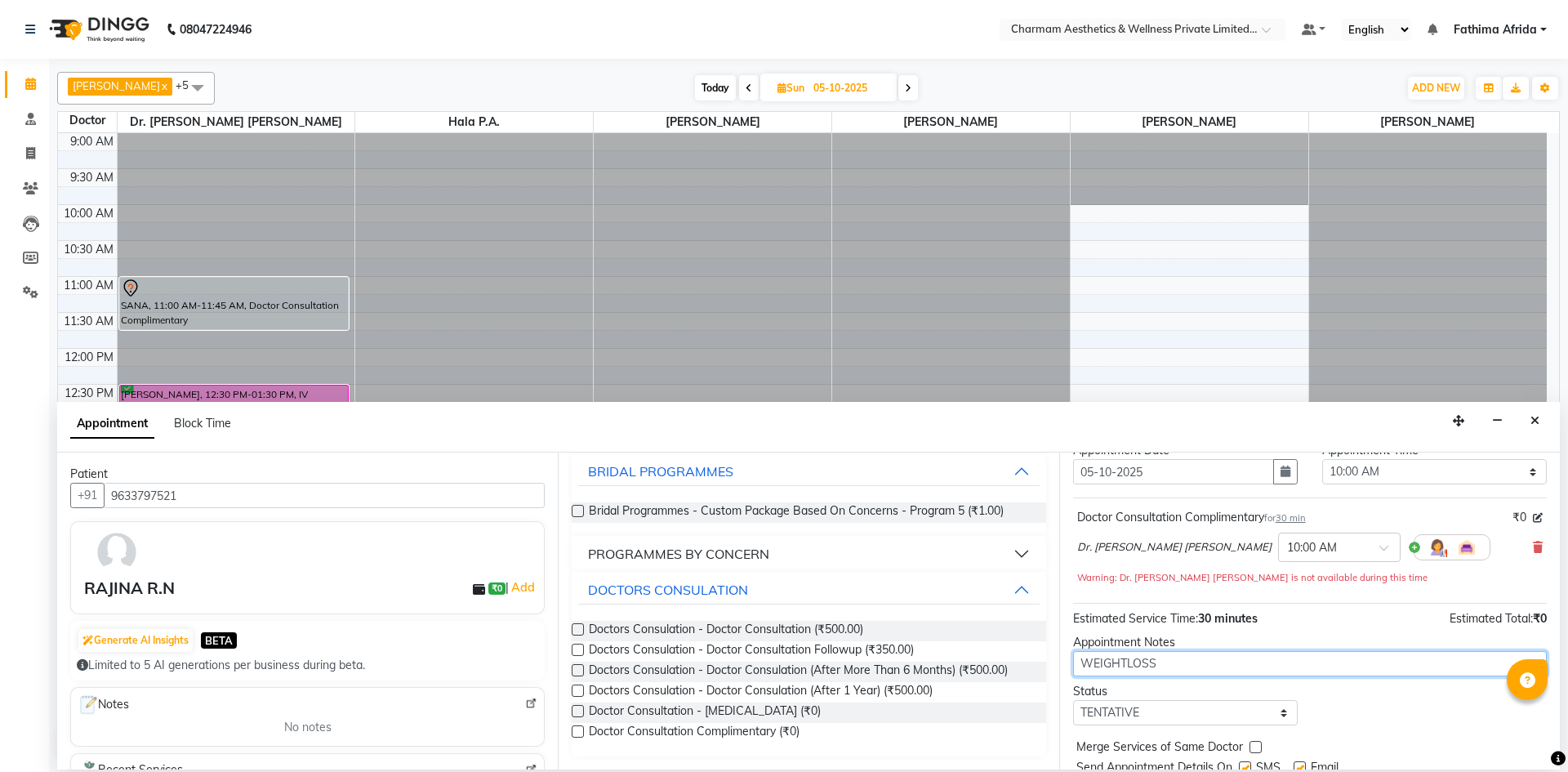
scroll to position [114, 0]
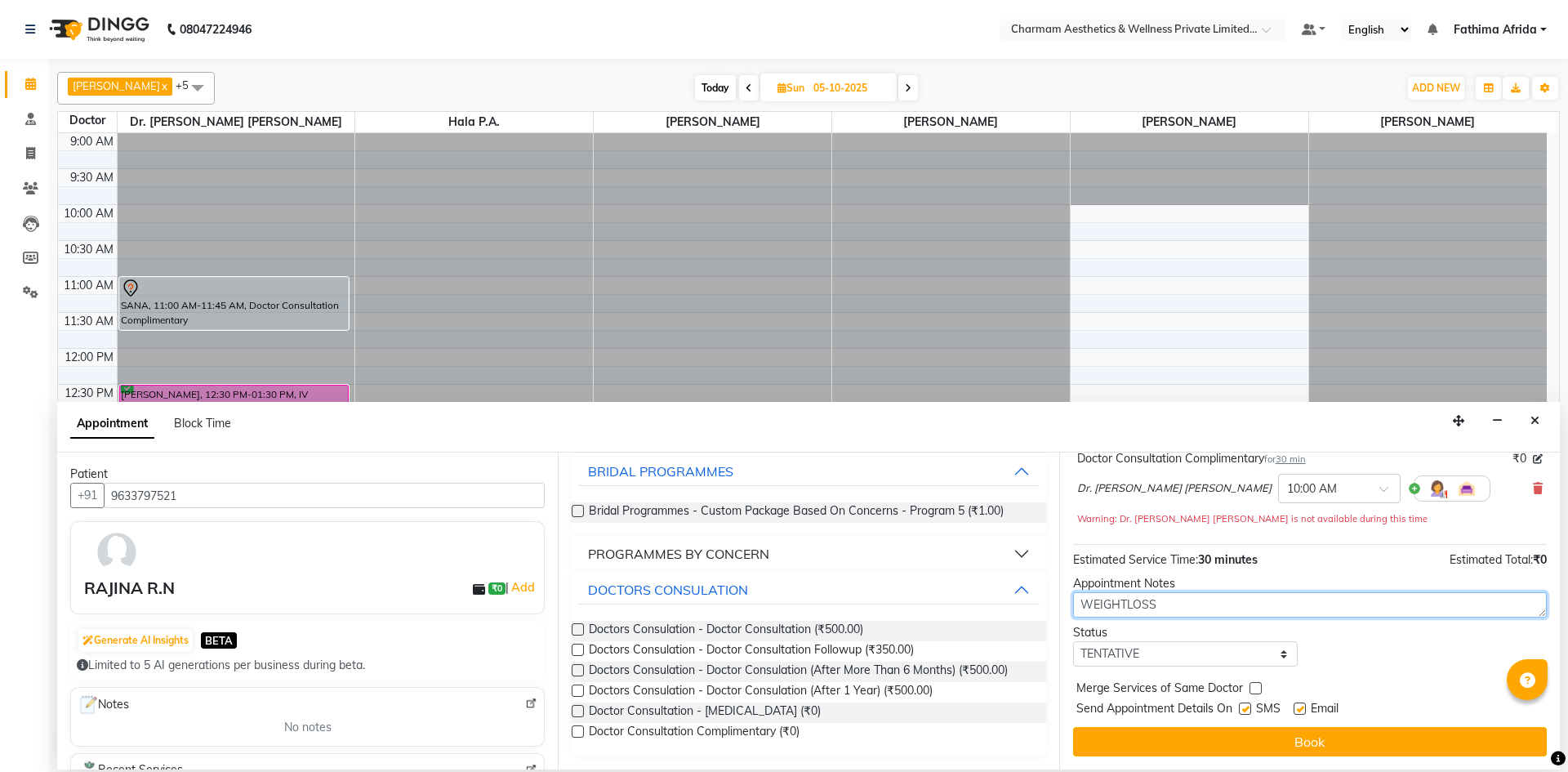
type textarea "WEIGHTLOSS"
click at [1246, 709] on label at bounding box center [1244, 708] width 12 height 12
click at [1246, 709] on input "checkbox" at bounding box center [1243, 709] width 10 height 10
checkbox input "false"
click at [1300, 707] on label at bounding box center [1299, 708] width 12 height 12
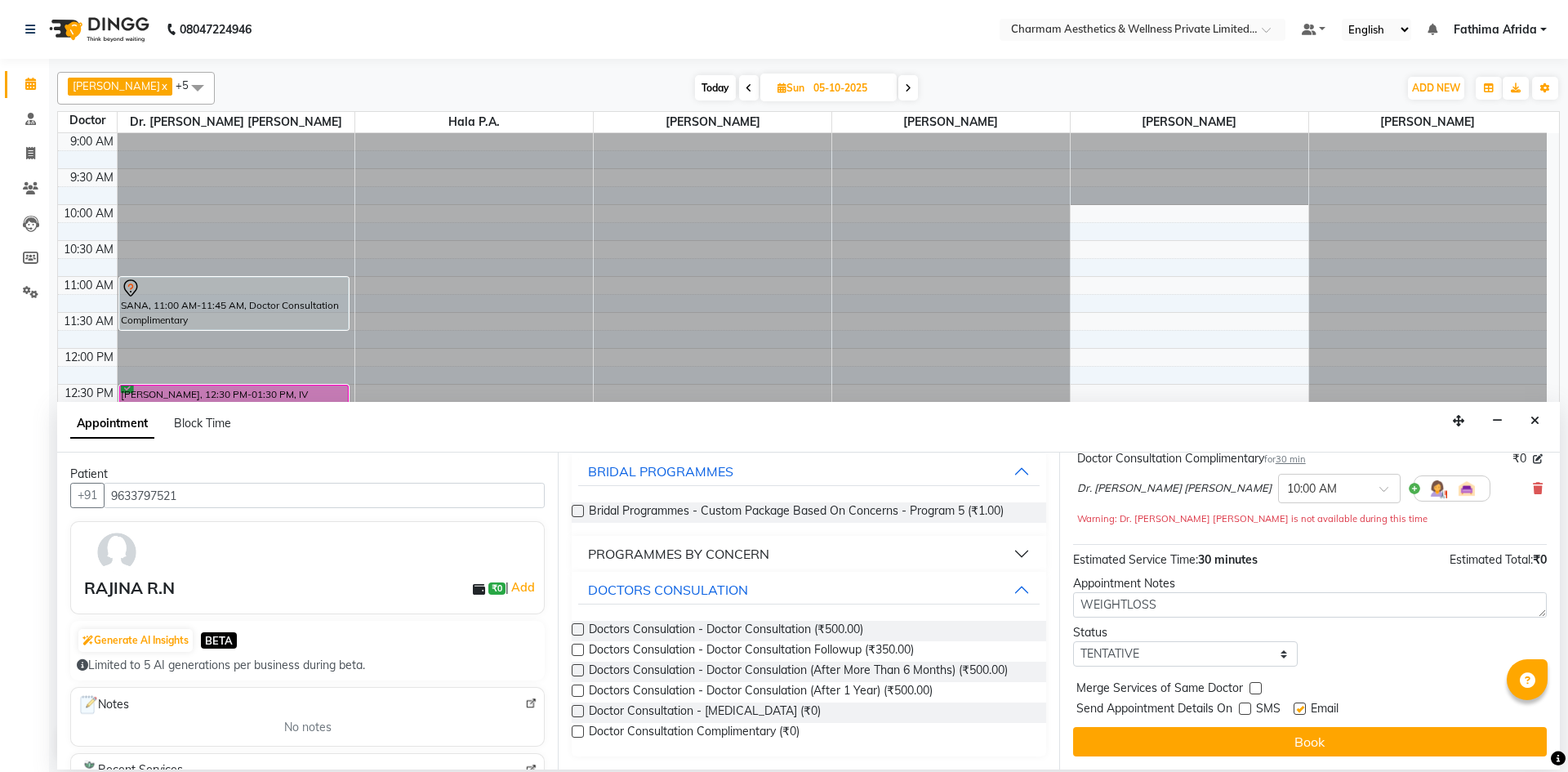
click at [1300, 707] on input "checkbox" at bounding box center [1298, 709] width 10 height 10
checkbox input "false"
click at [1287, 736] on button "Book" at bounding box center [1309, 742] width 474 height 29
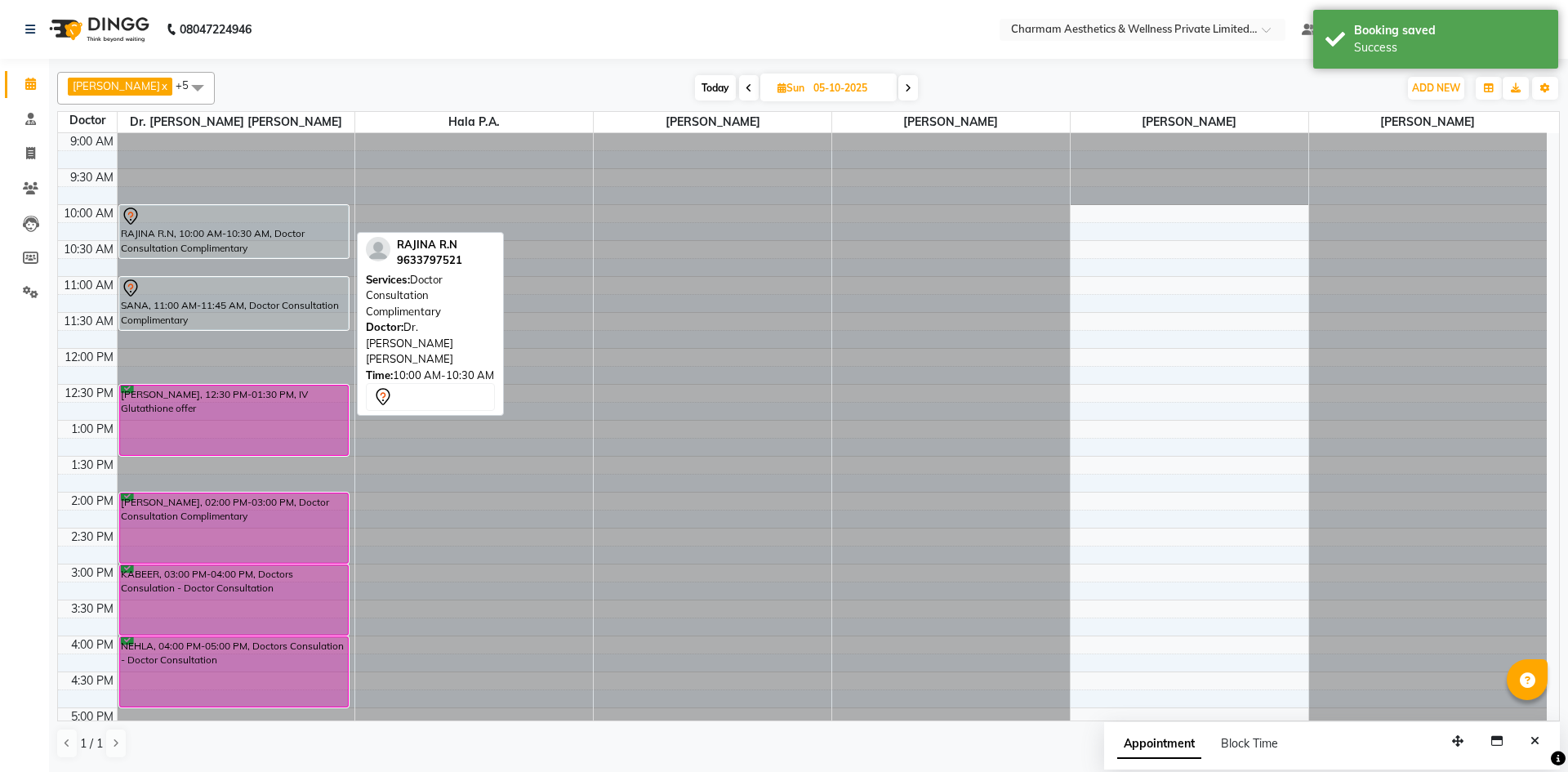
click at [219, 247] on div "RAJINA R.N, 10:00 AM-10:30 AM, Doctor Consultation Complimentary SANA, 11:00 AM…" at bounding box center [236, 528] width 237 height 790
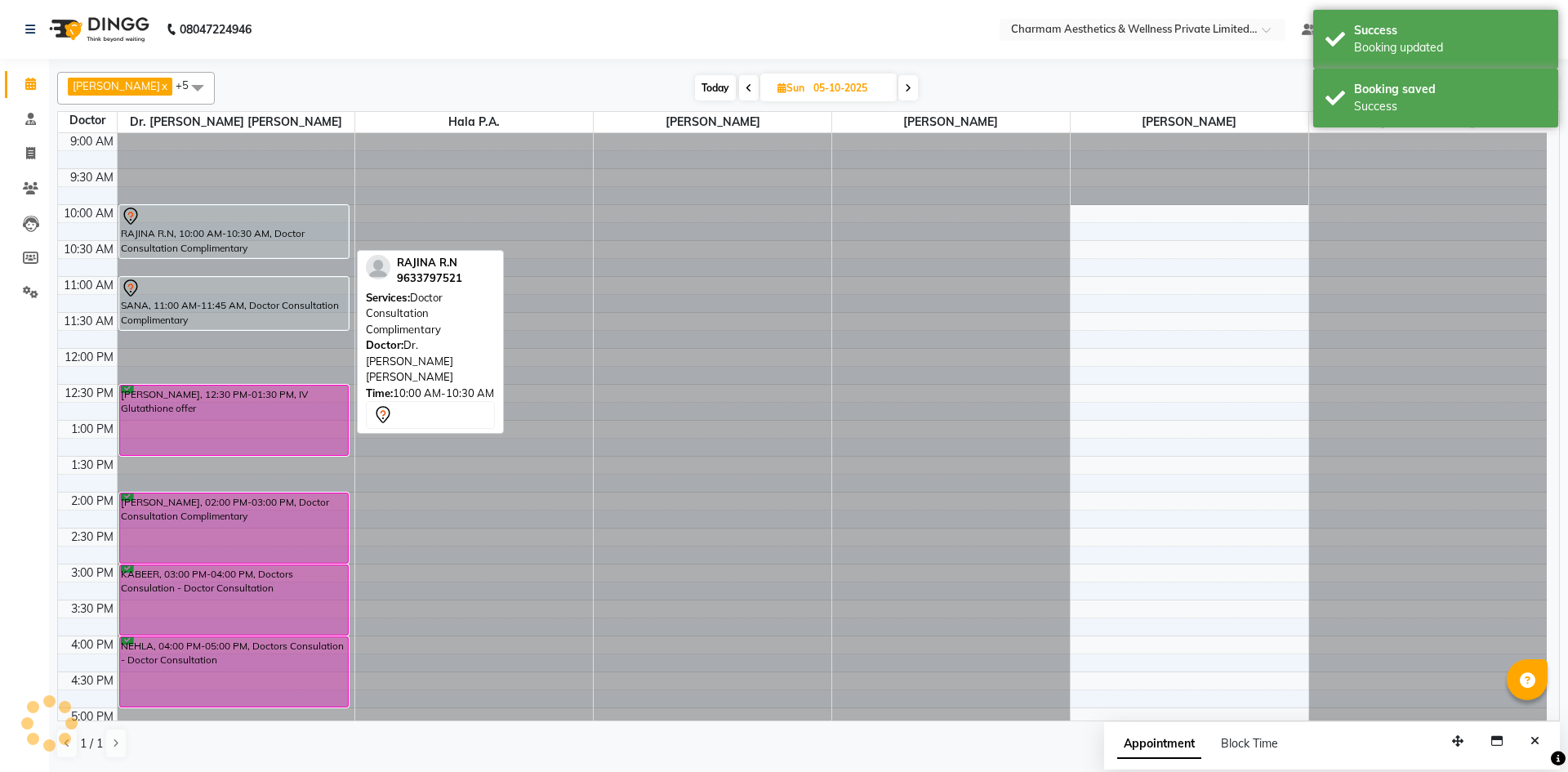
click at [229, 227] on div "RAJINA R.N, 10:00 AM-10:30 AM, Doctor Consultation Complimentary" at bounding box center [233, 232] width 229 height 51
click at [239, 221] on div at bounding box center [233, 217] width 227 height 20
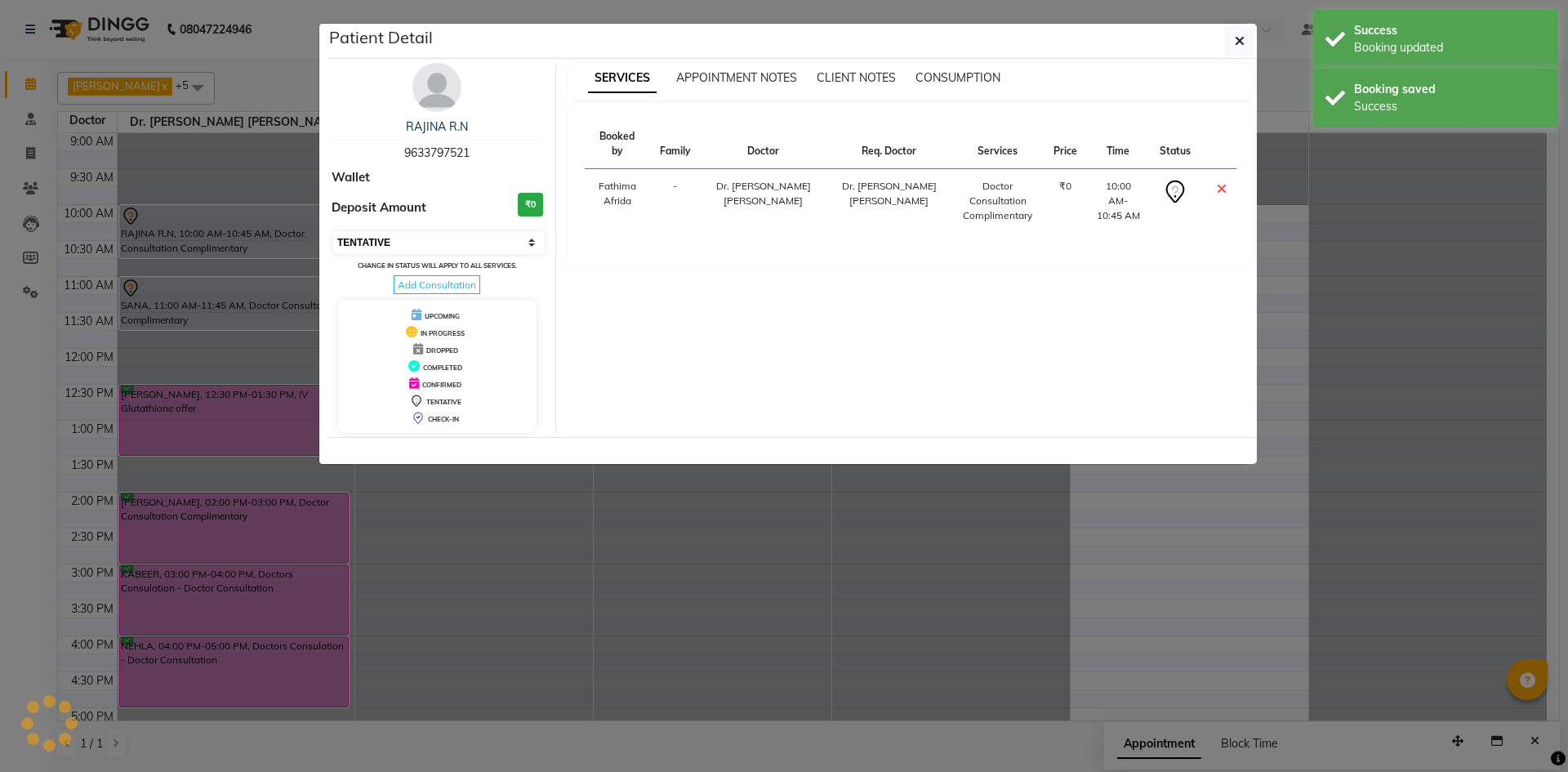
click at [442, 236] on select "Select CONFIRMED TENTATIVE" at bounding box center [439, 242] width 212 height 23
select select "6"
click at [333, 231] on select "Select CONFIRMED TENTATIVE" at bounding box center [439, 242] width 212 height 23
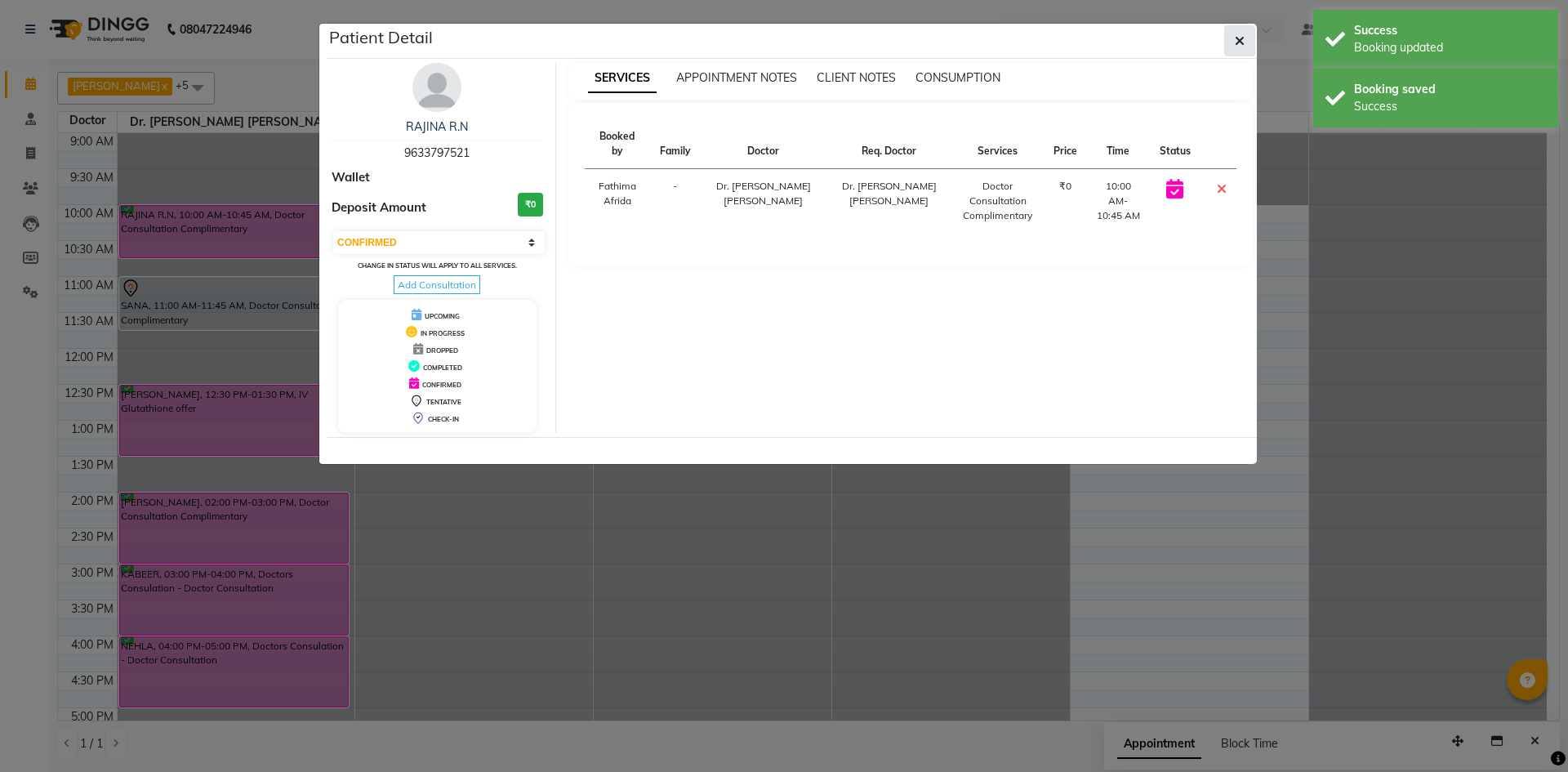
click at [1233, 43] on button "button" at bounding box center [1240, 41] width 31 height 31
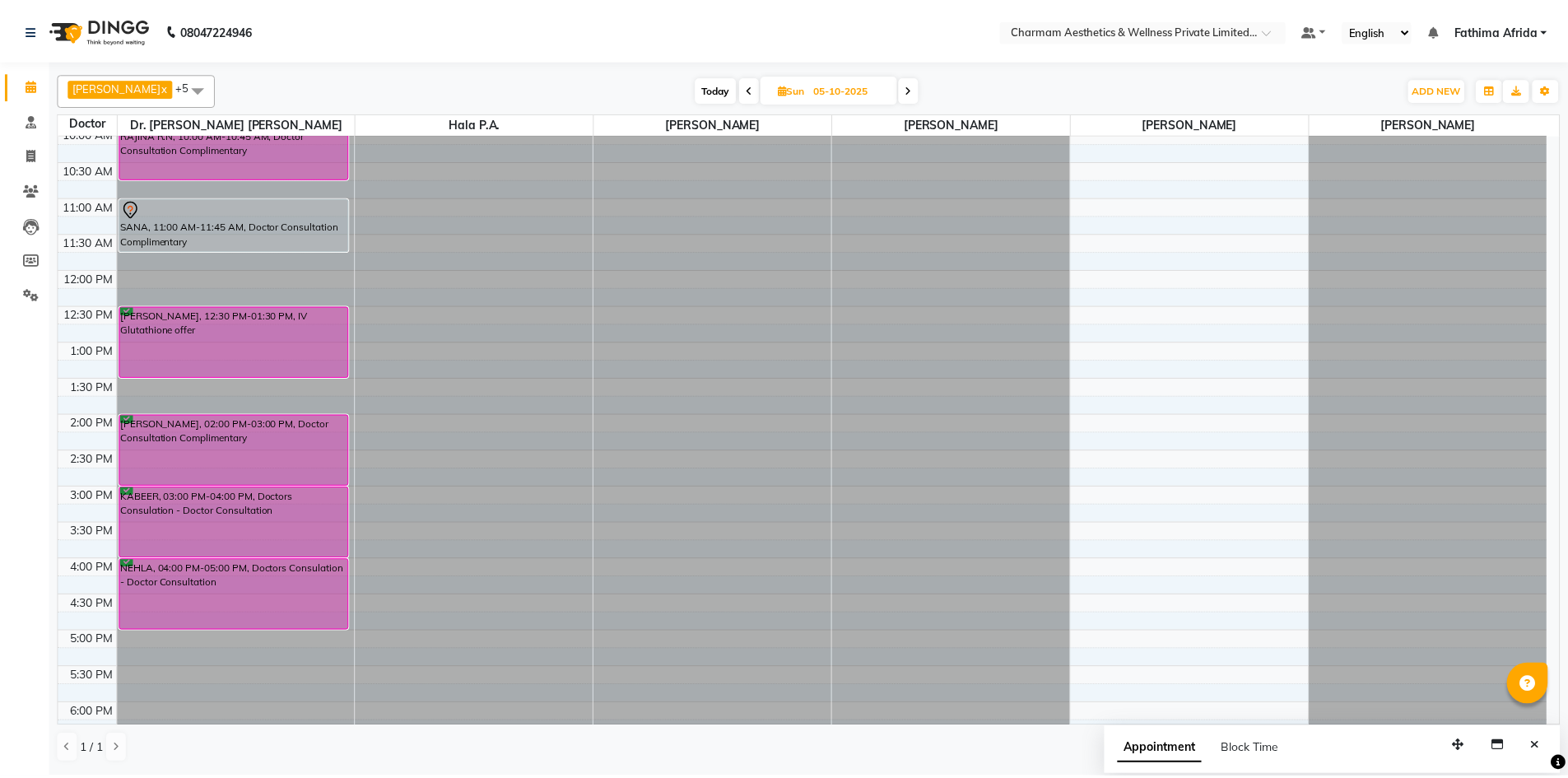
scroll to position [0, 0]
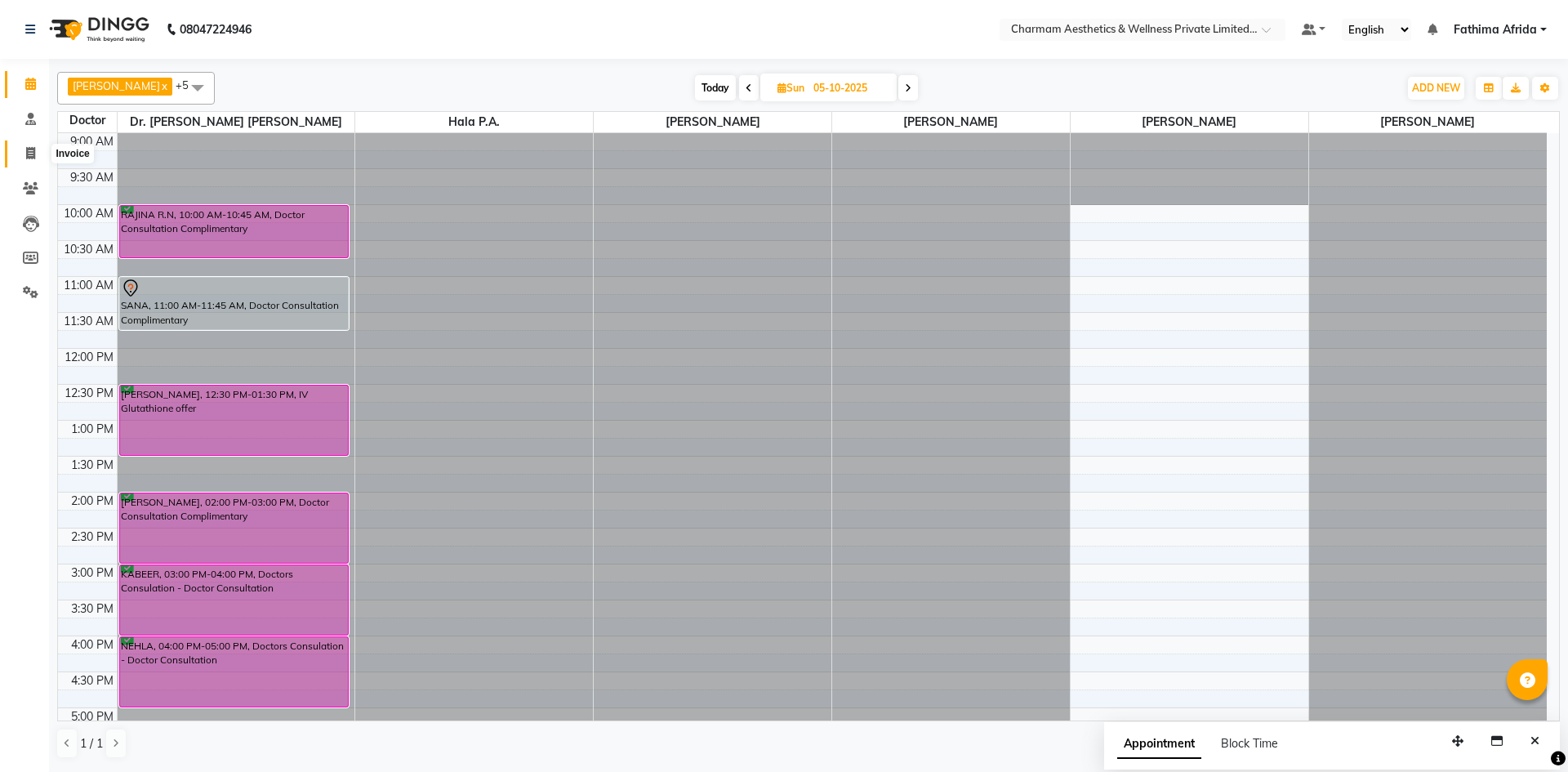
click at [28, 149] on icon at bounding box center [30, 153] width 9 height 12
select select "7625"
select select "service"
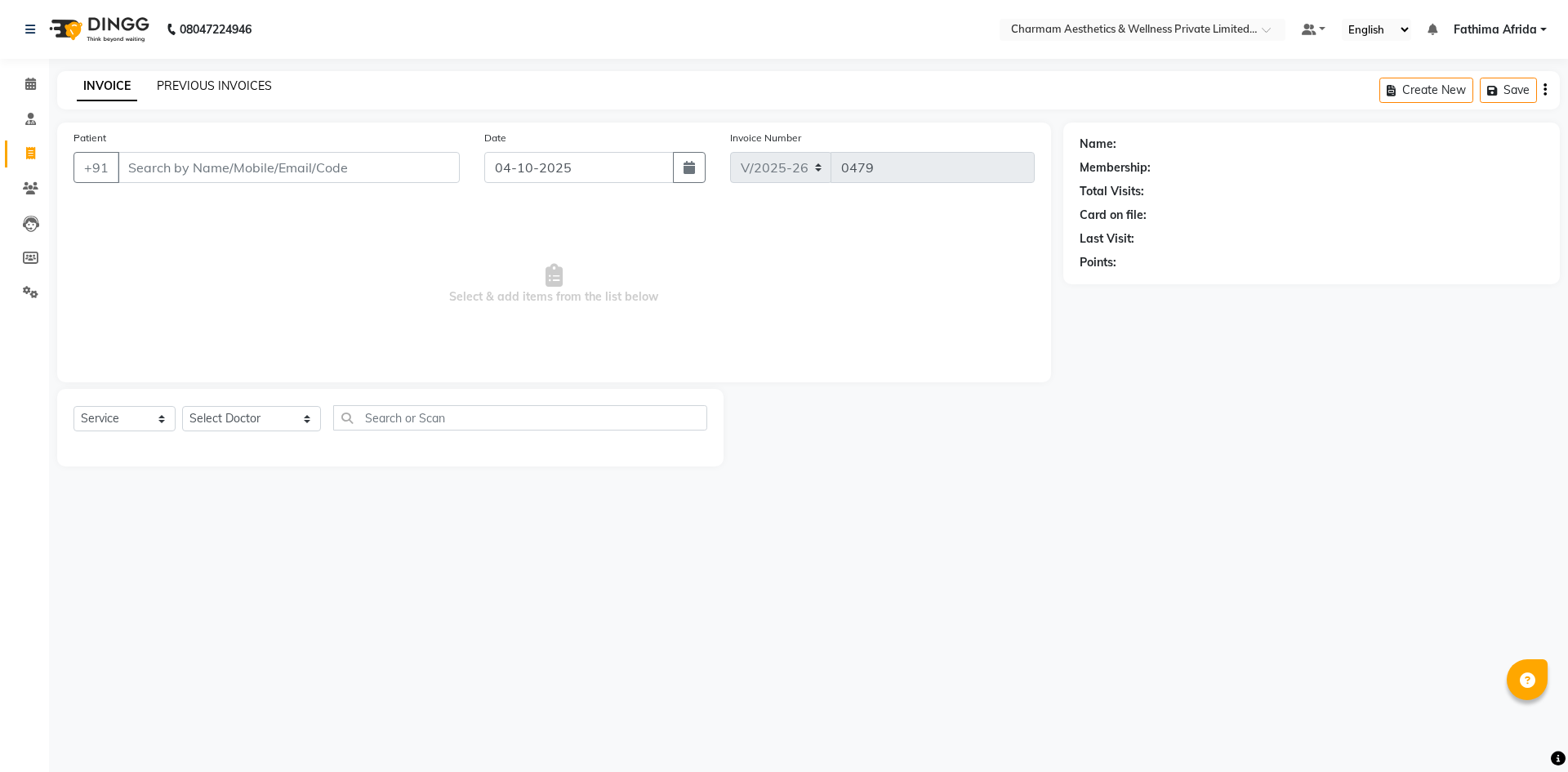
click at [216, 84] on link "PREVIOUS INVOICES" at bounding box center [214, 85] width 115 height 14
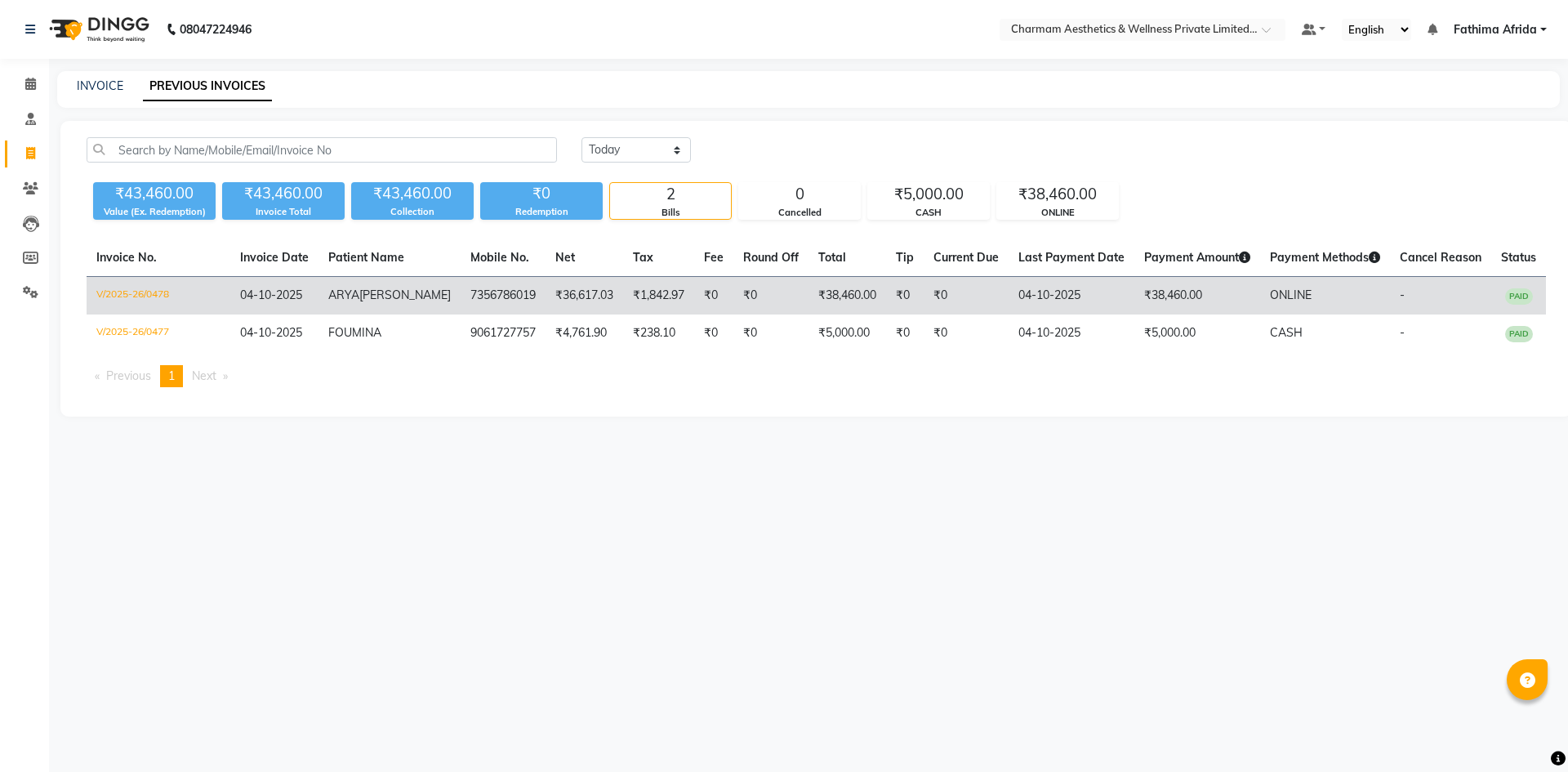
click at [460, 305] on td "7356786019" at bounding box center [502, 296] width 84 height 38
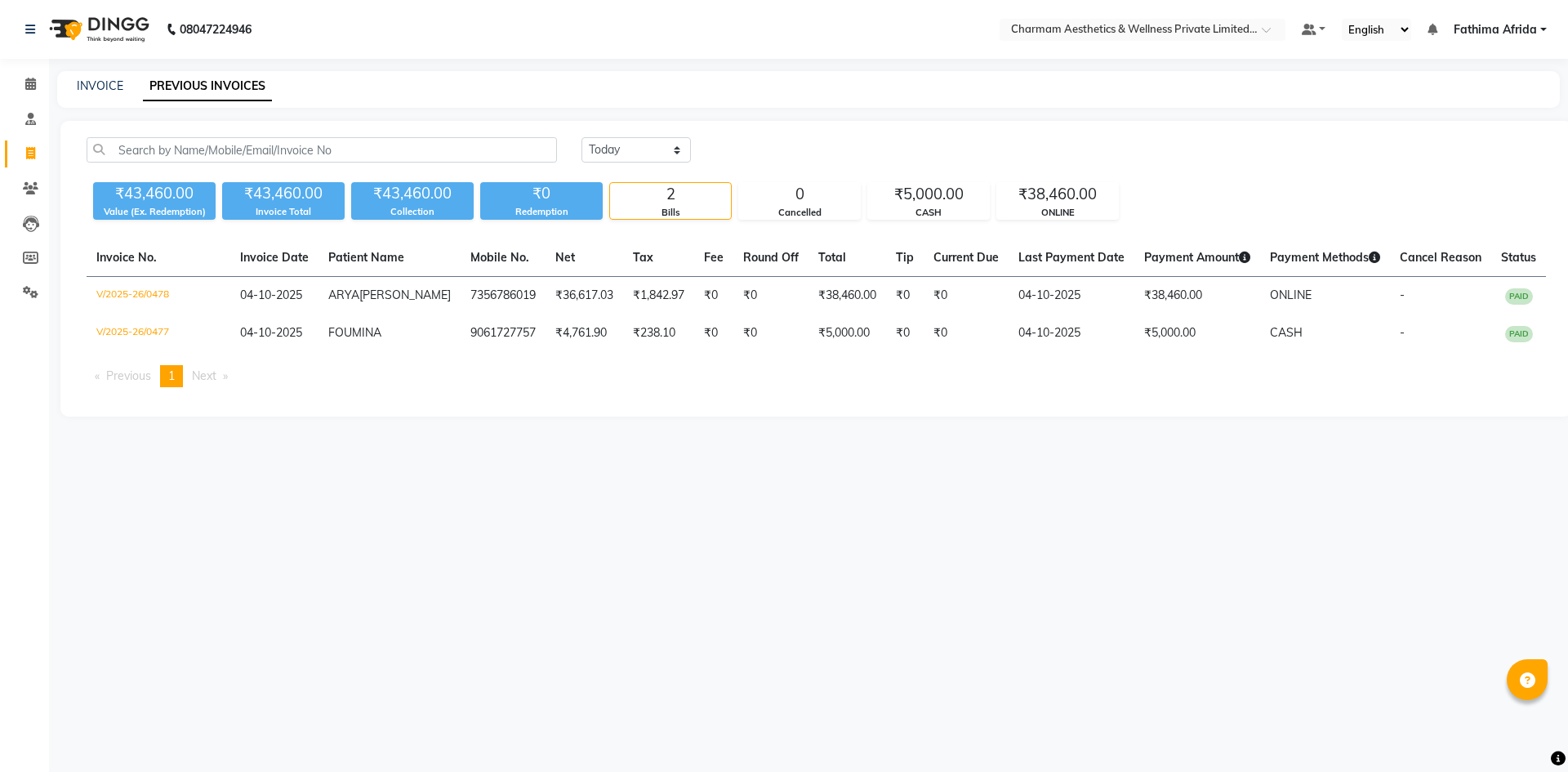
drag, startPoint x: 230, startPoint y: 86, endPoint x: 288, endPoint y: 97, distance: 59.0
click at [233, 86] on link "PREVIOUS INVOICES" at bounding box center [208, 86] width 129 height 29
click at [594, 152] on select "[DATE] [DATE] Custom Range" at bounding box center [636, 150] width 109 height 26
select select "range"
click at [582, 138] on select "[DATE] [DATE] Custom Range" at bounding box center [636, 150] width 109 height 26
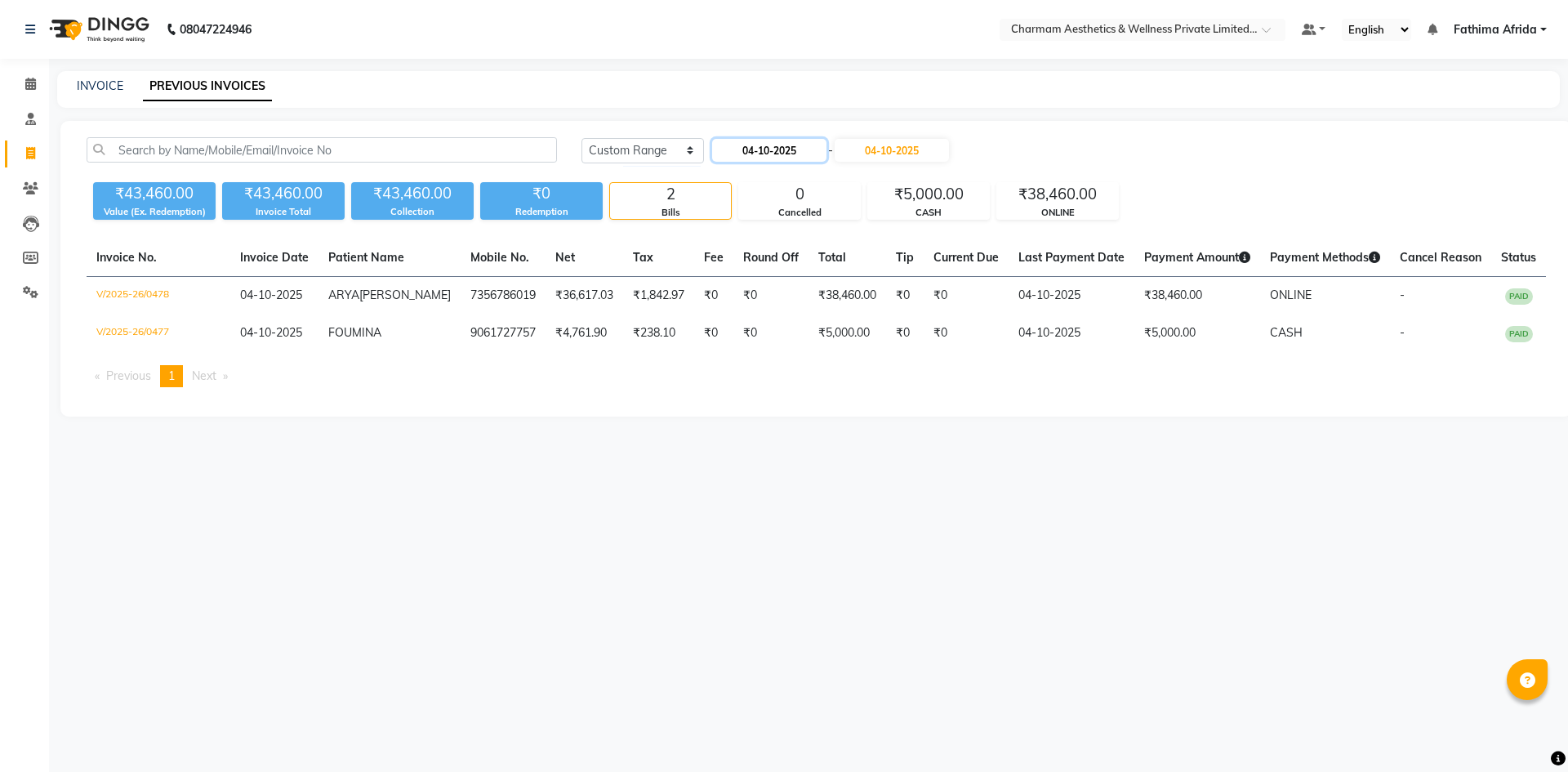
click at [727, 151] on input "04-10-2025" at bounding box center [769, 150] width 114 height 23
select select "10"
select select "2025"
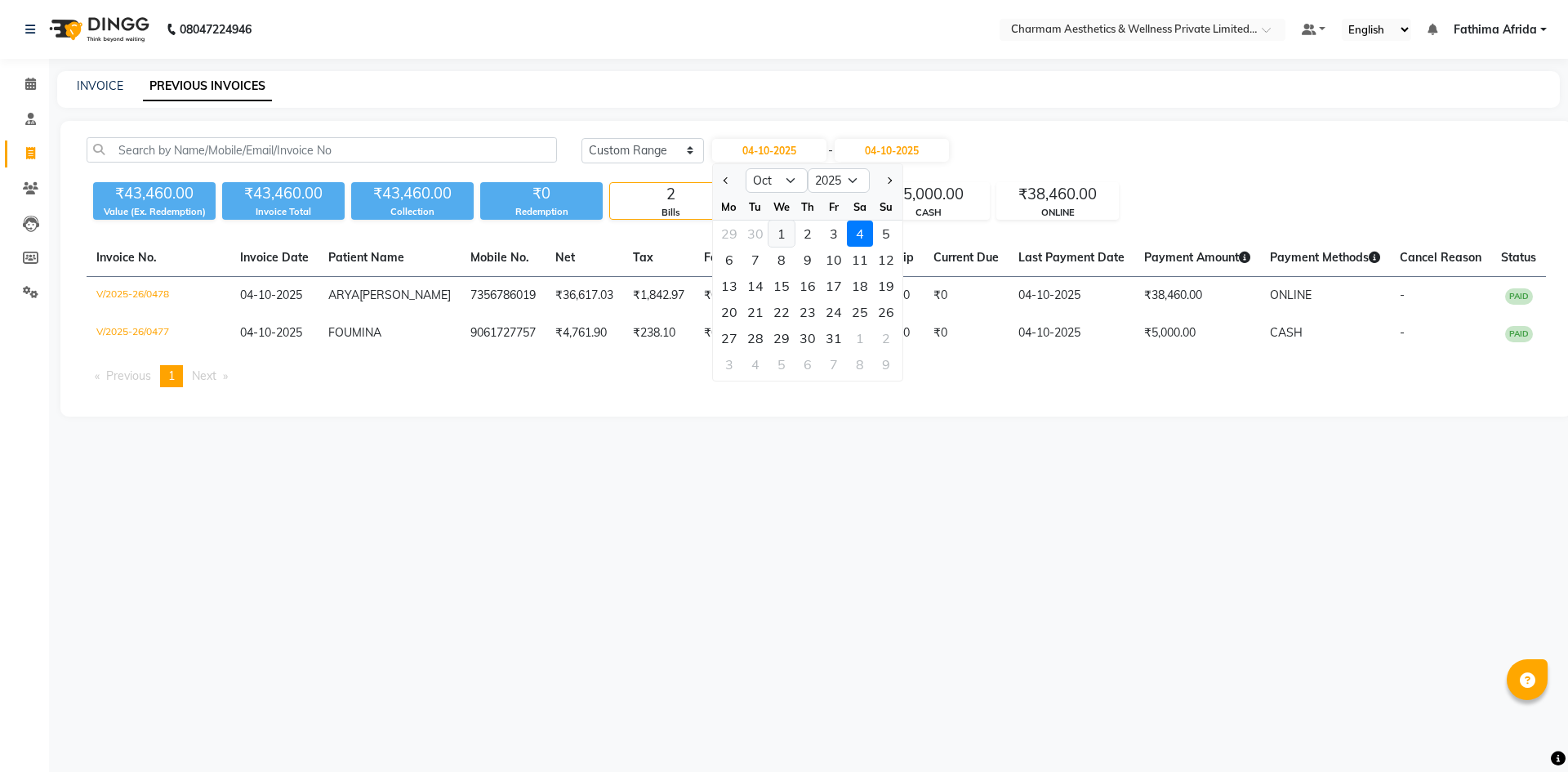
drag, startPoint x: 779, startPoint y: 234, endPoint x: 787, endPoint y: 233, distance: 8.1
click at [780, 234] on div "1" at bounding box center [782, 234] width 27 height 27
type input "01-10-2025"
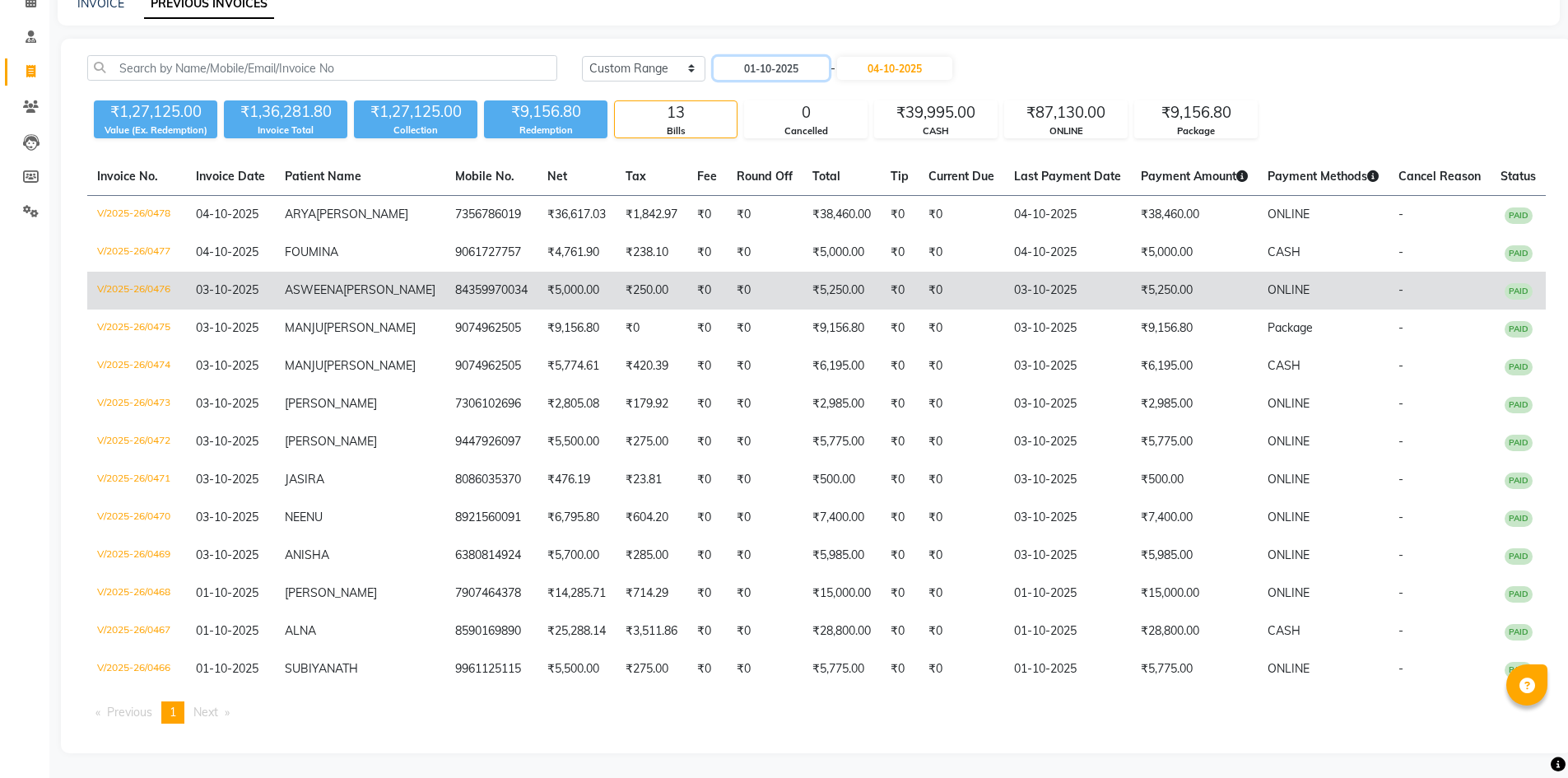
scroll to position [67, 0]
